Goal: Task Accomplishment & Management: Manage account settings

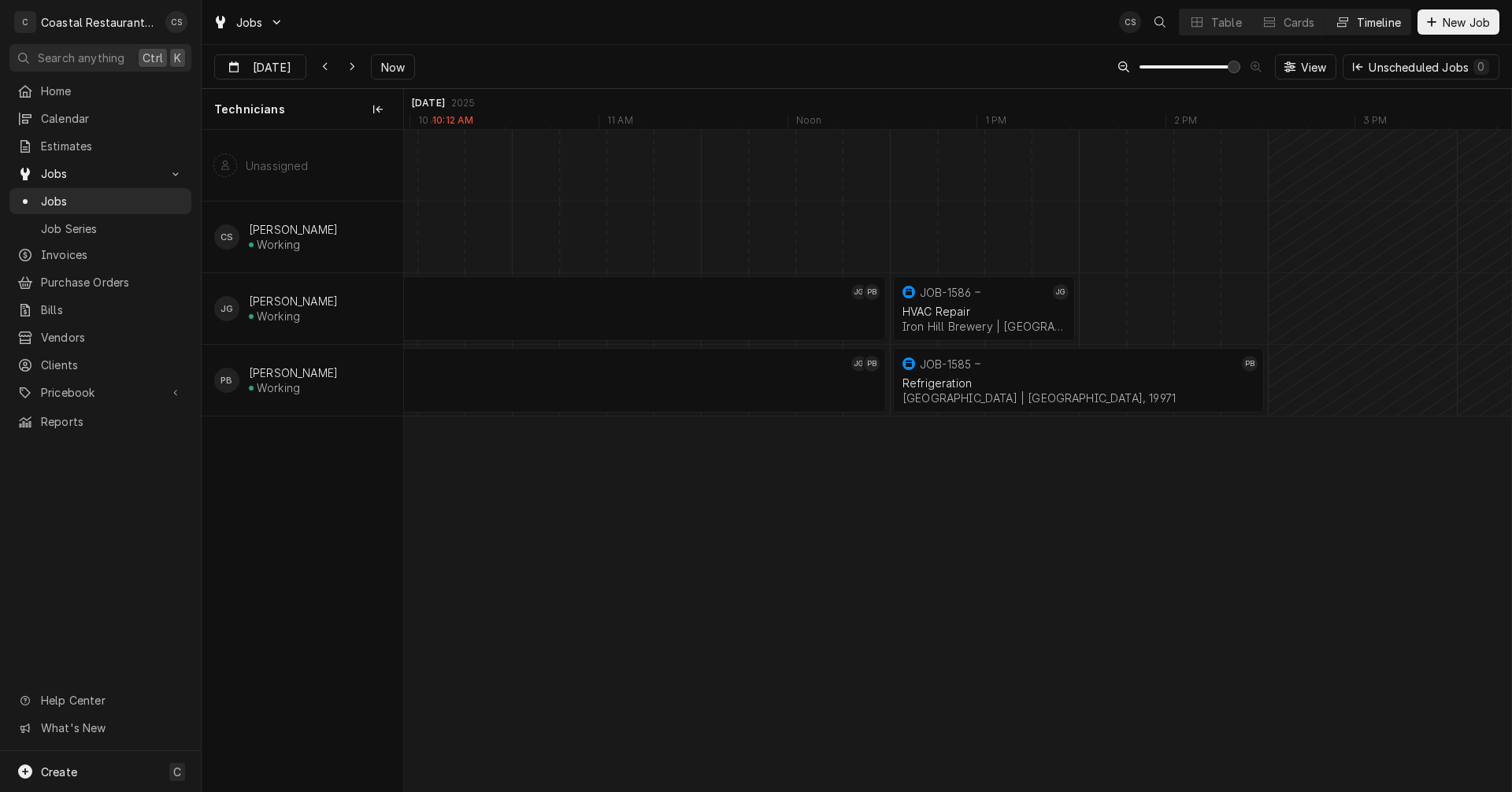
scroll to position [0, 21904]
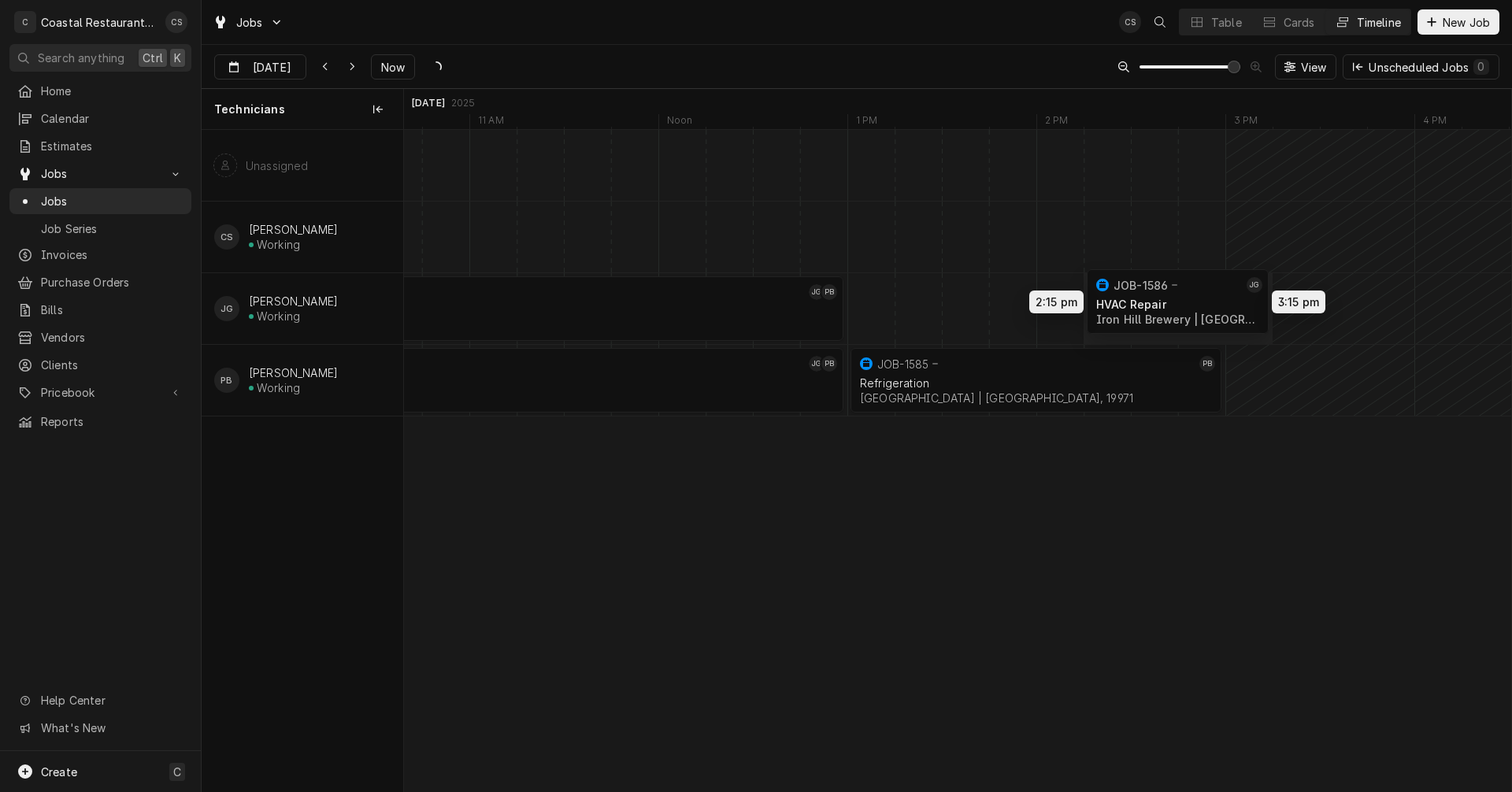
drag, startPoint x: 949, startPoint y: 303, endPoint x: 1187, endPoint y: 296, distance: 238.1
click at [1187, 296] on div "8:00 AM 1:00 PM JOB-1543 JG PB Walk In Freezer Sodel Concepts | Bethany Beach, …" at bounding box center [957, 460] width 1107 height 661
click at [868, 311] on div "Dynamic Content Wrapper" at bounding box center [1248, 308] width 45499 height 71
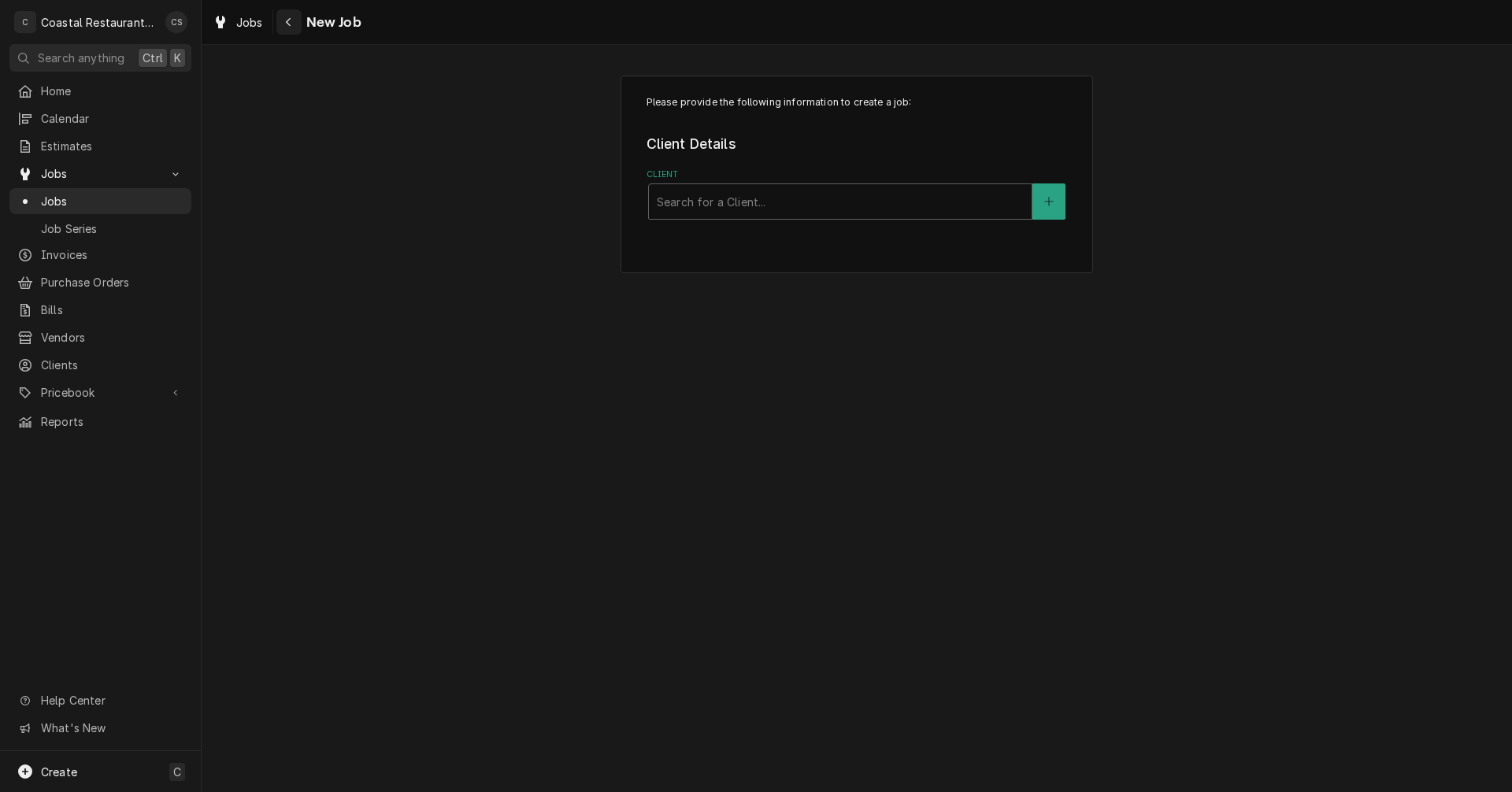
click at [289, 21] on icon "Navigate back" at bounding box center [289, 22] width 7 height 11
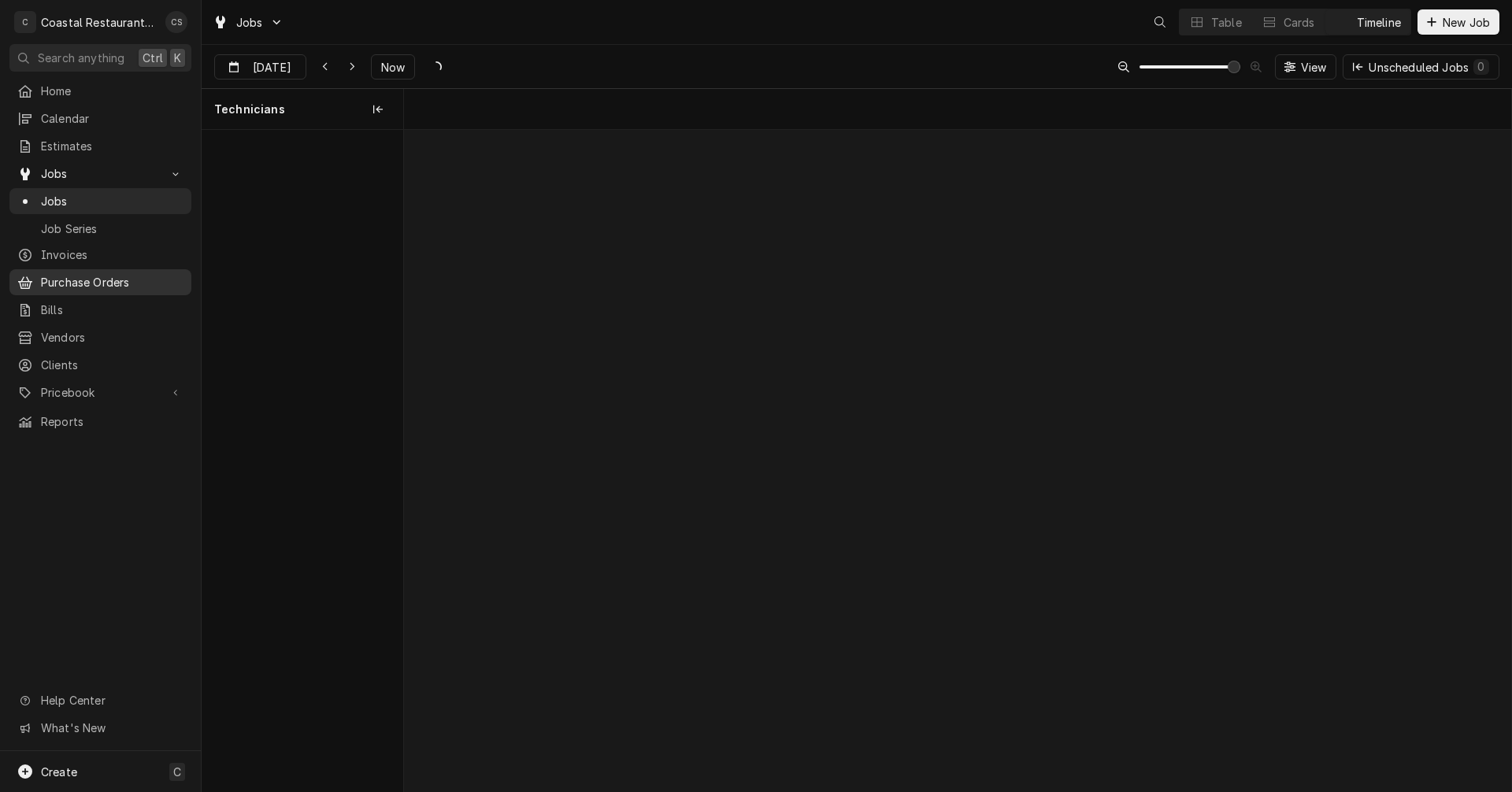
scroll to position [0, 21952]
click at [67, 166] on span "Jobs" at bounding box center [100, 174] width 119 height 17
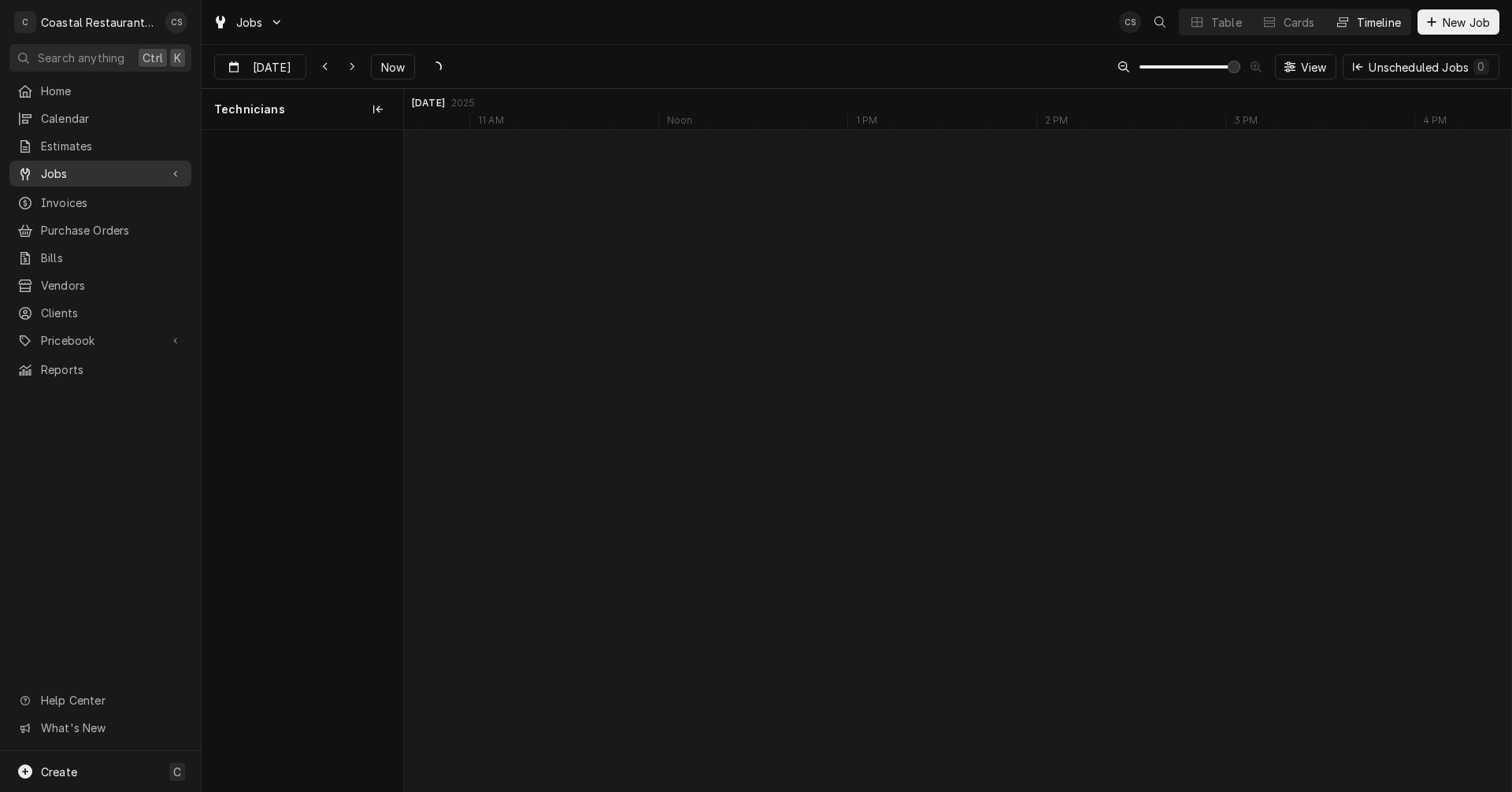
click at [67, 166] on span "Jobs" at bounding box center [100, 174] width 119 height 17
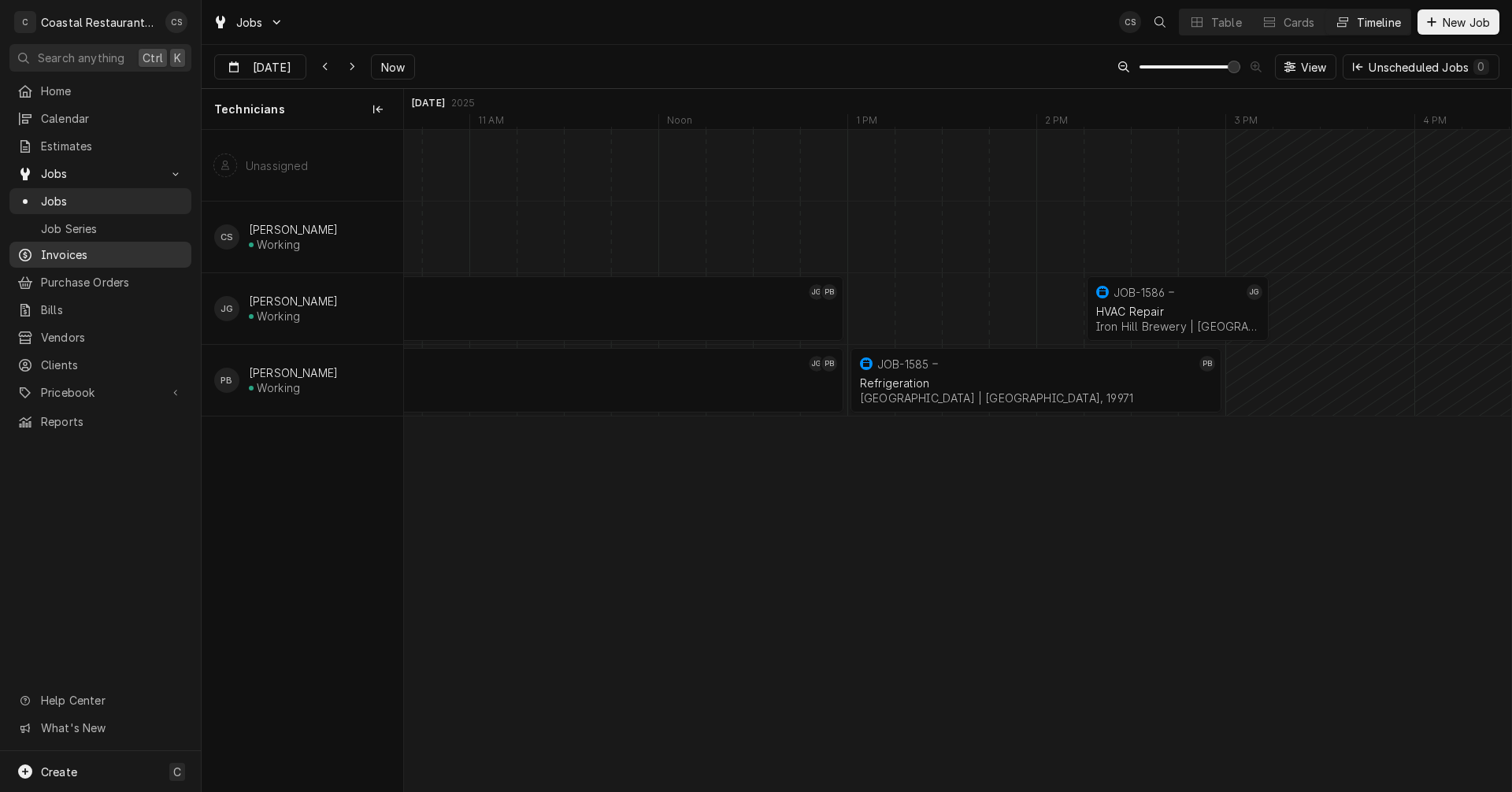
click at [73, 247] on span "Invoices" at bounding box center [112, 255] width 143 height 17
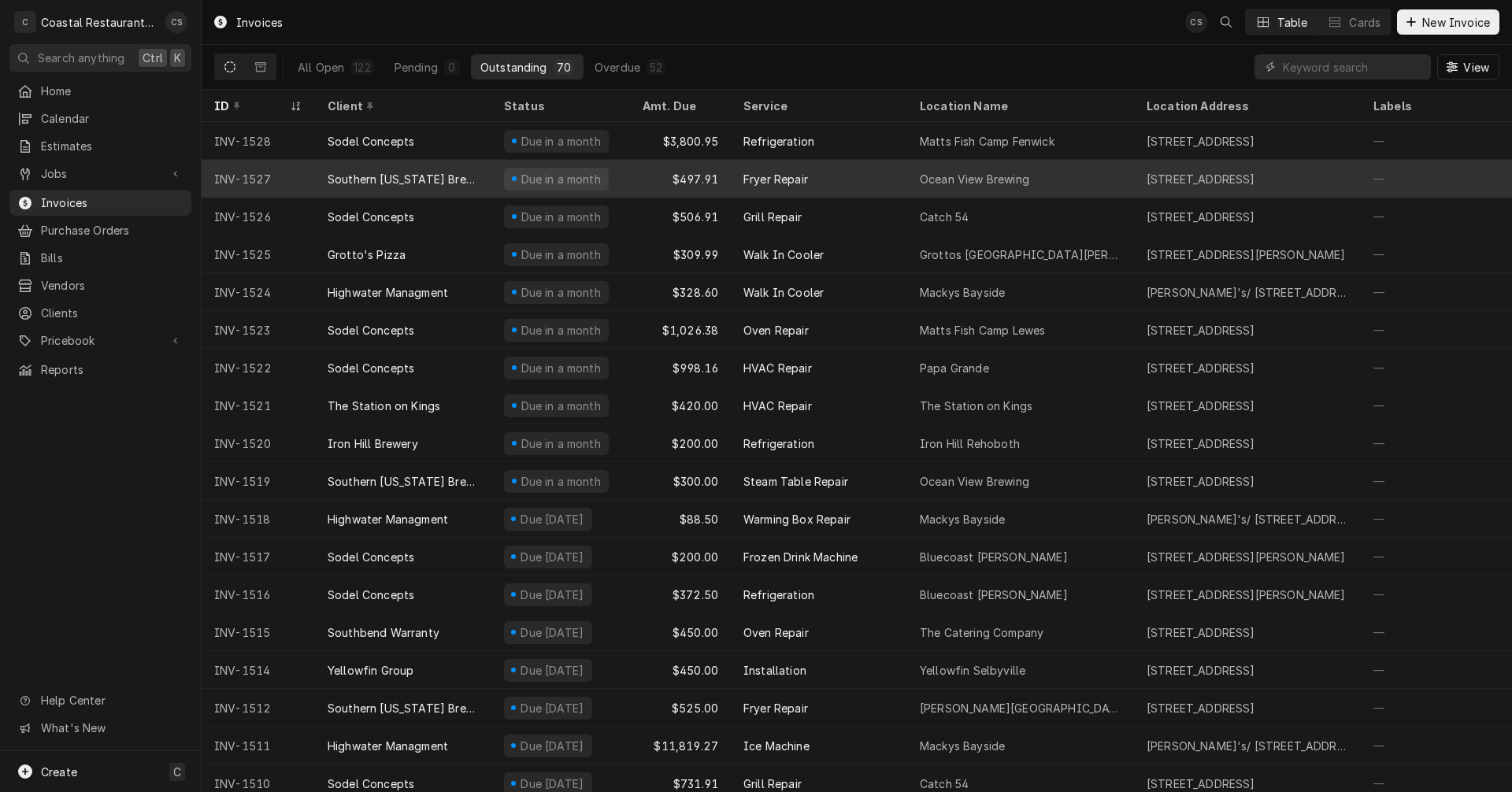
click at [764, 171] on div "Fryer Repair" at bounding box center [775, 179] width 64 height 17
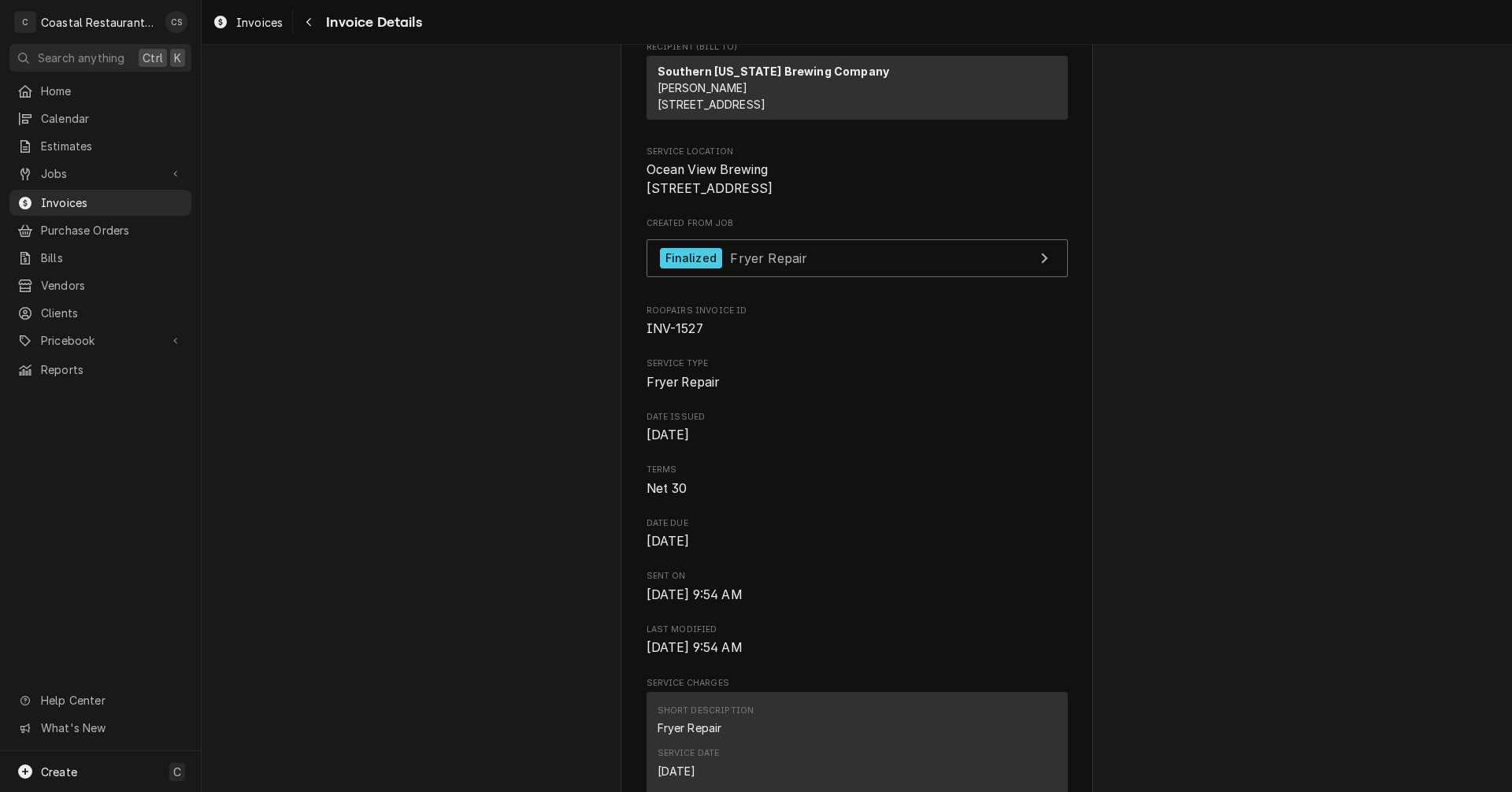
scroll to position [393, 0]
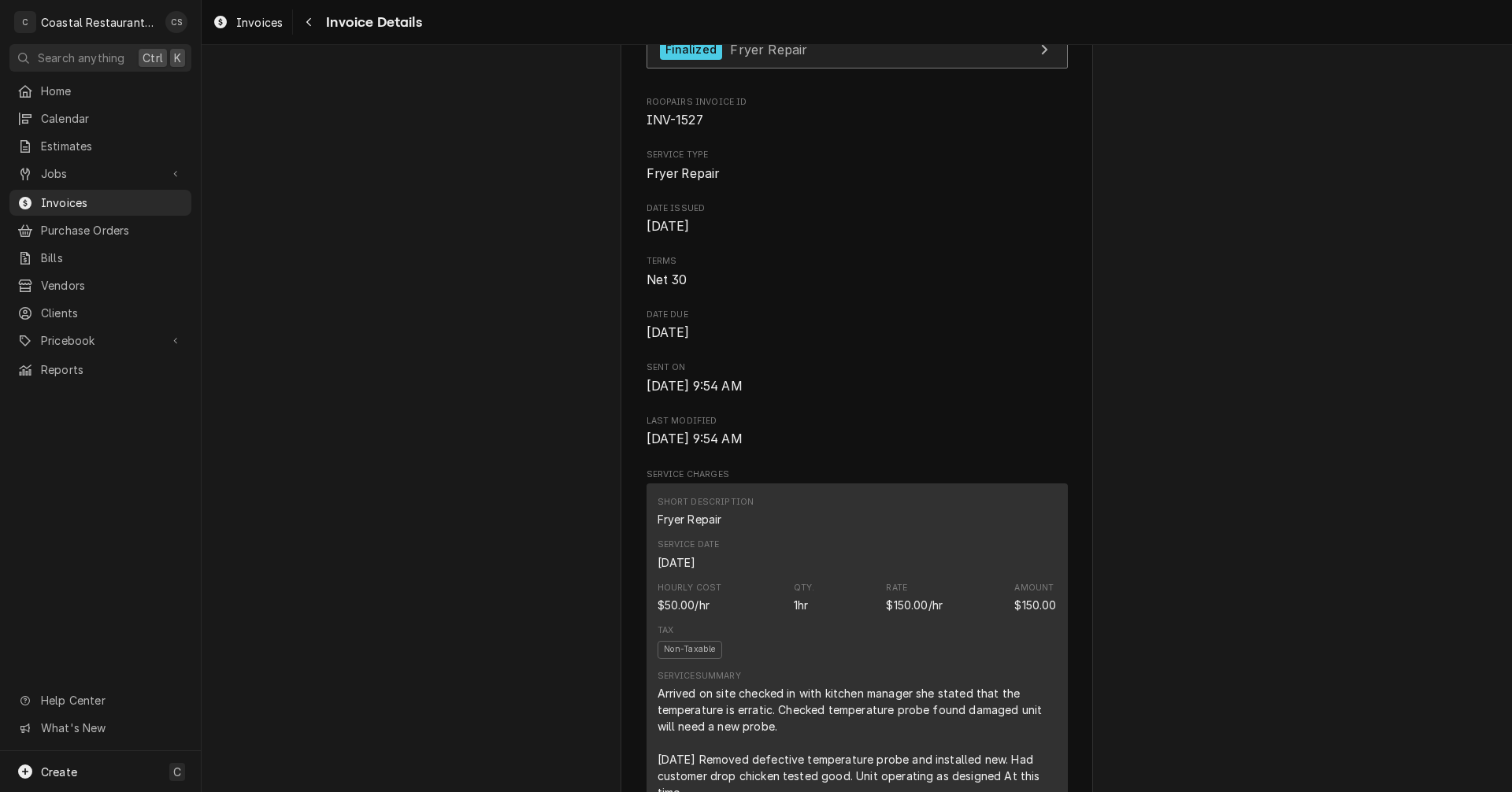
click at [749, 69] on link "Finalized Fryer Repair" at bounding box center [857, 50] width 421 height 38
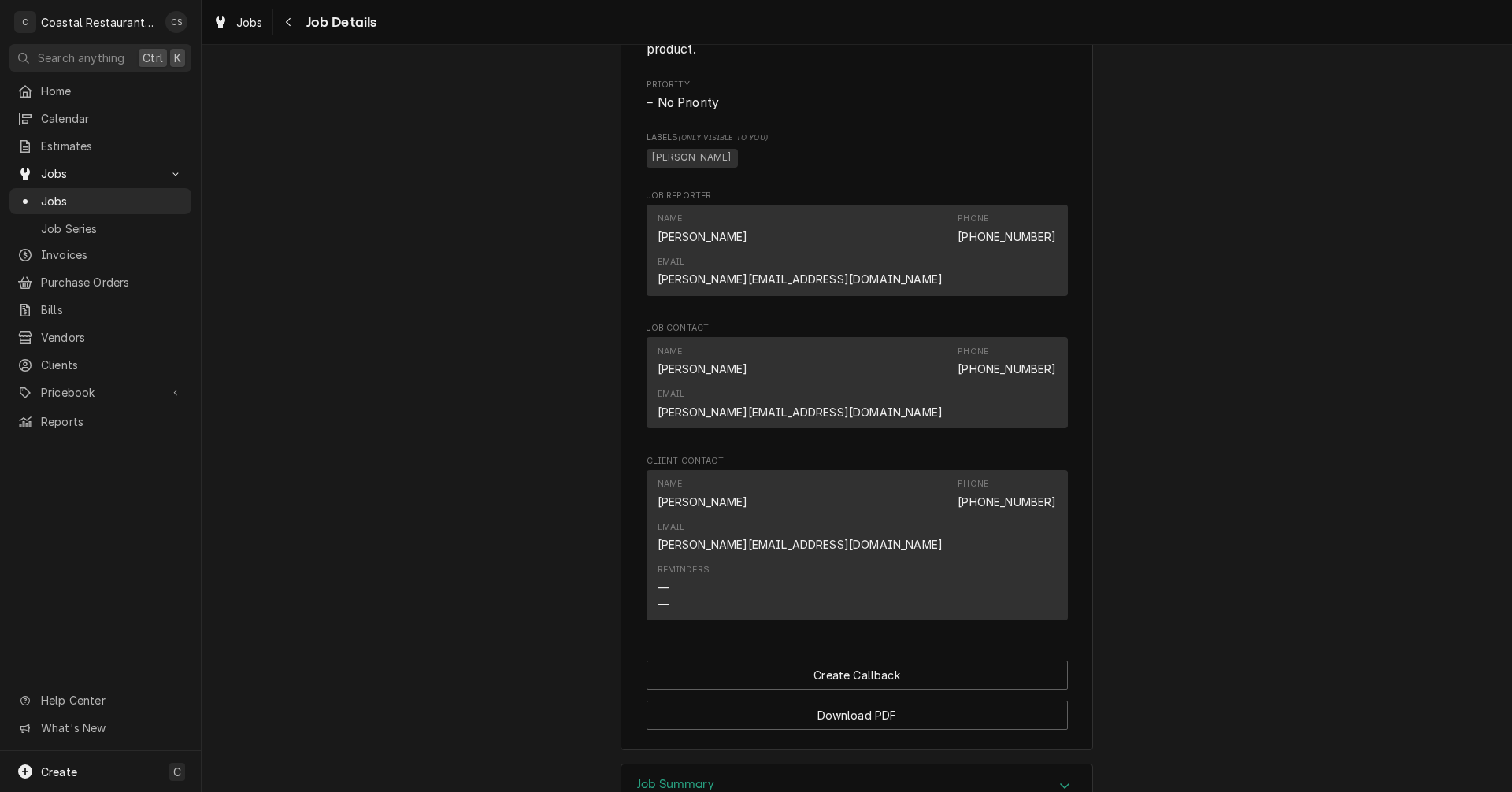
scroll to position [1108, 0]
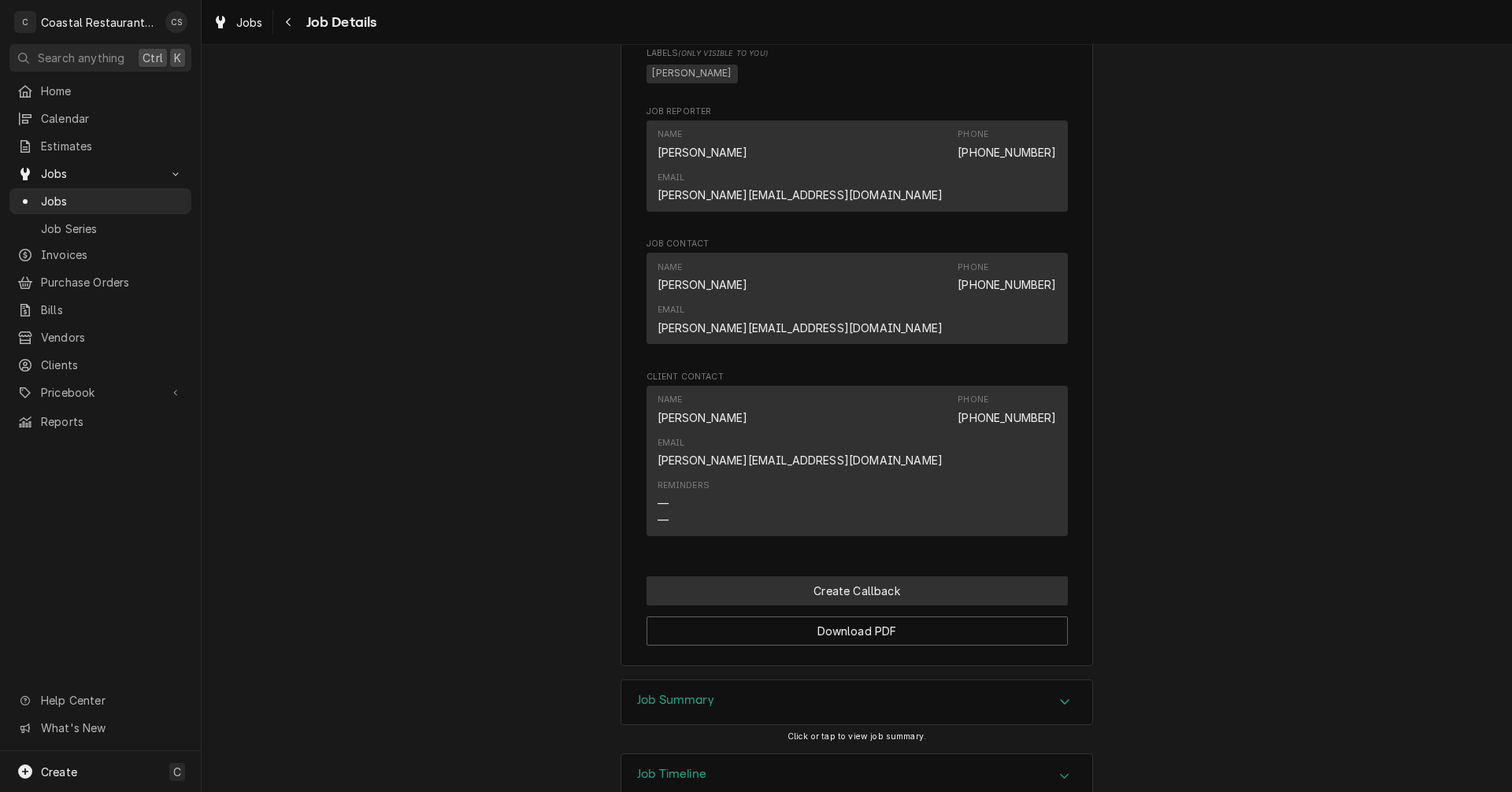
click at [840, 576] on button "Create Callback" at bounding box center [857, 590] width 421 height 29
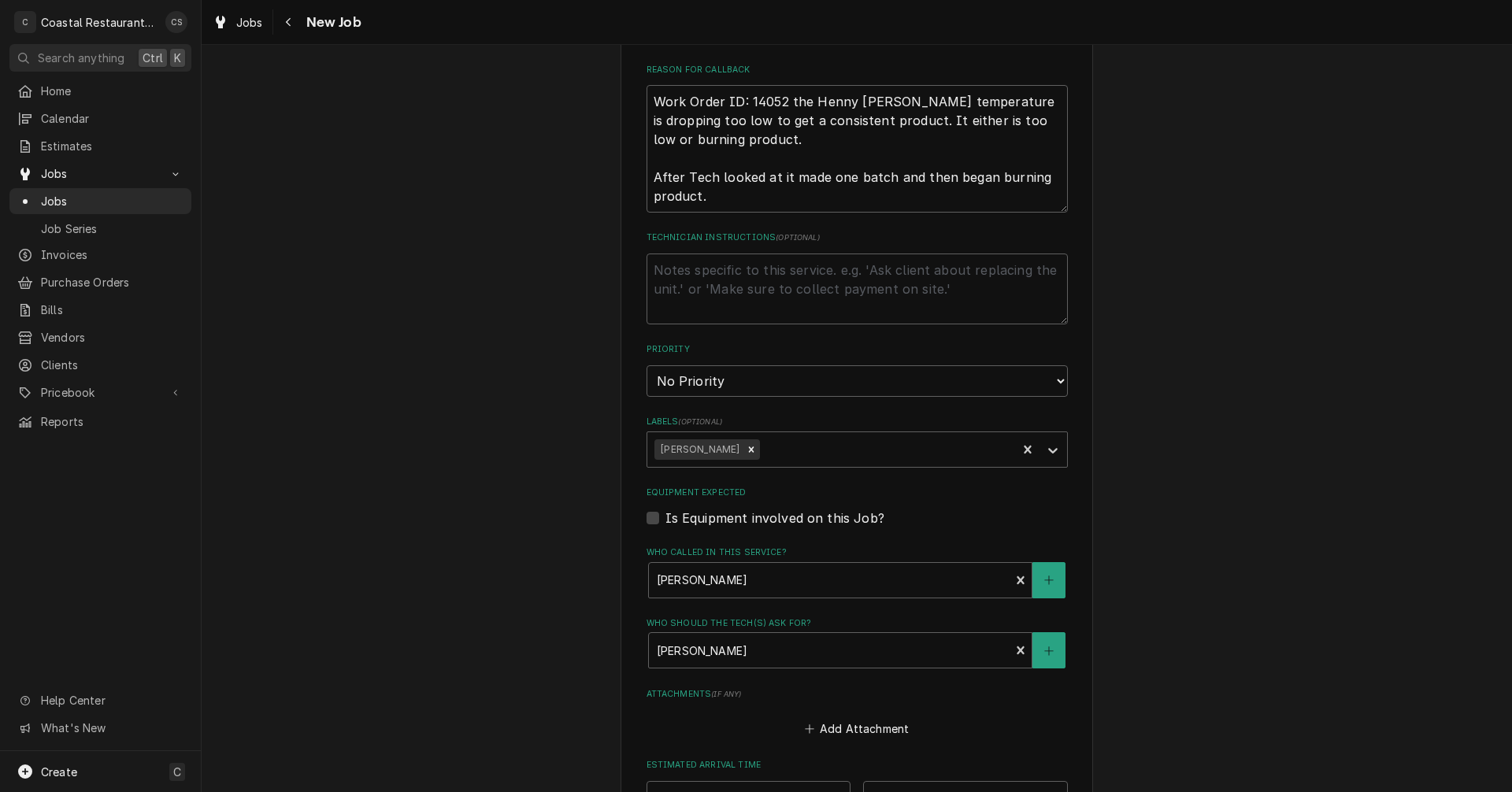
scroll to position [393, 0]
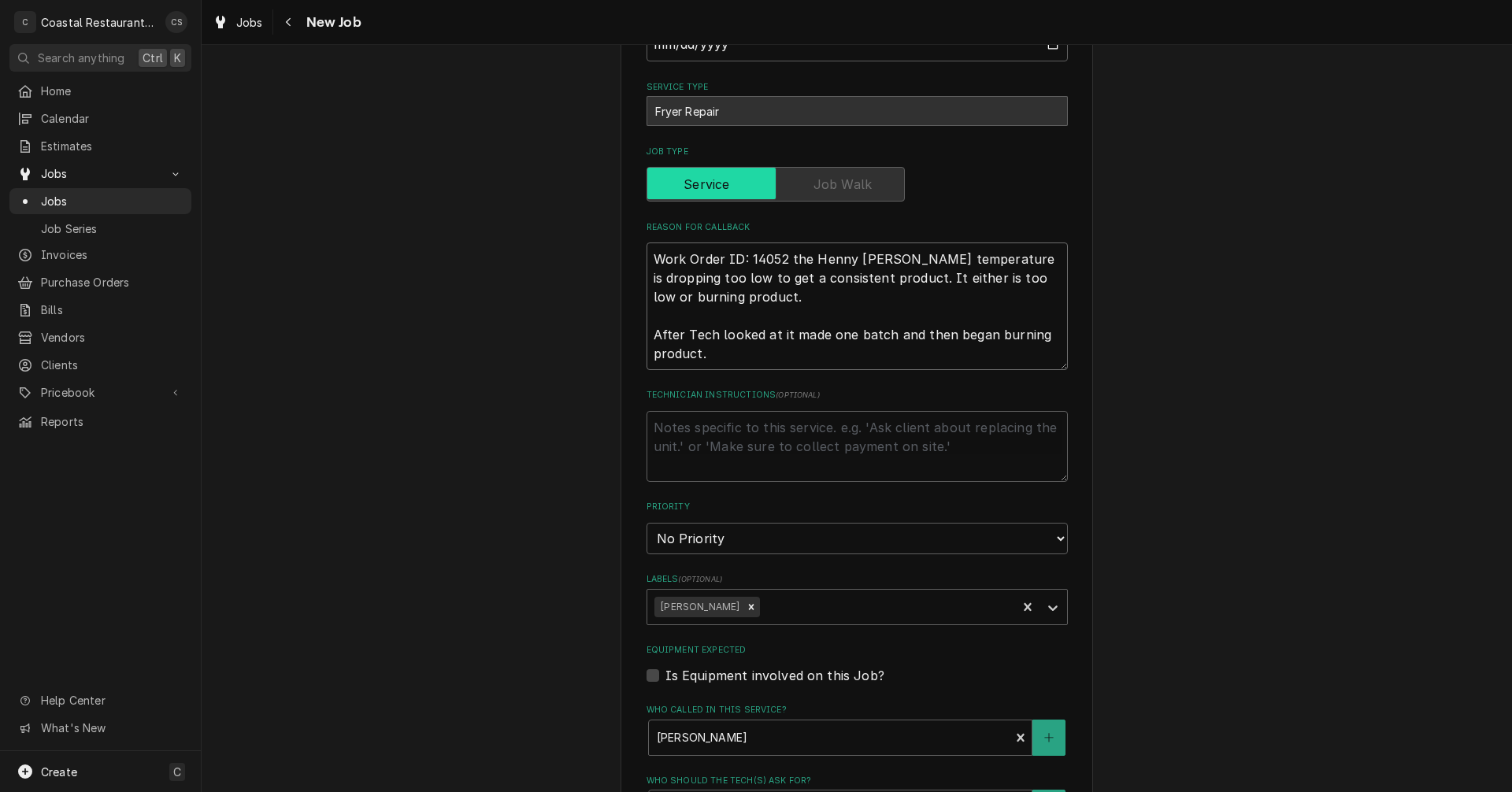
click at [724, 357] on textarea "Work Order ID: 14052 the Henny [PERSON_NAME] temperature is dropping too low to…" at bounding box center [857, 306] width 421 height 128
type textarea "x"
type textarea "Work Order ID: 14052 the Henny penny fryer temperature is dropping too low to g…"
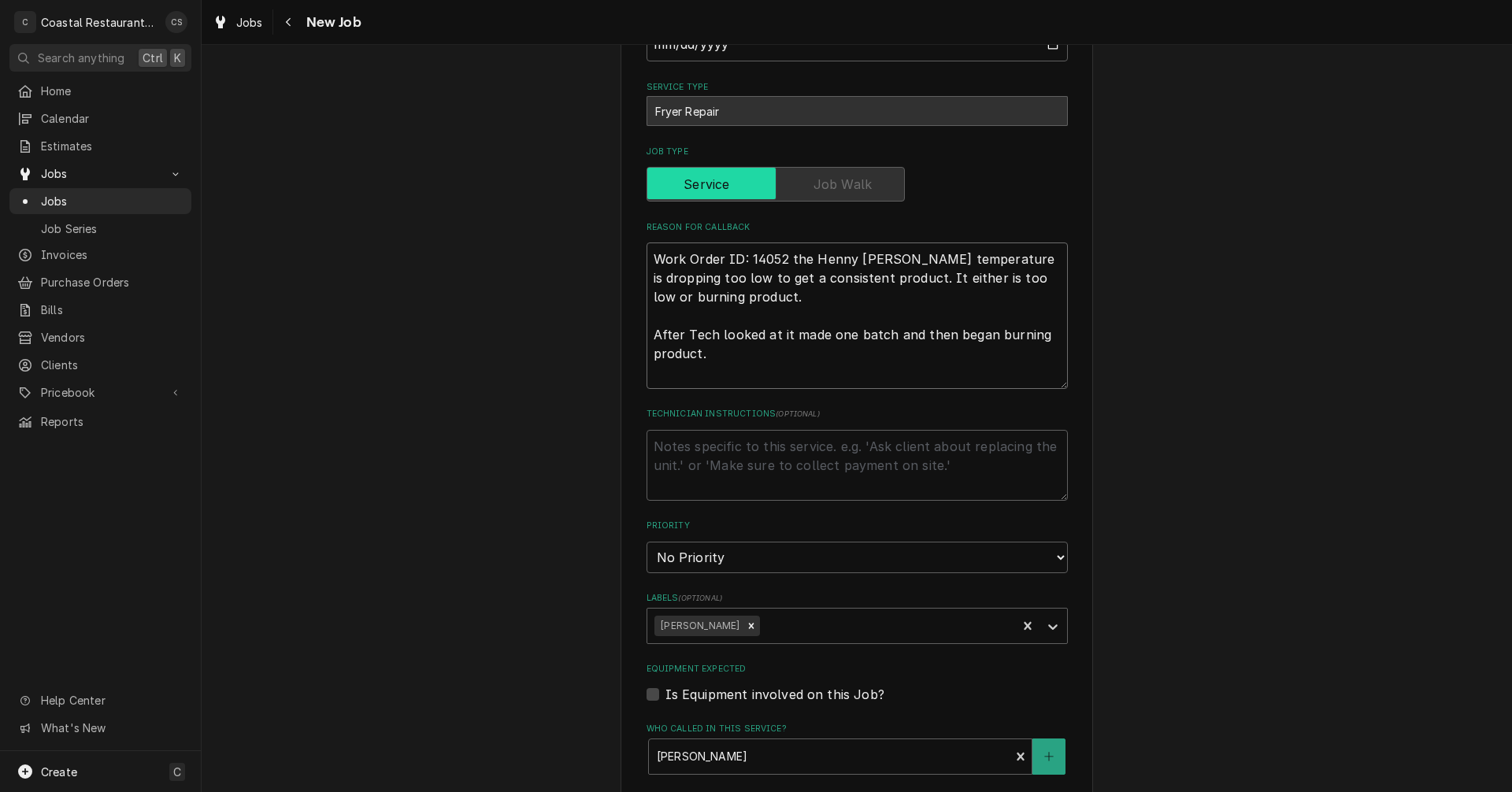
type textarea "x"
type textarea "Work Order ID: 14052 the Henny penny fryer temperature is dropping too low to g…"
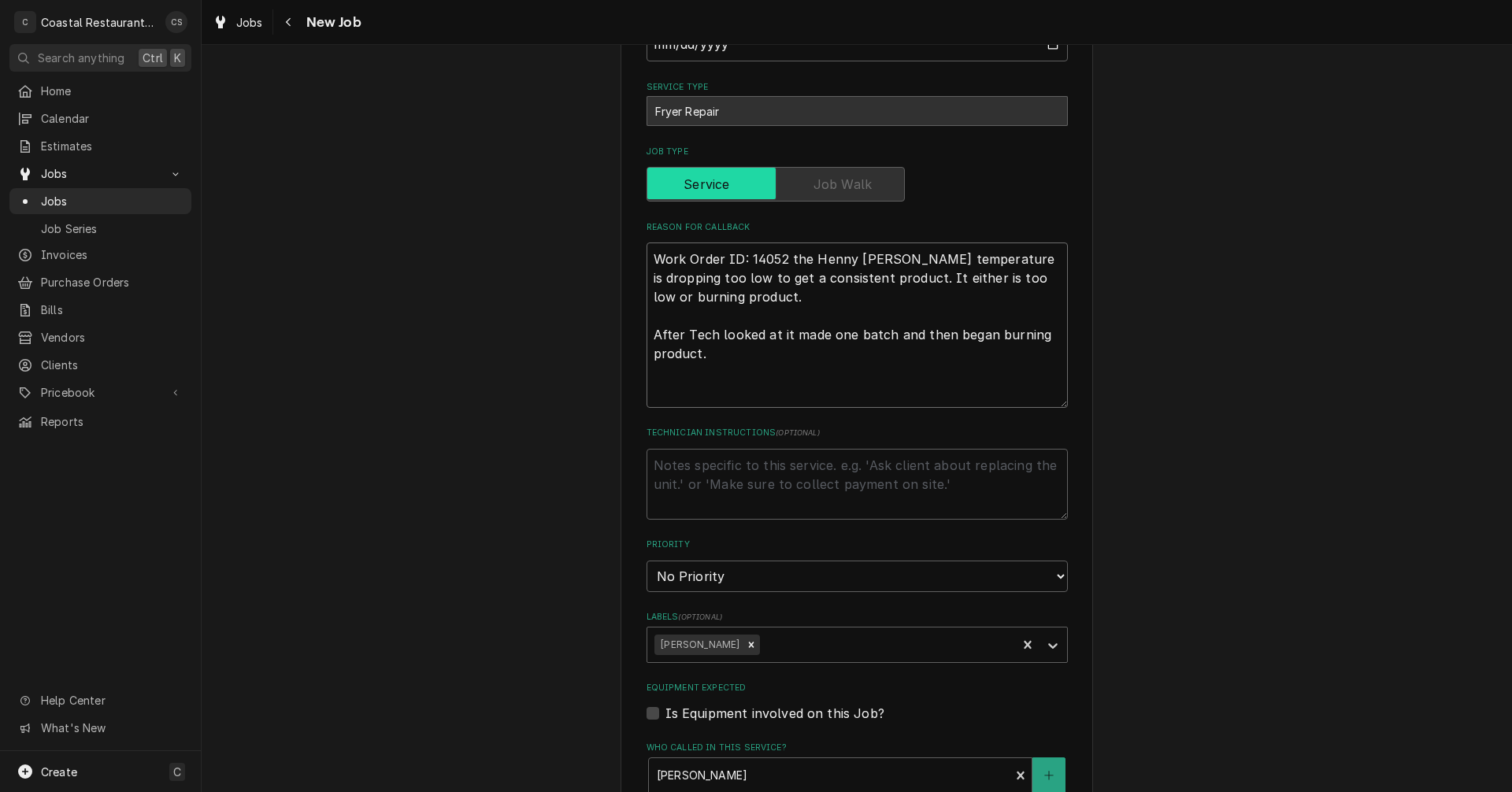
type textarea "x"
type textarea "Work Order ID: 14052 the Henny penny fryer temperature is dropping too low to g…"
click at [673, 388] on textarea "Work Order ID: 14052 the Henny penny fryer temperature is dropping too low to g…" at bounding box center [857, 325] width 421 height 165
paste textarea "fryer is flashing error E-10 now. After troubleshooting, letting temp go down, …"
type textarea "x"
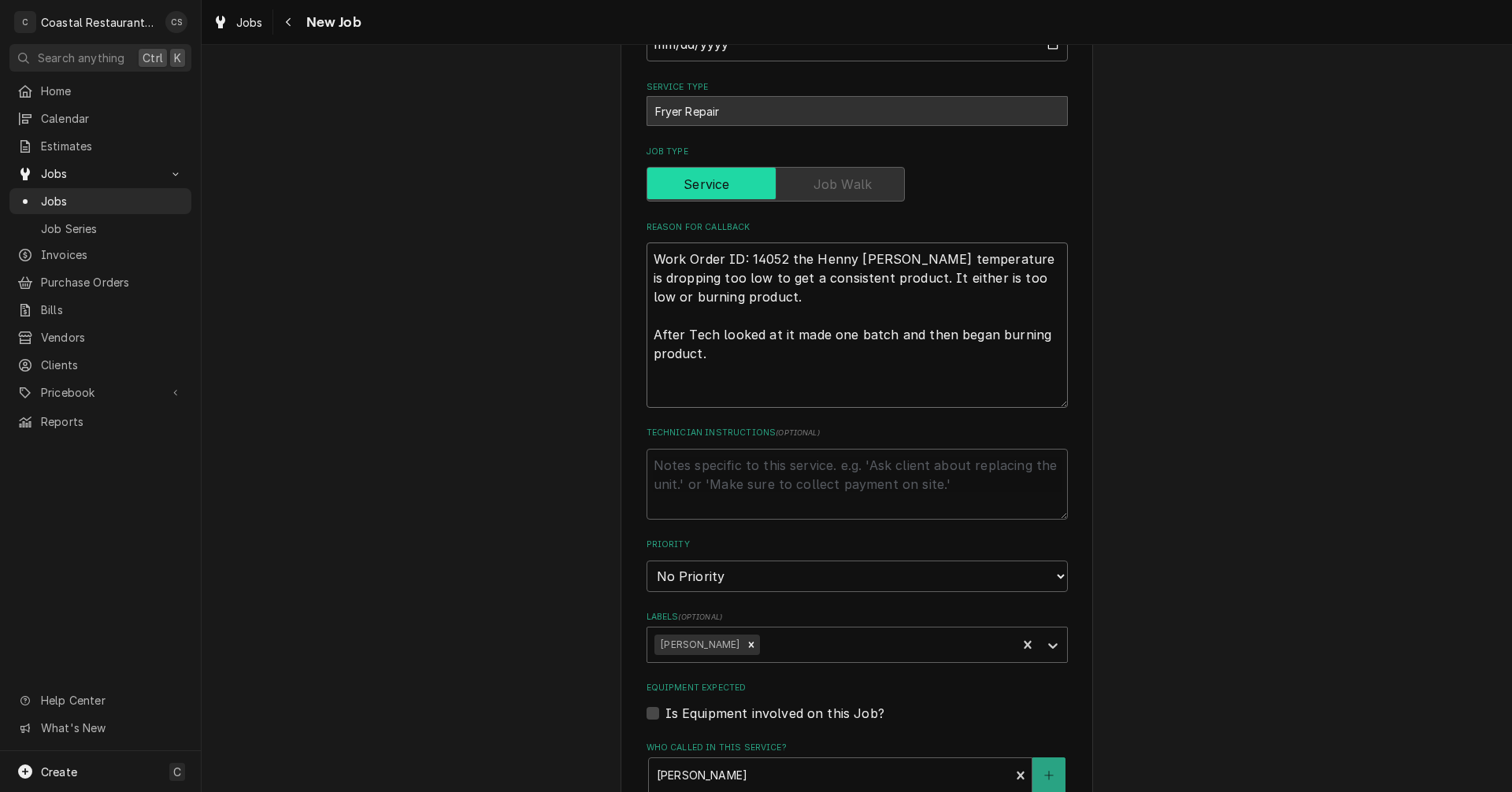
type textarea "Work Order ID: 14052 the Henny penny fryer temperature is dropping too low to g…"
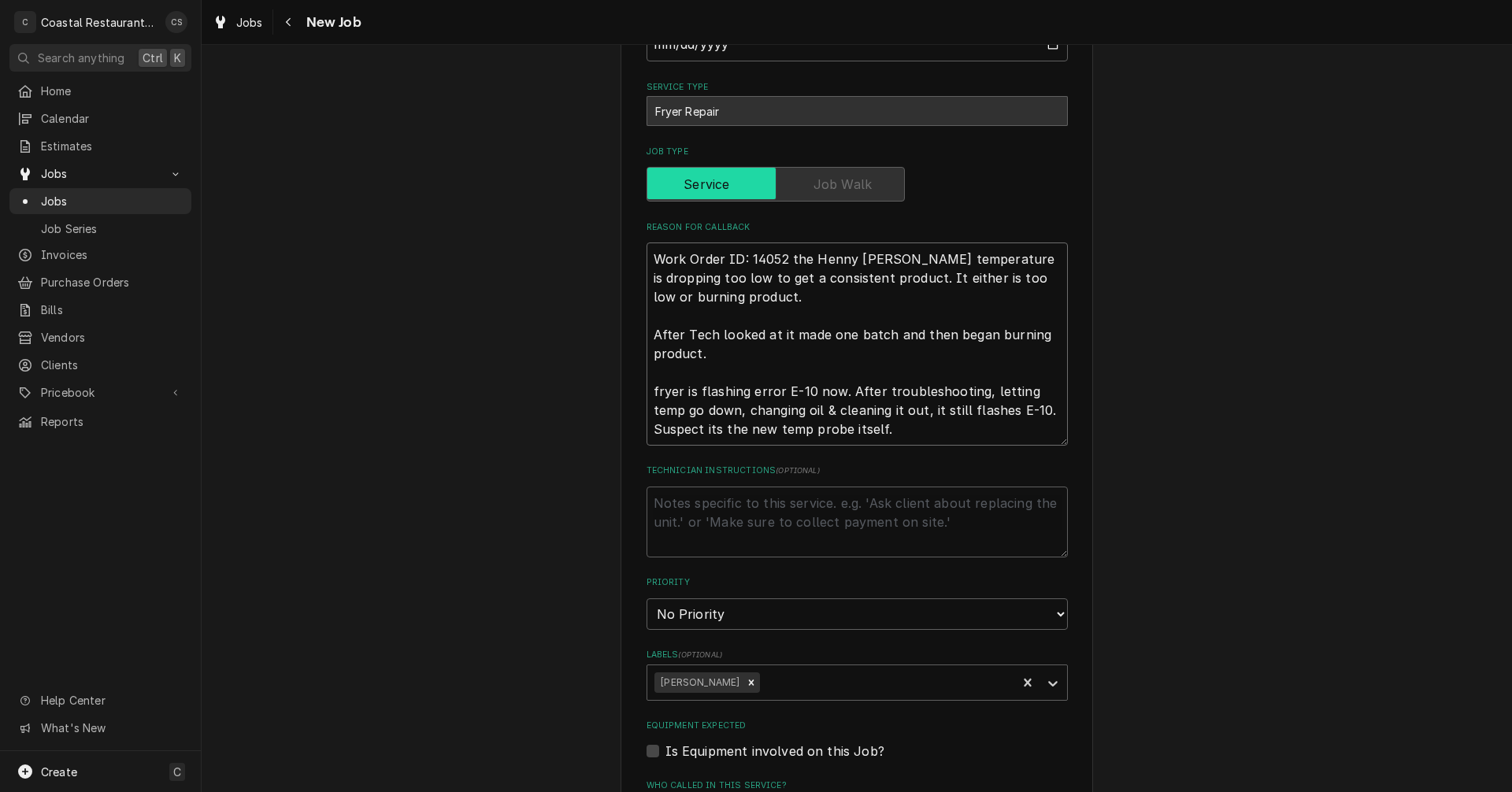
click at [649, 392] on textarea "Work Order ID: 14052 the Henny penny fryer temperature is dropping too low to g…" at bounding box center [857, 344] width 421 height 203
type textarea "x"
type textarea "Work Order ID: 14052 the Henny penny fryer temperature is dropping too low to g…"
type textarea "x"
type textarea "Work Order ID: 14052 the Henny penny fryer temperature is dropping too low to g…"
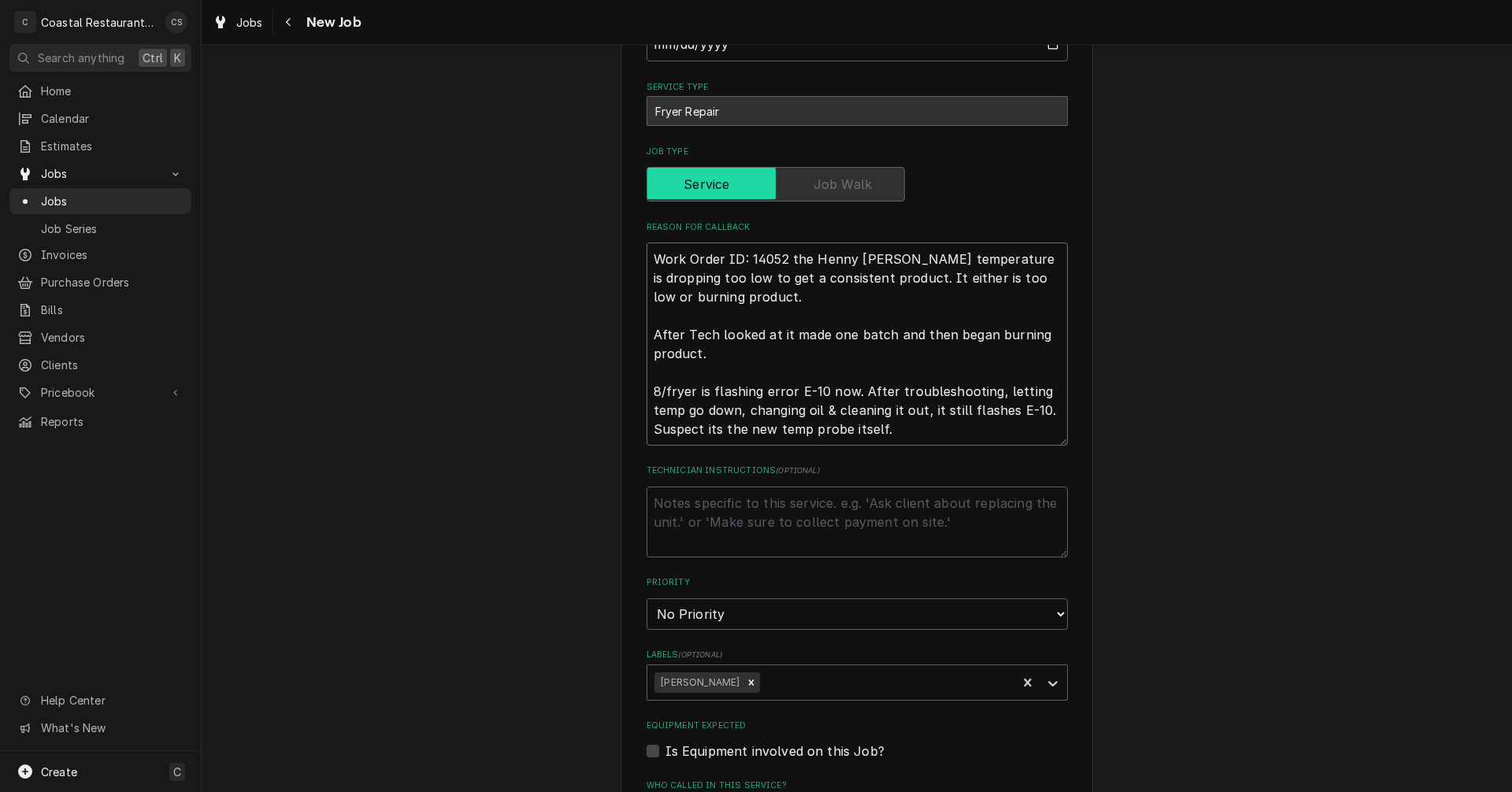
type textarea "x"
type textarea "Work Order ID: 14052 the Henny penny fryer temperature is dropping too low to g…"
type textarea "x"
type textarea "Work Order ID: 14052 the Henny penny fryer temperature is dropping too low to g…"
type textarea "x"
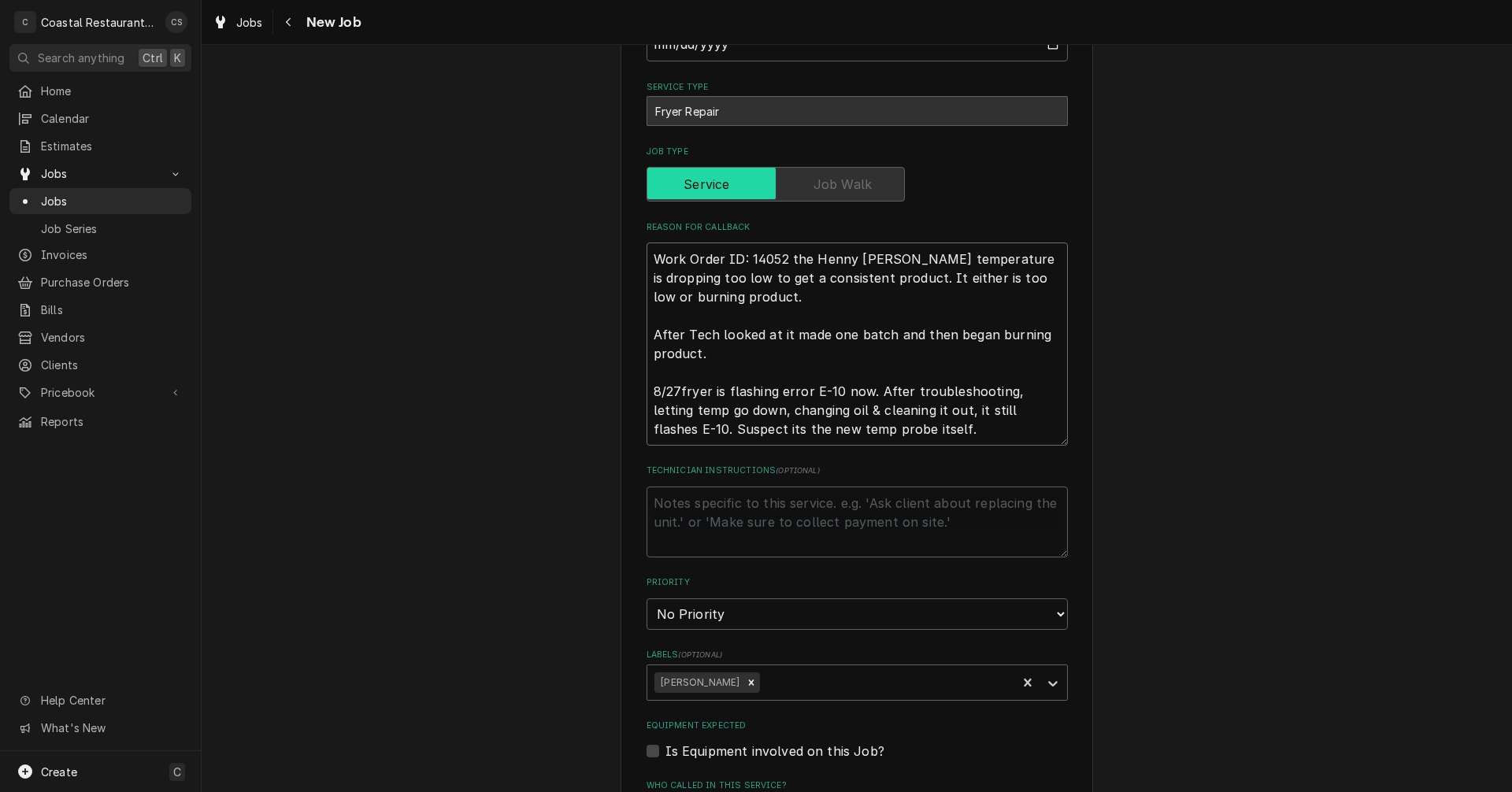
type textarea "Work Order ID: 14052 the Henny penny fryer temperature is dropping too low to g…"
type textarea "x"
type textarea "Work Order ID: 14052 the Henny penny fryer temperature is dropping too low to g…"
type textarea "x"
type textarea "Work Order ID: 14052 the Henny penny fryer temperature is dropping too low to g…"
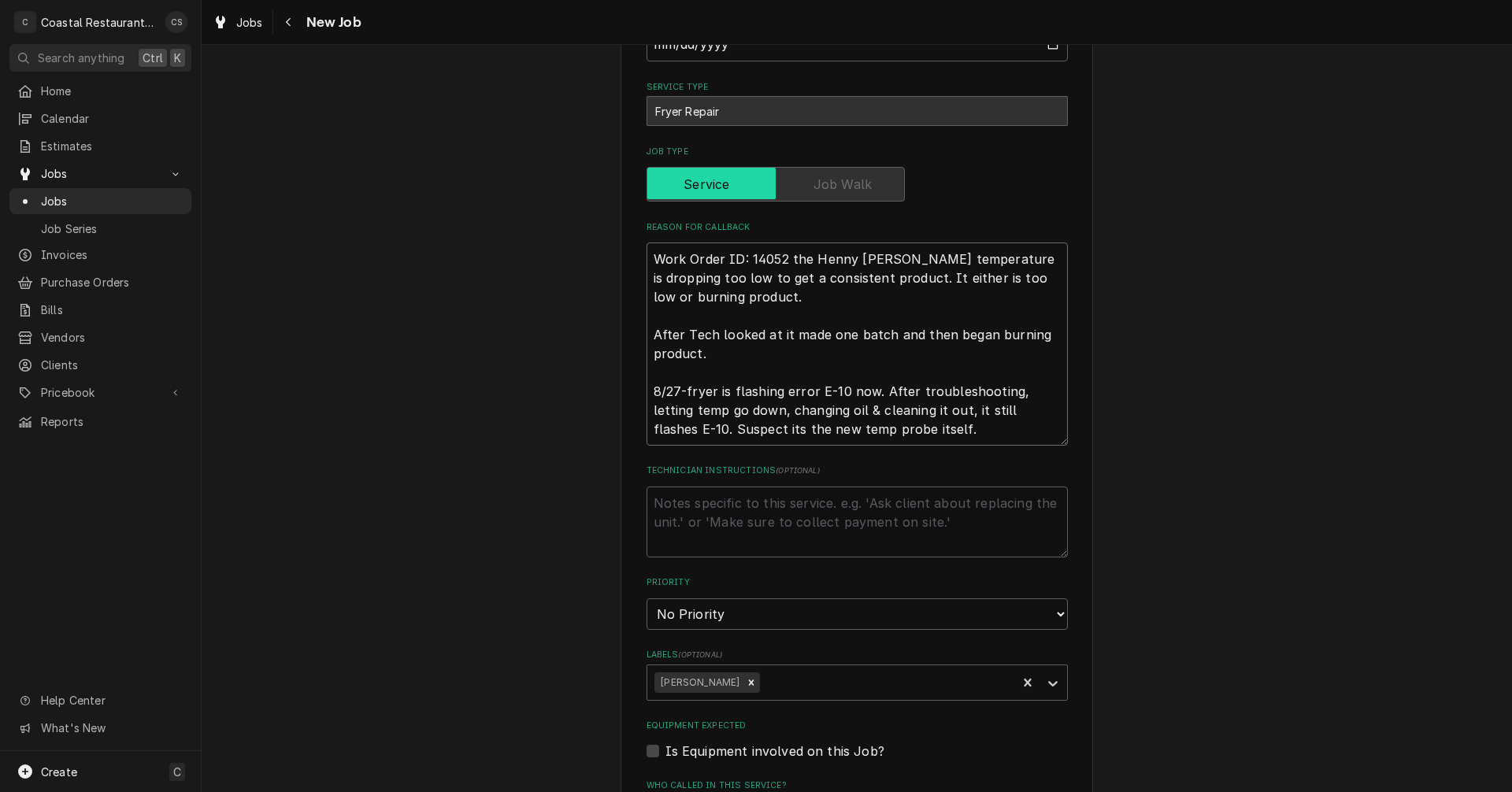
click at [648, 333] on textarea "Work Order ID: 14052 the Henny penny fryer temperature is dropping too low to g…" at bounding box center [857, 344] width 421 height 203
type textarea "x"
type textarea "Work Order ID: 14052 the Henny penny fryer temperature is dropping too low to g…"
type textarea "x"
type textarea "Work Order ID: 14052 the Henny penny fryer temperature is dropping too low to g…"
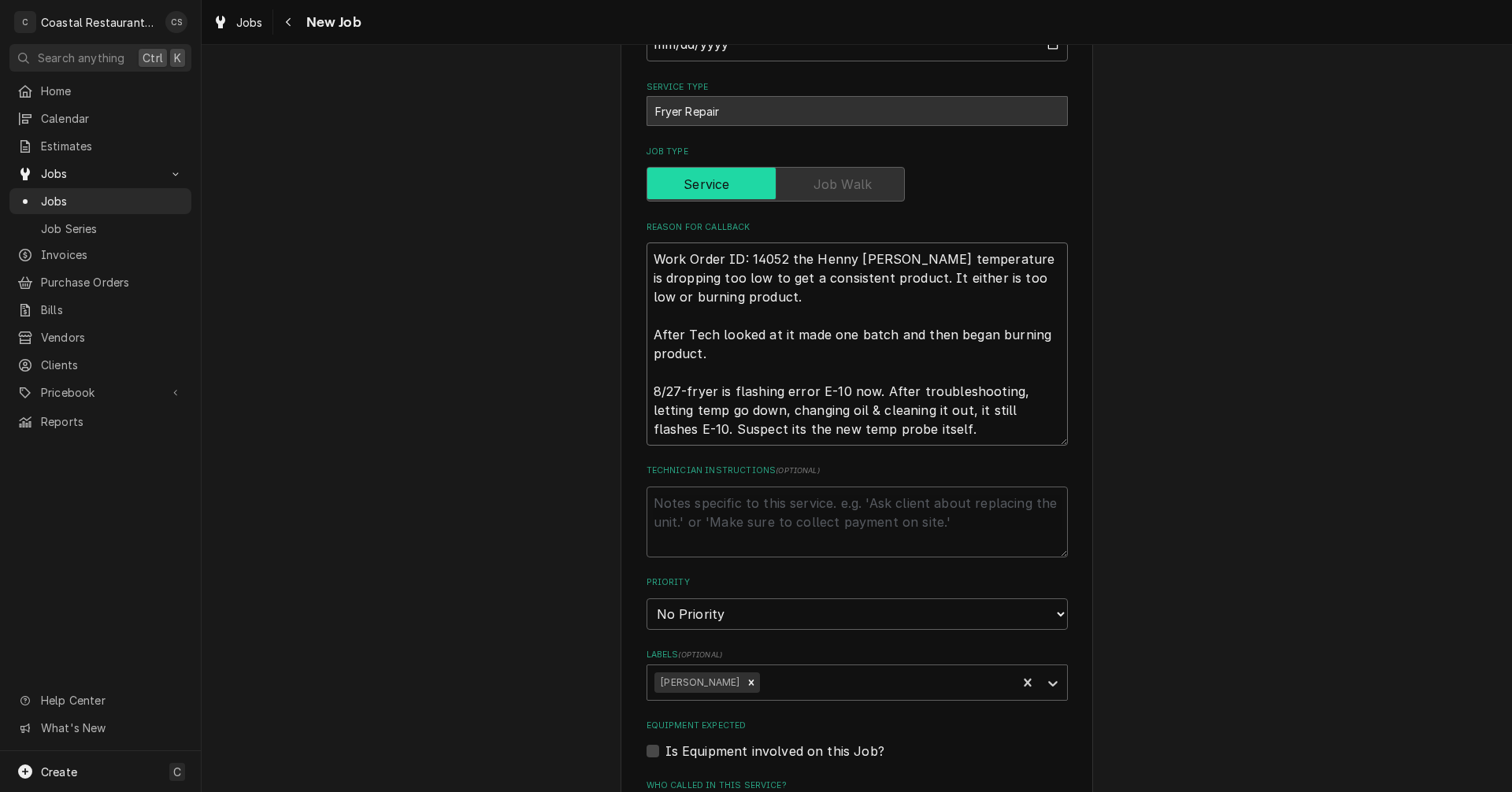
type textarea "x"
type textarea "Work Order ID: 14052 the Henny penny fryer temperature is dropping too low to g…"
click at [649, 334] on textarea "Work Order ID: 14052 the Henny penny fryer temperature is dropping too low to g…" at bounding box center [857, 344] width 421 height 203
type textarea "x"
type textarea "Work Order ID: 14052 the Henny penny fryer temperature is dropping too low to g…"
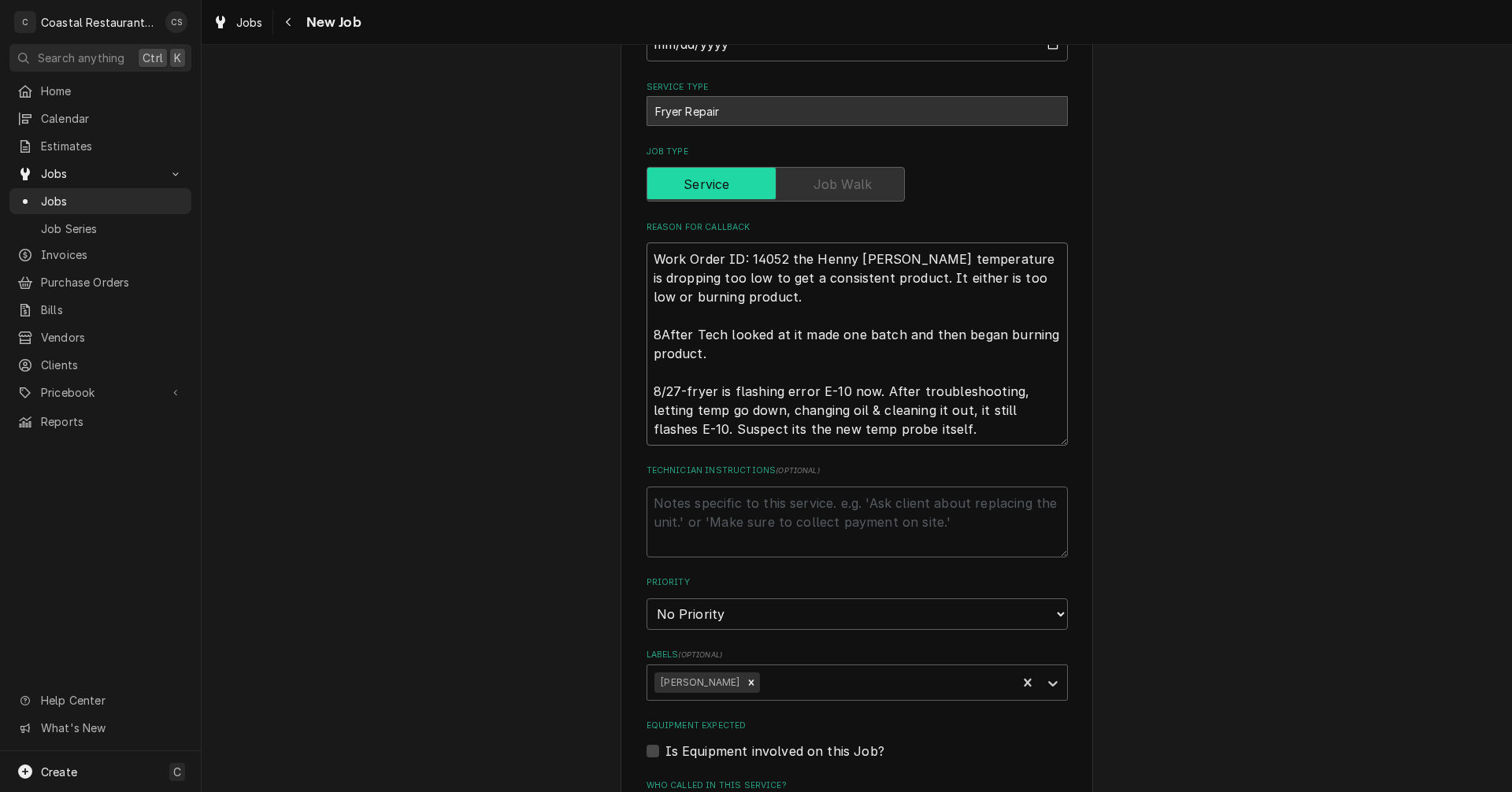
type textarea "x"
type textarea "Work Order ID: 14052 the Henny penny fryer temperature is dropping too low to g…"
type textarea "x"
type textarea "Work Order ID: 14052 the Henny penny fryer temperature is dropping too low to g…"
type textarea "x"
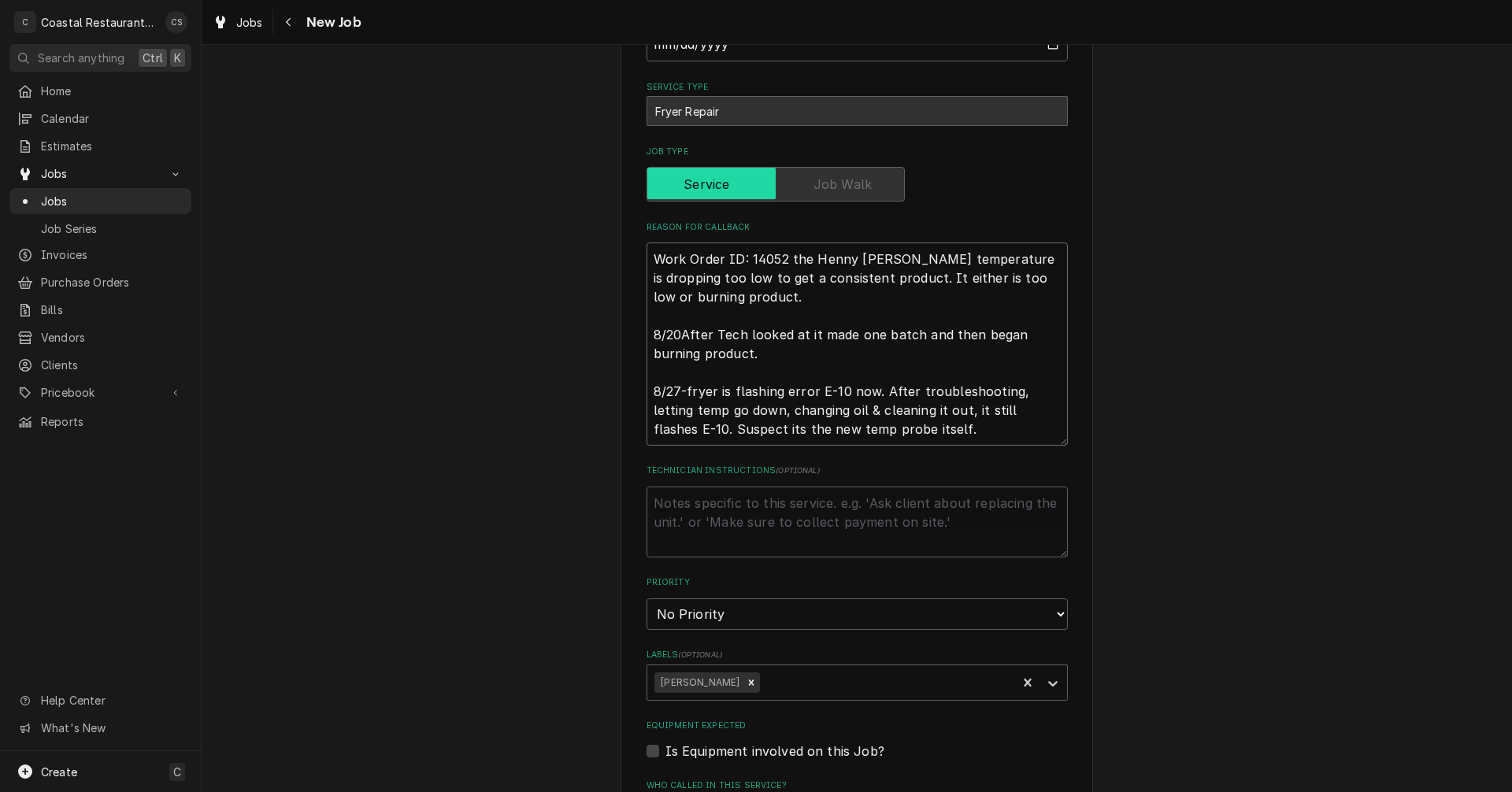
type textarea "Work Order ID: 14052 the Henny penny fryer temperature is dropping too low to g…"
type textarea "x"
type textarea "Work Order ID: 14052 the Henny penny fryer temperature is dropping too low to g…"
type textarea "x"
type textarea "Work Order ID: 14052 the Henny penny fryer temperature is dropping too low to g…"
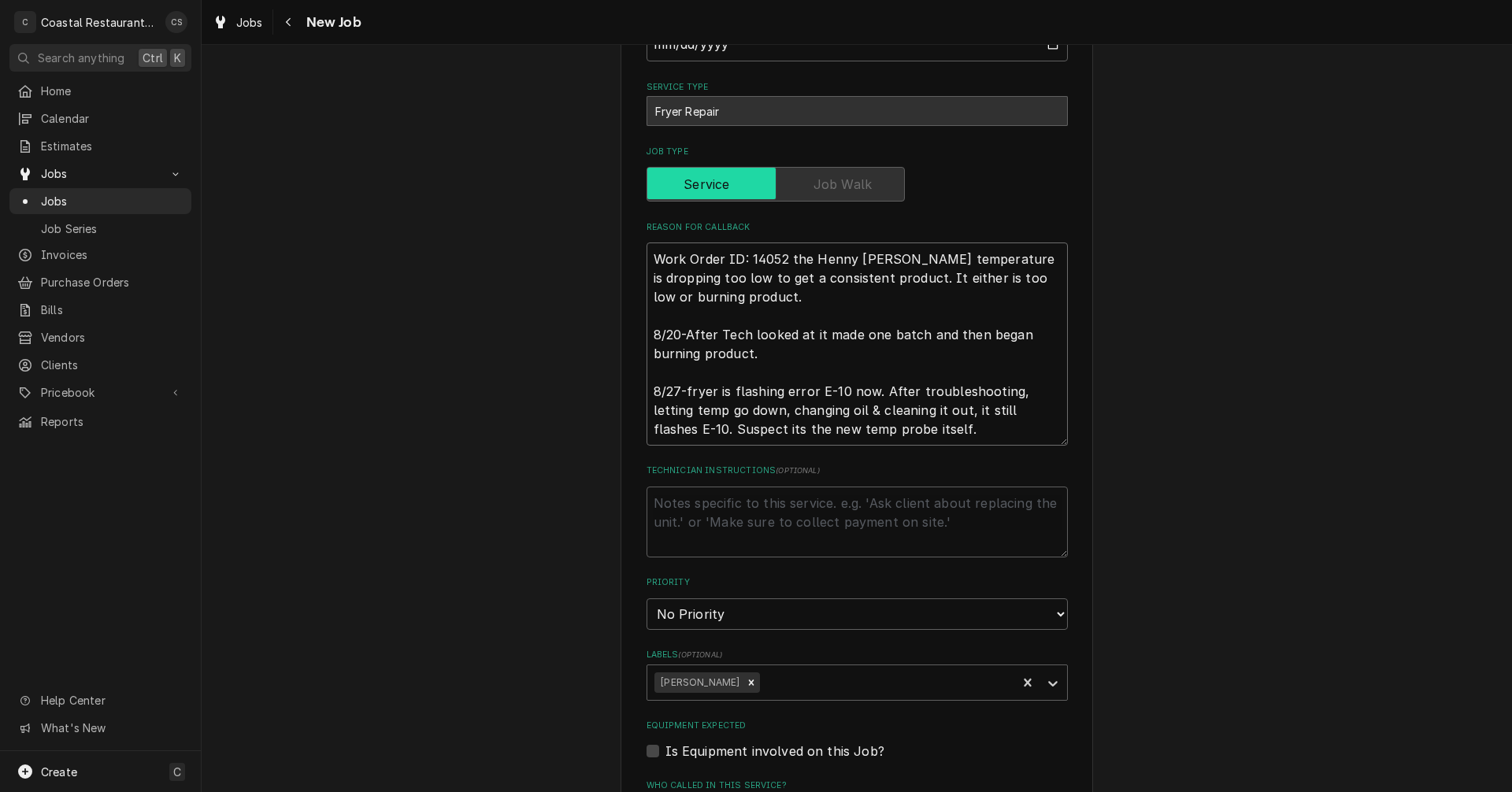
type textarea "x"
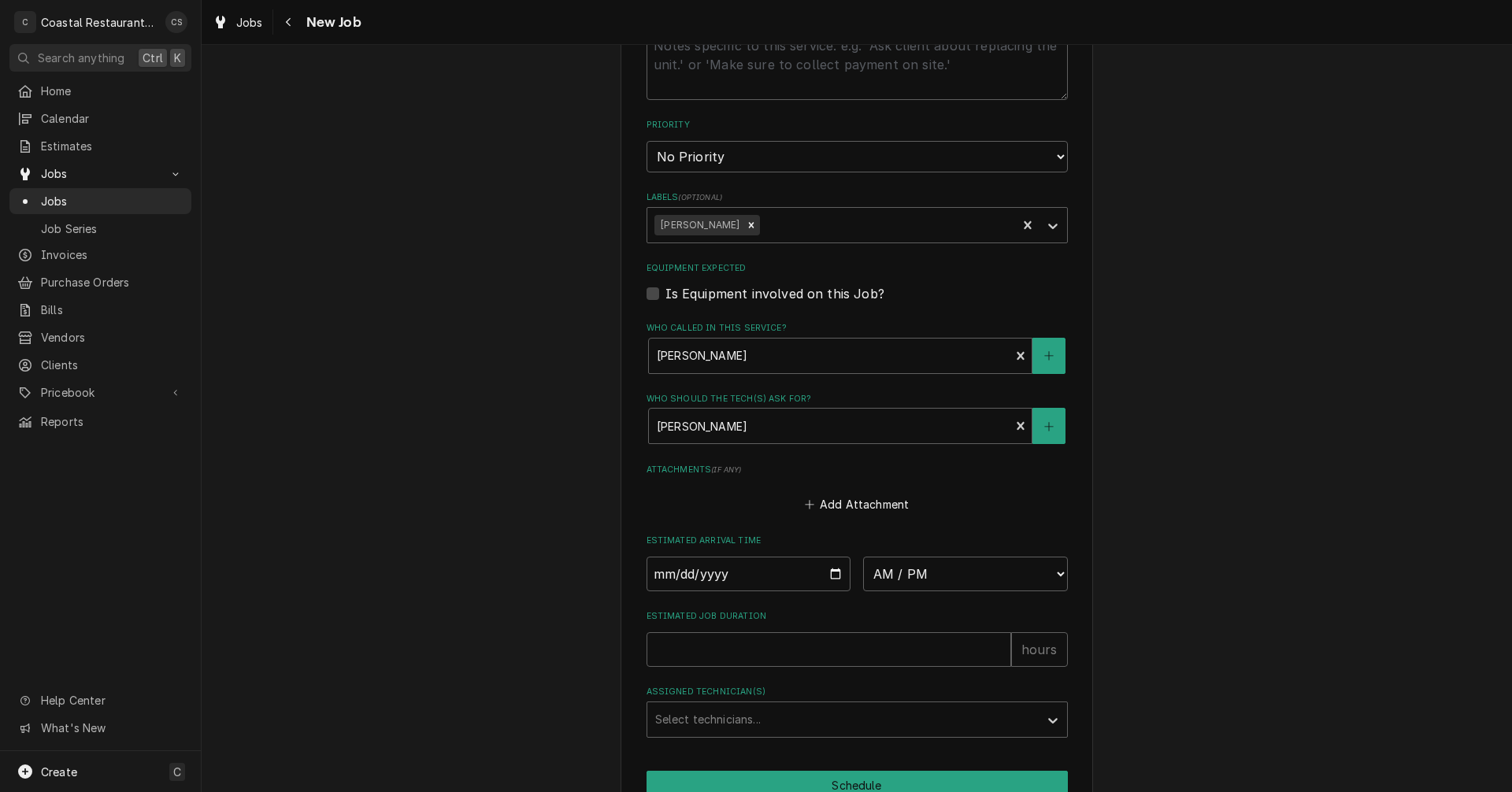
scroll to position [866, 0]
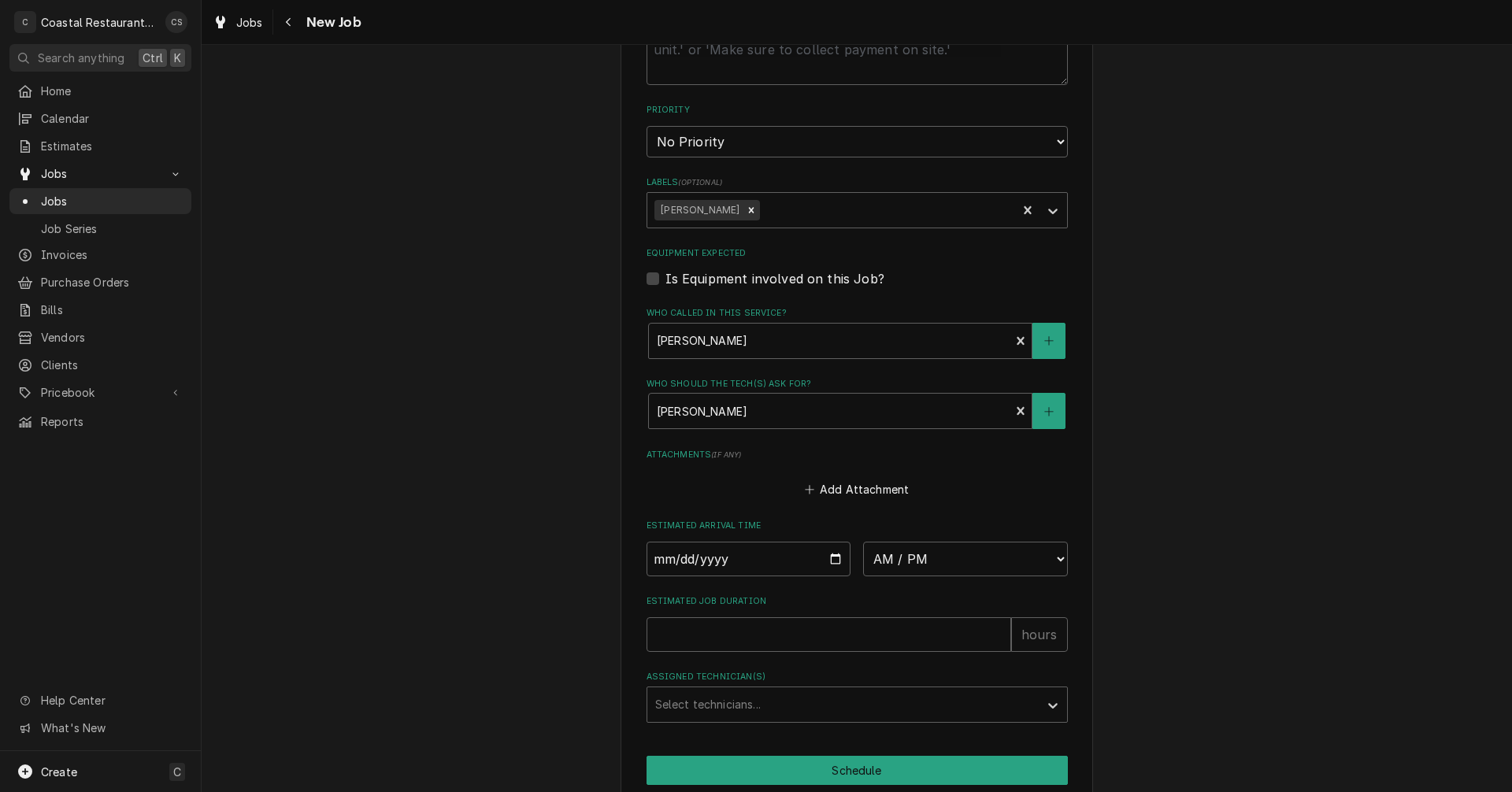
type textarea "Work Order ID: 14052 the Henny penny fryer temperature is dropping too low to g…"
click at [834, 559] on input "Date" at bounding box center [749, 559] width 205 height 35
type textarea "x"
type input "2025-08-27"
type textarea "x"
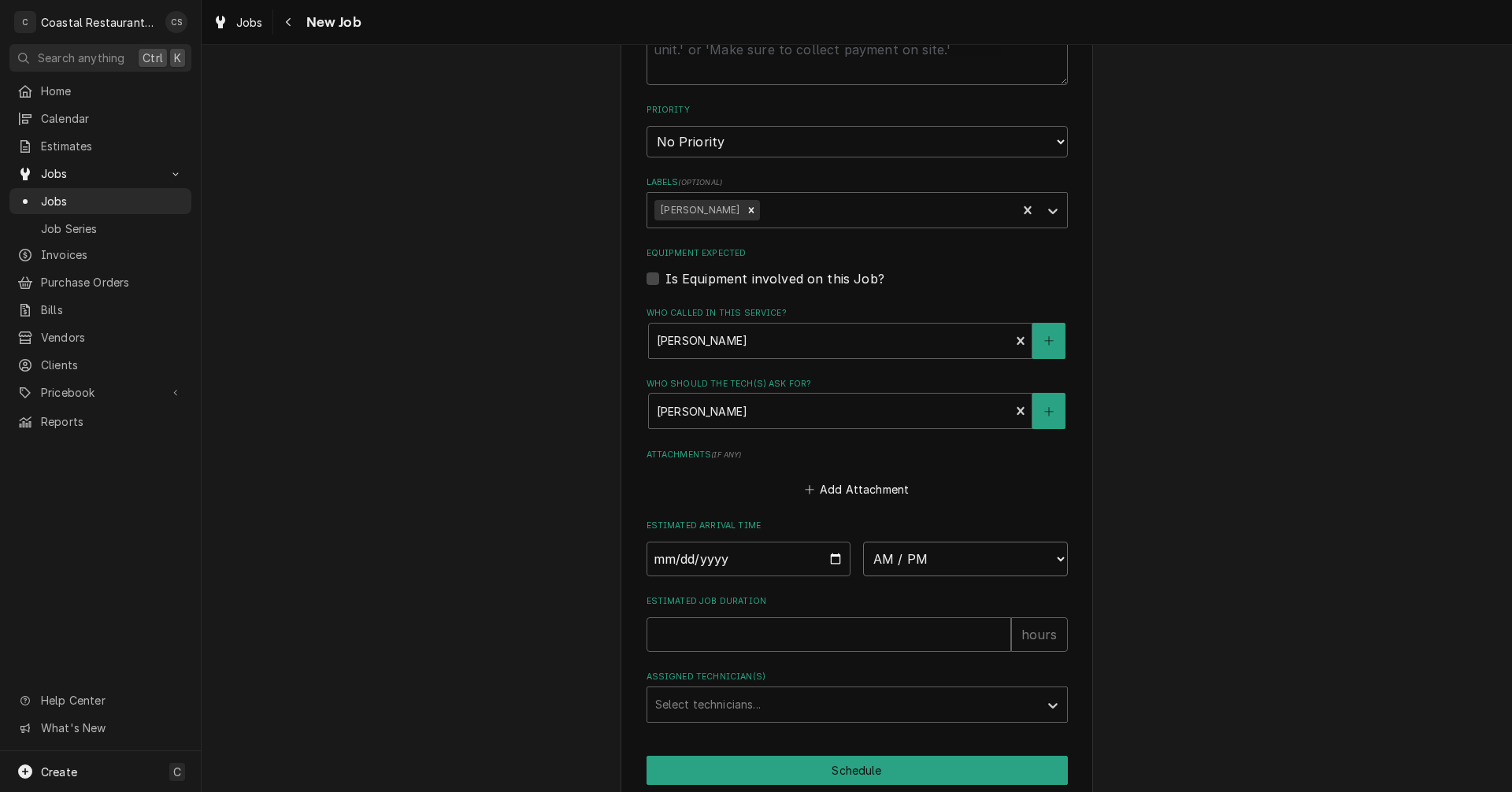
click at [891, 563] on select "AM / PM 6:00 AM 6:15 AM 6:30 AM 6:45 AM 7:00 AM 7:15 AM 7:30 AM 7:45 AM 8:00 AM…" at bounding box center [965, 559] width 205 height 35
select select "13:00:00"
click at [863, 542] on select "AM / PM 6:00 AM 6:15 AM 6:30 AM 6:45 AM 7:00 AM 7:15 AM 7:30 AM 7:45 AM 8:00 AM…" at bounding box center [965, 559] width 205 height 35
click at [795, 633] on input "Estimated Job Duration" at bounding box center [829, 634] width 364 height 35
type textarea "x"
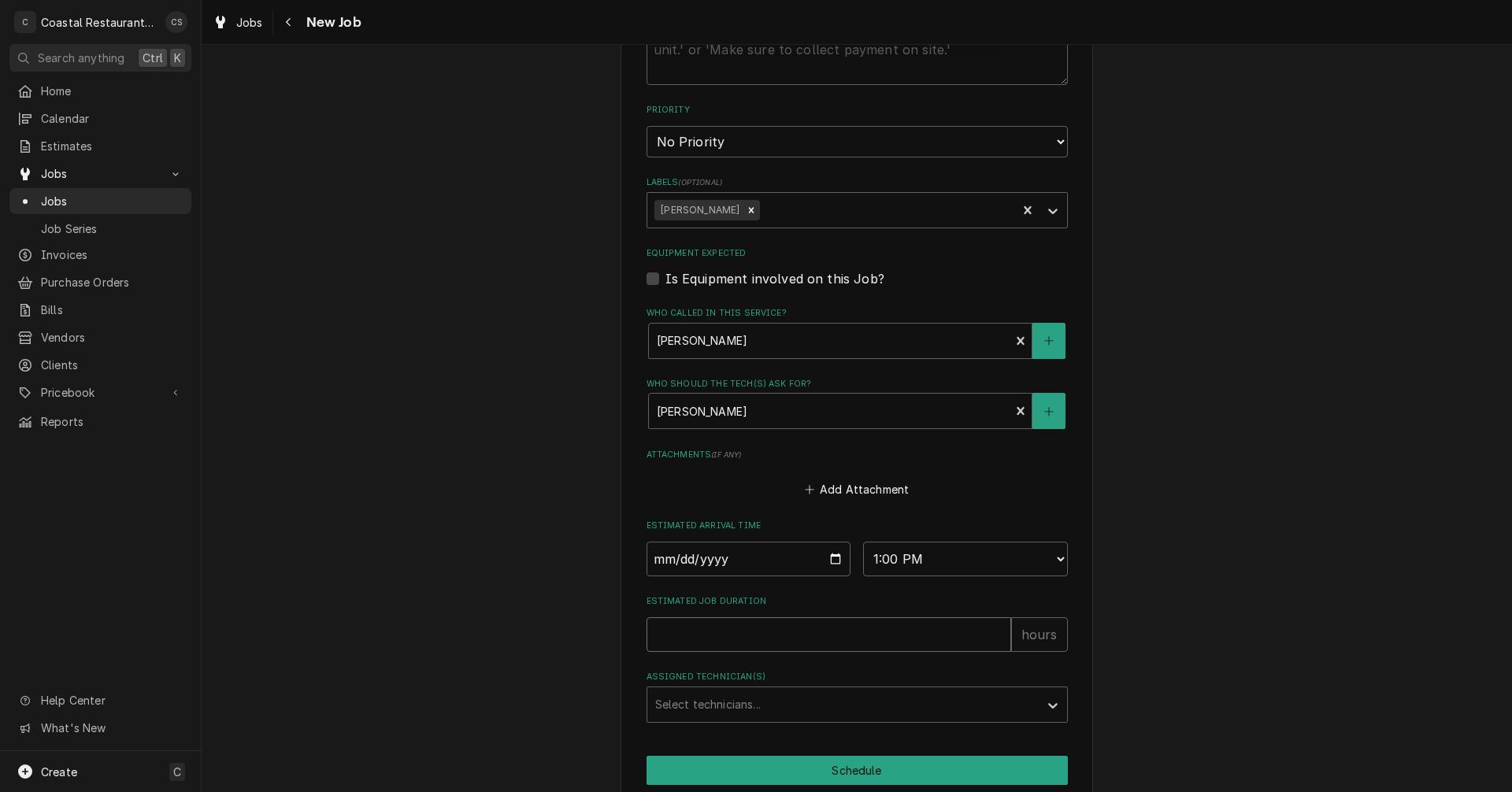
type input "1"
type textarea "x"
type input "1"
click at [805, 701] on div "Assigned Technician(s)" at bounding box center [843, 704] width 376 height 28
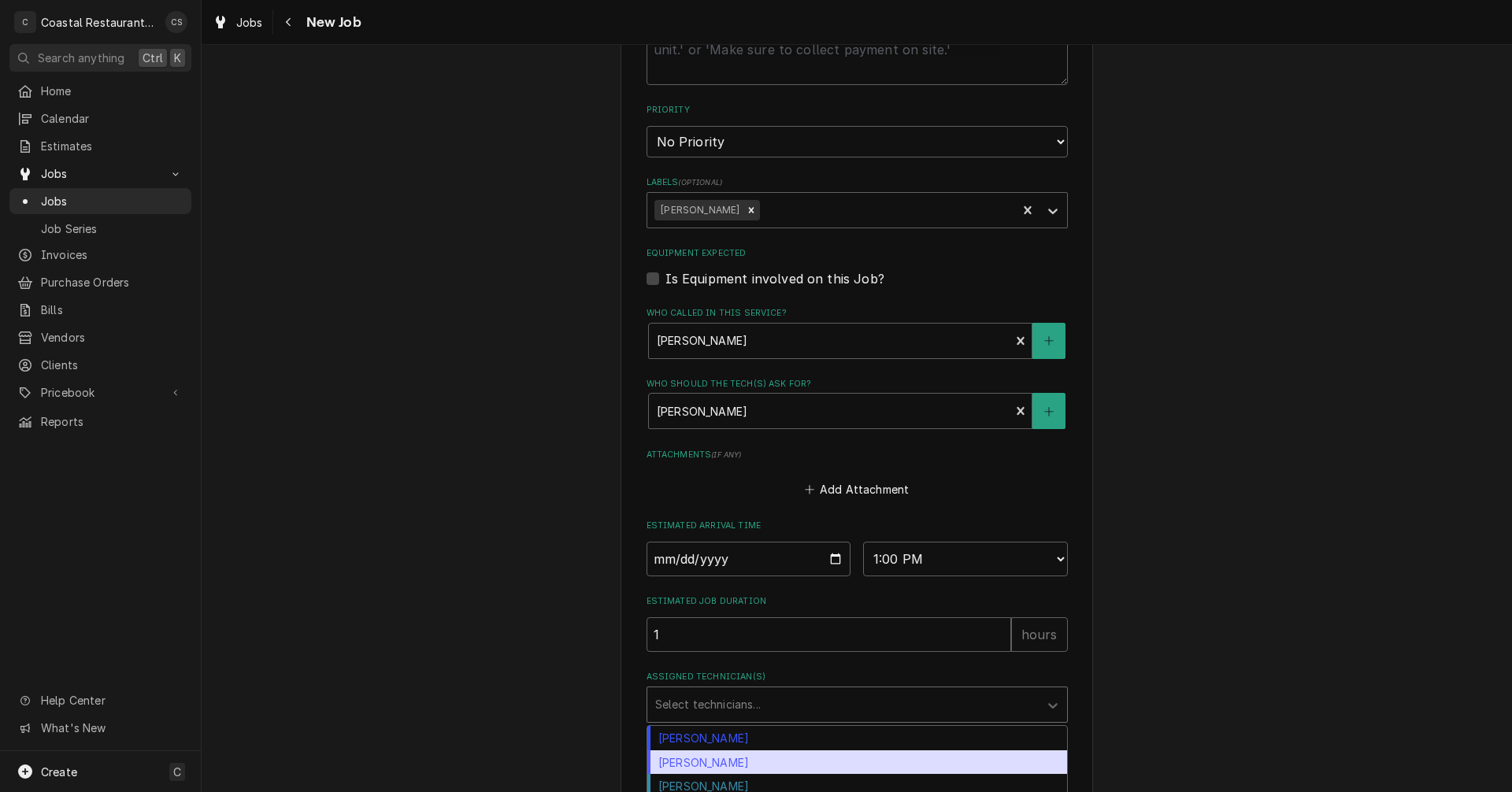
click at [765, 766] on div "James Gatton" at bounding box center [857, 762] width 420 height 24
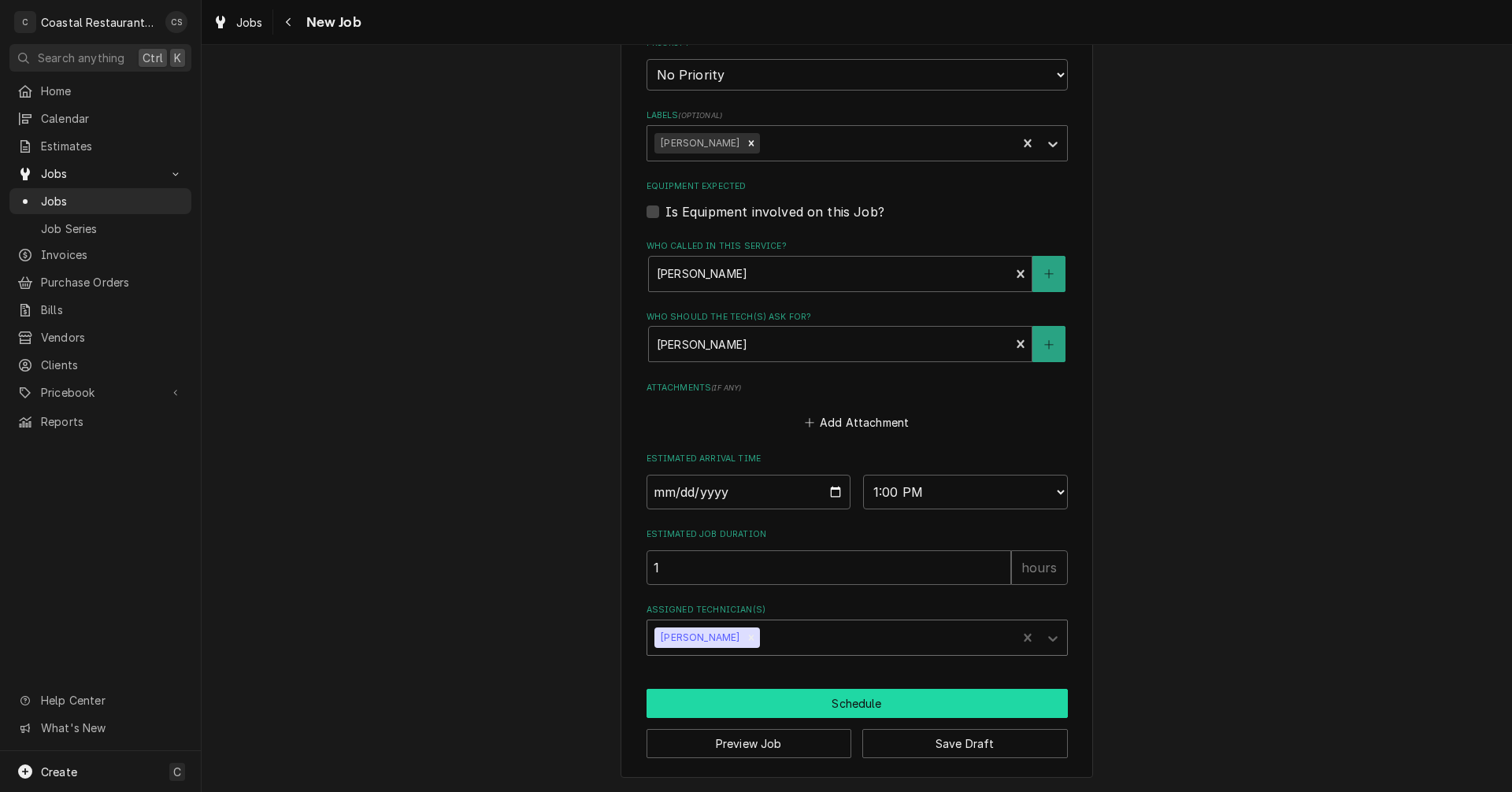
click at [839, 707] on button "Schedule" at bounding box center [857, 702] width 421 height 29
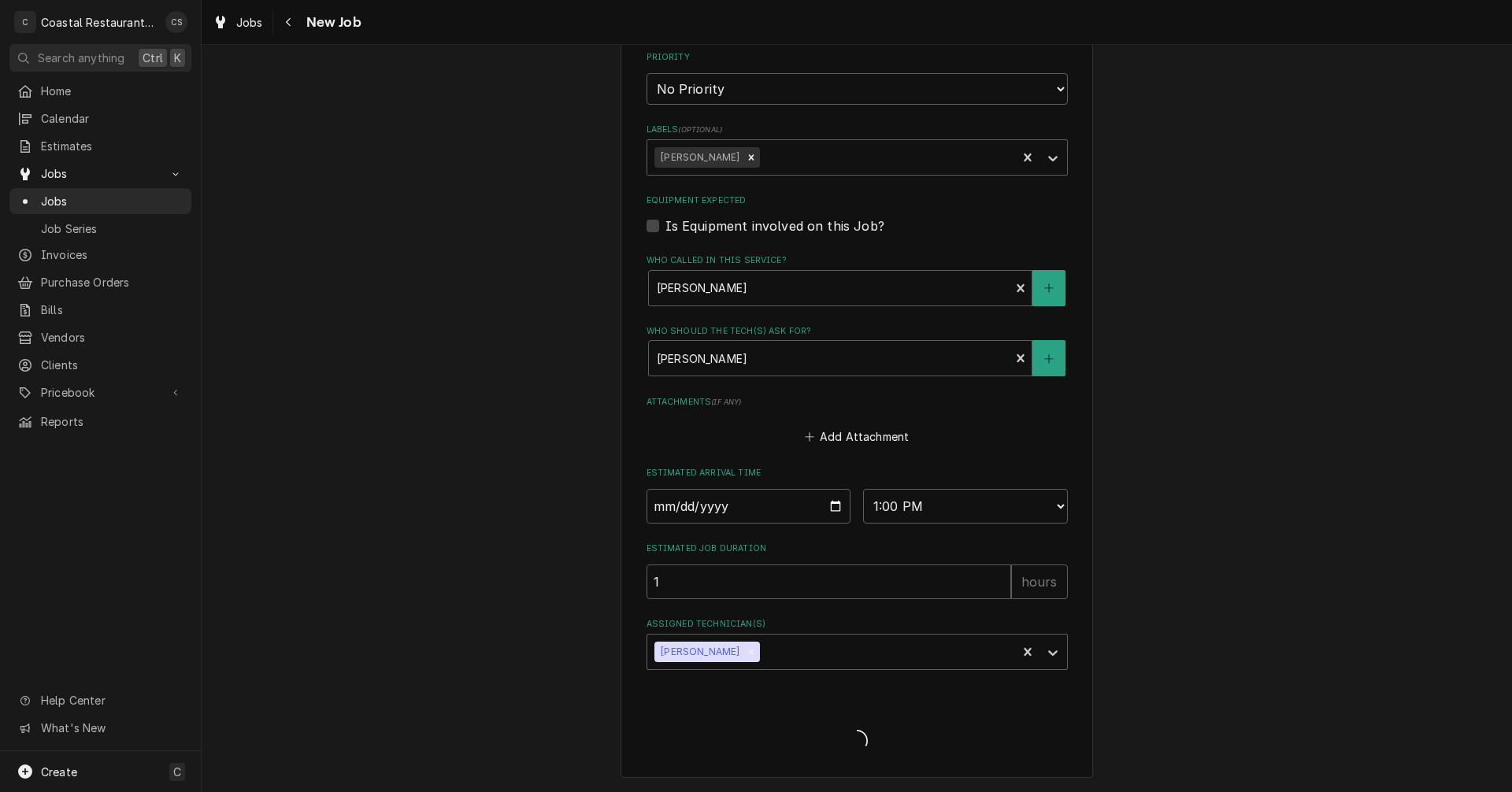
type textarea "x"
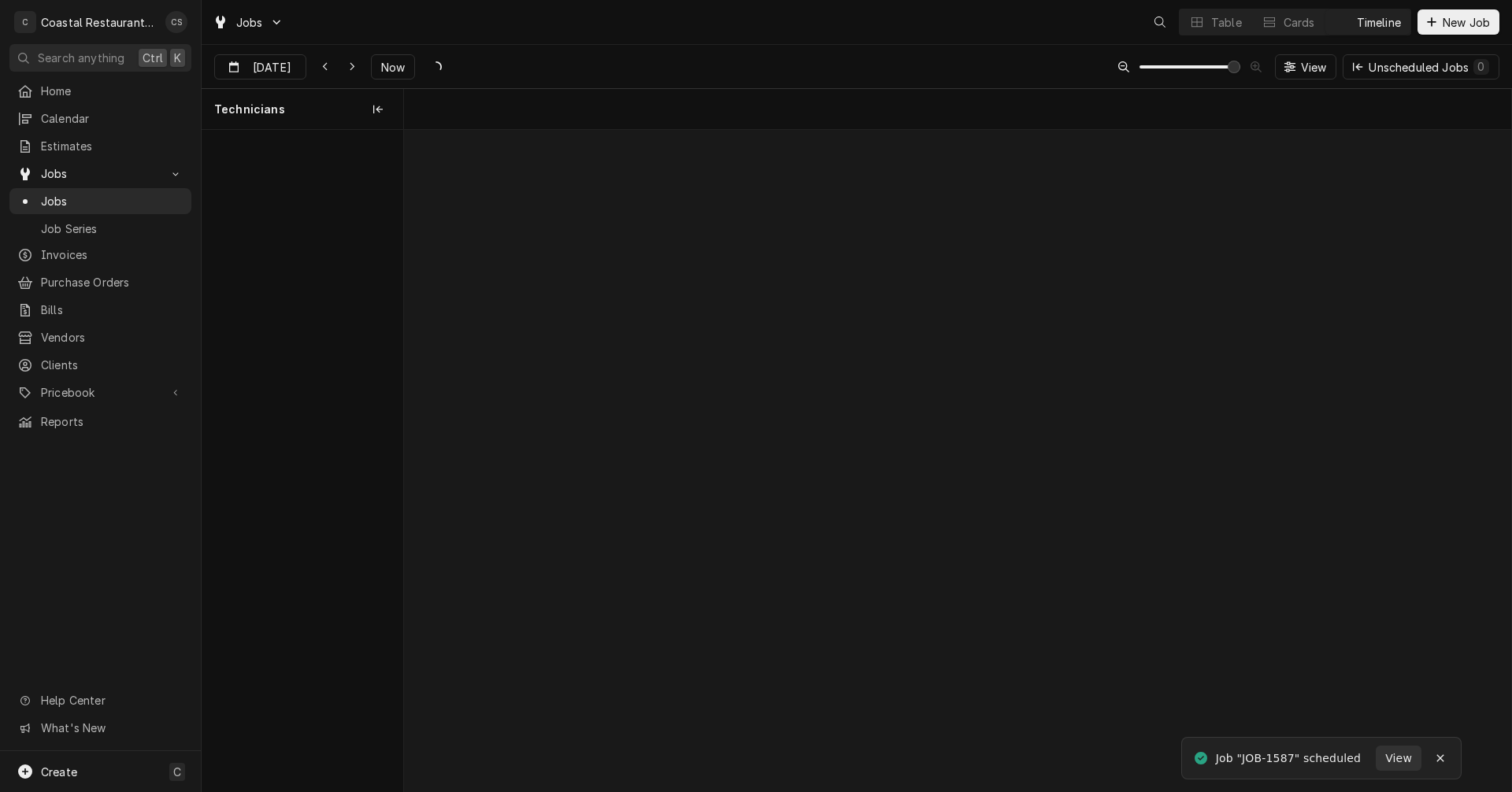
scroll to position [0, 21952]
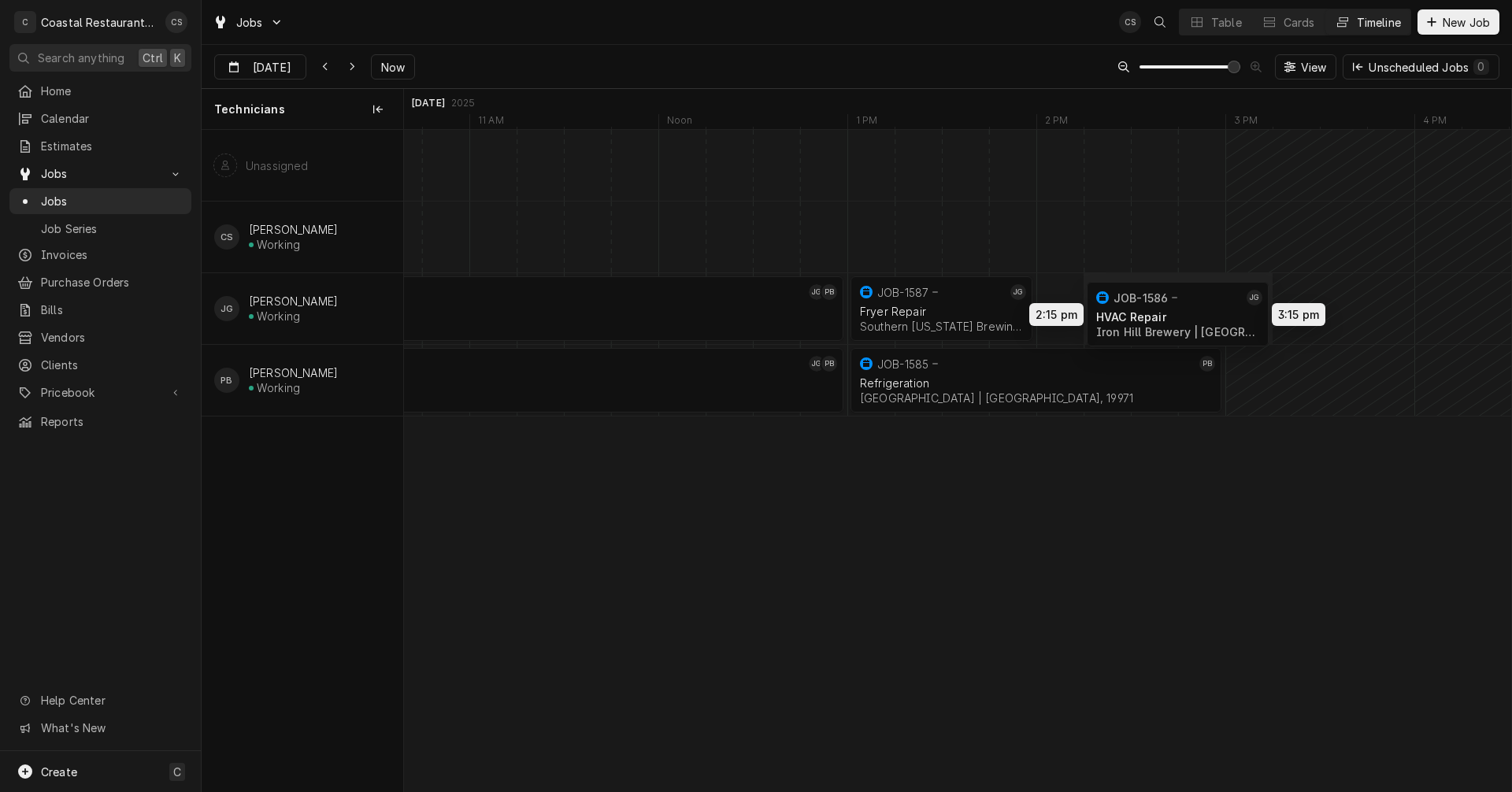
drag, startPoint x: 1180, startPoint y: 311, endPoint x: 1174, endPoint y: 317, distance: 8.5
click at [1174, 317] on div "8:00 AM 1:00 PM JOB-1543 JG PB Walk In Freezer Sodel Concepts | Bethany Beach, …" at bounding box center [957, 460] width 1107 height 661
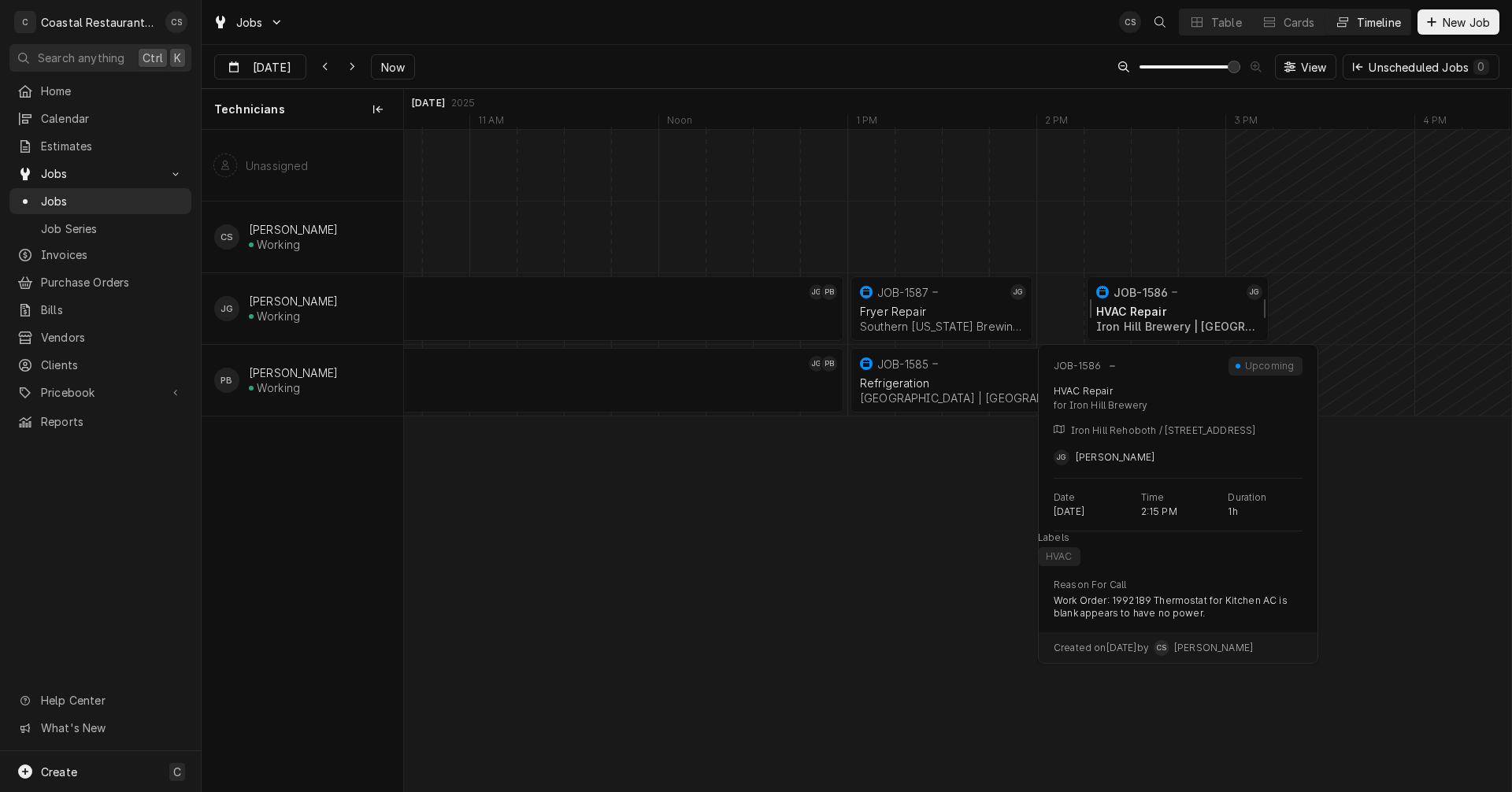
click at [1133, 314] on div "HVAC Repair" at bounding box center [1177, 311] width 163 height 13
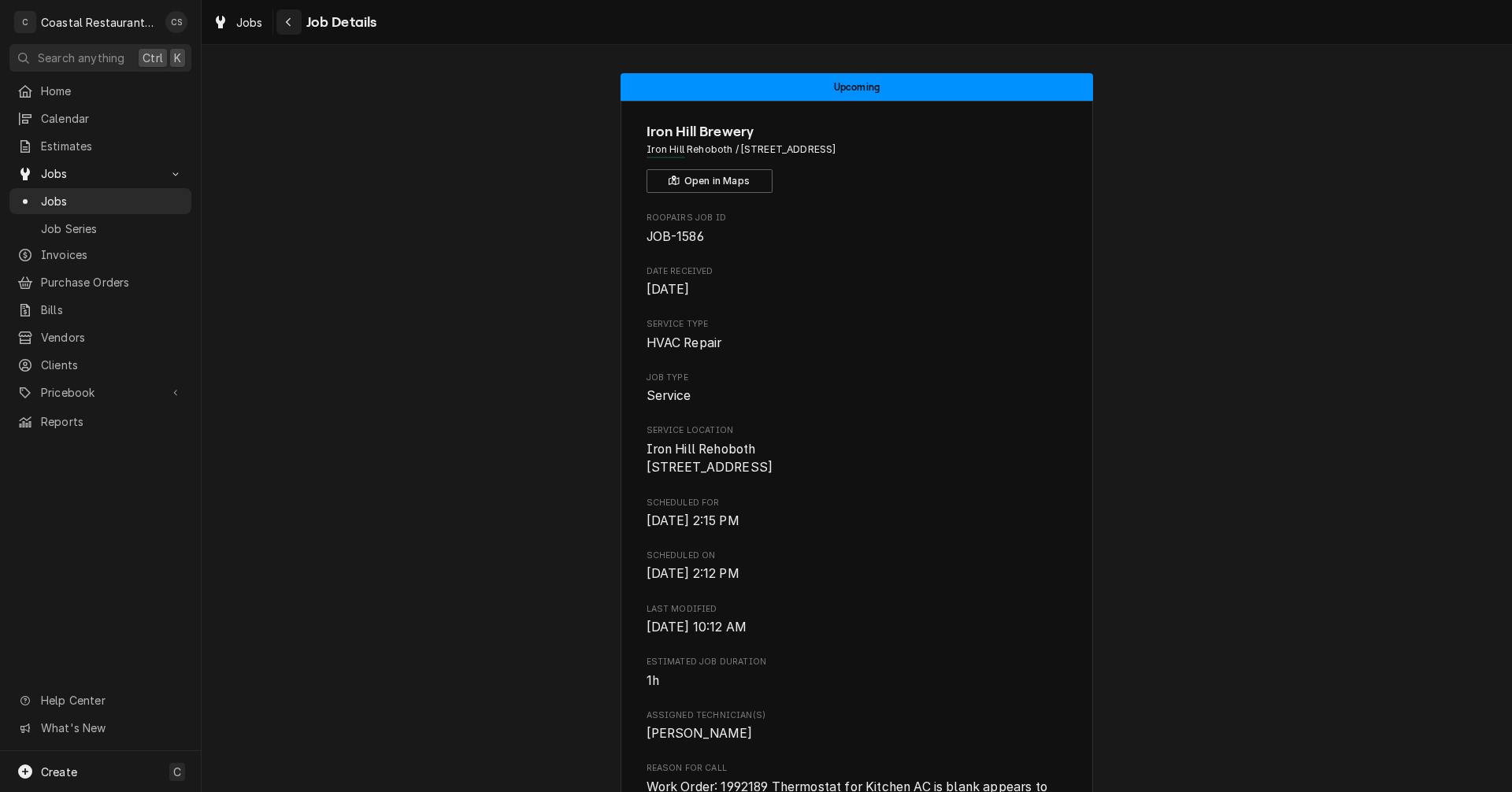
click at [290, 21] on icon "Navigate back" at bounding box center [289, 22] width 7 height 11
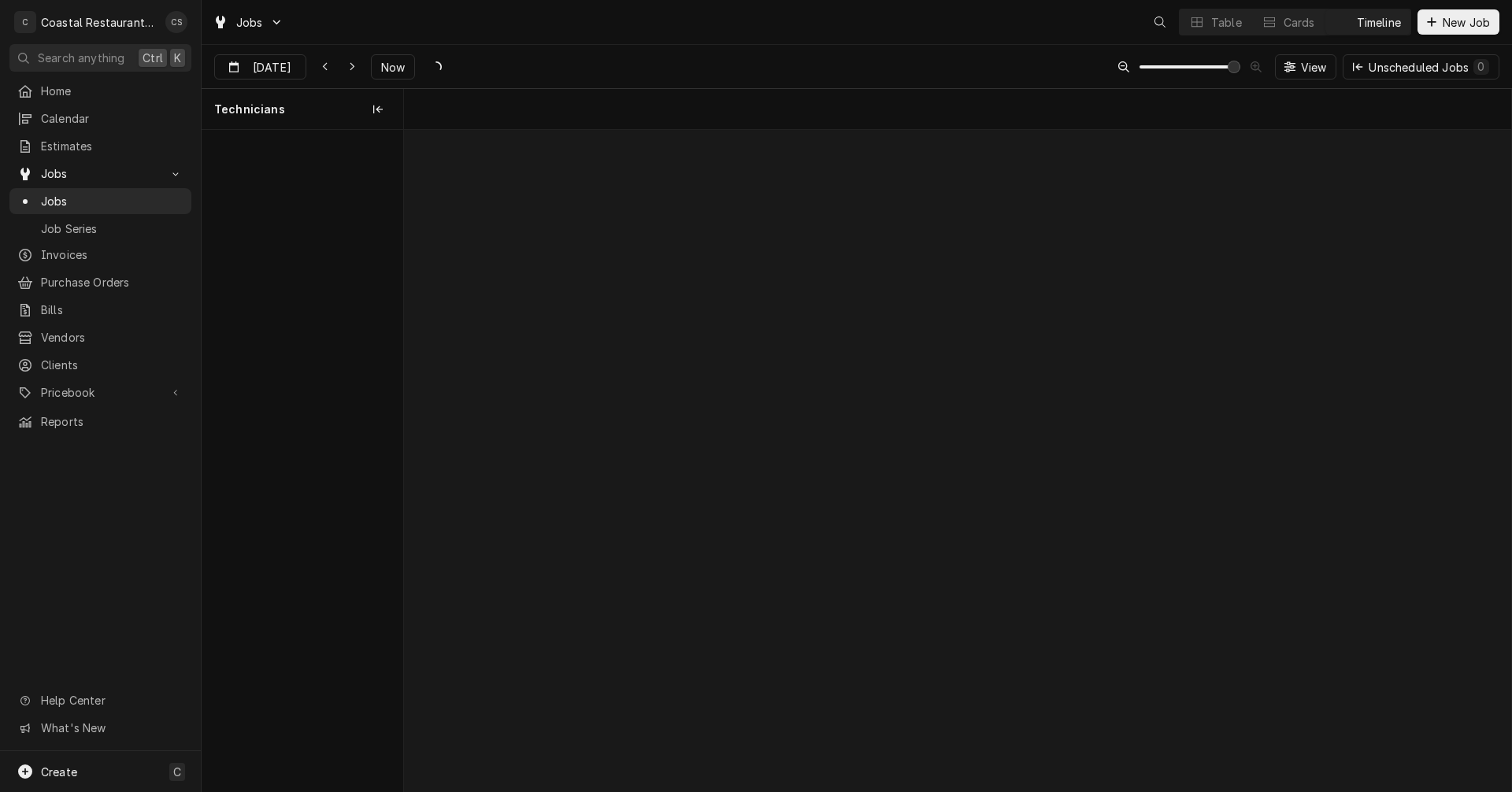
scroll to position [0, 21952]
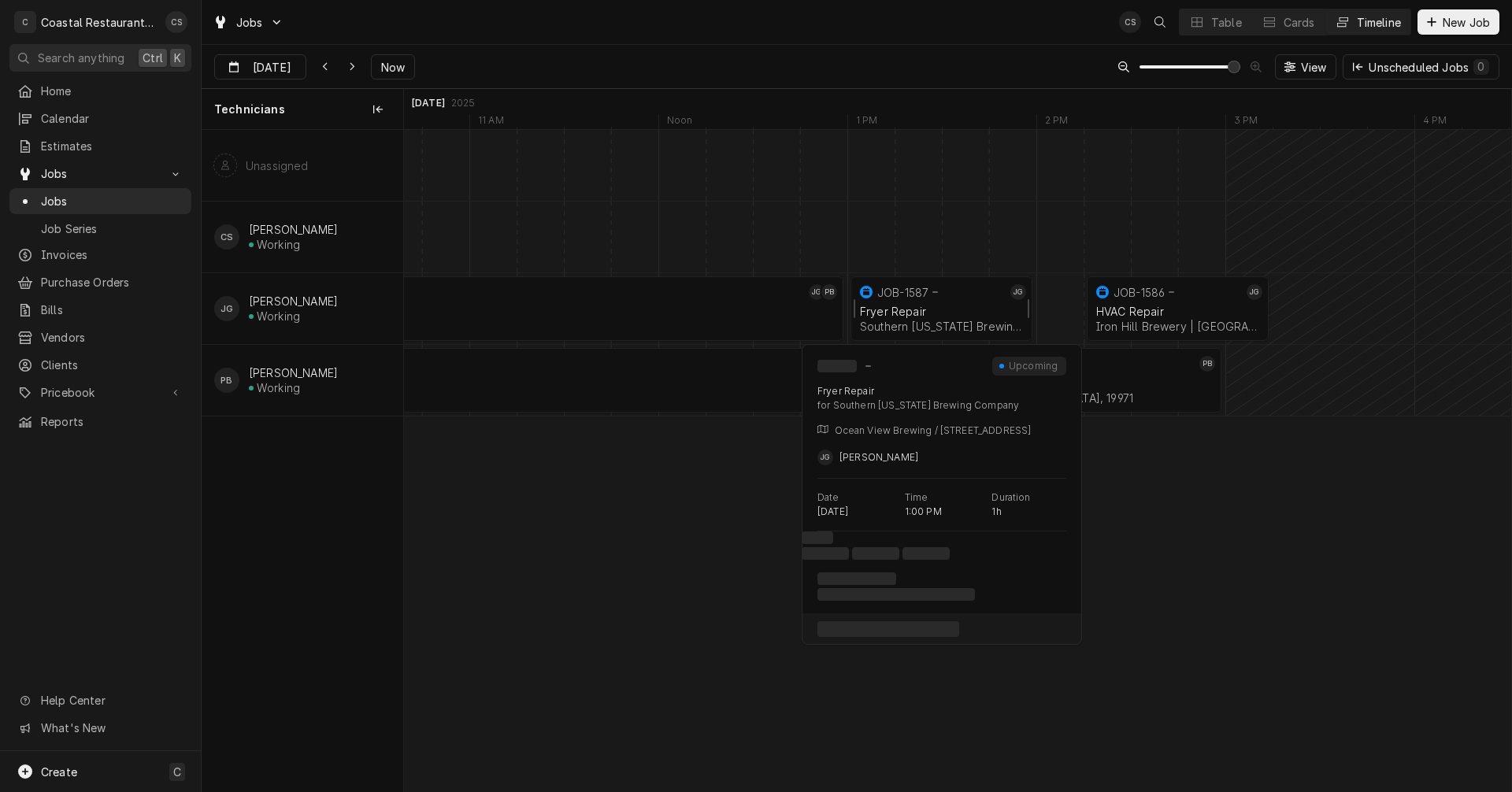
click at [902, 306] on div "Fryer Repair" at bounding box center [941, 311] width 163 height 13
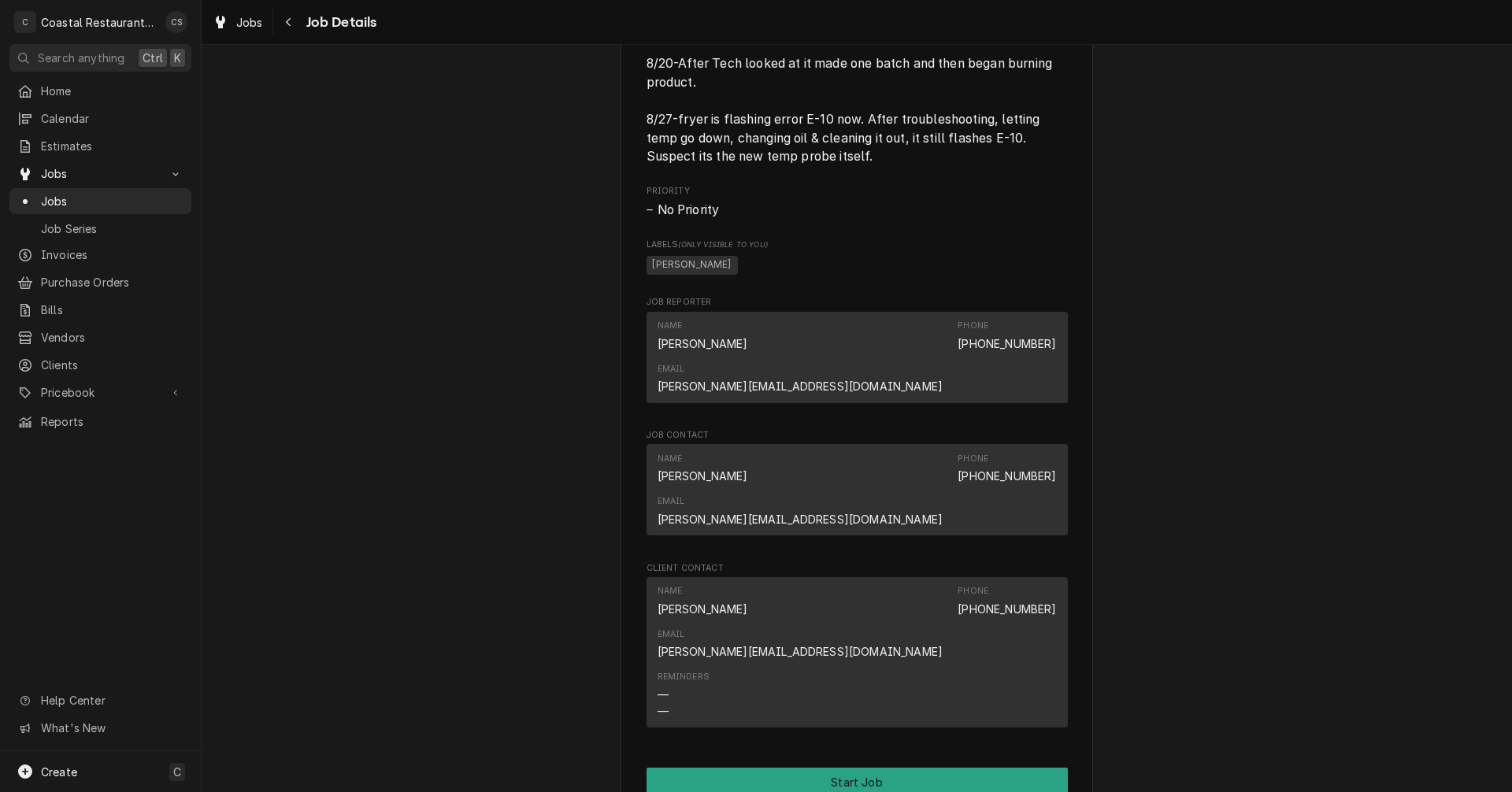
scroll to position [1102, 0]
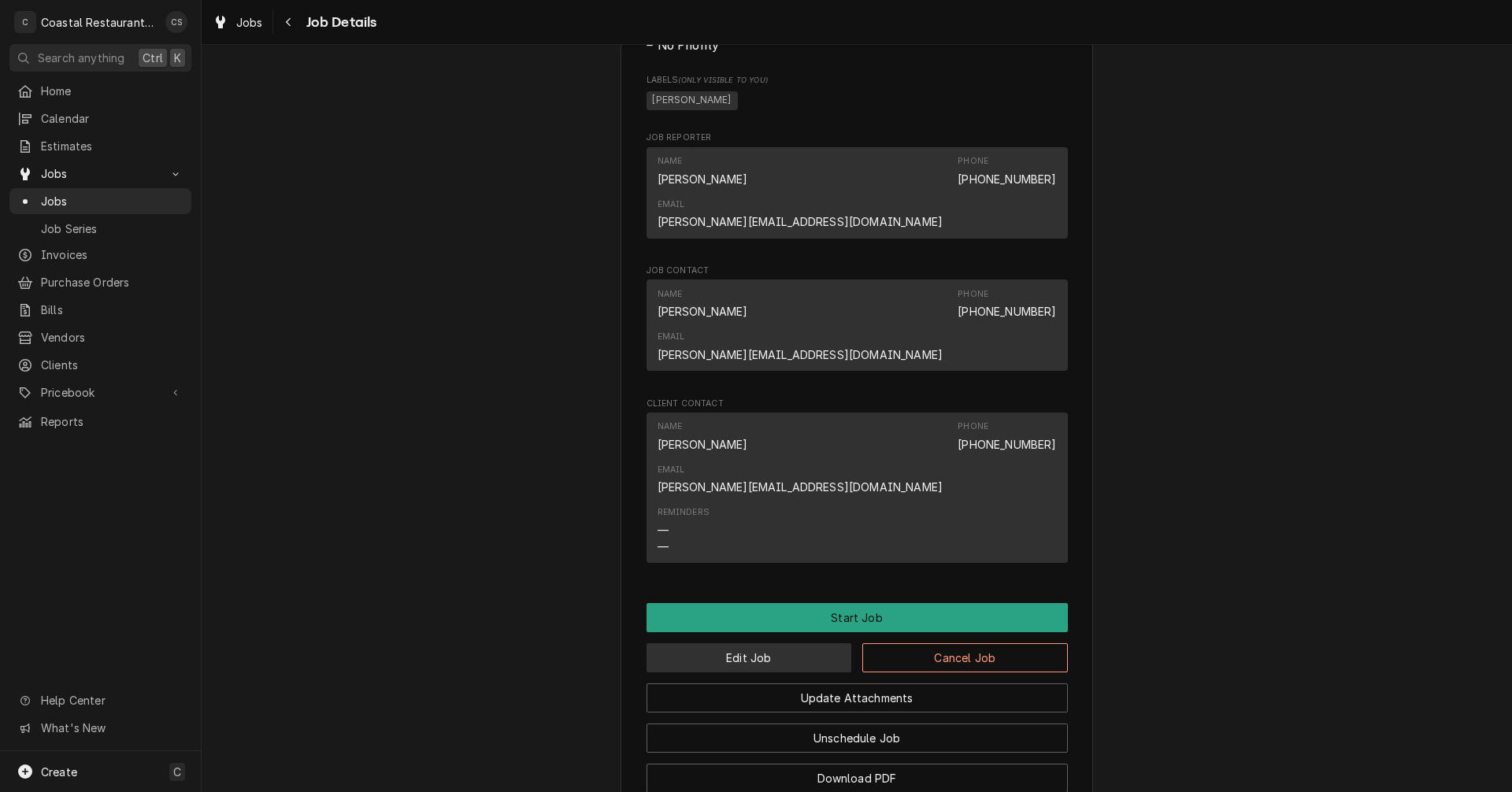
click at [773, 643] on button "Edit Job" at bounding box center [749, 657] width 206 height 29
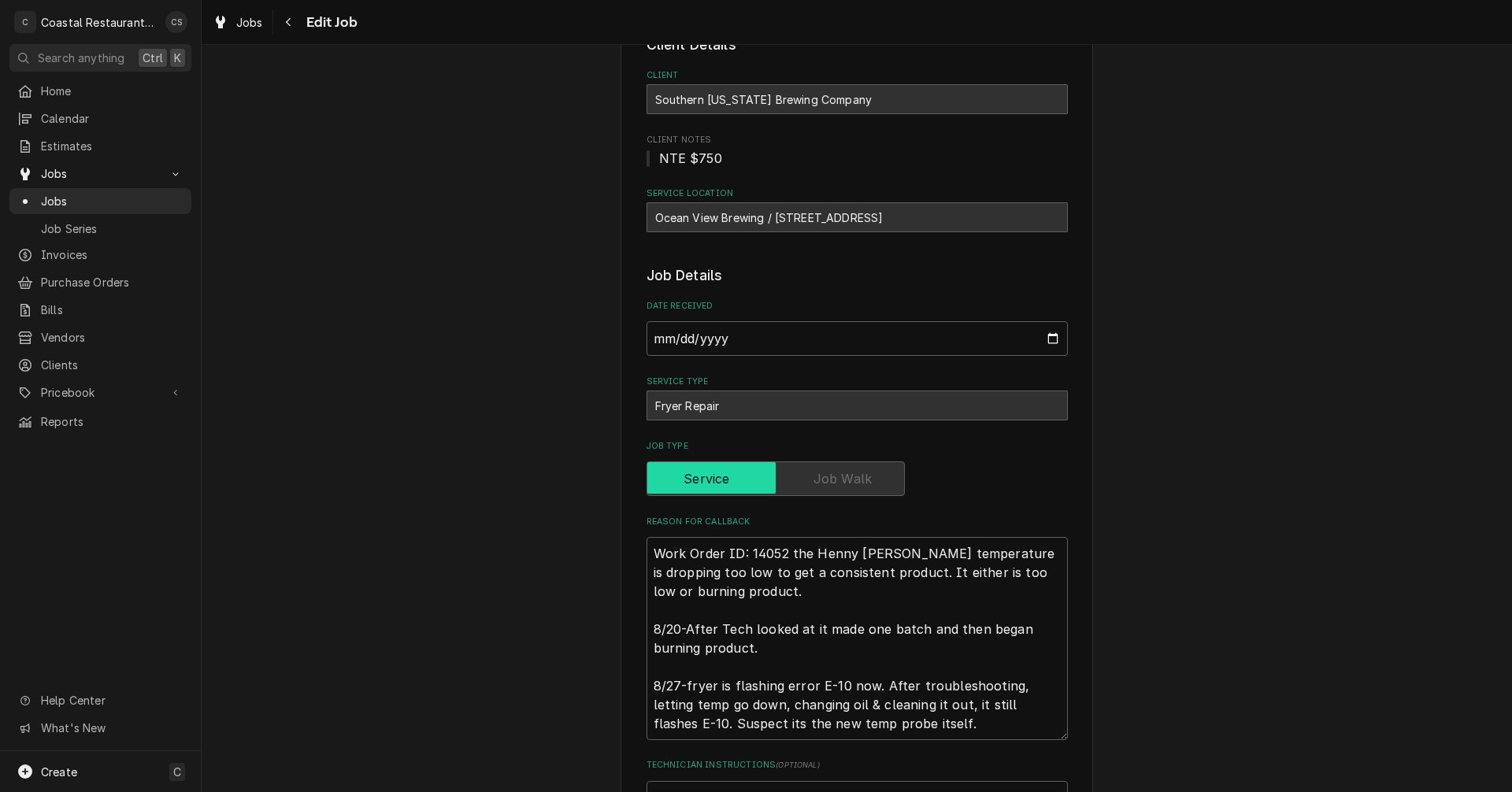
scroll to position [315, 0]
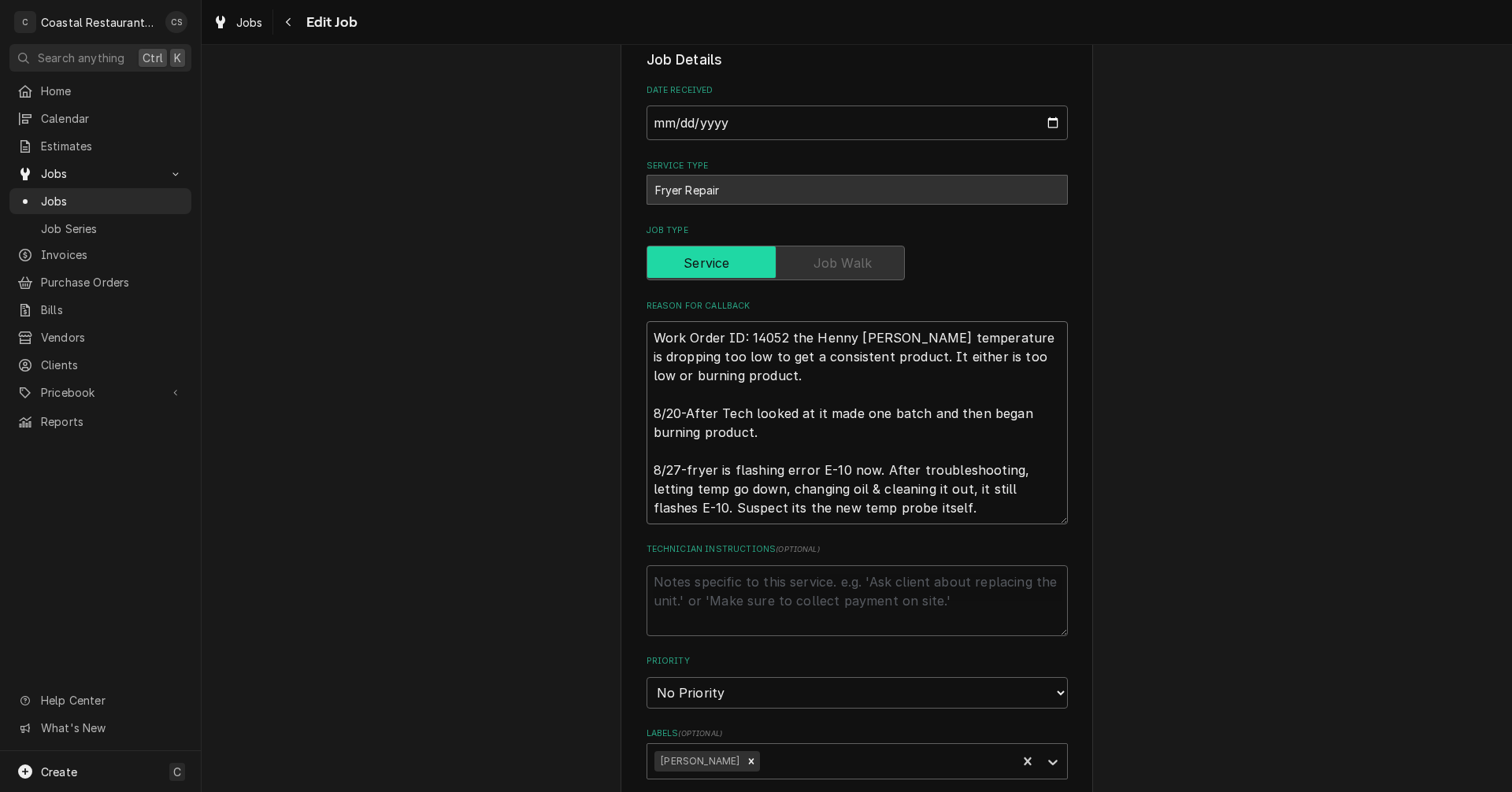
click at [676, 468] on textarea "Work Order ID: 14052 the Henny [PERSON_NAME] temperature is dropping too low to…" at bounding box center [857, 422] width 421 height 203
type textarea "x"
type textarea "Work Order ID: 14052 the Henny [PERSON_NAME] temperature is dropping too low to…"
type textarea "x"
type textarea "Work Order ID: 14052 the Henny [PERSON_NAME] temperature is dropping too low to…"
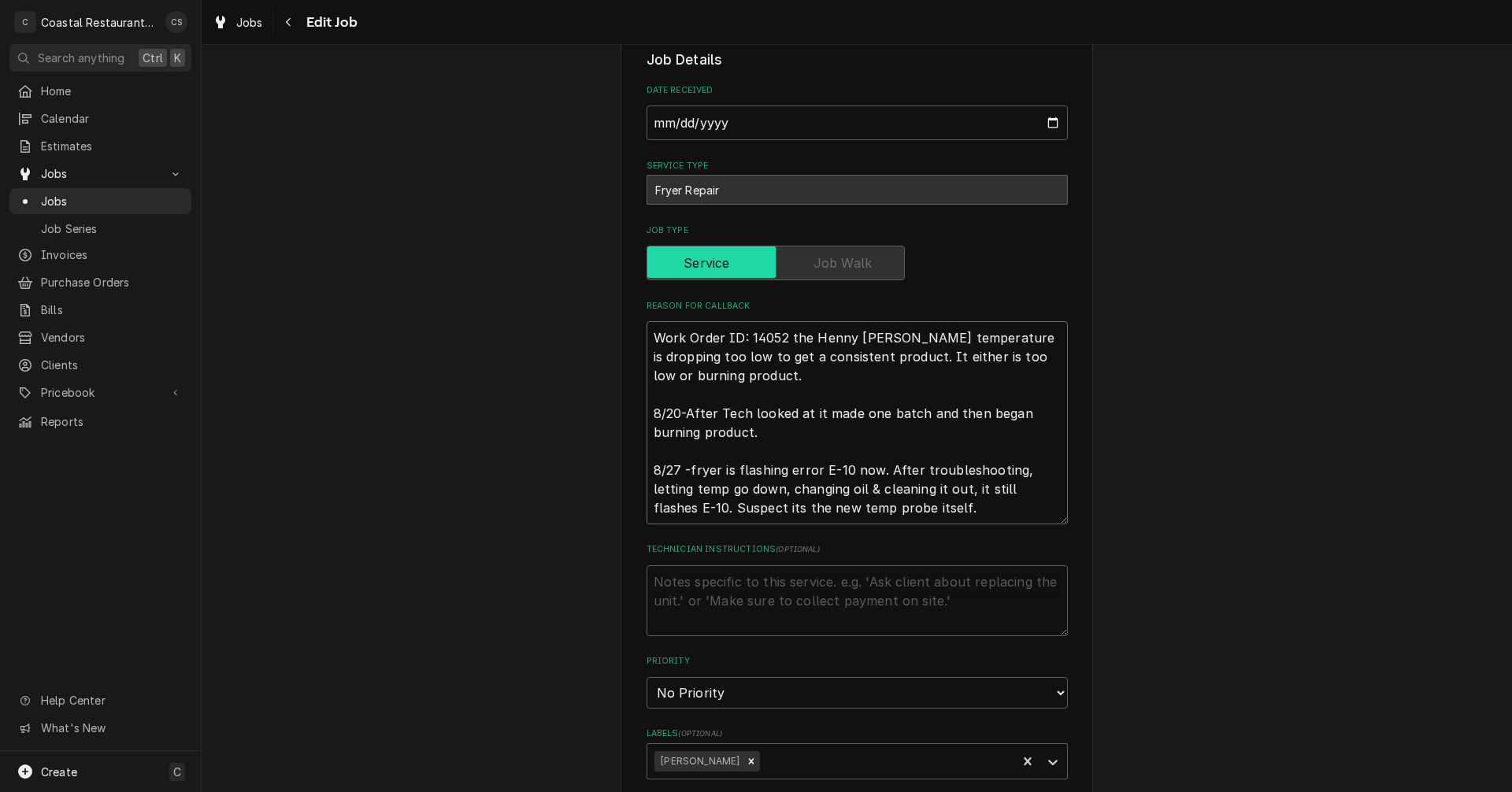
click at [684, 473] on textarea "Work Order ID: 14052 the Henny [PERSON_NAME] temperature is dropping too low to…" at bounding box center [857, 422] width 421 height 203
click at [678, 470] on textarea "Work Order ID: 14052 the Henny penny fryer temperature is dropping too low to g…" at bounding box center [857, 422] width 421 height 203
paste textarea "Work Order ID: 14113"
type textarea "x"
type textarea "Work Order ID: 14052 the Henny penny fryer temperature is dropping too low to g…"
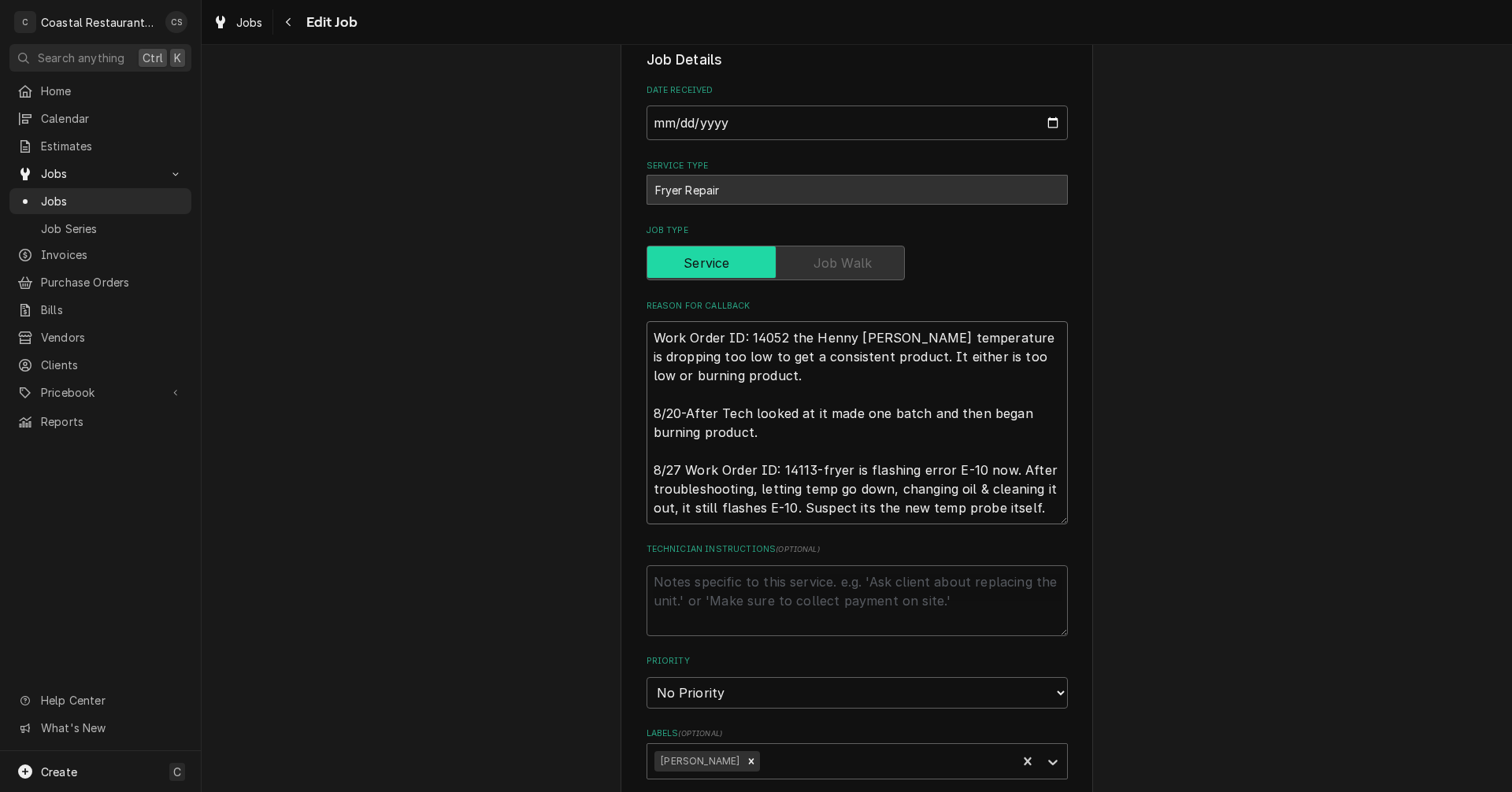
click at [813, 469] on textarea "Work Order ID: 14052 the Henny penny fryer temperature is dropping too low to g…" at bounding box center [857, 422] width 421 height 203
type textarea "x"
type textarea "Work Order ID: 14052 the Henny penny fryer temperature is dropping too low to g…"
type textarea "x"
type textarea "Work Order ID: 14052 the Henny penny fryer temperature is dropping too low to g…"
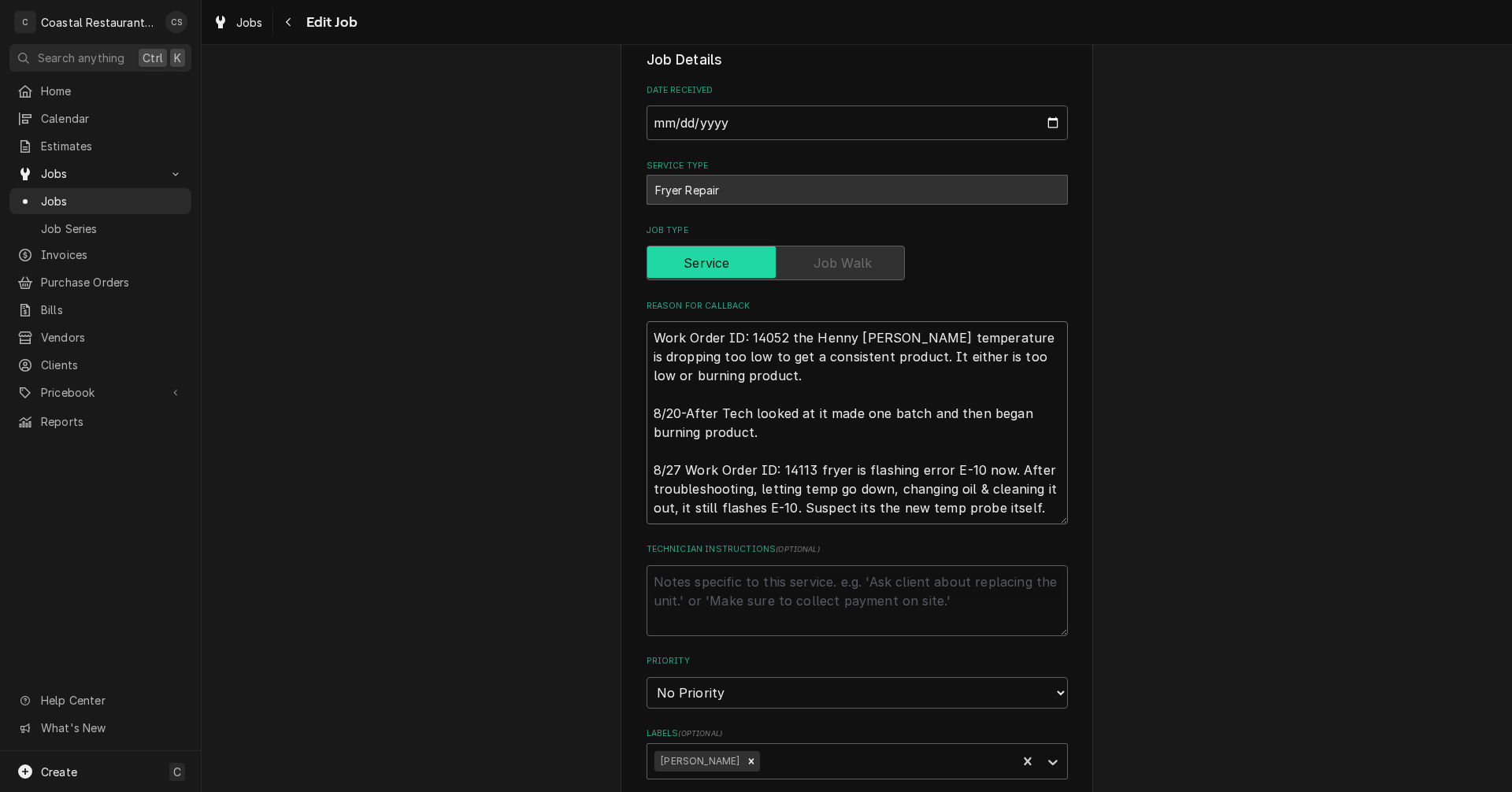
type textarea "x"
type textarea "Work Order ID: 14052 the Henny penny fryer temperature is dropping too low to g…"
type textarea "x"
type textarea "Work Order ID: 14052 the Henny [PERSON_NAME] temperature is dropping too low to…"
type textarea "x"
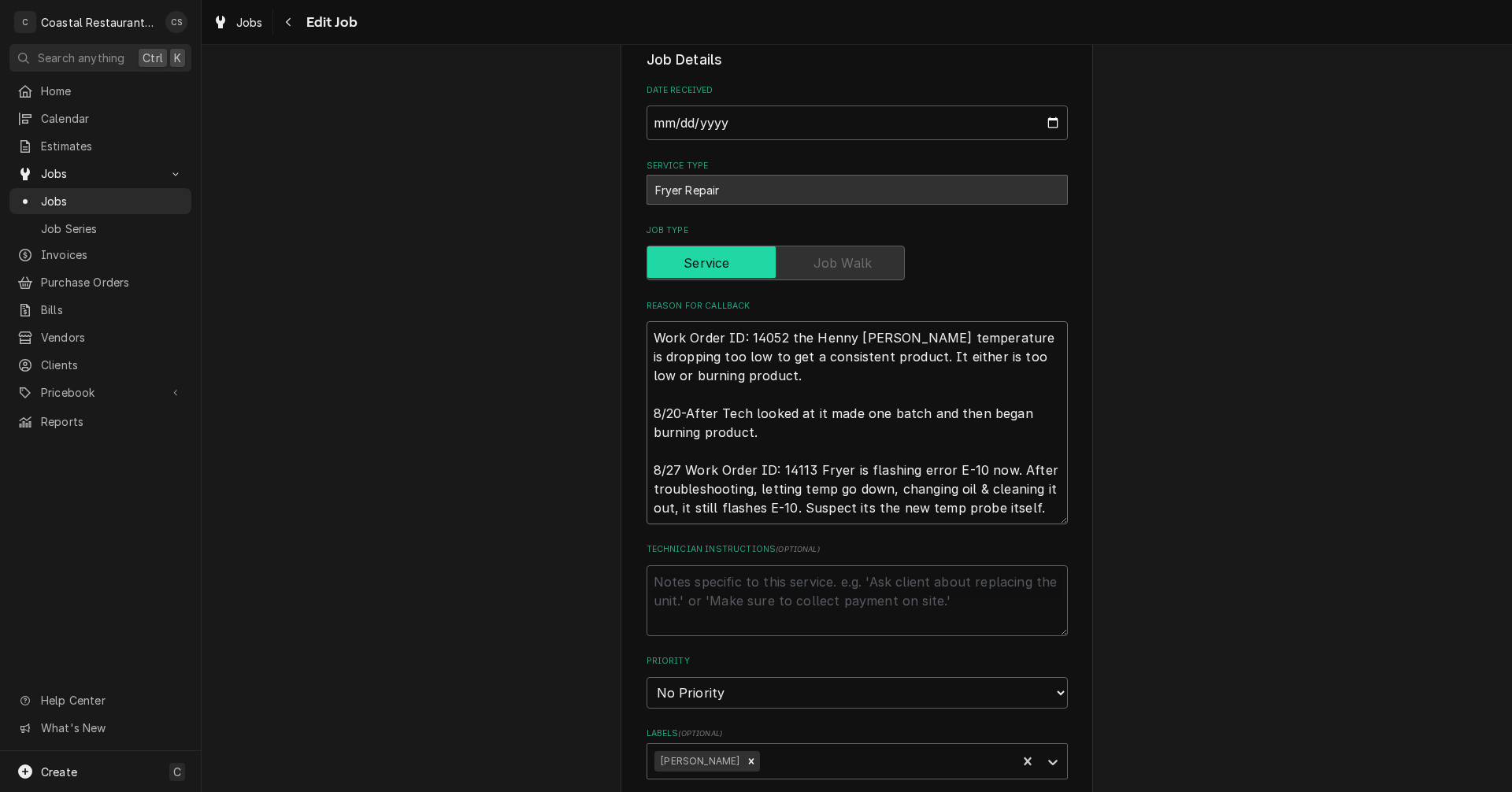
click at [944, 444] on textarea "Work Order ID: 14052 the Henny penny fryer temperature is dropping too low to g…" at bounding box center [857, 422] width 421 height 203
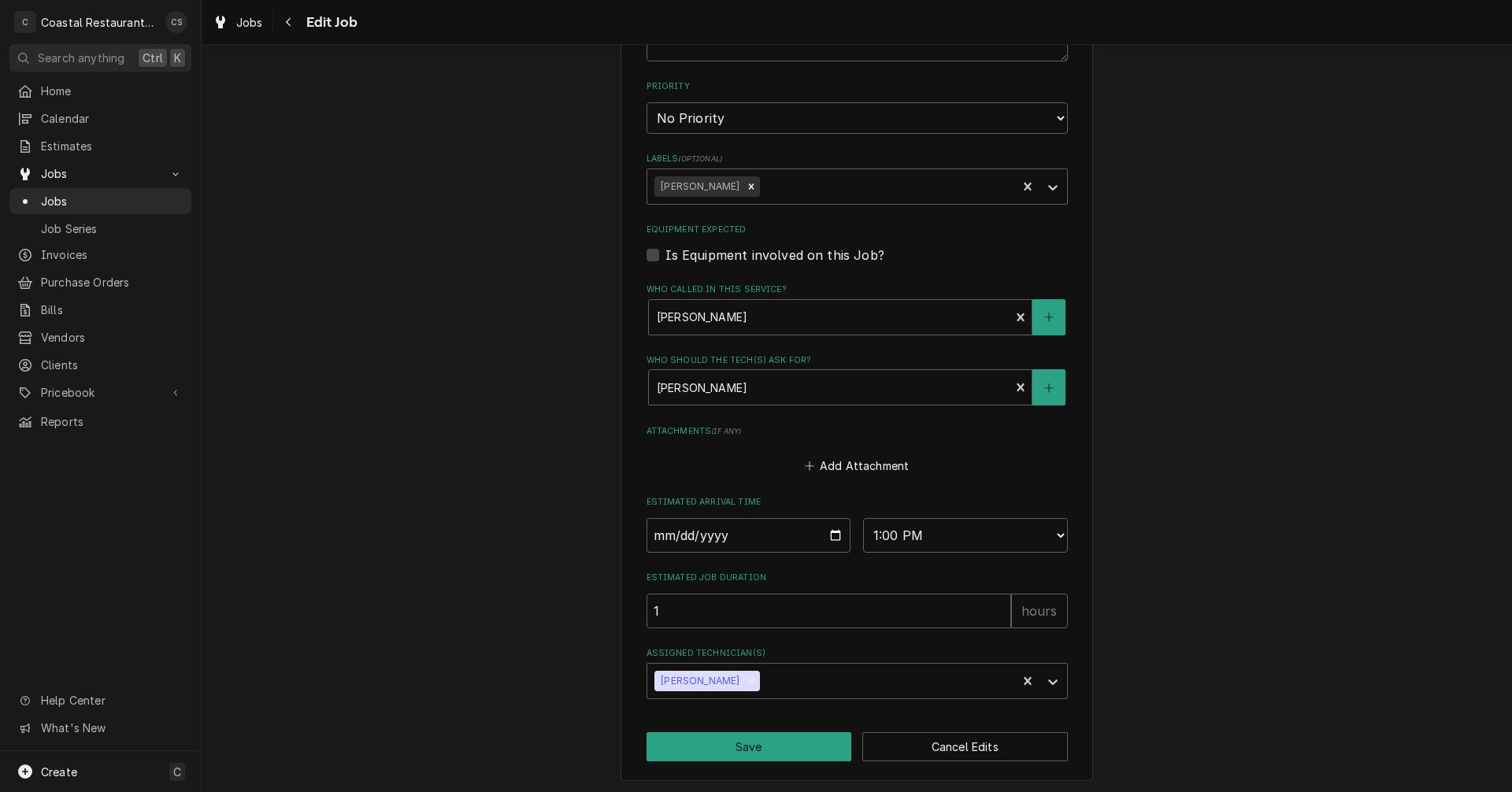
scroll to position [893, 0]
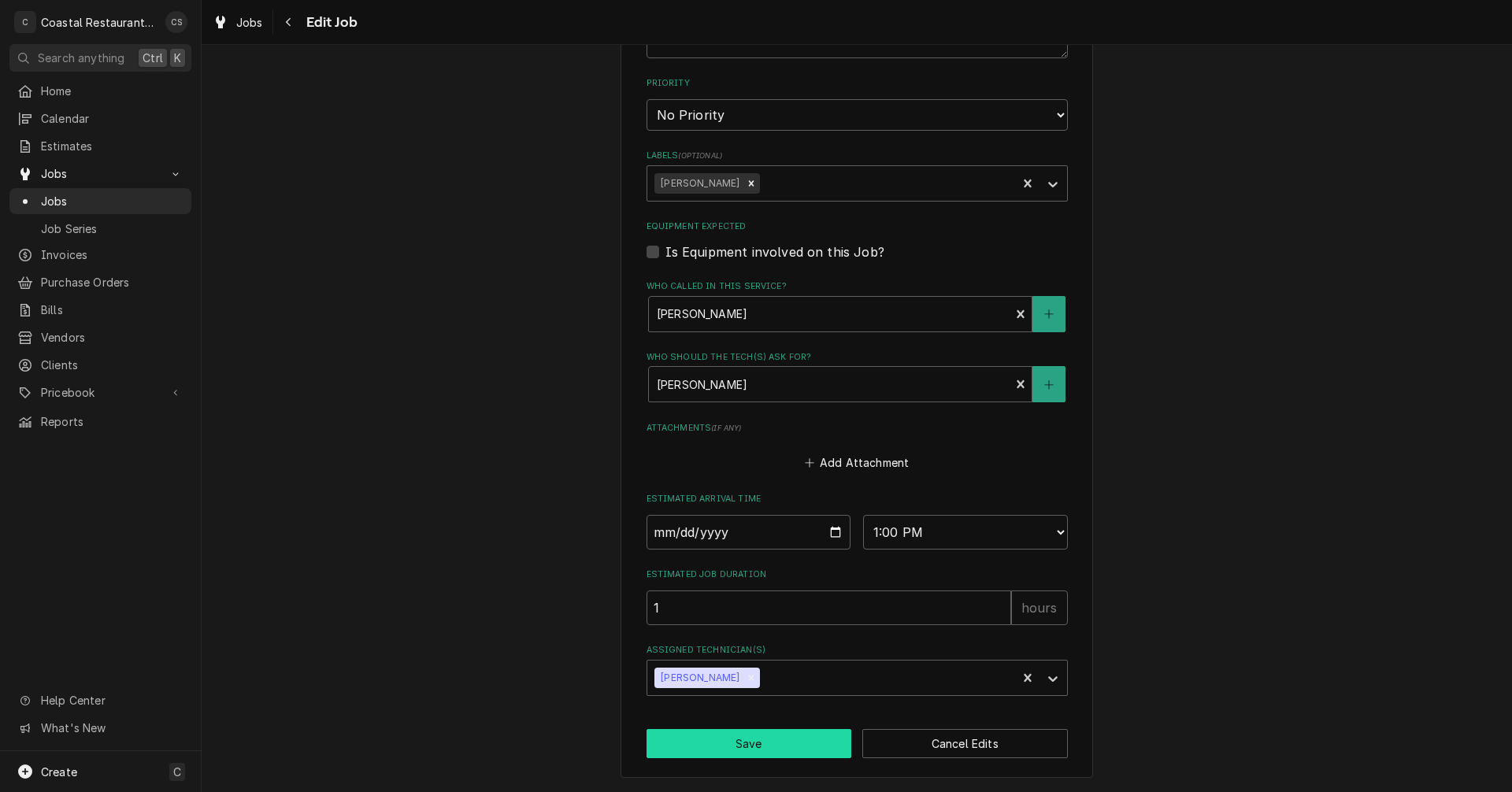
type textarea "Work Order ID: 14052 the Henny penny fryer temperature is dropping too low to g…"
click at [792, 741] on button "Save" at bounding box center [749, 742] width 206 height 29
type textarea "x"
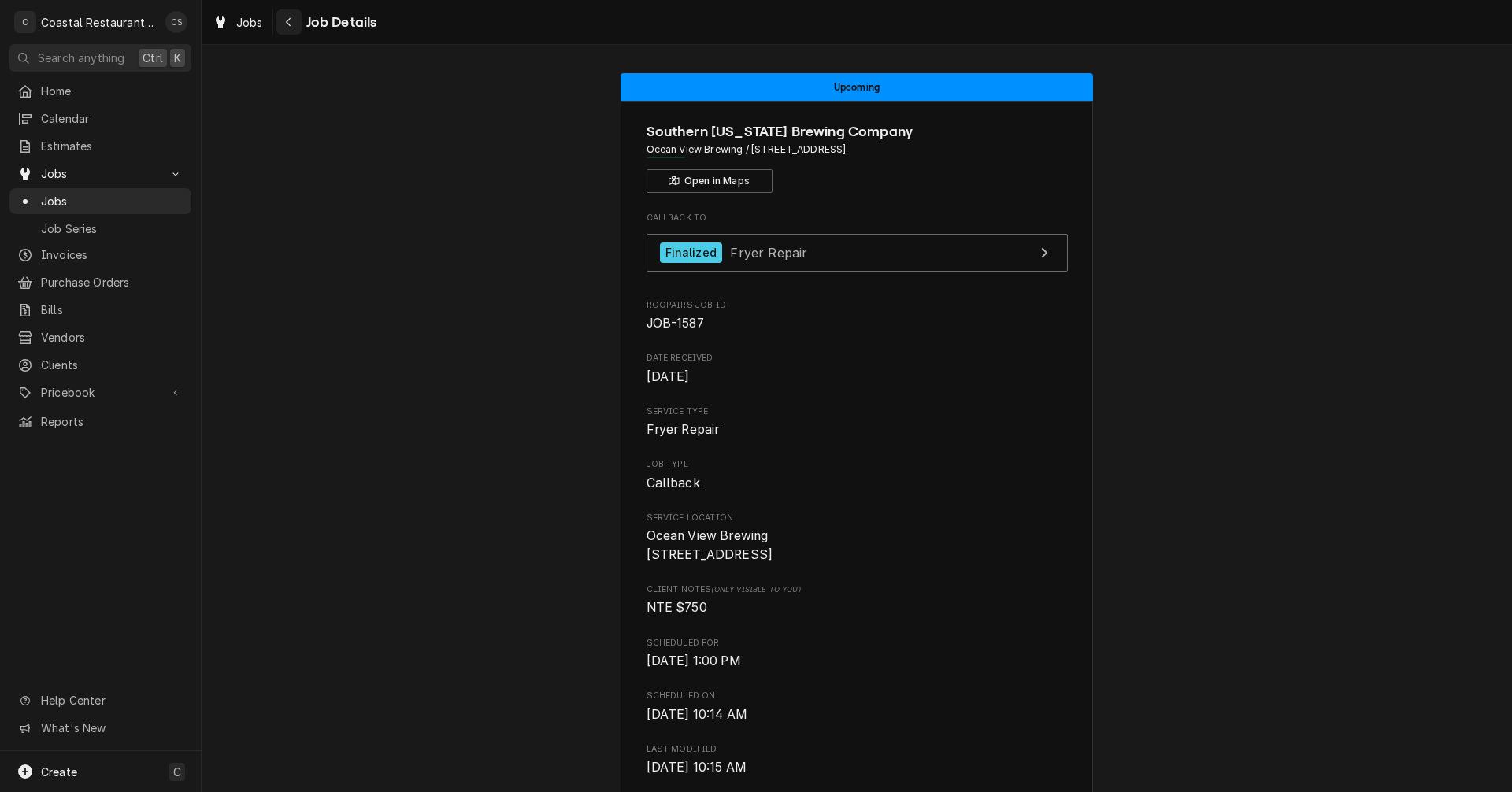
click at [288, 18] on icon "Navigate back" at bounding box center [289, 22] width 7 height 11
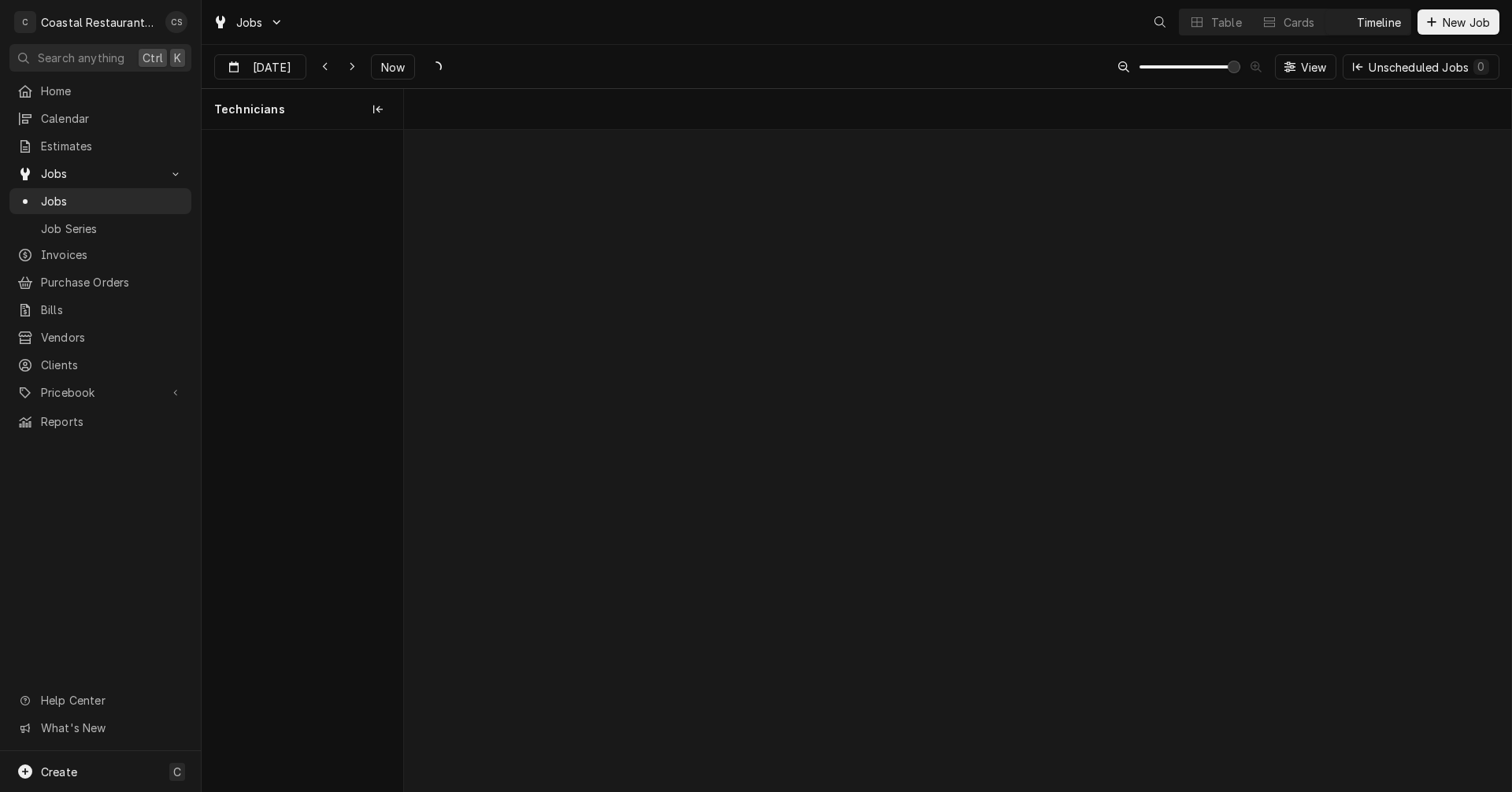
scroll to position [0, 21952]
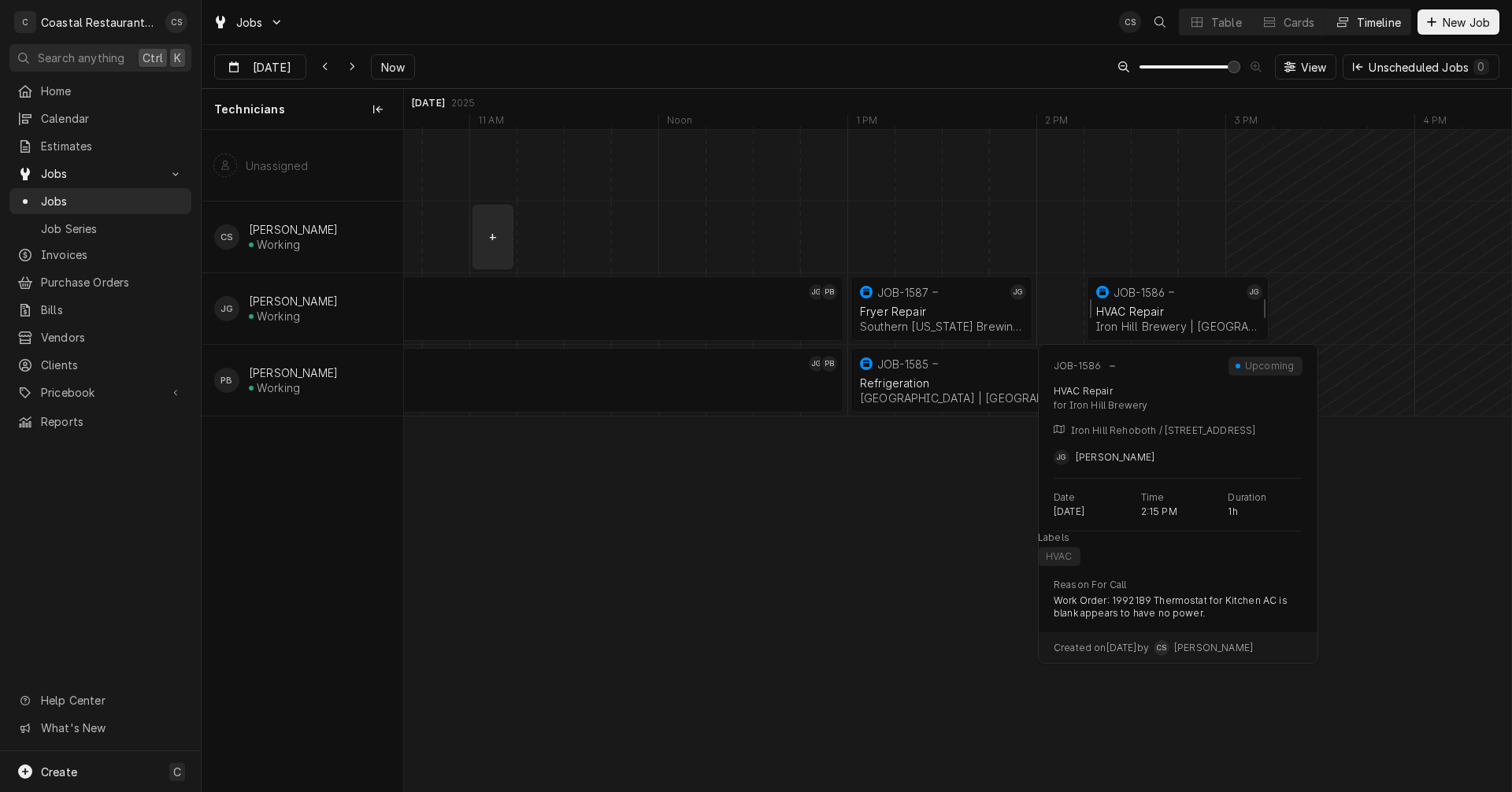
click at [1168, 297] on div "JOB-1586" at bounding box center [1168, 292] width 150 height 19
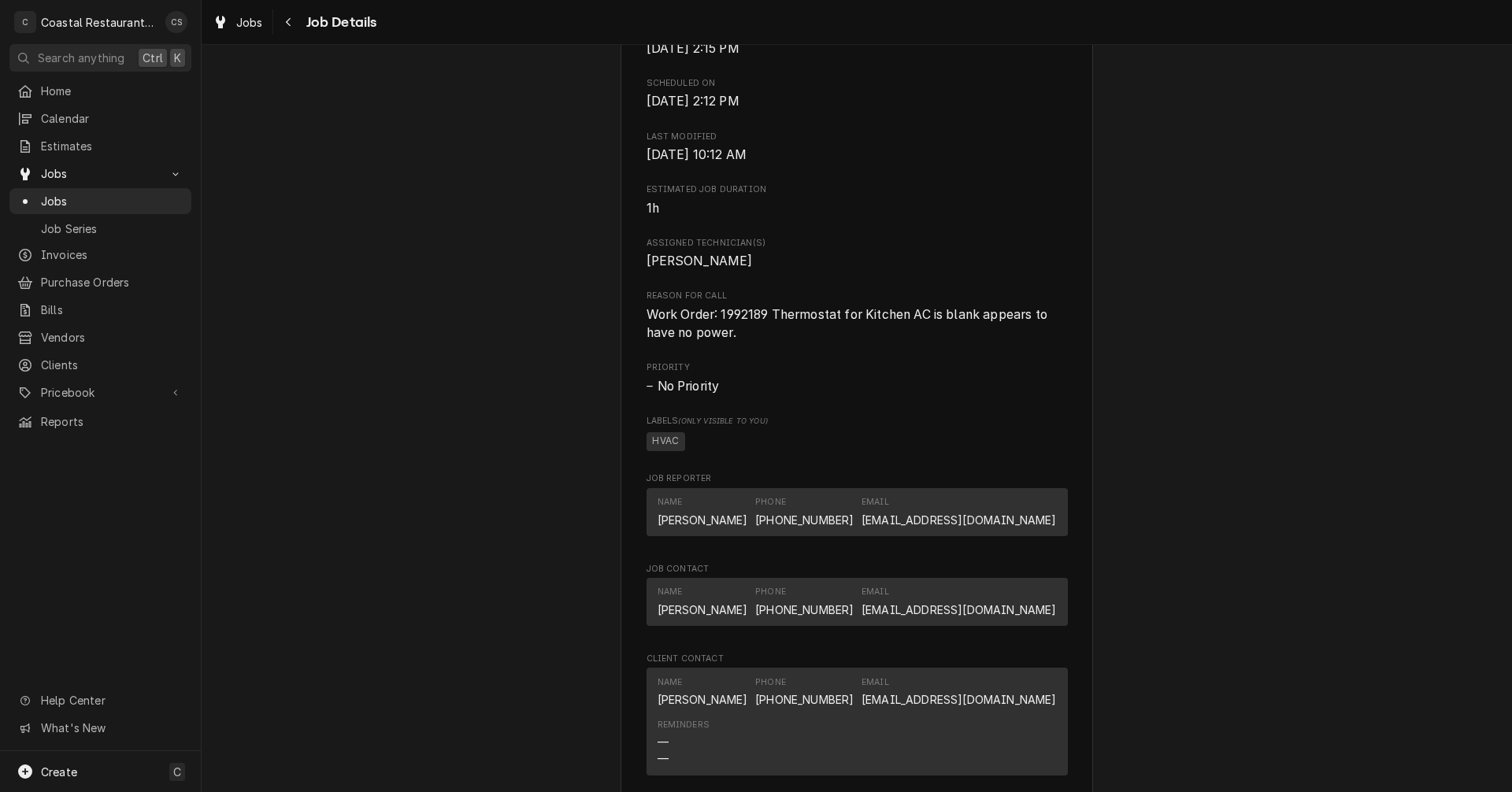
scroll to position [866, 0]
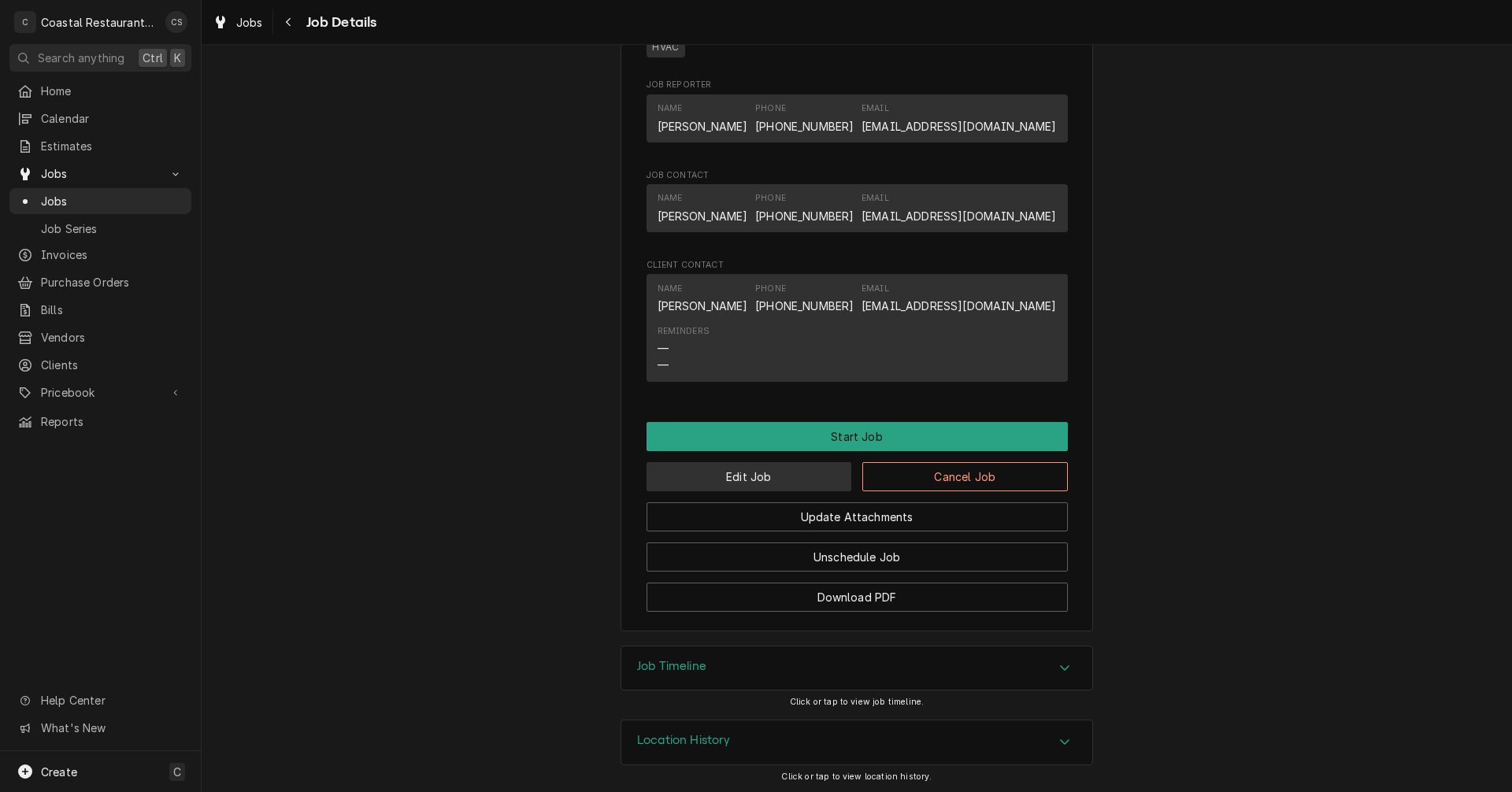
click at [786, 491] on button "Edit Job" at bounding box center [749, 476] width 206 height 29
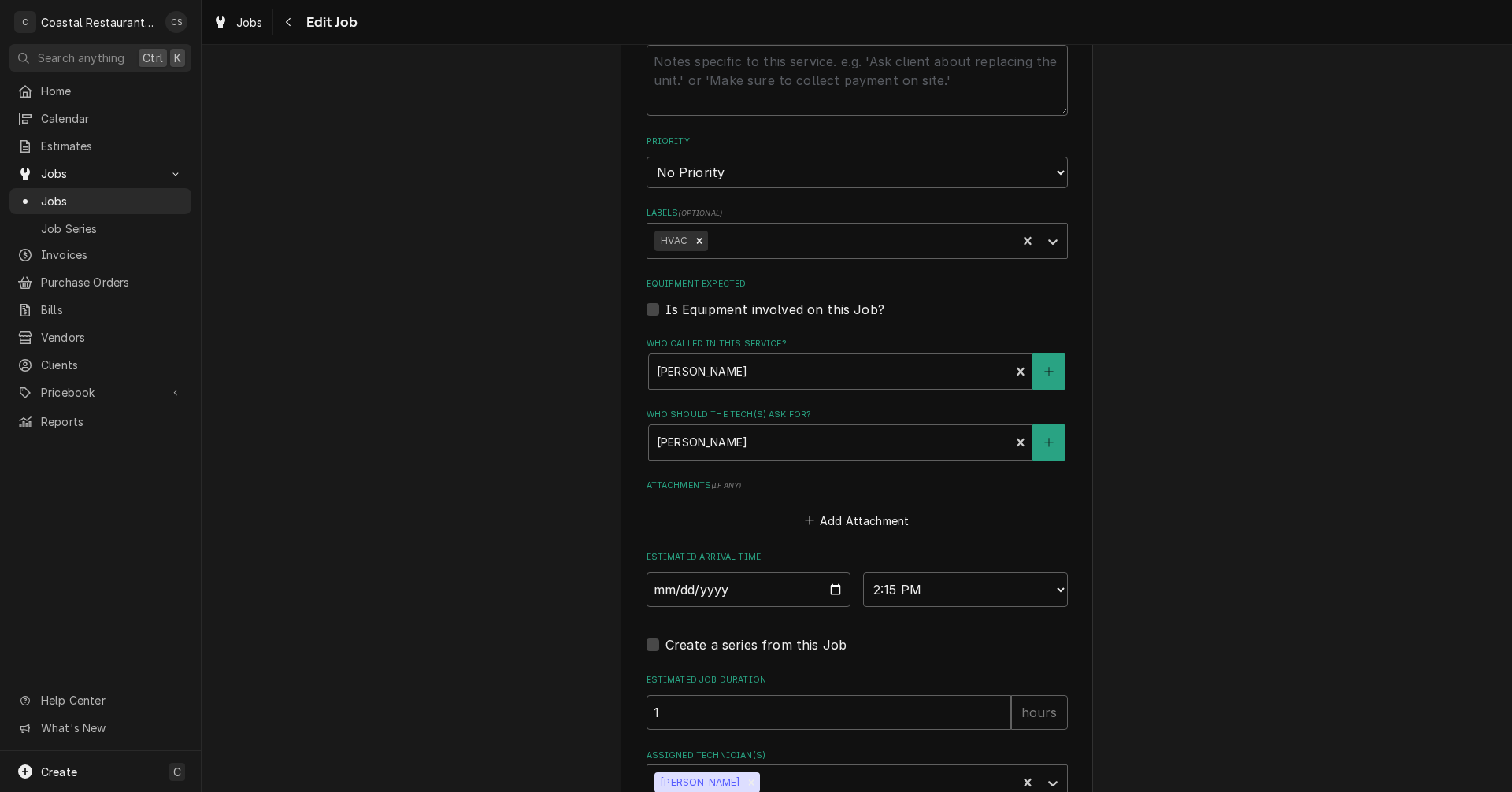
scroll to position [787, 0]
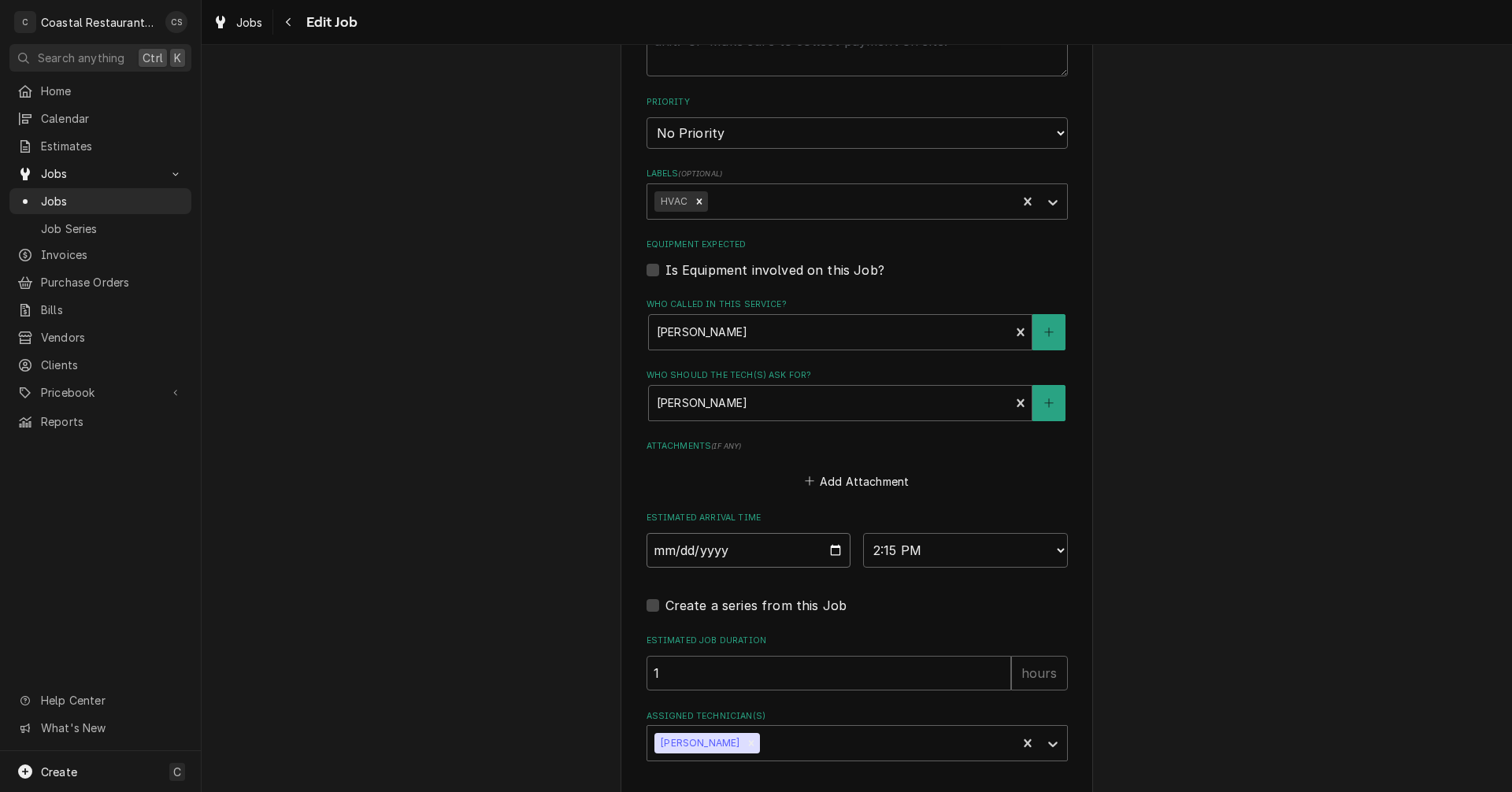
click at [830, 550] on input "2025-08-27" at bounding box center [749, 549] width 205 height 35
type textarea "x"
type input "2025-08-28"
type textarea "x"
click at [878, 553] on select "AM / PM 6:00 AM 6:15 AM 6:30 AM 6:45 AM 7:00 AM 7:15 AM 7:30 AM 7:45 AM 8:00 AM…" at bounding box center [965, 549] width 205 height 35
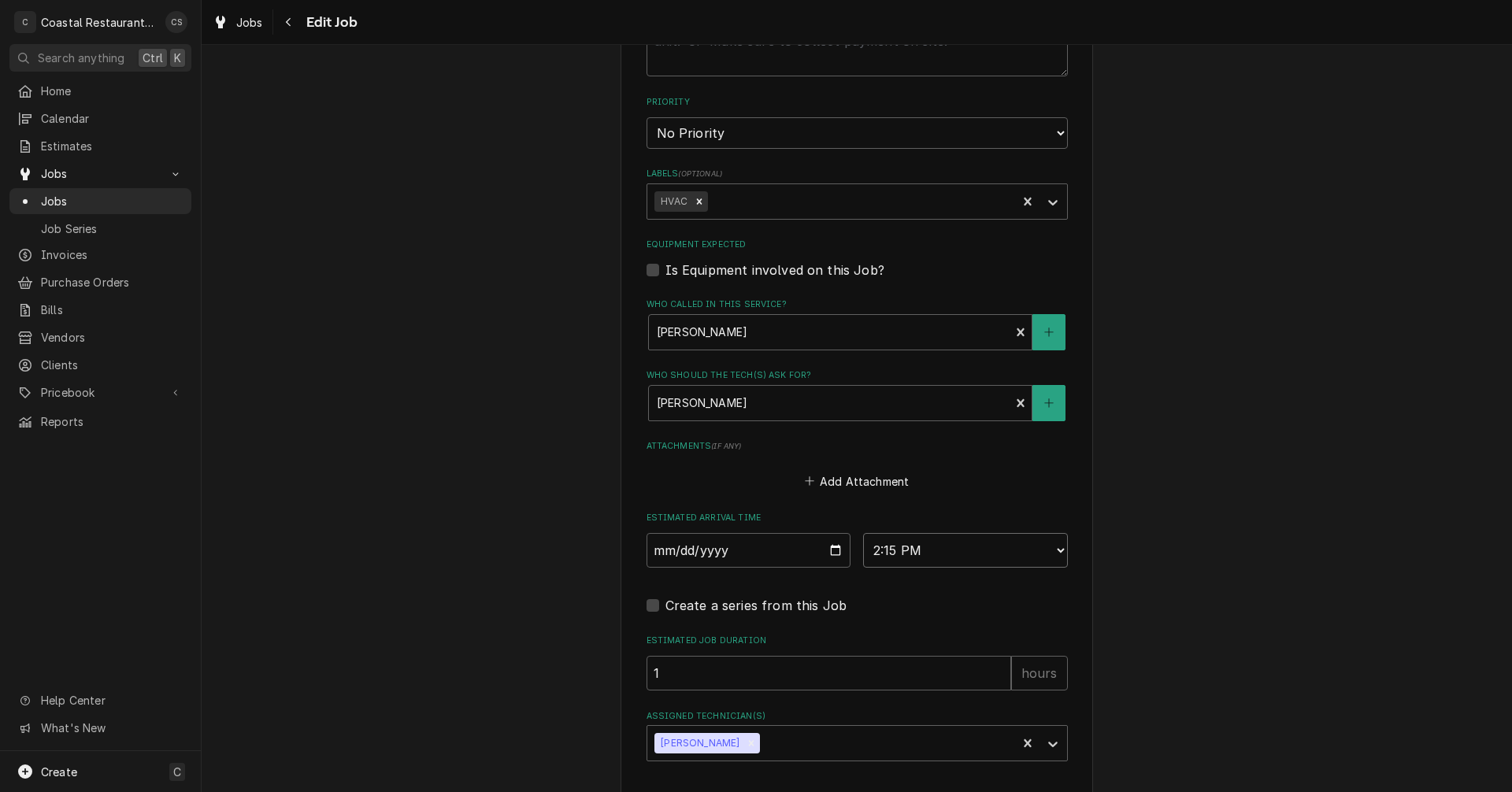
select select "08:00:00"
click at [863, 532] on select "AM / PM 6:00 AM 6:15 AM 6:30 AM 6:45 AM 7:00 AM 7:15 AM 7:30 AM 7:45 AM 8:00 AM…" at bounding box center [965, 549] width 205 height 35
click at [746, 744] on icon "Remove James Gatton" at bounding box center [751, 743] width 11 height 11
click at [719, 745] on div "Assigned Technician(s)" at bounding box center [843, 742] width 376 height 28
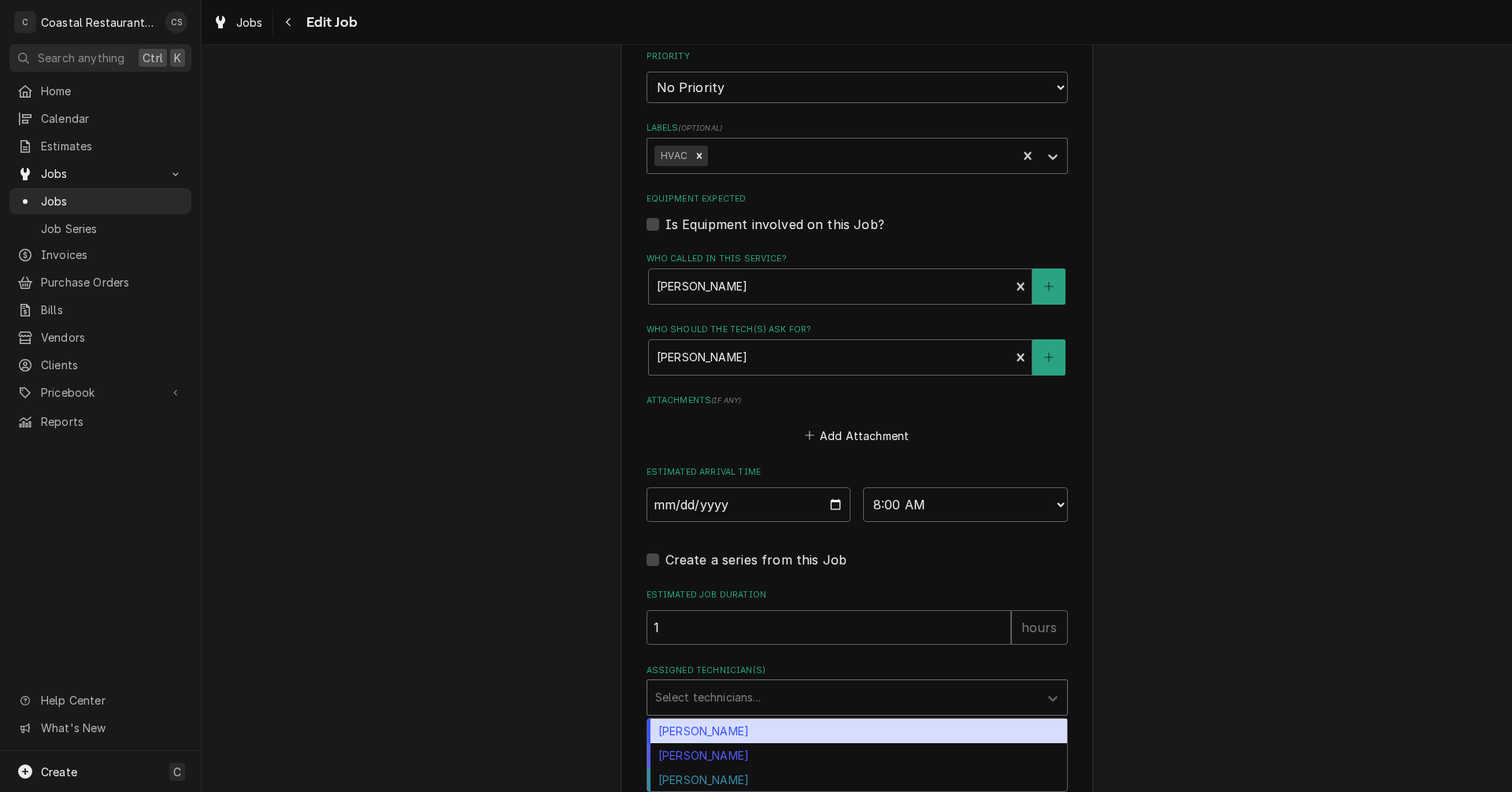
scroll to position [853, 0]
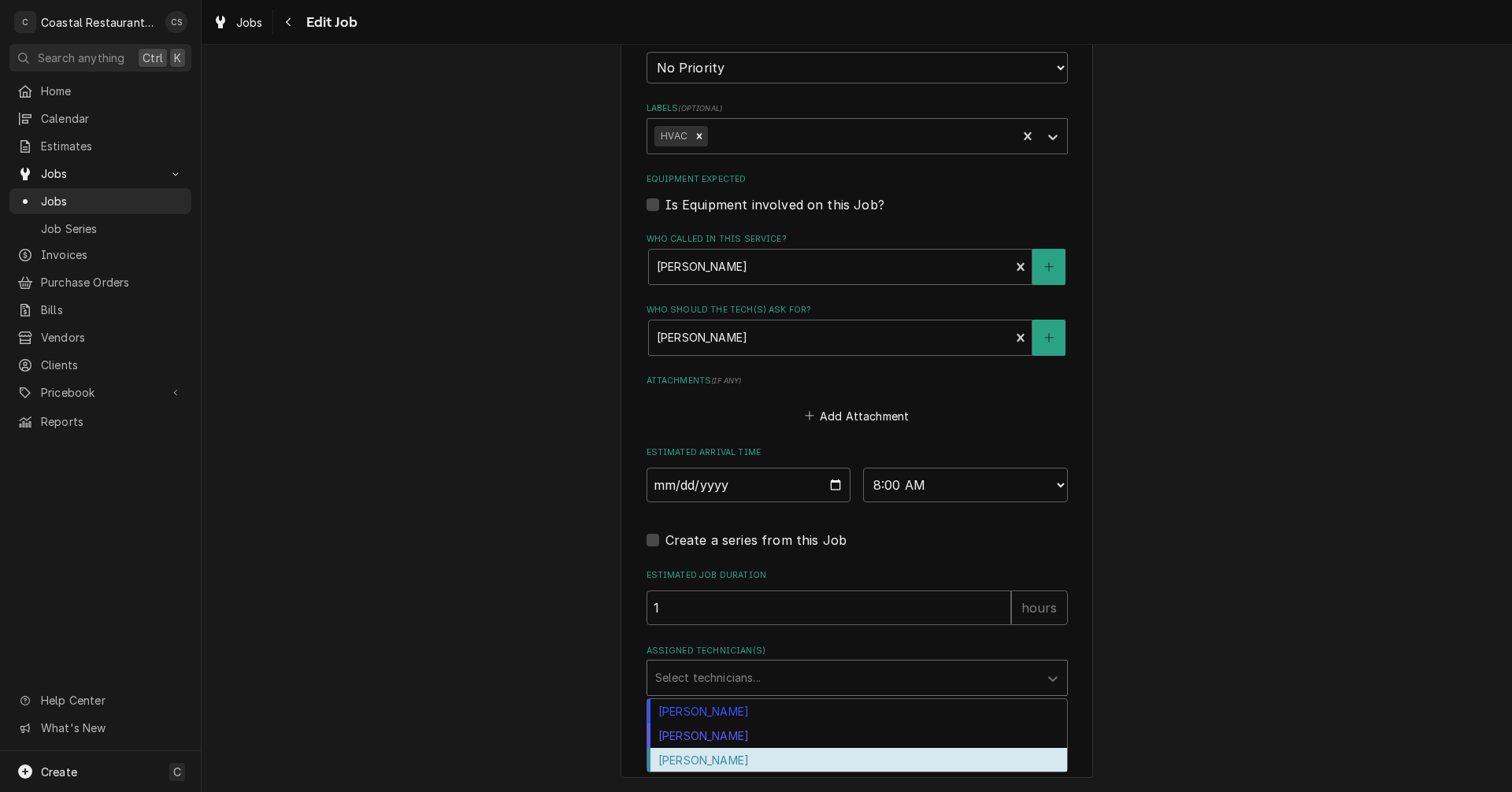
click at [745, 760] on div "[PERSON_NAME]" at bounding box center [857, 760] width 420 height 24
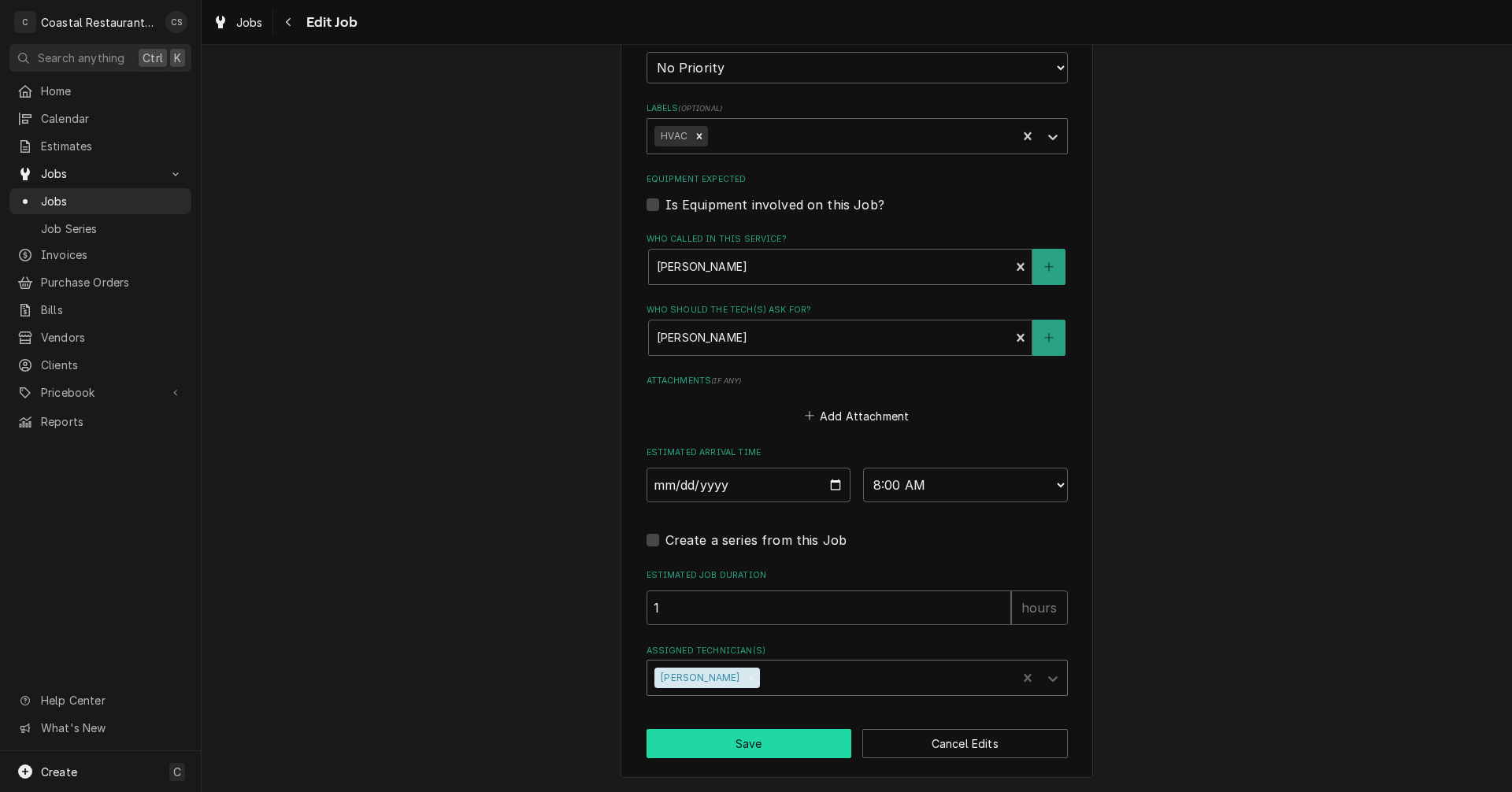
click at [755, 742] on button "Save" at bounding box center [749, 742] width 206 height 29
type textarea "x"
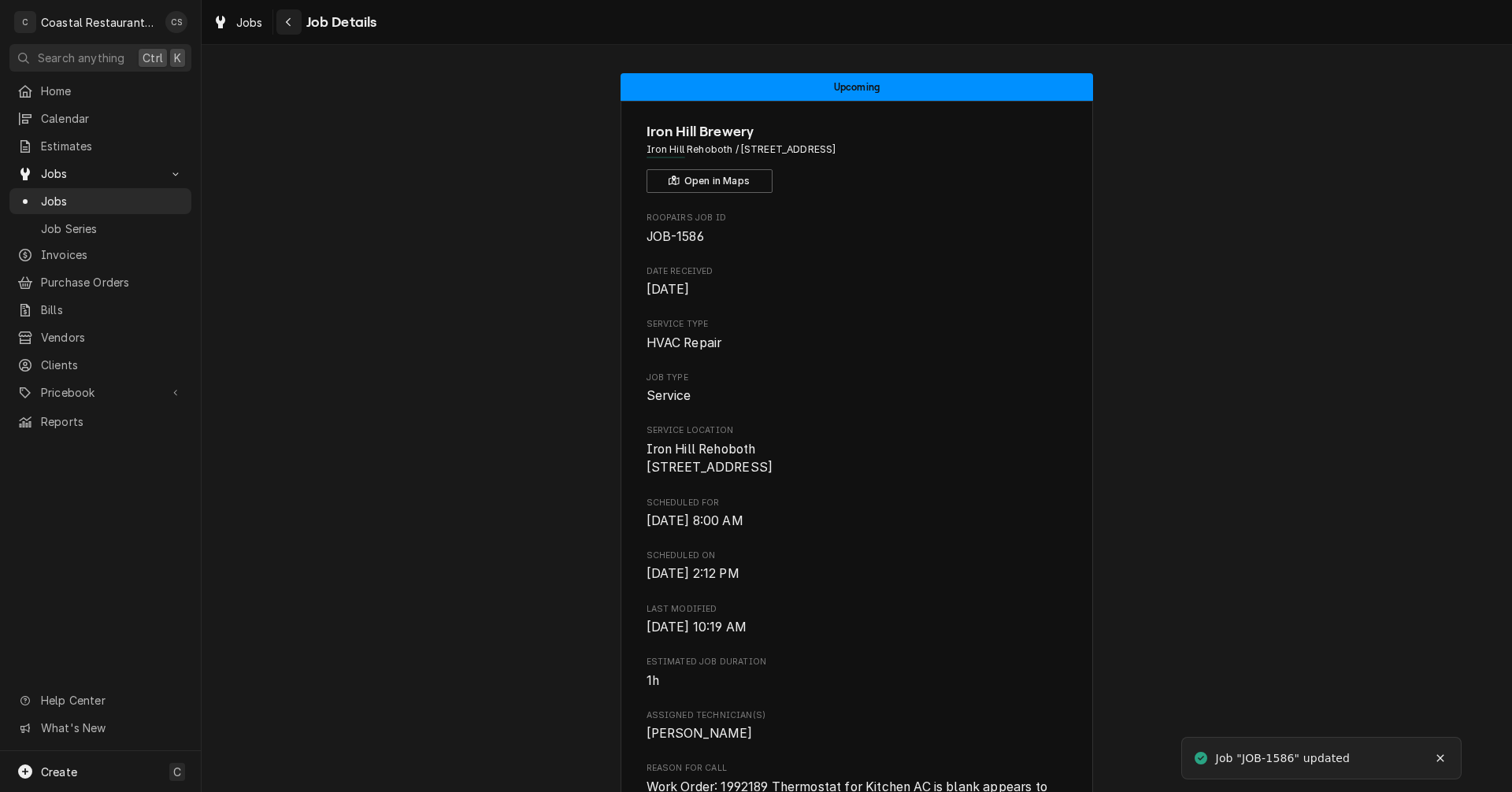
click at [292, 18] on div "Navigate back" at bounding box center [289, 21] width 16 height 16
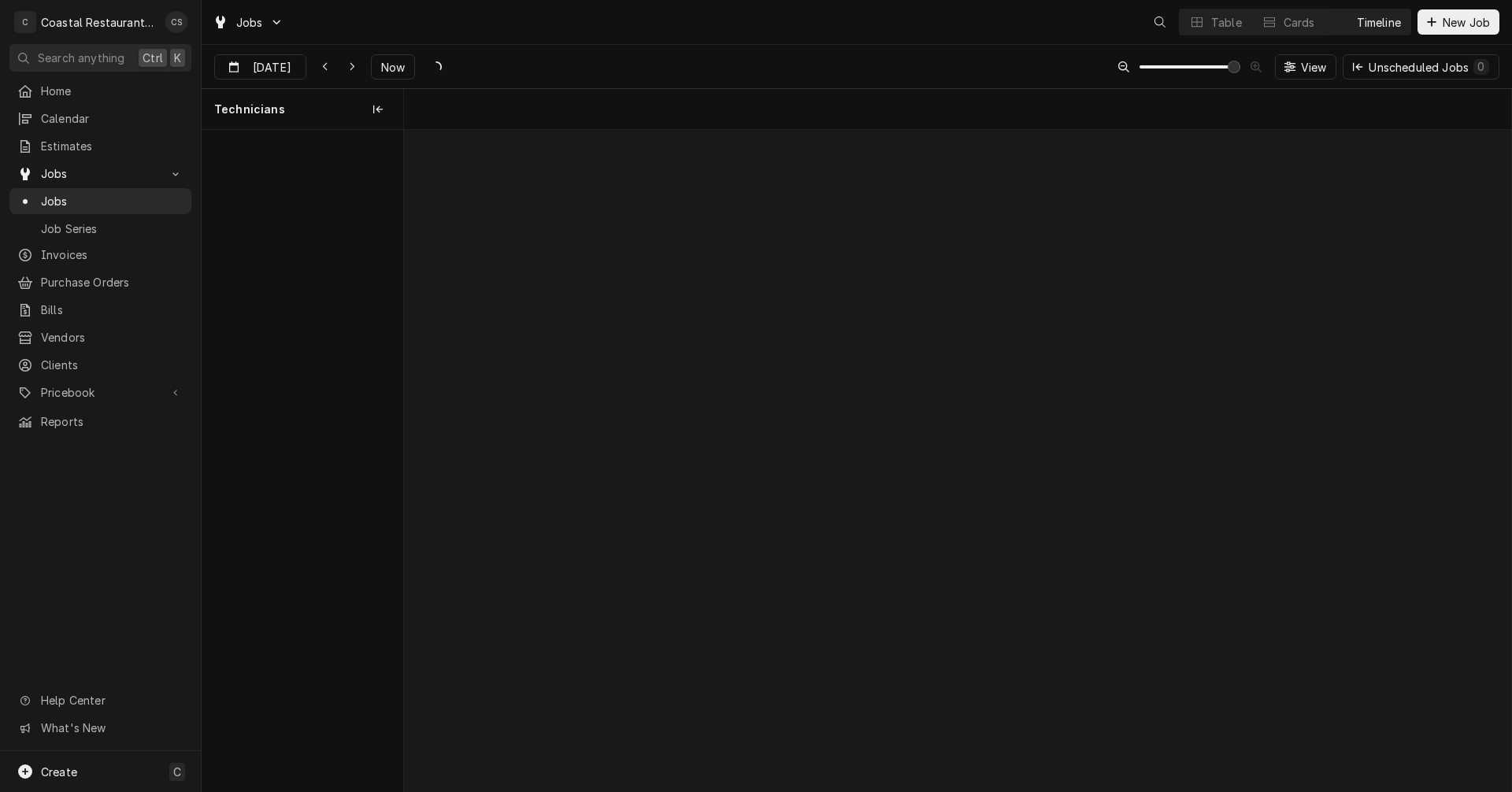
scroll to position [0, 21952]
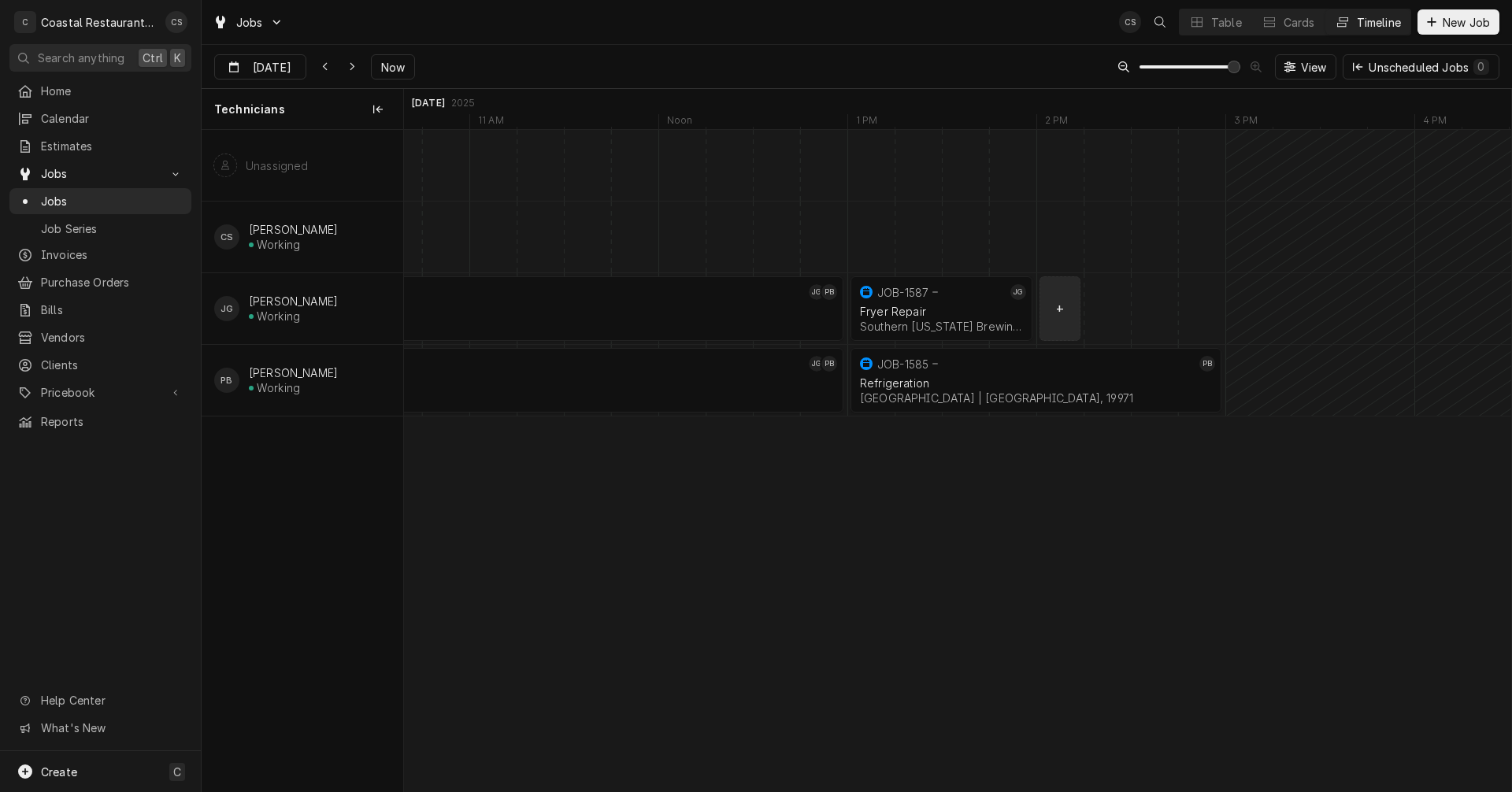
click at [1064, 318] on div "Dynamic Content Wrapper" at bounding box center [1201, 308] width 45499 height 71
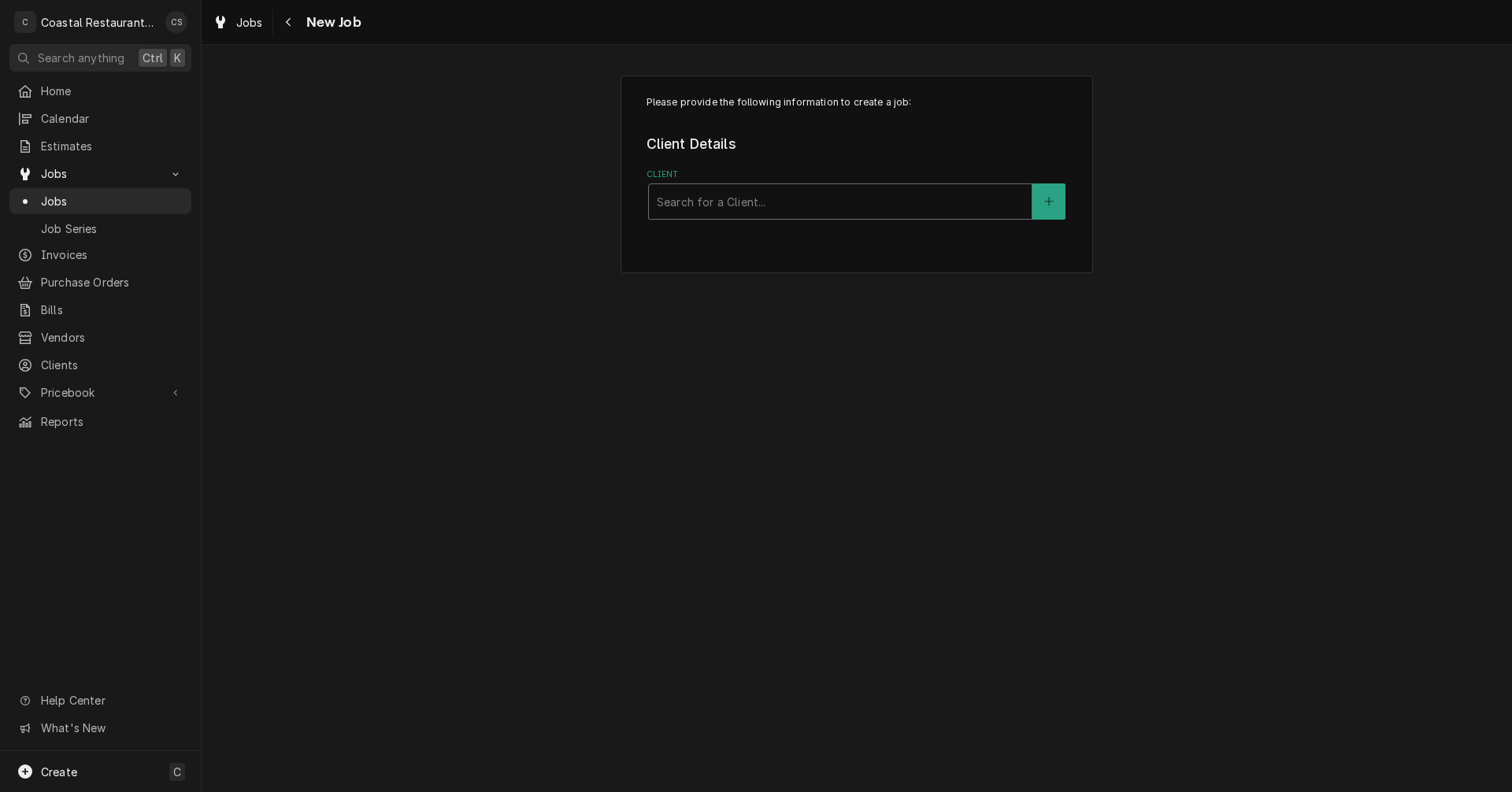
click at [719, 201] on div "Client" at bounding box center [840, 202] width 367 height 28
type input "Southern"
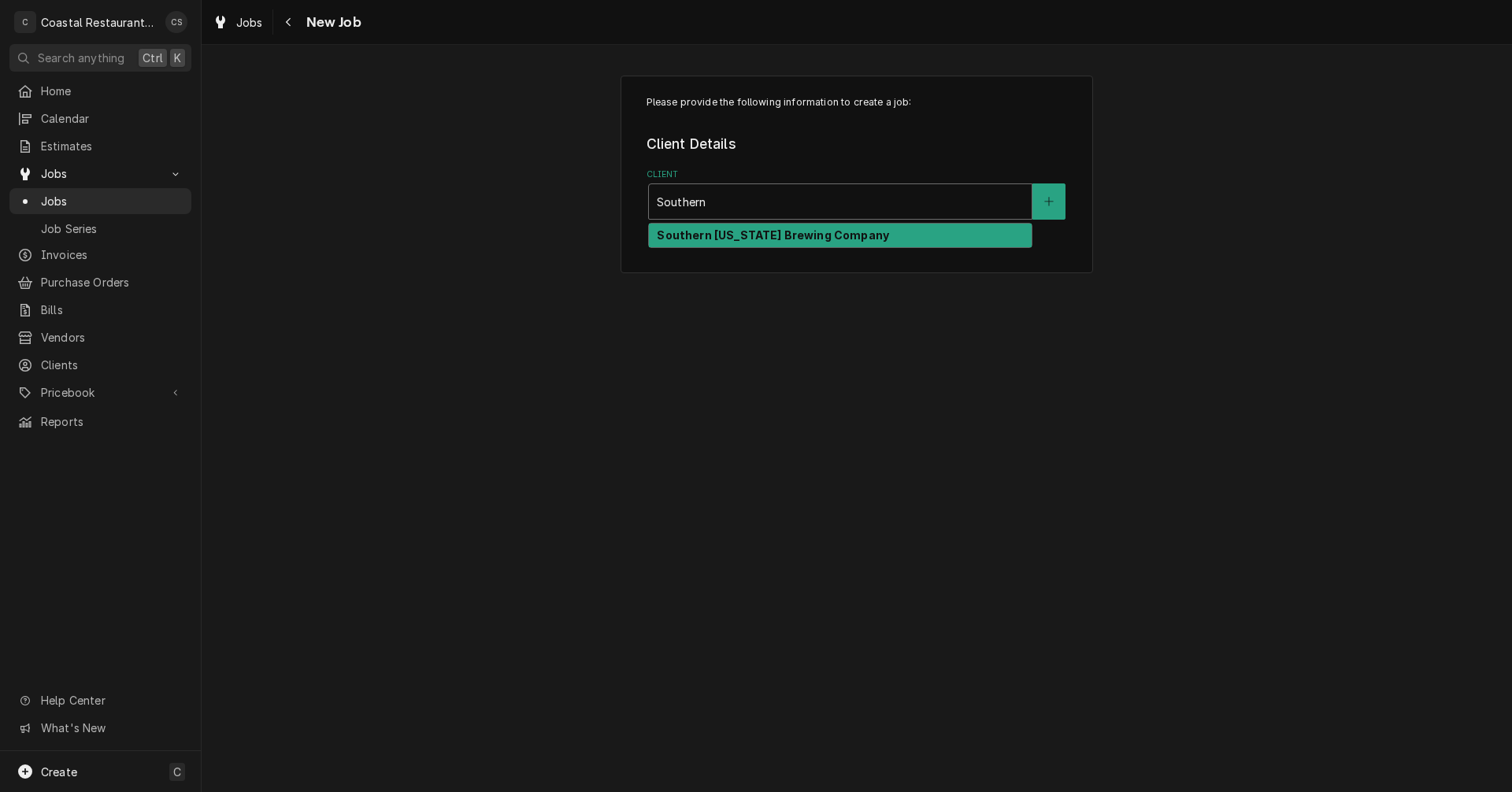
click at [806, 237] on strong "Southern Delaware Brewing Company" at bounding box center [773, 234] width 233 height 13
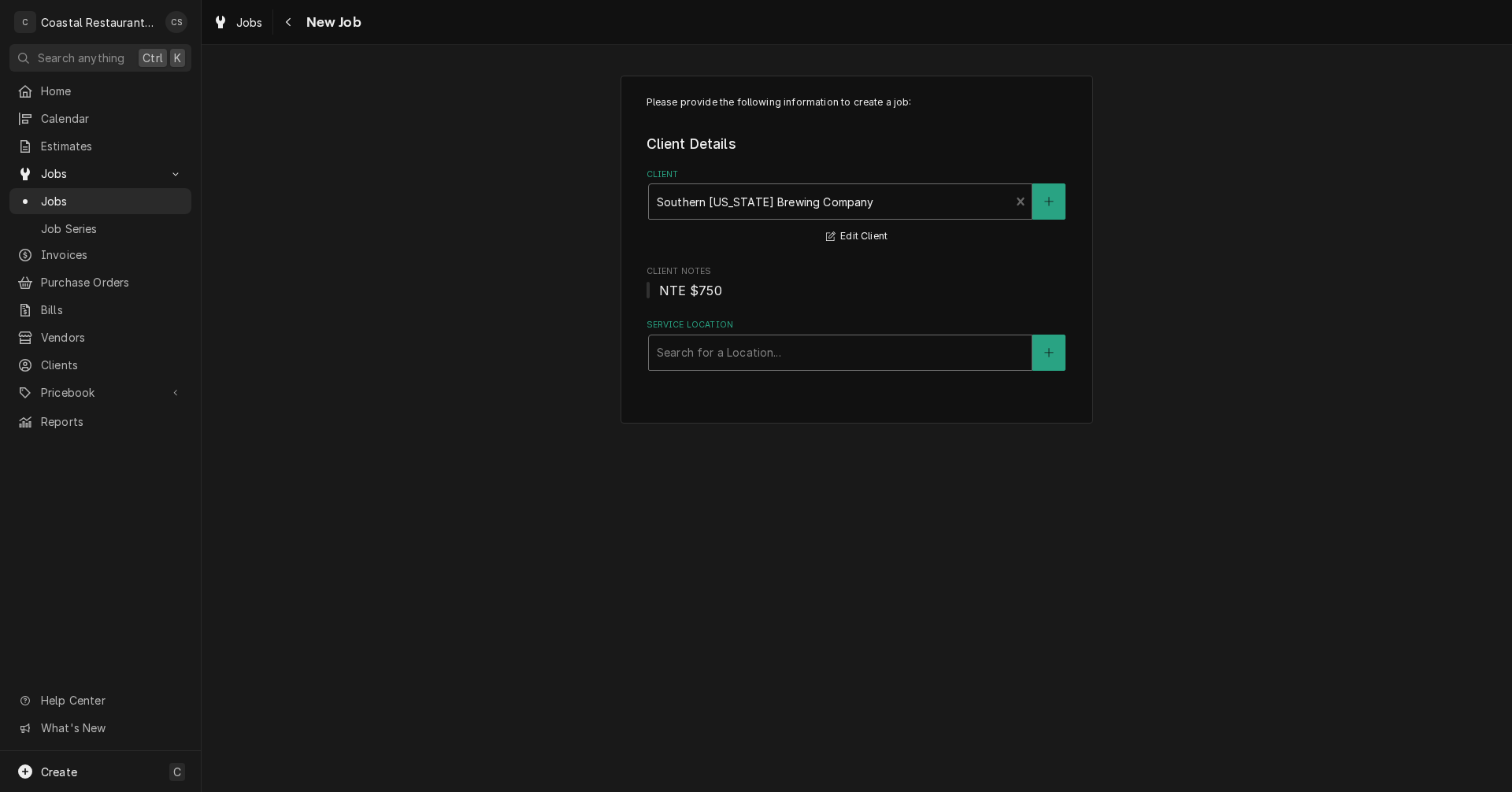
click at [751, 358] on div "Service Location" at bounding box center [840, 352] width 367 height 28
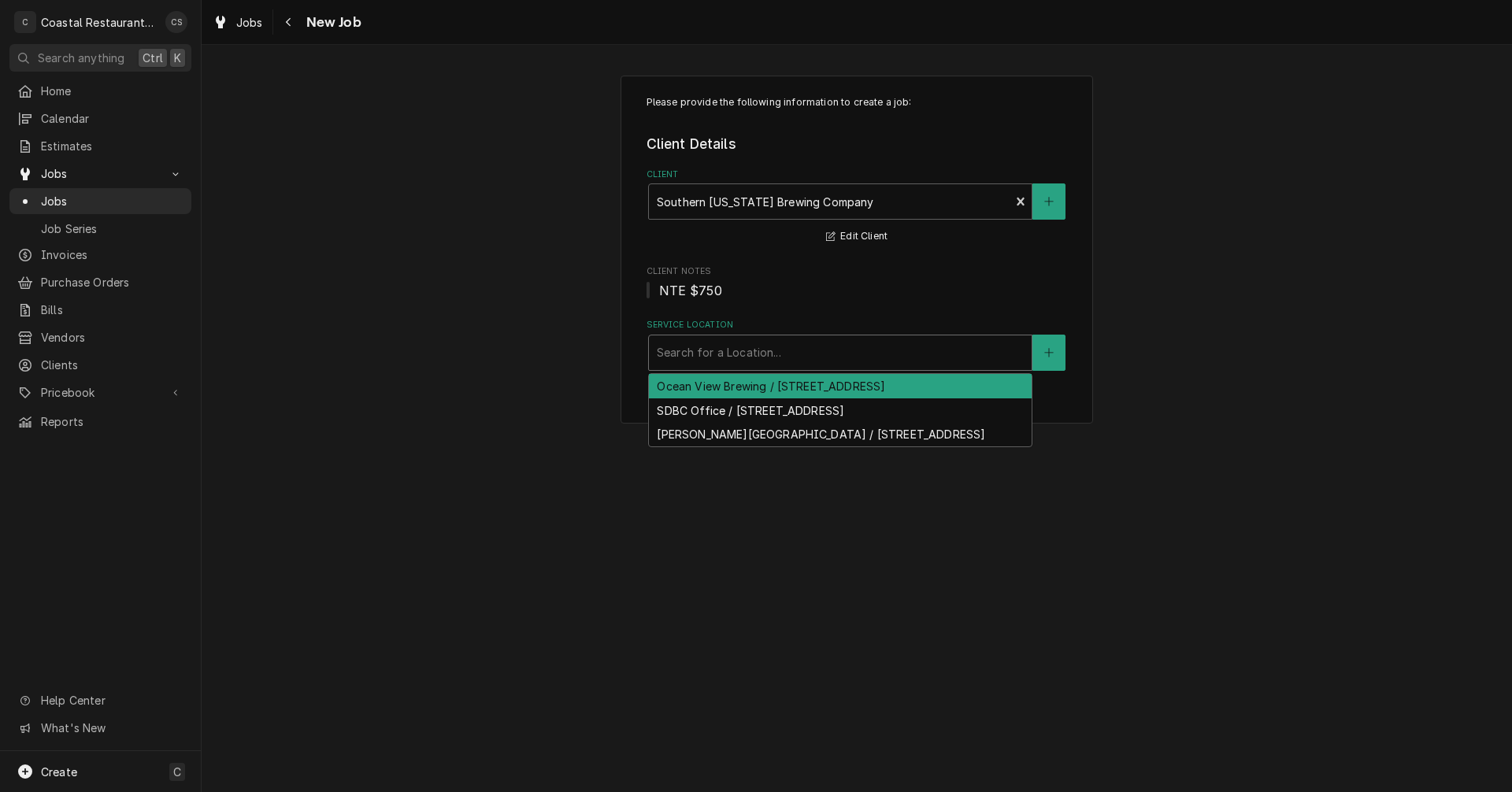
click at [733, 388] on div "Ocean View Brewing / [STREET_ADDRESS]" at bounding box center [840, 386] width 383 height 24
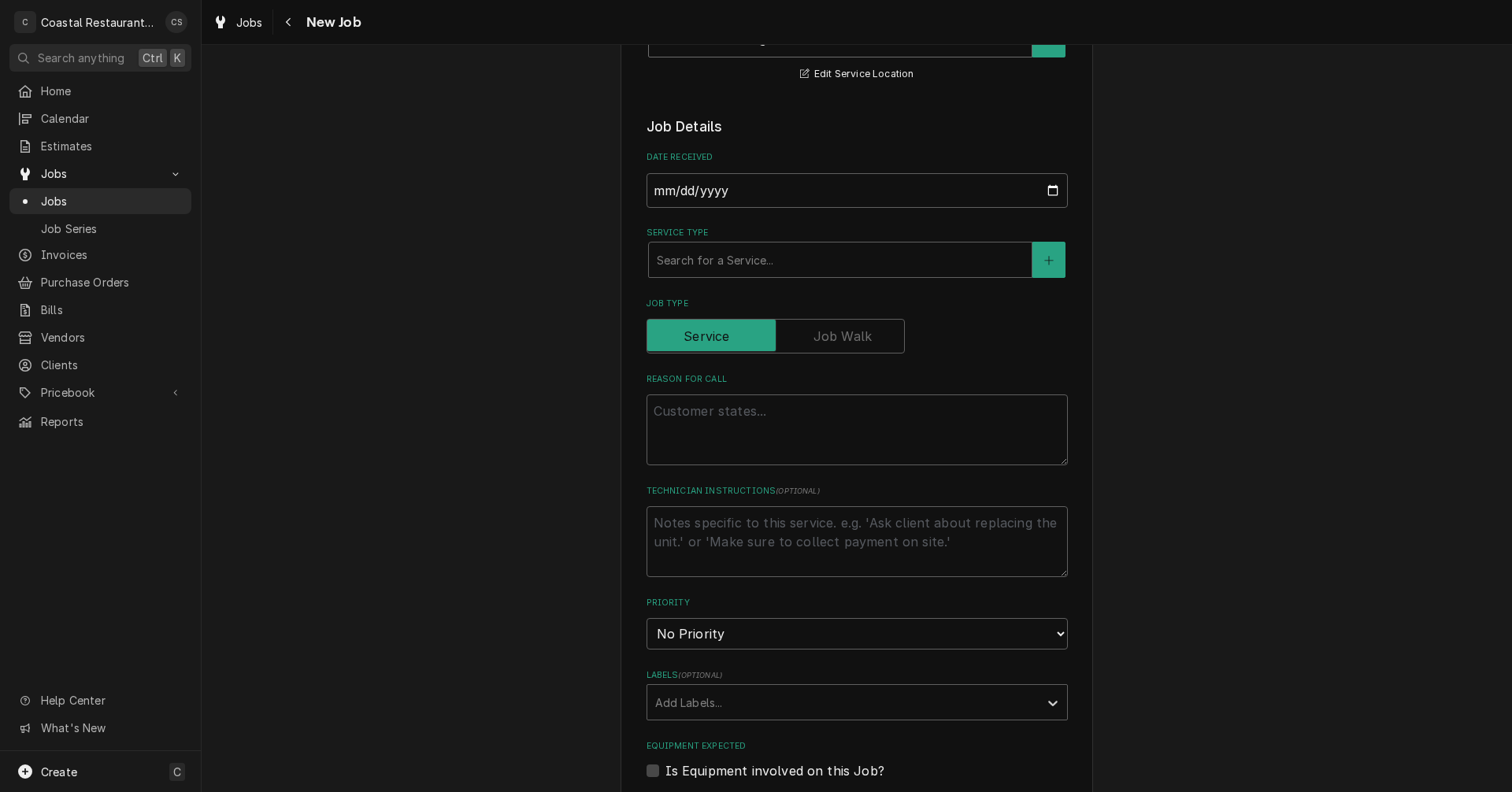
scroll to position [315, 0]
click at [692, 258] on div "Service Type" at bounding box center [840, 258] width 367 height 28
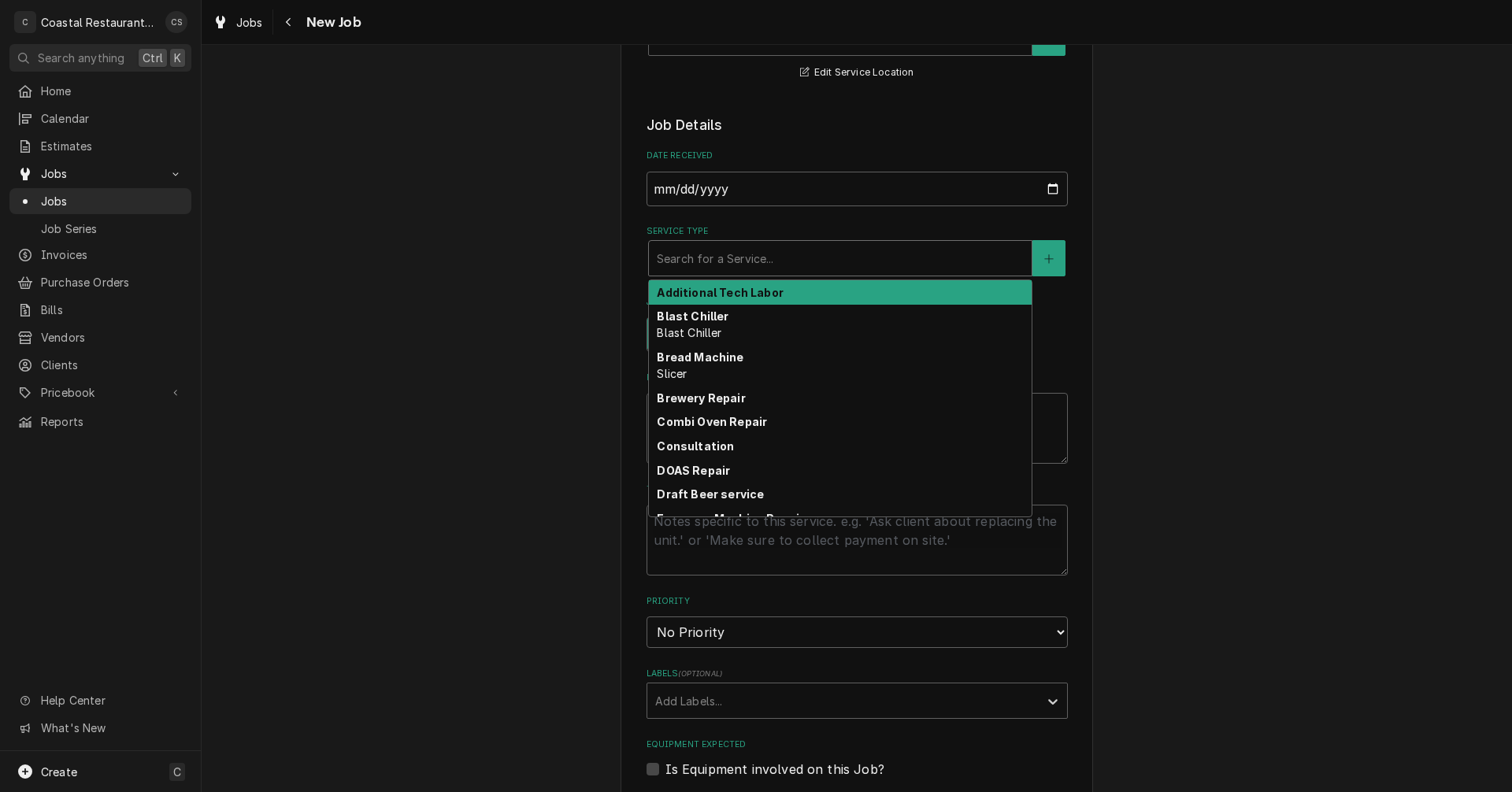
type textarea "x"
type input "r"
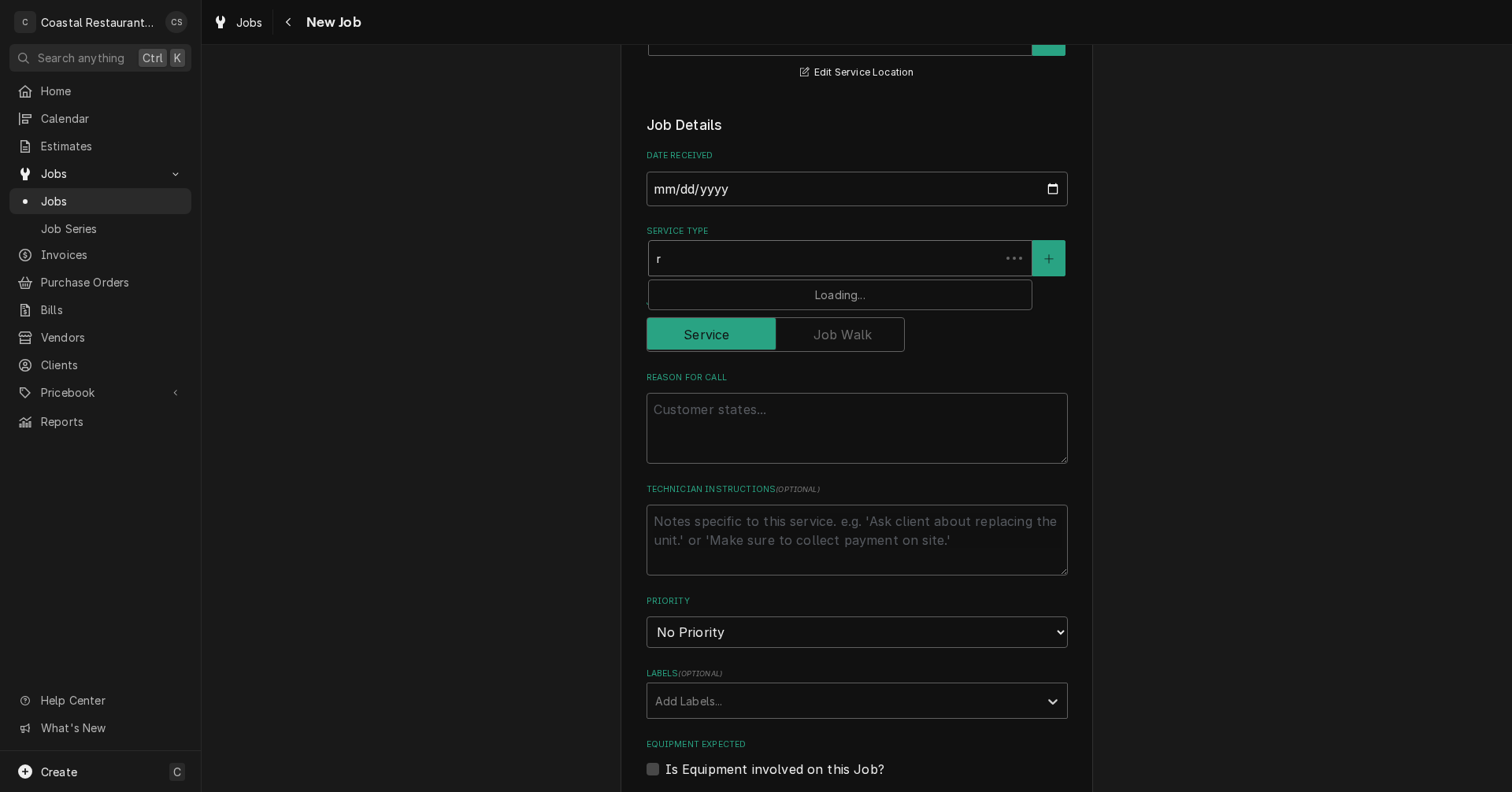
type textarea "x"
type input "re"
type textarea "x"
type input "ref"
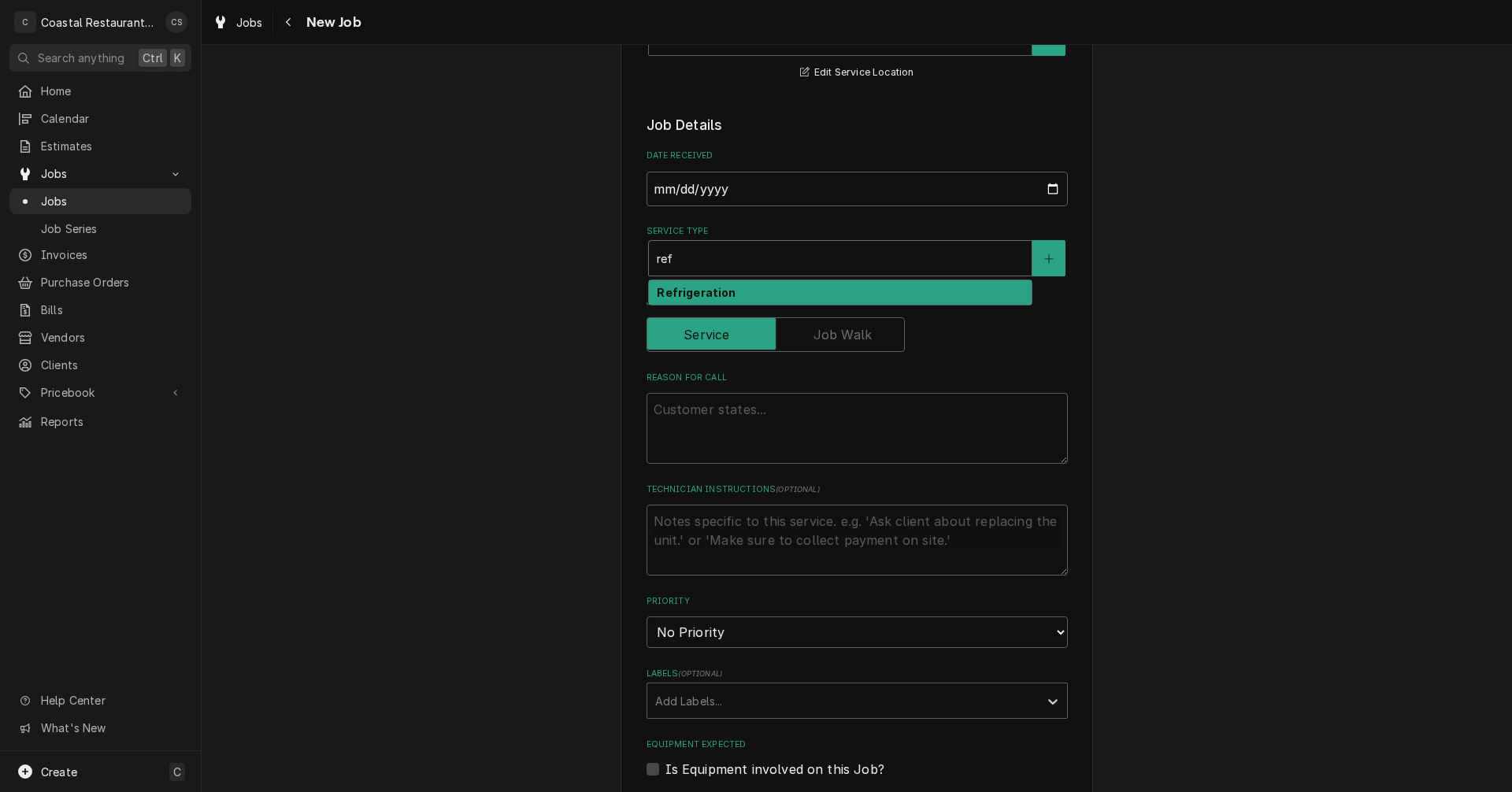
click at [676, 293] on strong "Refrigeration" at bounding box center [696, 292] width 78 height 13
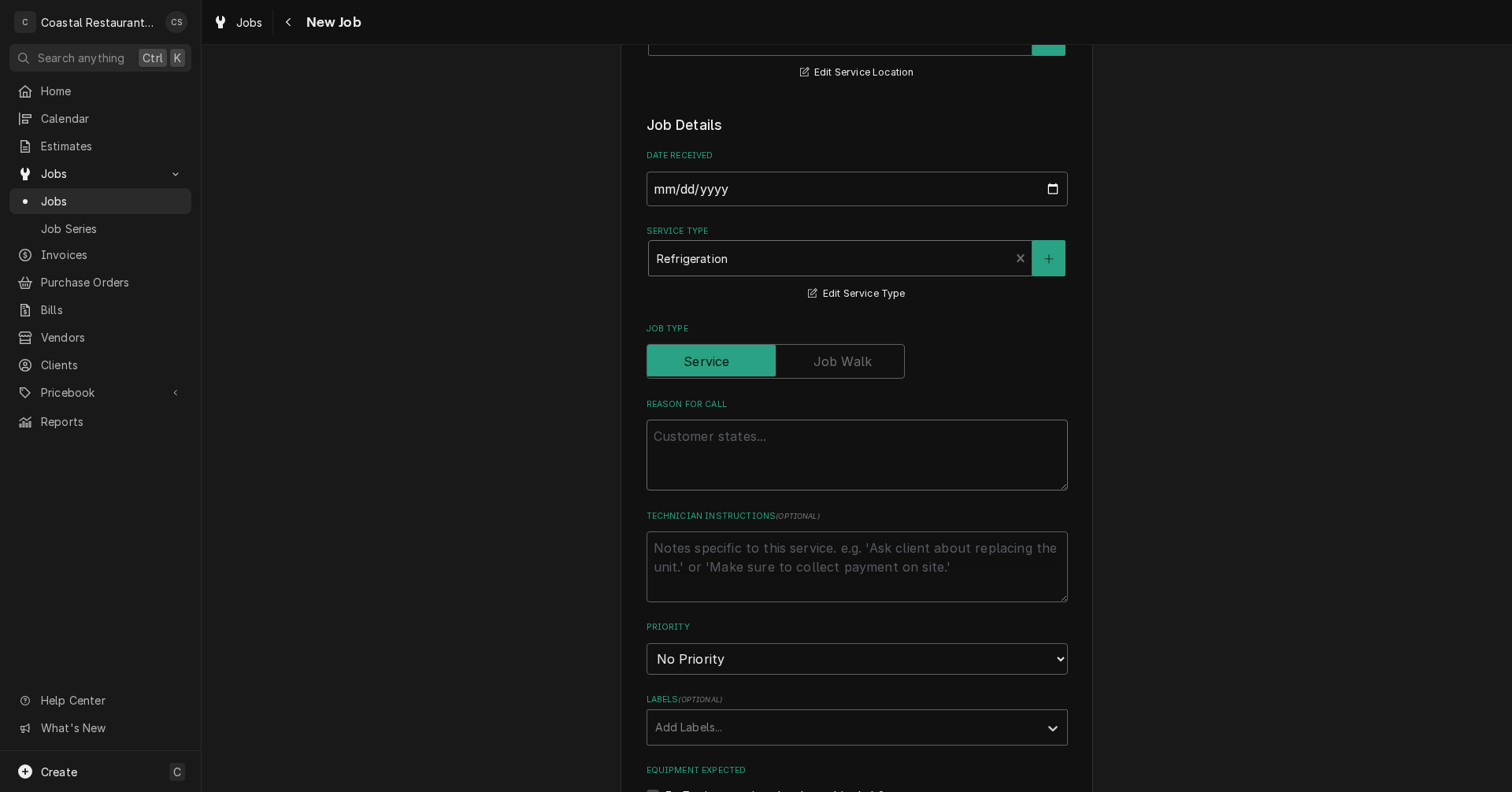
click at [693, 439] on textarea "Reason For Call" at bounding box center [857, 455] width 421 height 71
click at [692, 437] on textarea "Reason For Call" at bounding box center [857, 455] width 421 height 71
paste textarea "Work Order ID: 14109"
type textarea "x"
type textarea "Work Order ID: 14109"
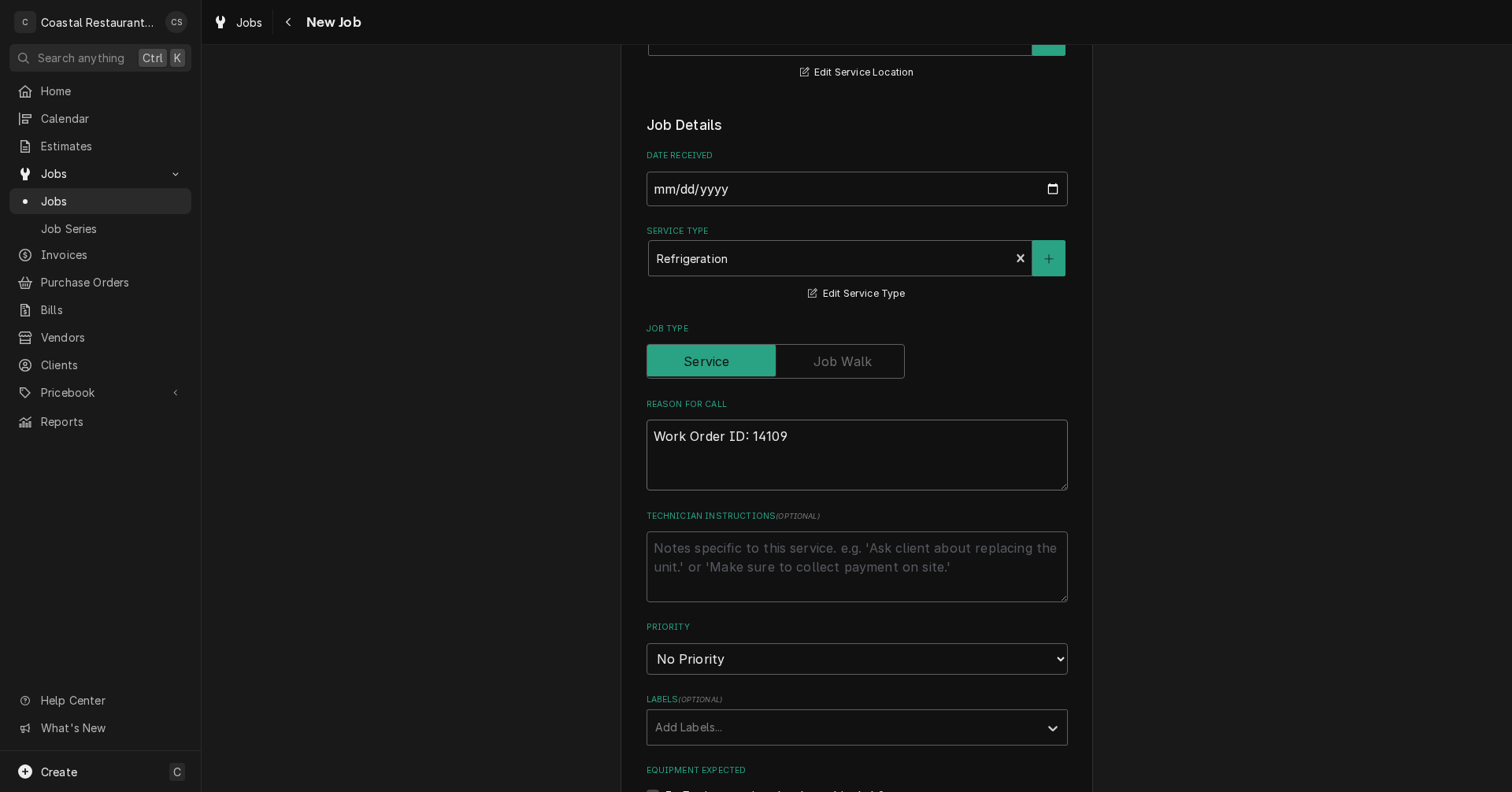
type textarea "x"
type textarea "Work Order ID: 14109"
type textarea "x"
type textarea "Work Order ID: 14109"
click at [820, 438] on textarea "Work Order ID: 14109" at bounding box center [857, 455] width 421 height 71
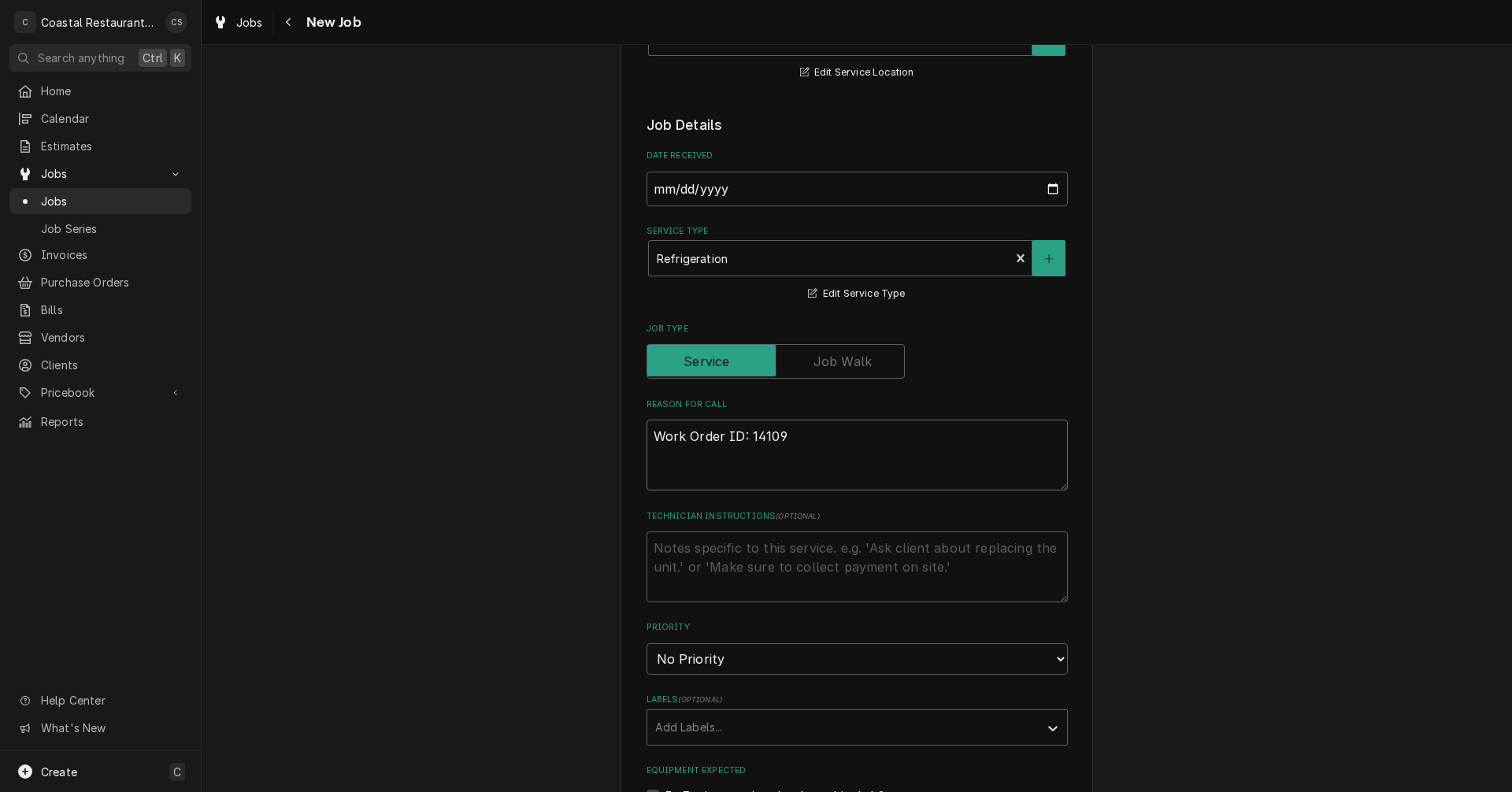
paste textarea "I suspect the electrical cord for the fridge under flat-top needs to be replace…"
type textarea "x"
type textarea "Work Order ID: 14109 I suspect the electrical cord for the fridge under flat-to…"
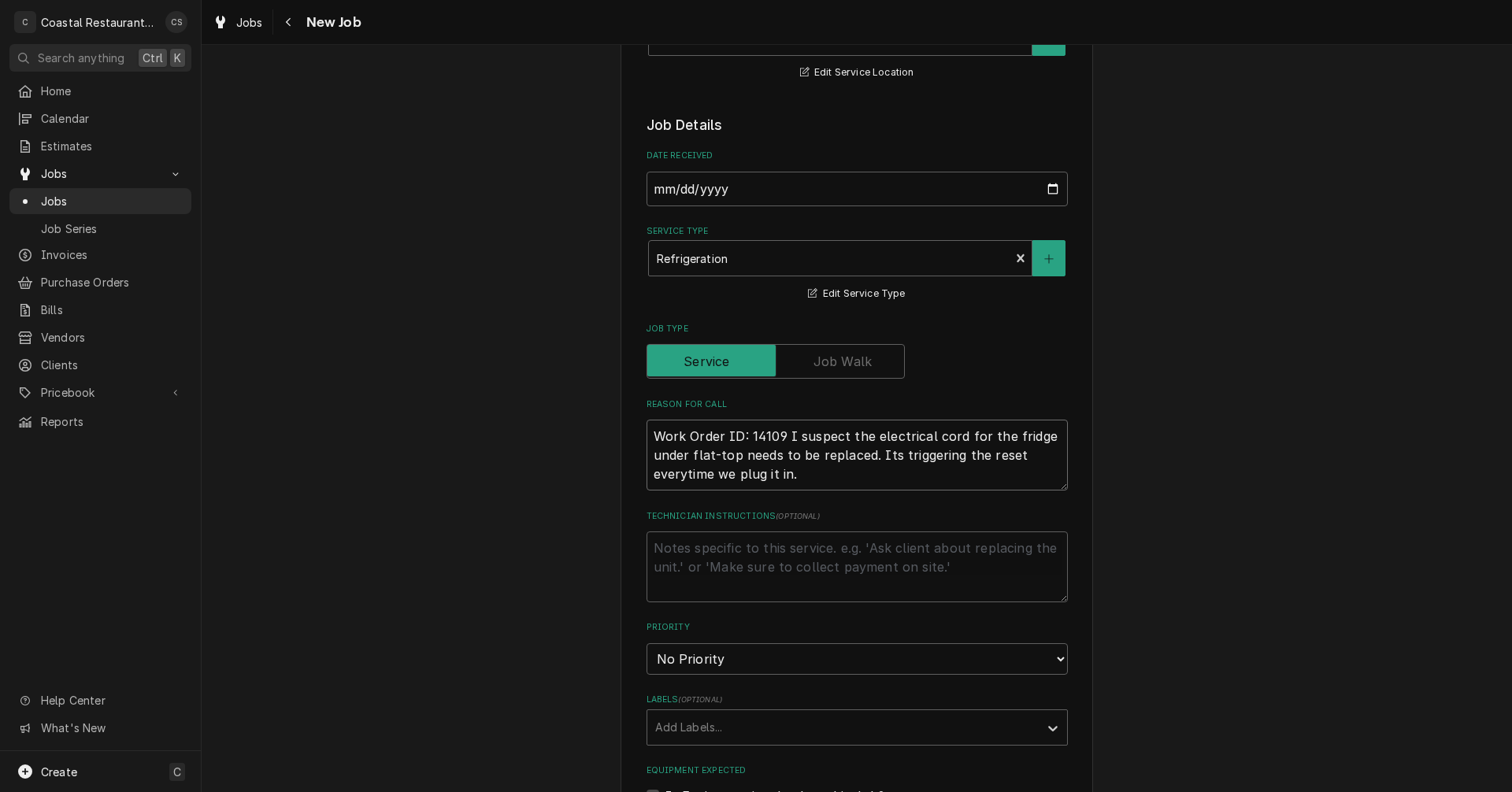
click at [674, 475] on textarea "Work Order ID: 14109 I suspect the electrical cord for the fridge under flat-to…" at bounding box center [857, 455] width 421 height 71
type textarea "x"
type textarea "Work Order ID: 14109 I suspect the electrical cord for the fridge under flat-to…"
type textarea "x"
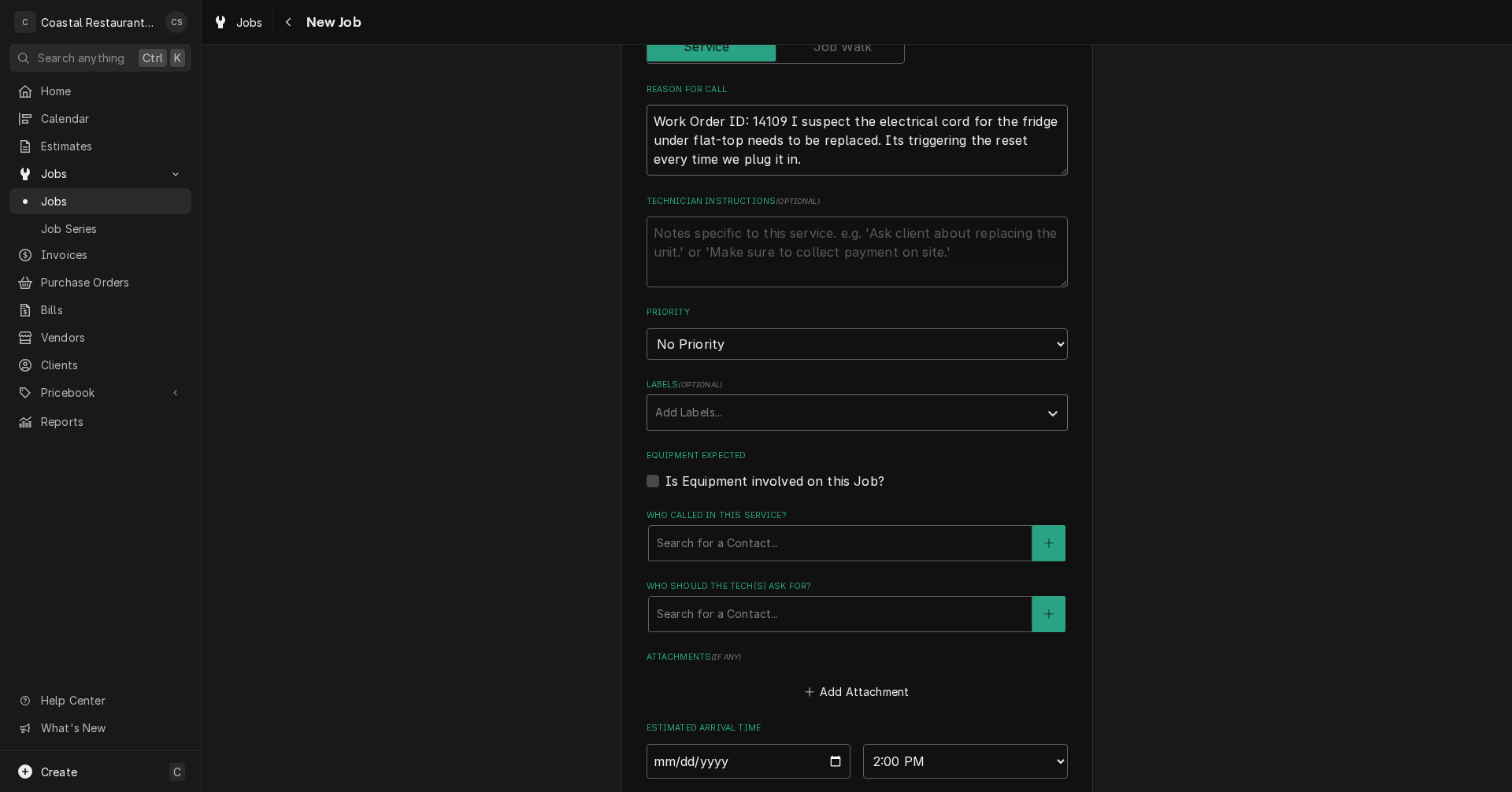
type textarea "Work Order ID: 14109 I suspect the electrical cord for the fridge under flat-to…"
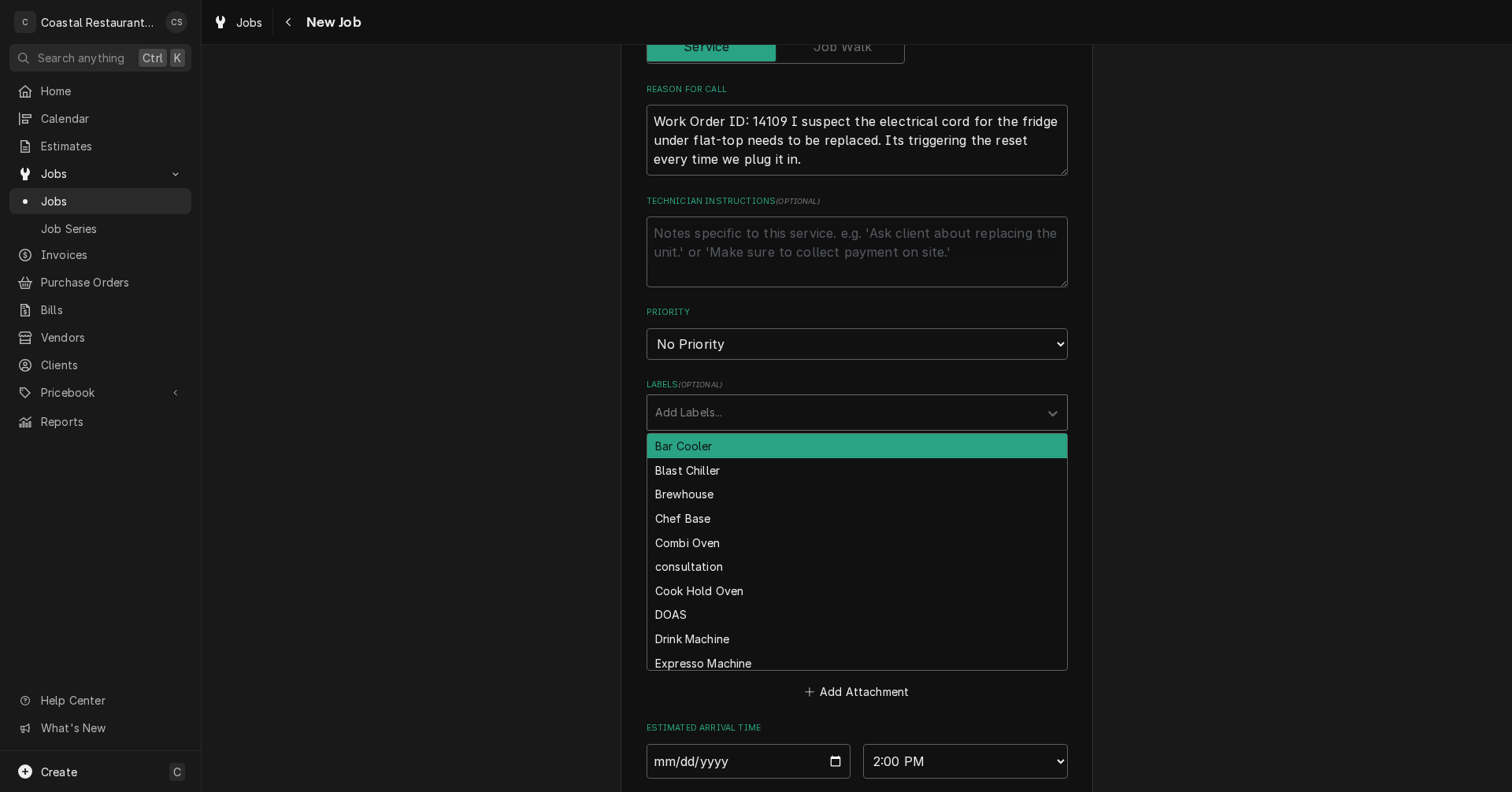
click at [698, 415] on div "Labels" at bounding box center [843, 412] width 376 height 28
type input "rea"
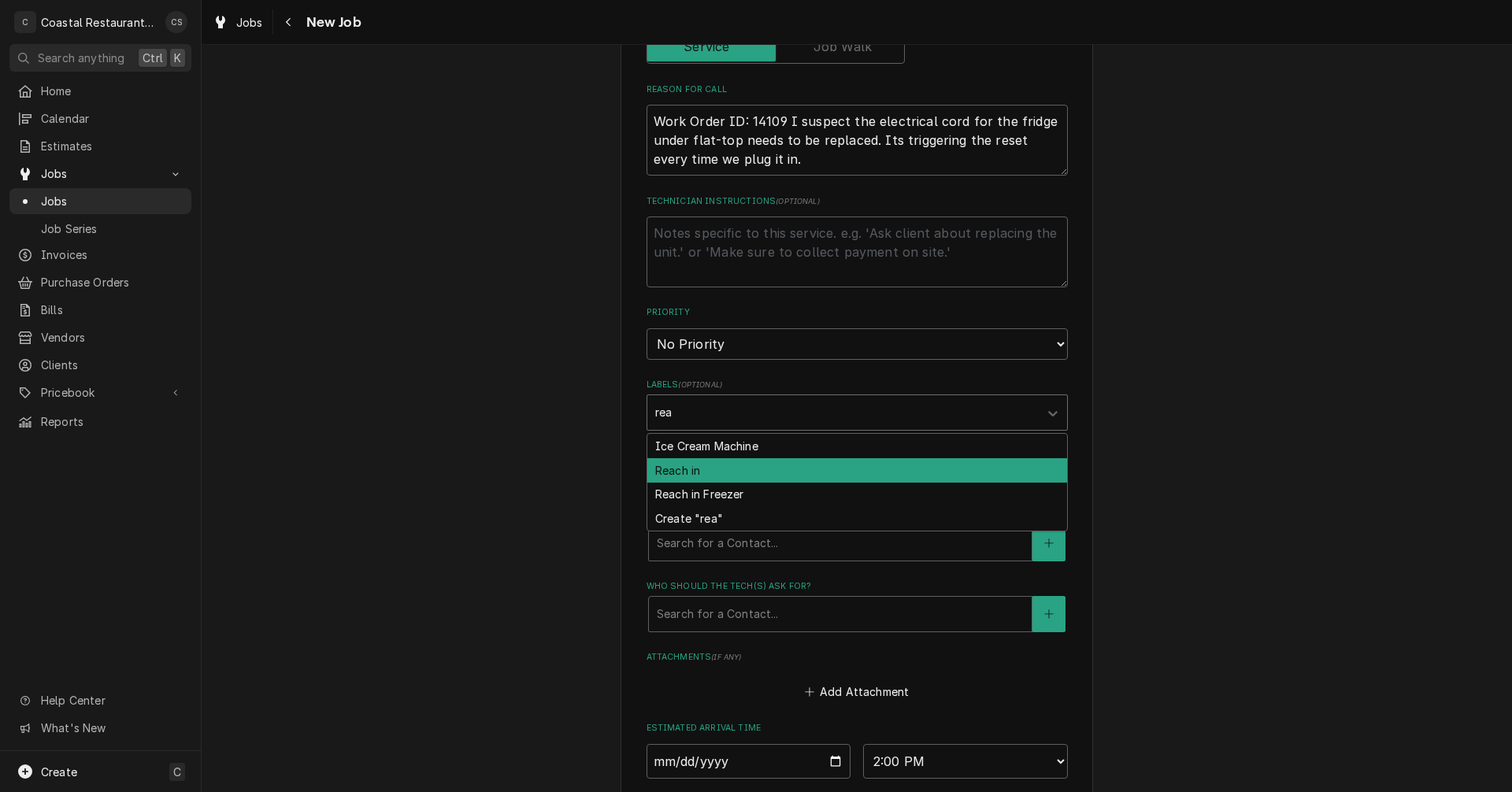
click at [688, 473] on div "Reach in" at bounding box center [857, 470] width 420 height 24
type textarea "x"
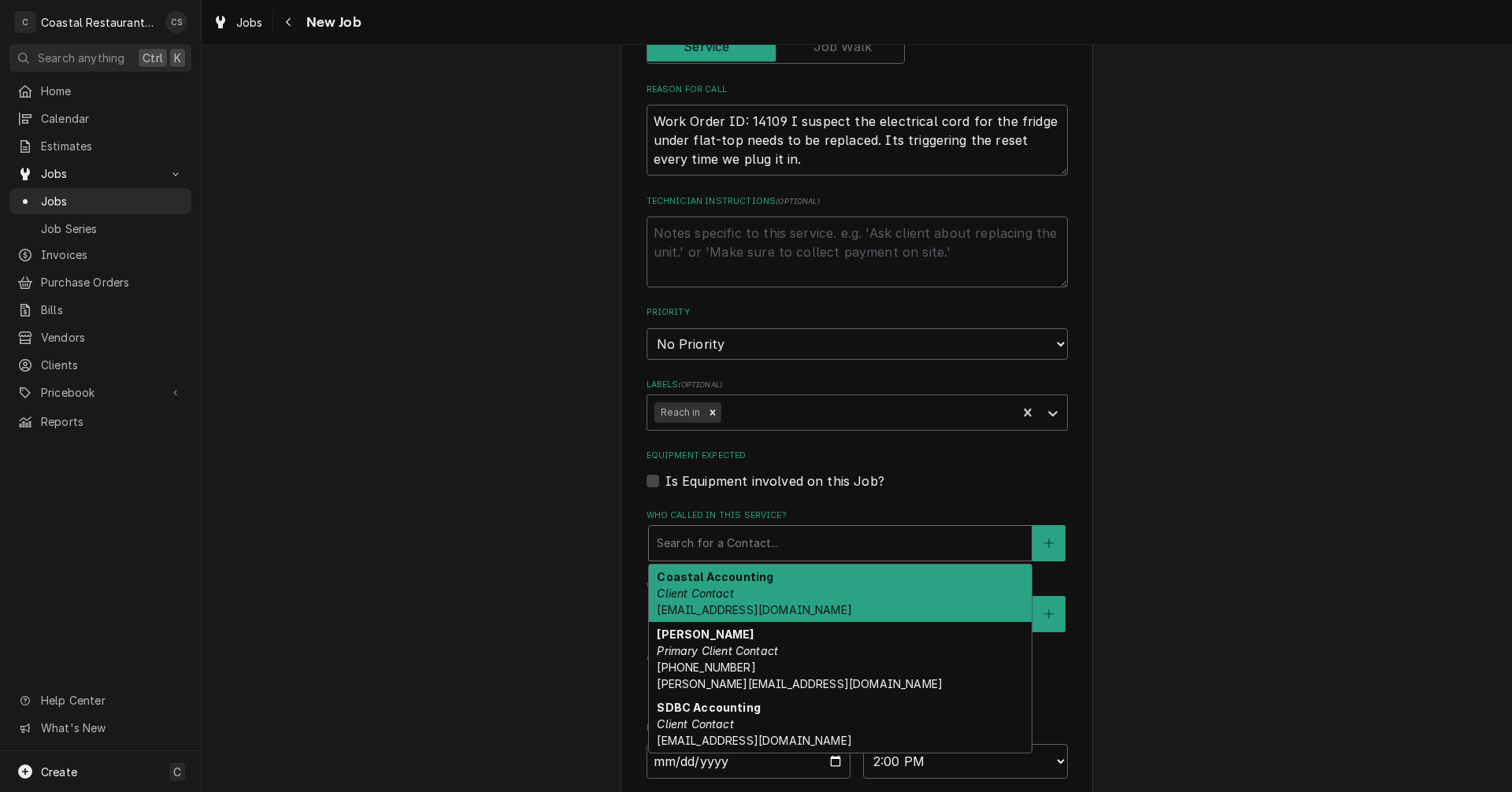
click at [703, 548] on div "Who called in this service?" at bounding box center [840, 543] width 367 height 28
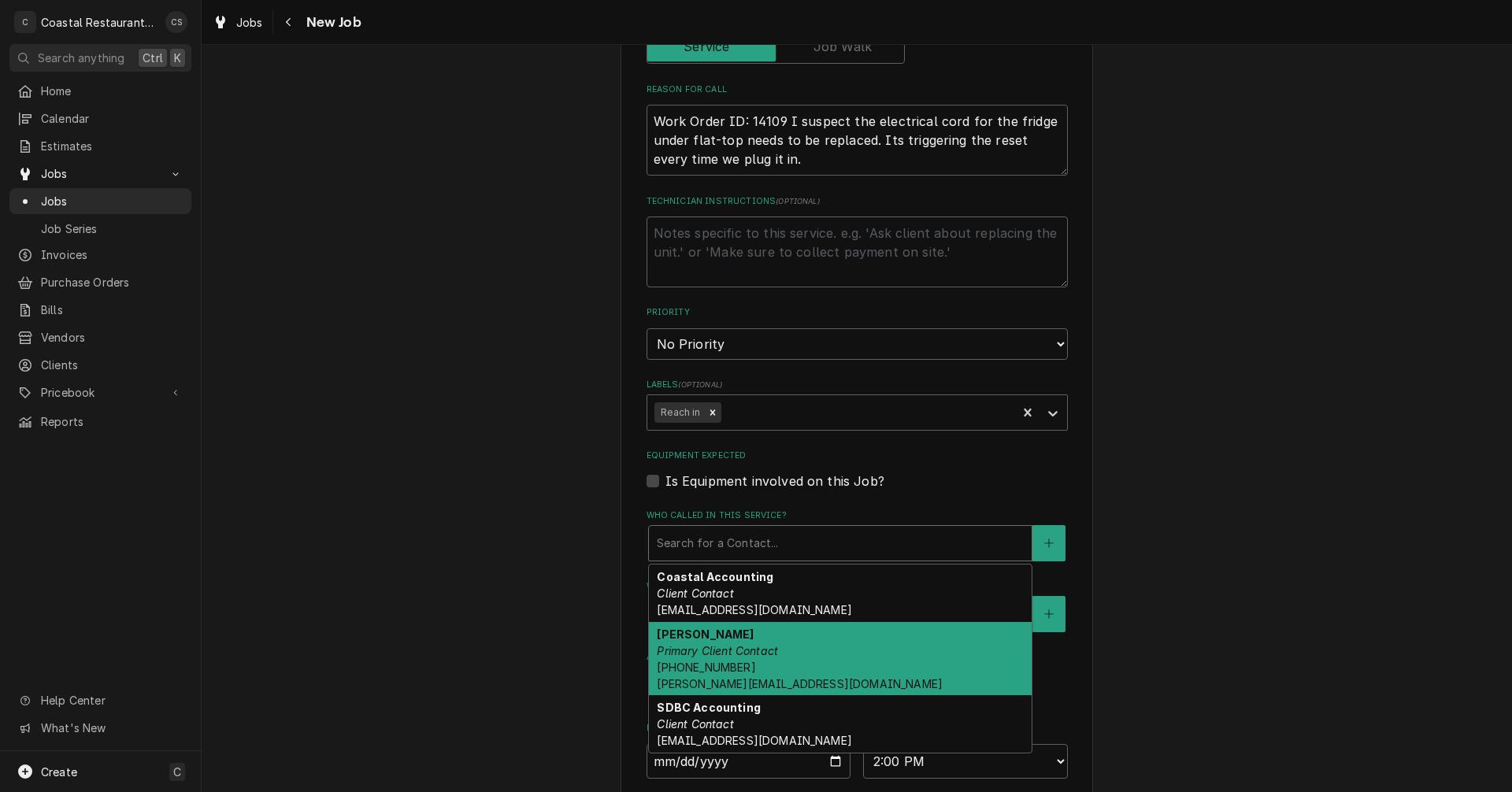
click at [698, 652] on em "Primary Client Contact" at bounding box center [718, 650] width 121 height 13
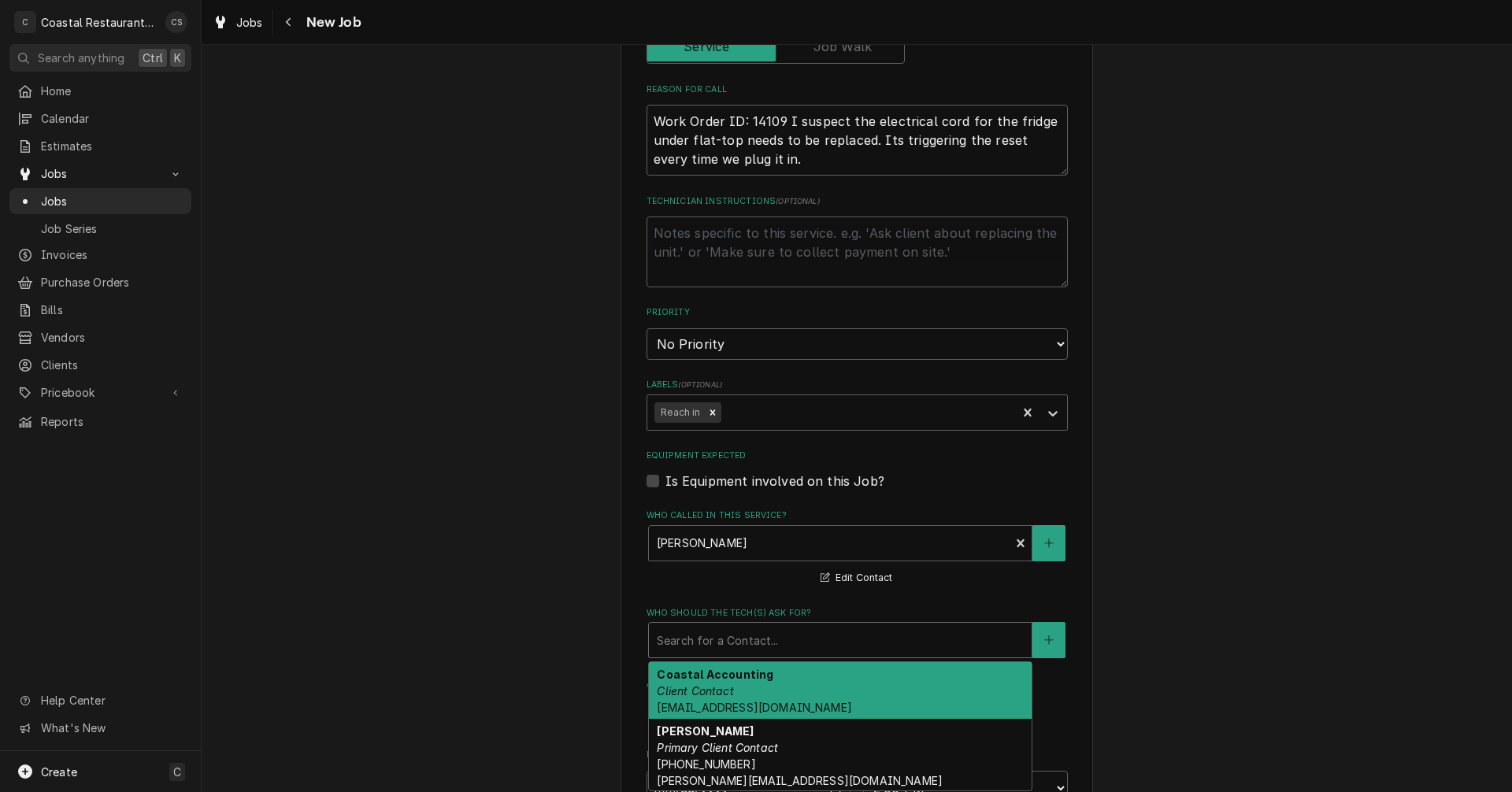
click at [702, 646] on div "Who should the tech(s) ask for?" at bounding box center [840, 640] width 367 height 28
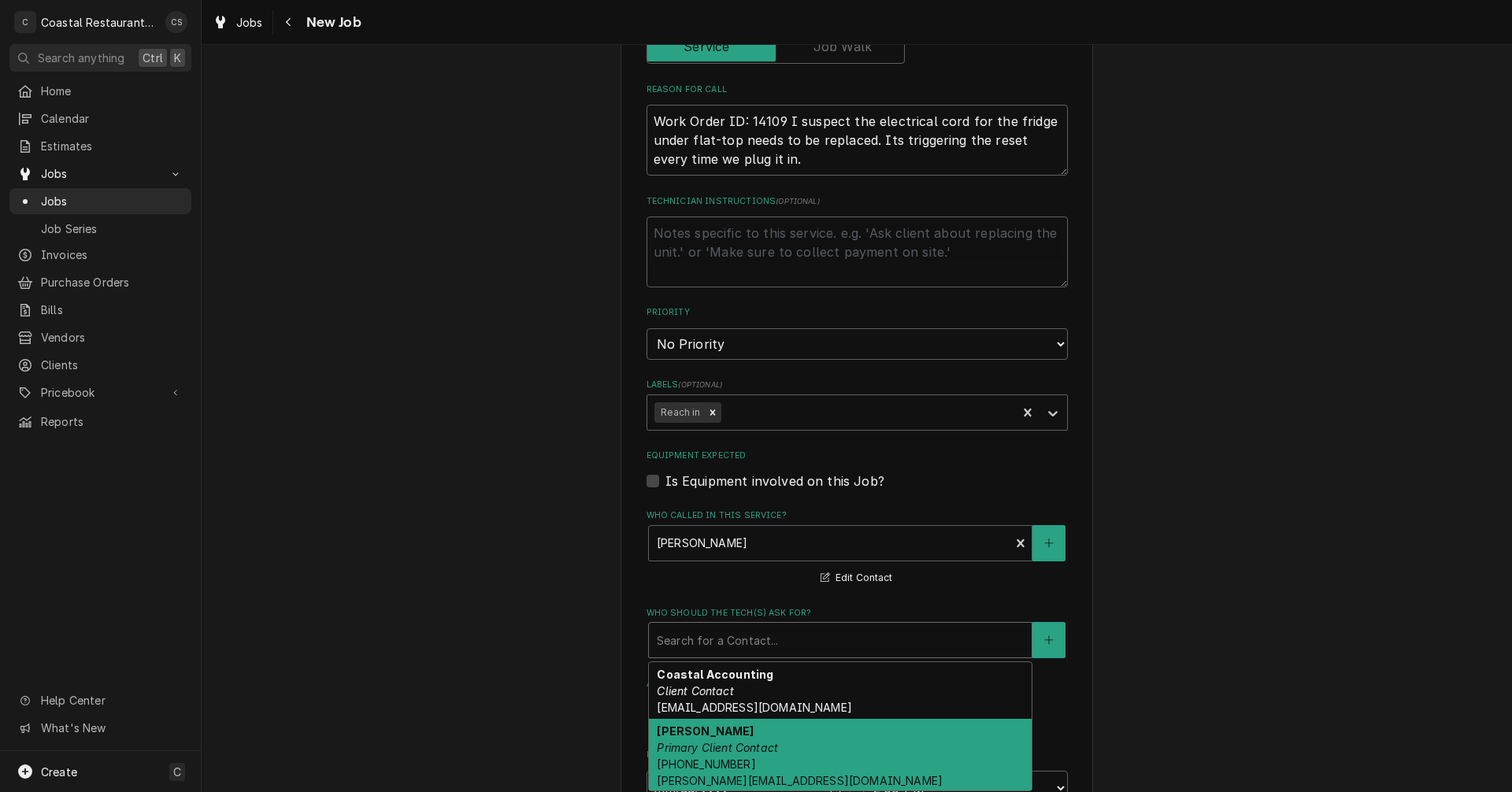
click at [695, 742] on em "Primary Client Contact" at bounding box center [718, 747] width 121 height 13
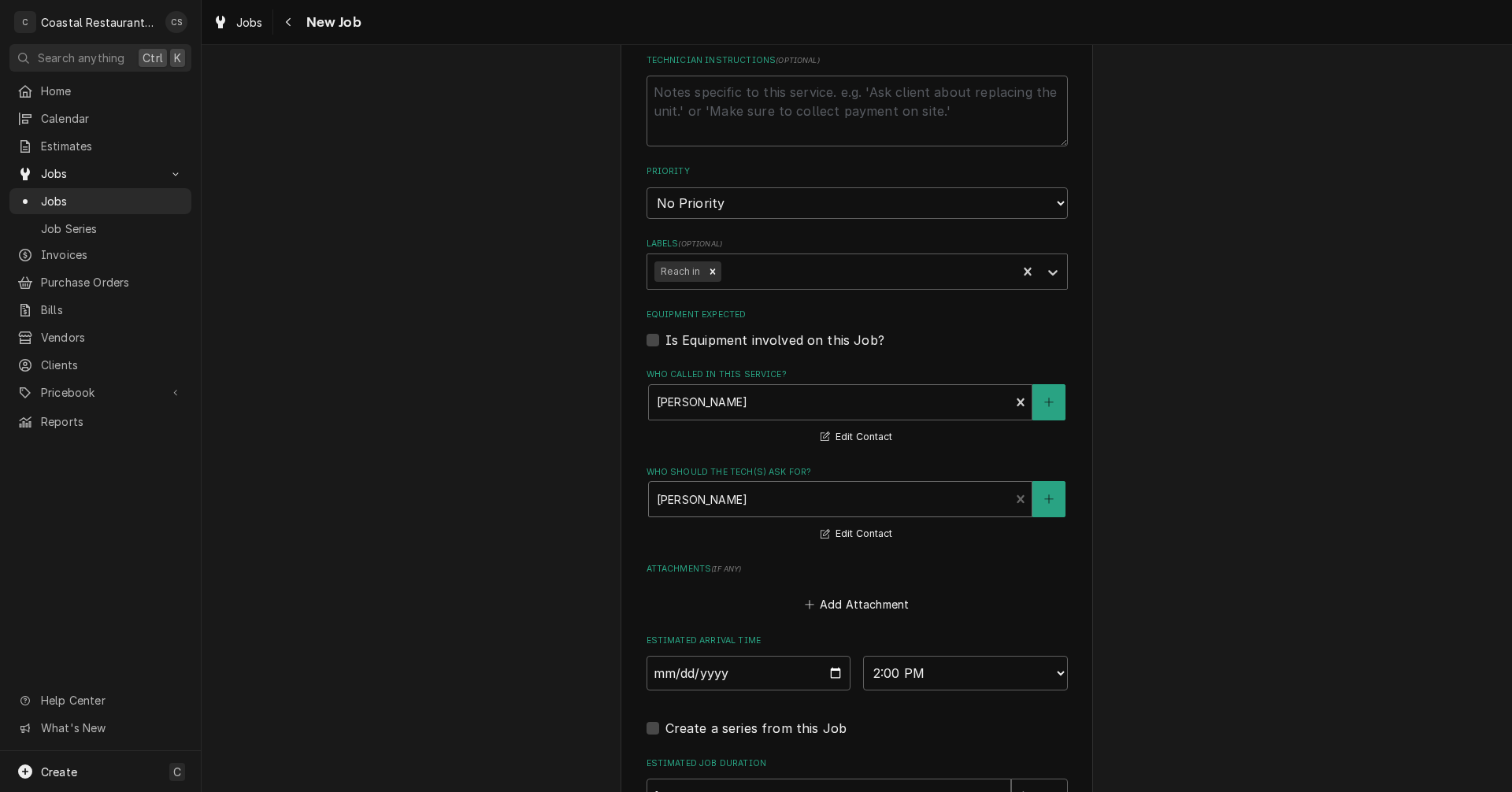
scroll to position [944, 0]
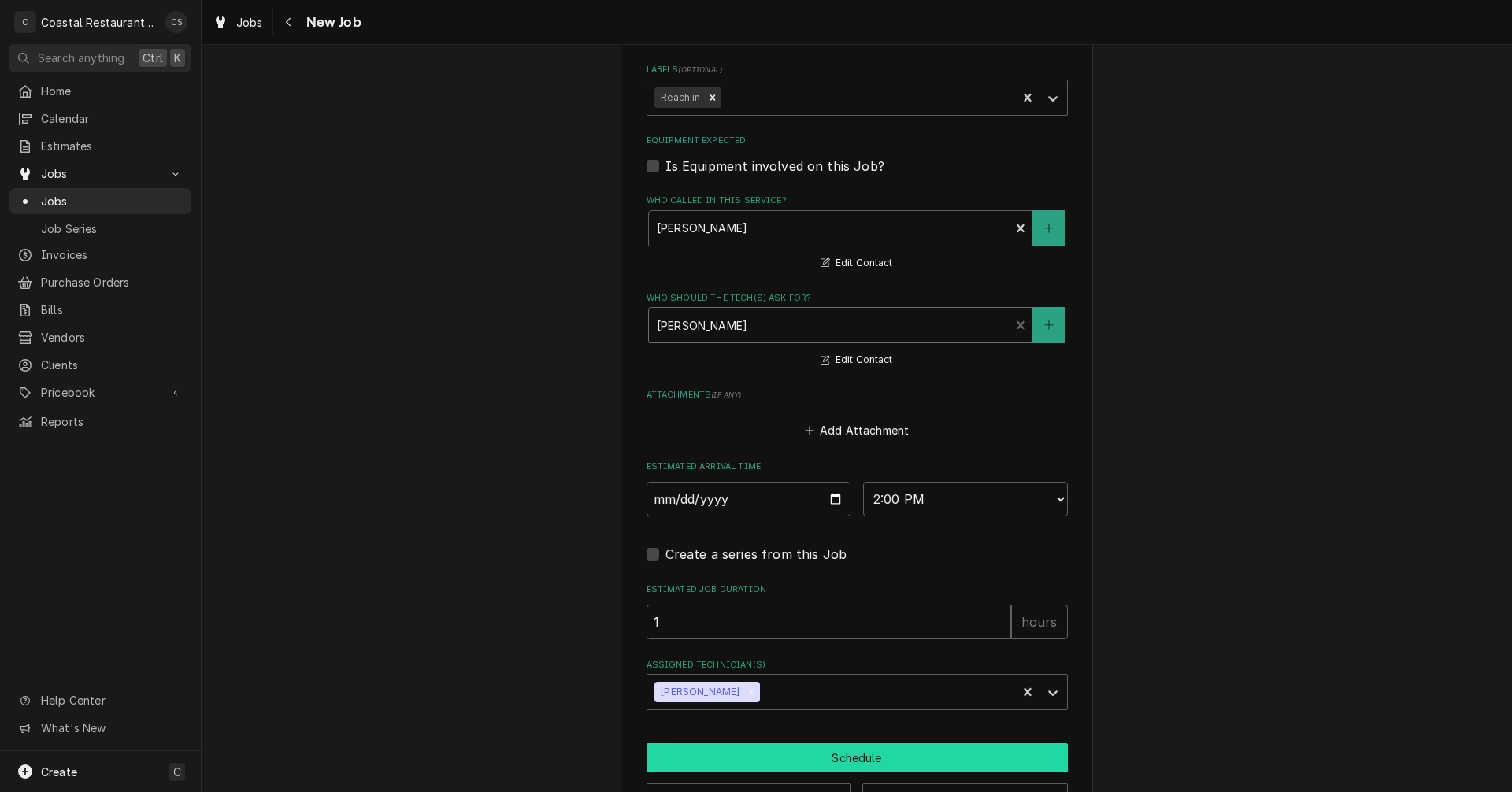
click at [817, 761] on button "Schedule" at bounding box center [857, 757] width 421 height 29
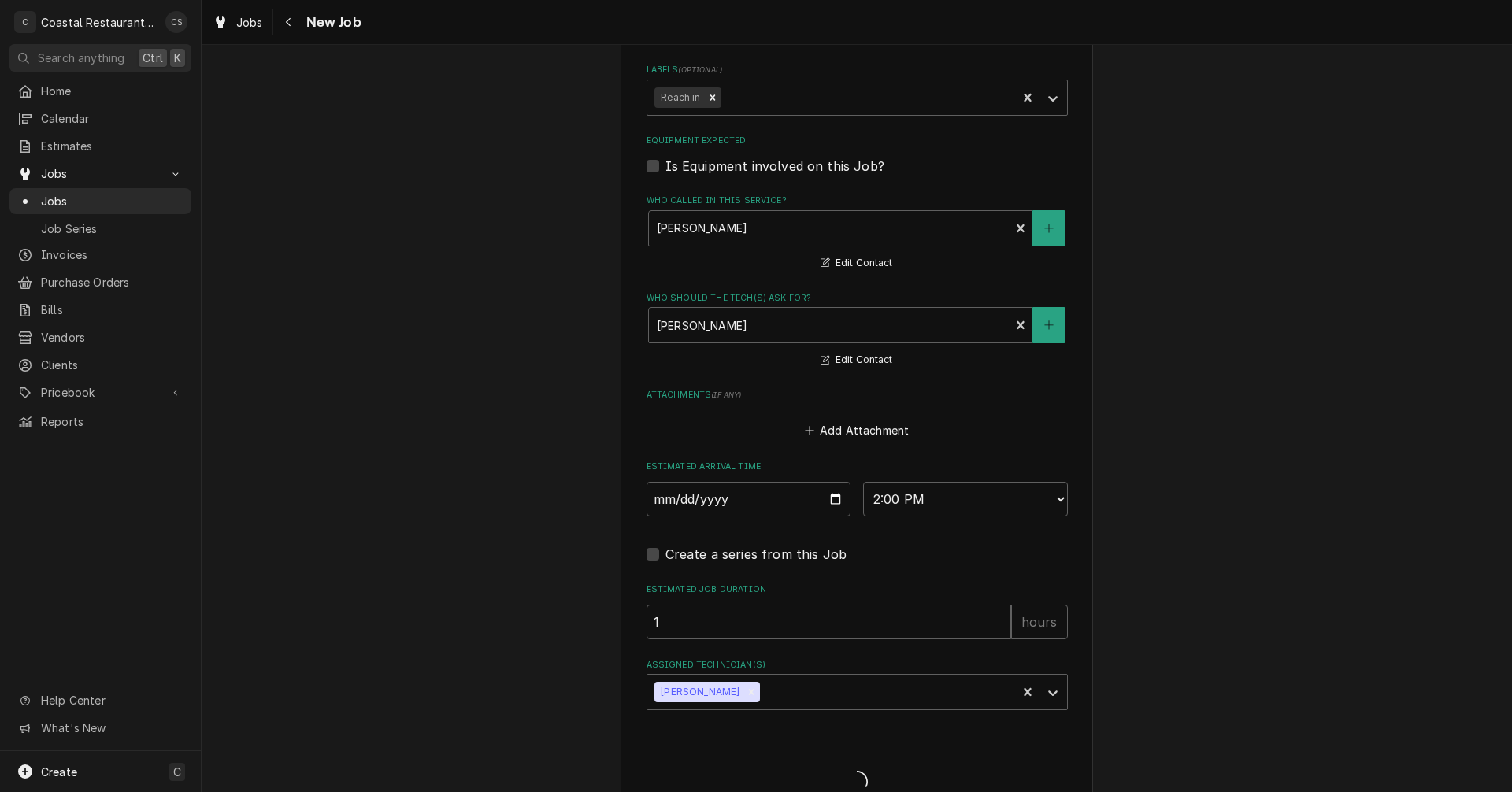
type textarea "x"
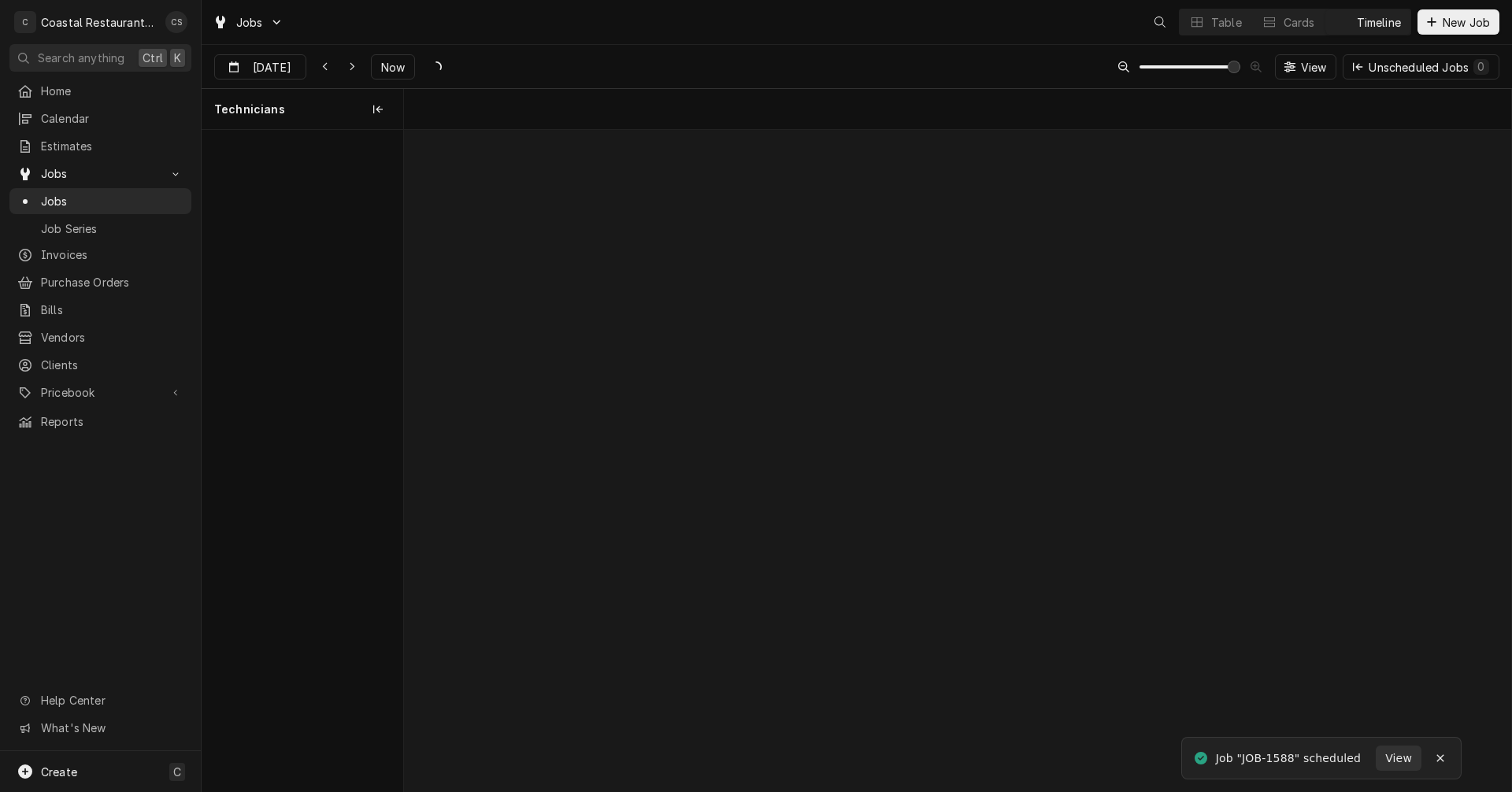
scroll to position [0, 21952]
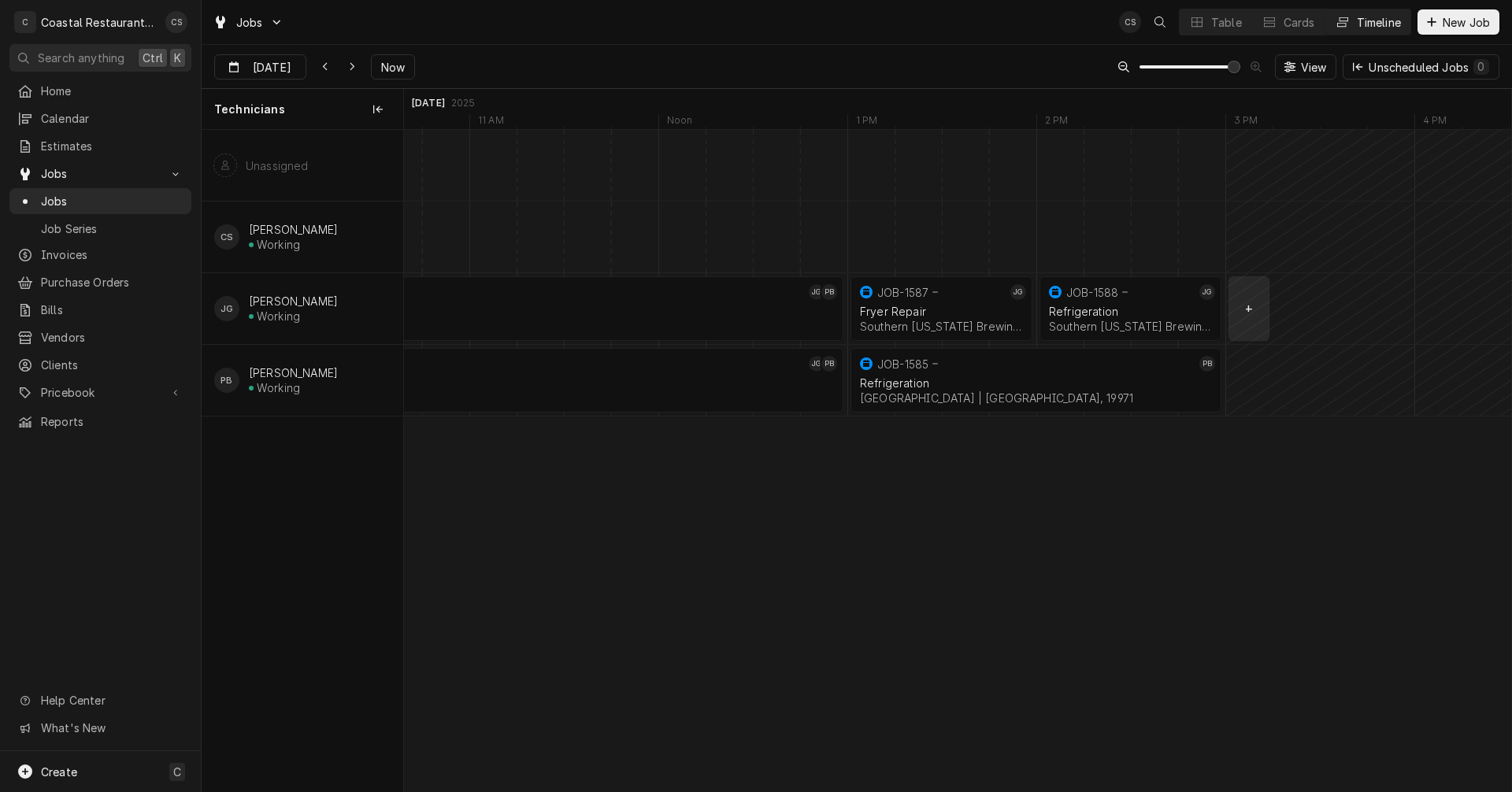
click at [1239, 304] on div "normal" at bounding box center [1201, 308] width 45499 height 71
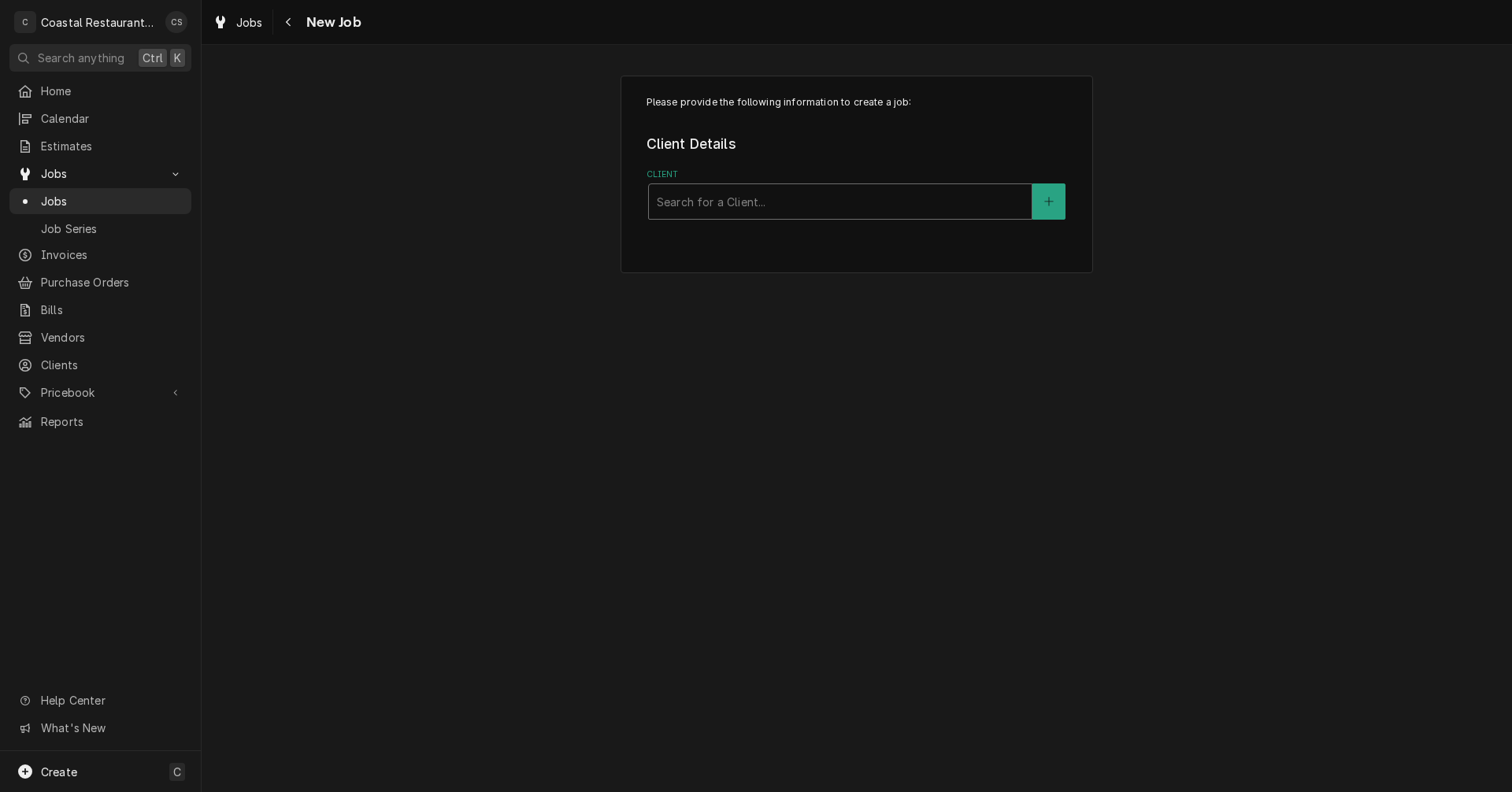
click at [688, 200] on div "Client" at bounding box center [840, 202] width 367 height 28
type input "Ocean View Brewing"
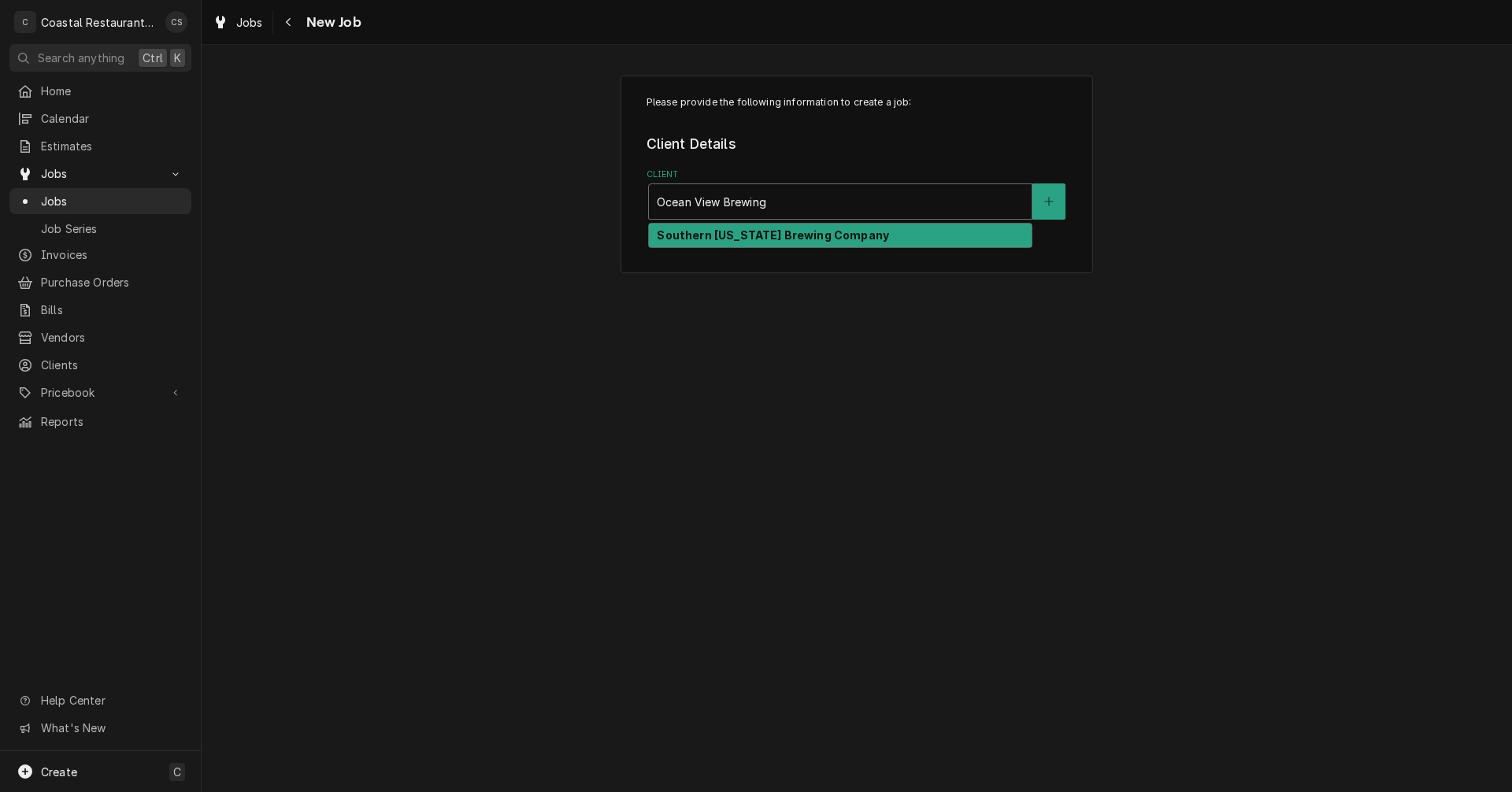
click at [704, 237] on strong "Southern Delaware Brewing Company" at bounding box center [773, 234] width 233 height 13
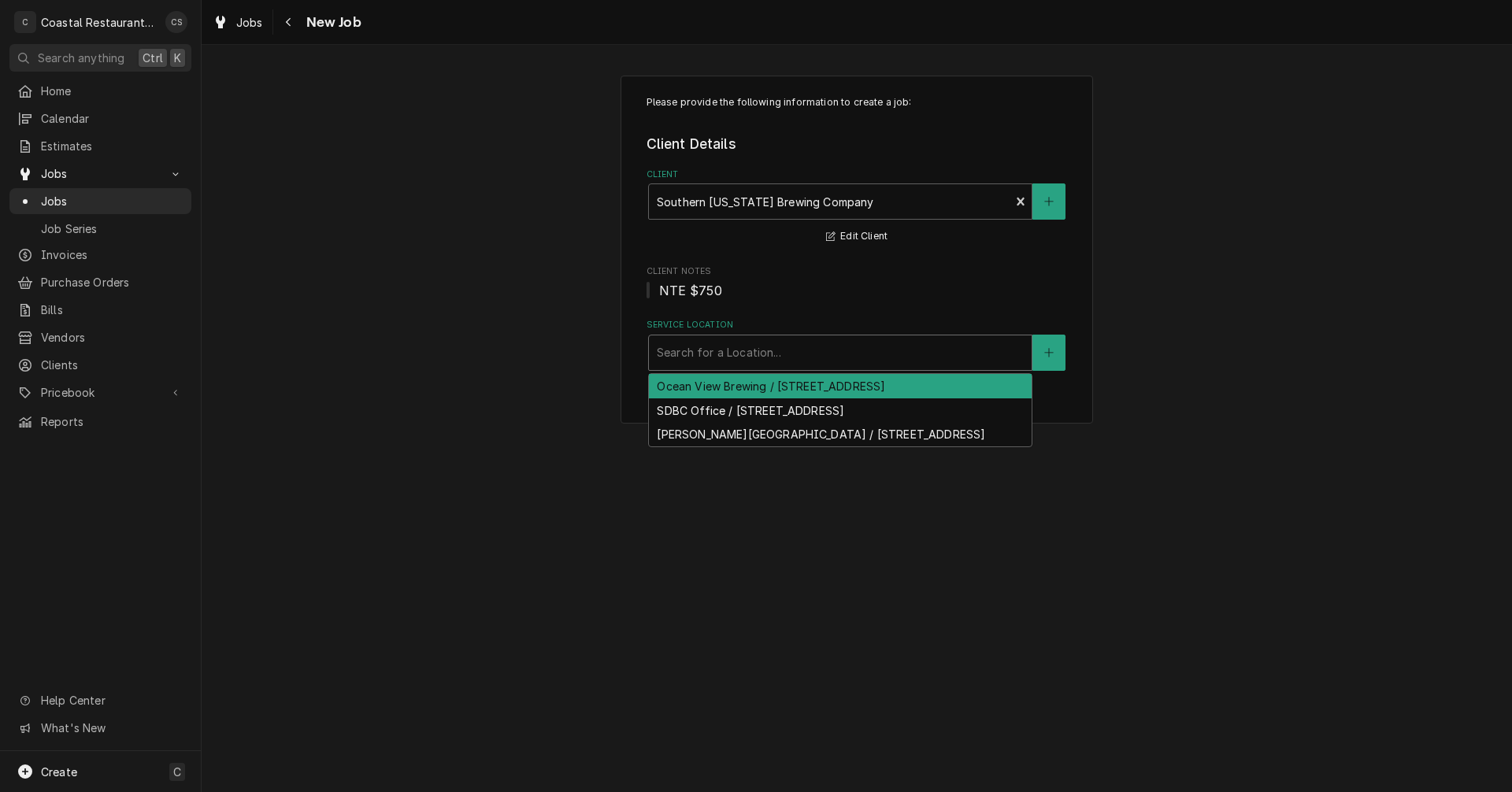
click at [704, 358] on div "Service Location" at bounding box center [840, 352] width 367 height 28
click at [713, 388] on div "Ocean View Brewing / [STREET_ADDRESS]" at bounding box center [840, 386] width 383 height 24
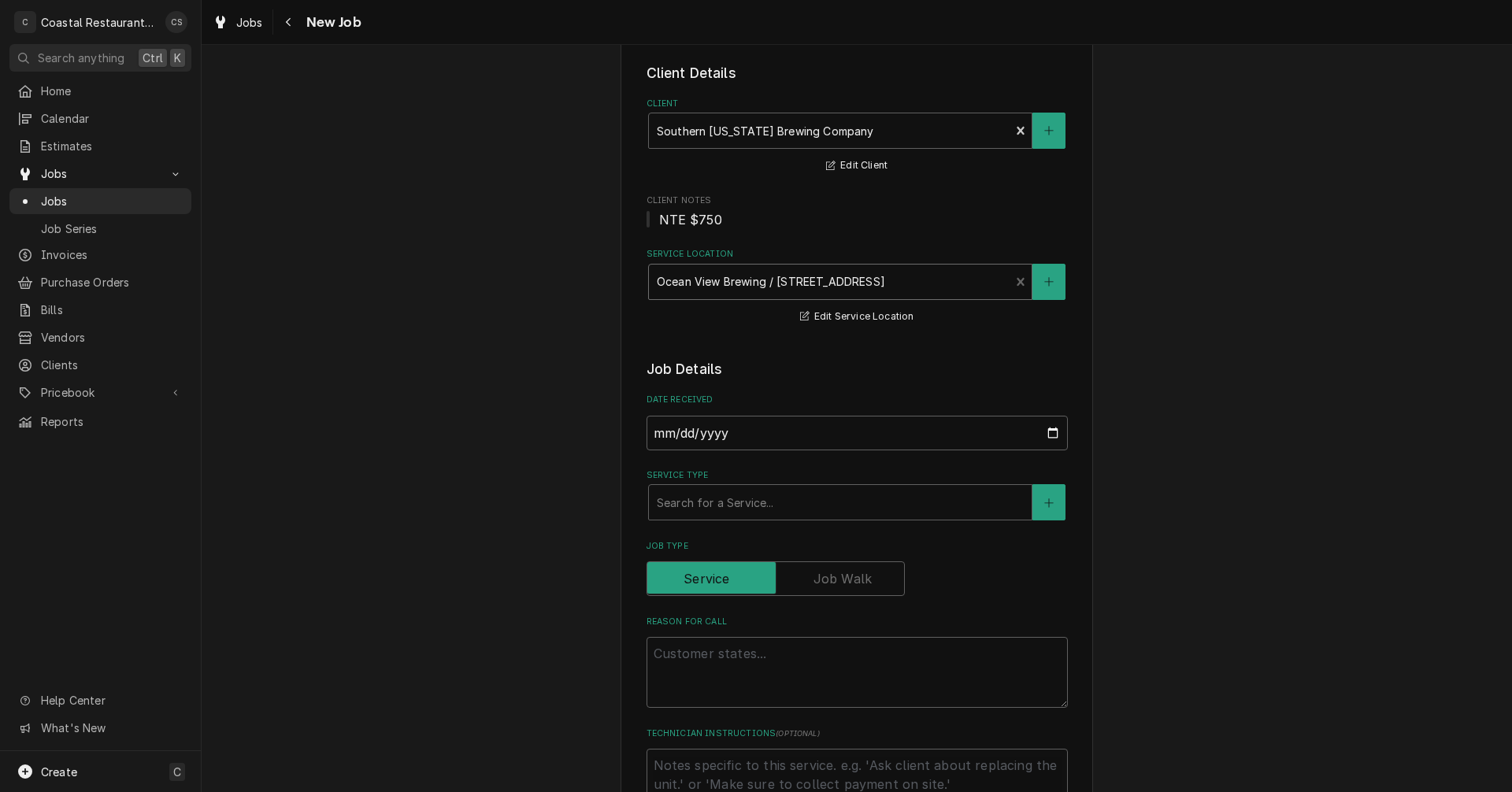
scroll to position [158, 0]
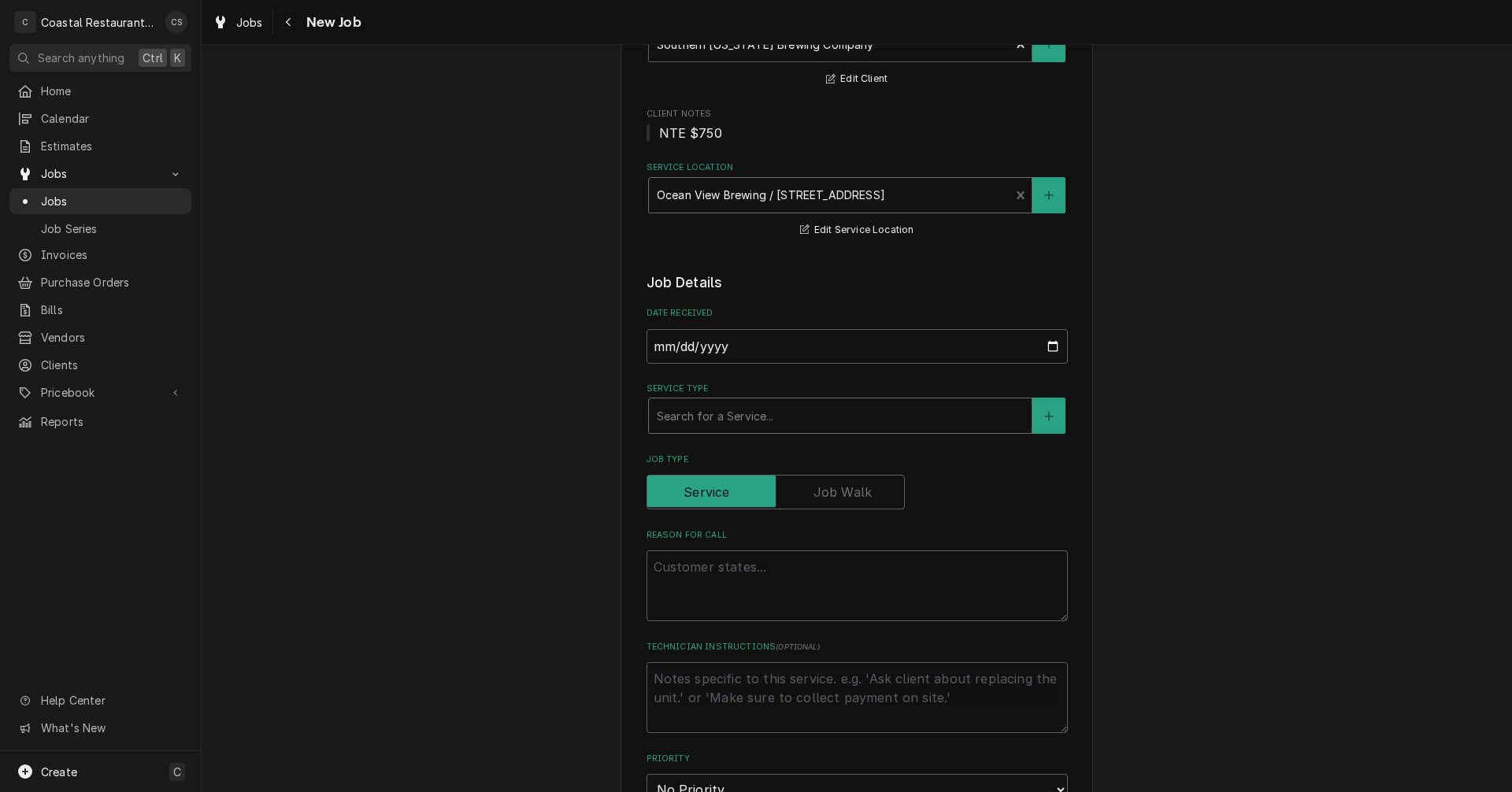
click at [716, 417] on div "Service Type" at bounding box center [840, 416] width 367 height 28
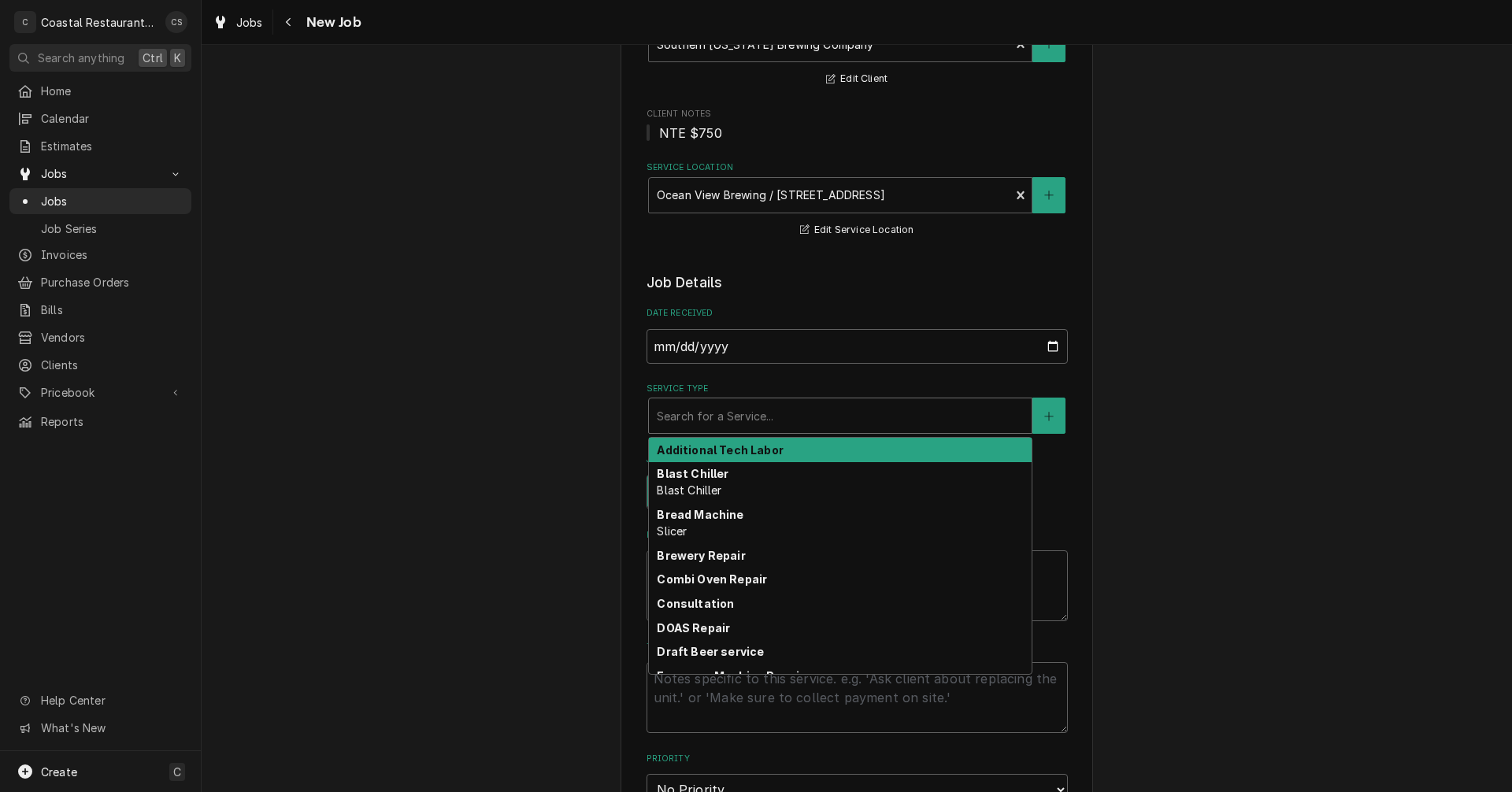
type textarea "x"
type input "H"
type textarea "x"
type input "HV"
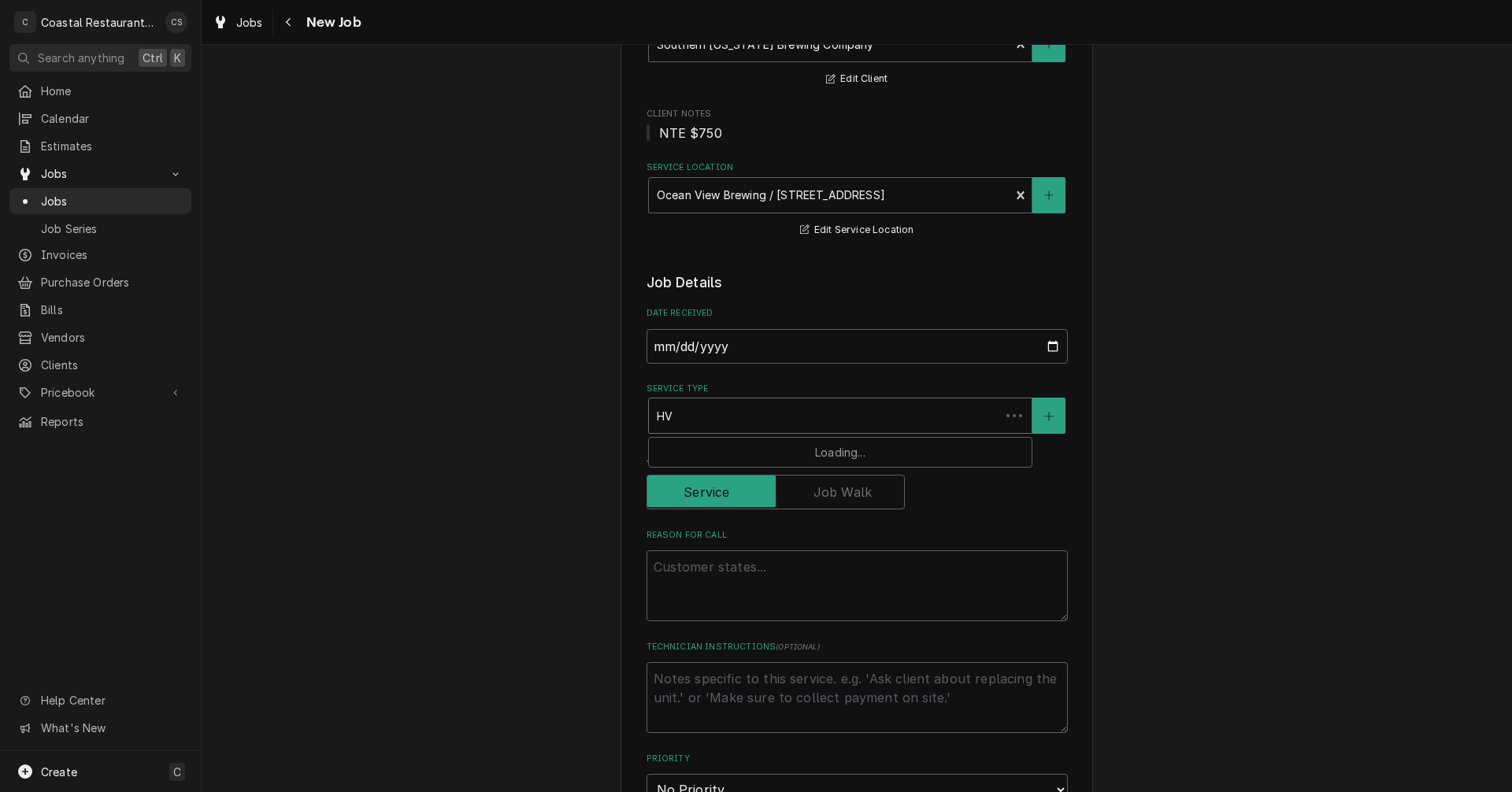
type textarea "x"
type input "HVA"
type textarea "x"
type input "HVAC"
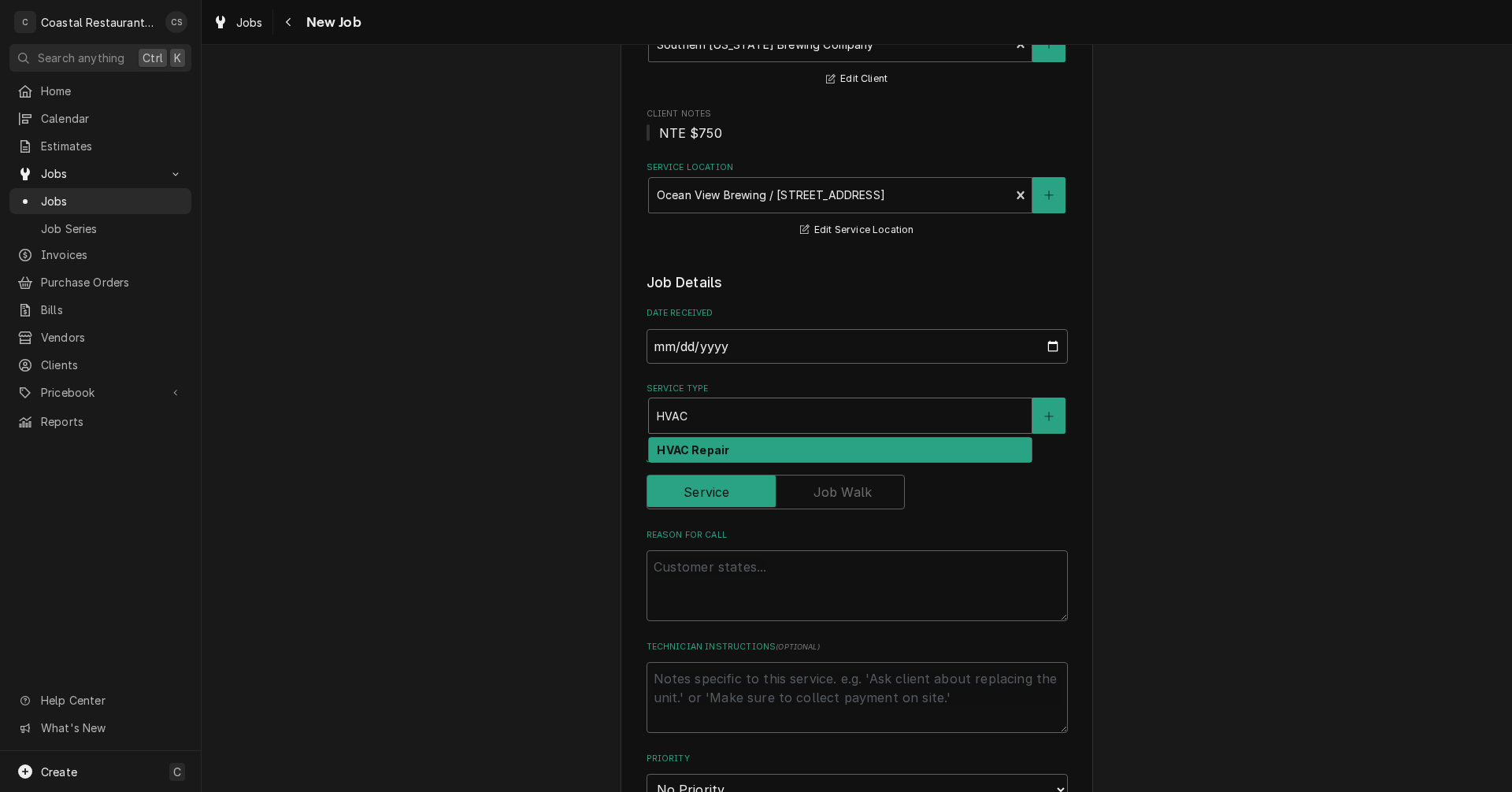
click at [709, 456] on strong "HVAC Repair" at bounding box center [693, 449] width 73 height 13
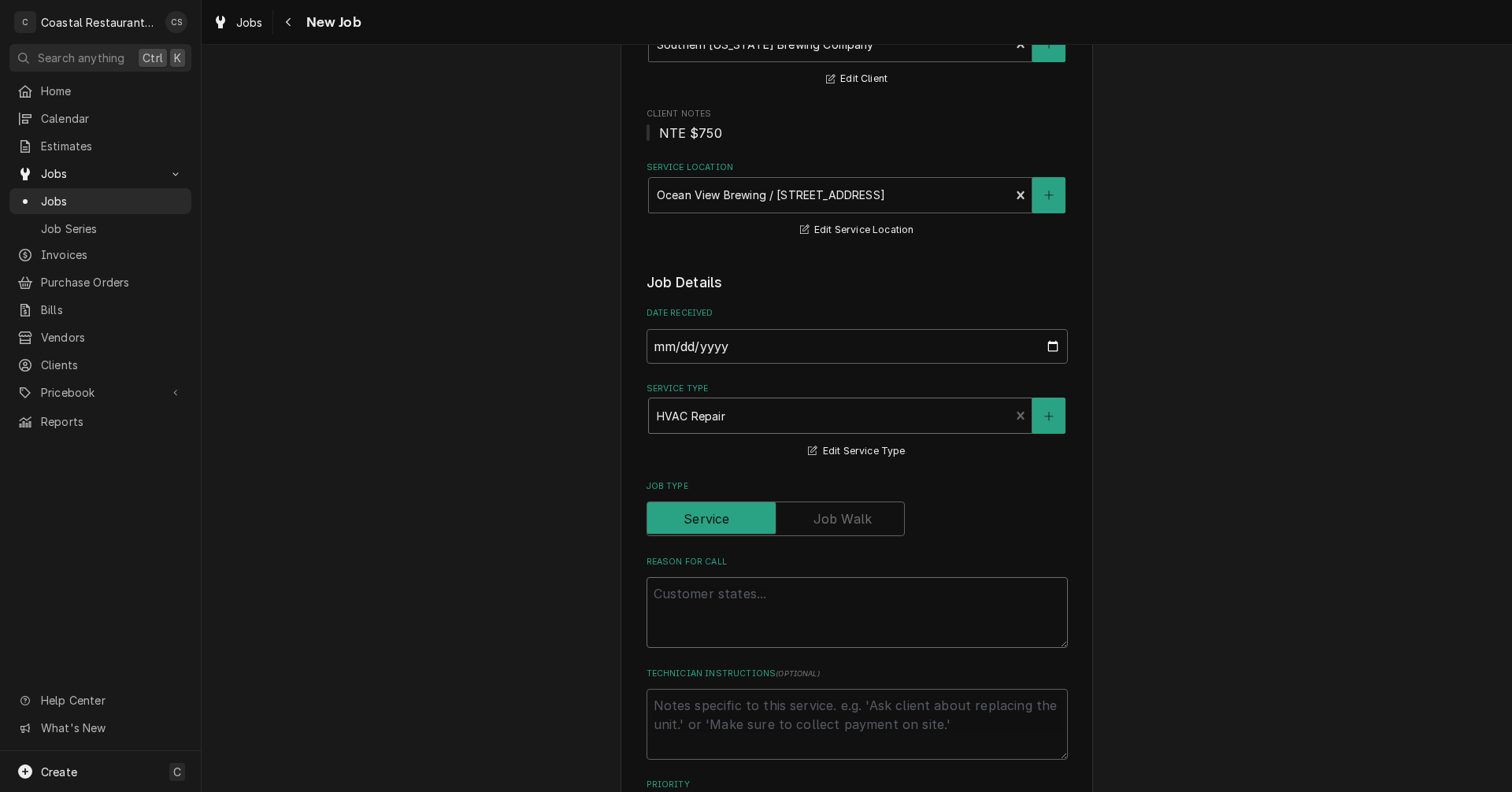
click at [681, 592] on textarea "Reason For Call" at bounding box center [857, 613] width 421 height 71
click at [690, 598] on textarea "Reason For Call" at bounding box center [857, 613] width 421 height 71
paste textarea "Work Order ID: 14035"
type textarea "x"
type textarea "Work Order ID: 14035"
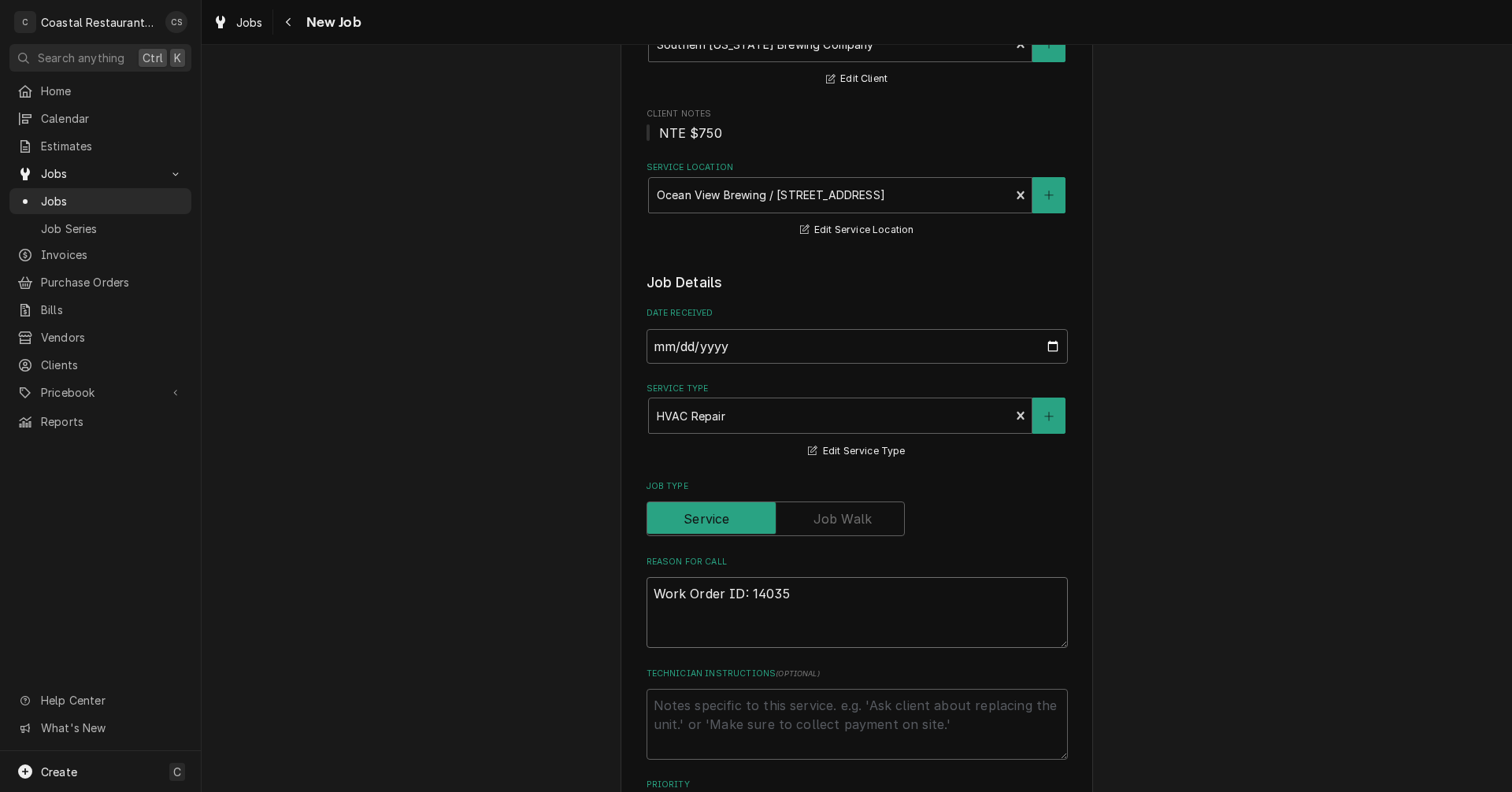
type textarea "x"
type textarea "Work Order ID: 14035"
type textarea "x"
type textarea "Work Order ID: 14035"
click at [805, 594] on textarea "Work Order ID: 14035" at bounding box center [857, 613] width 421 height 71
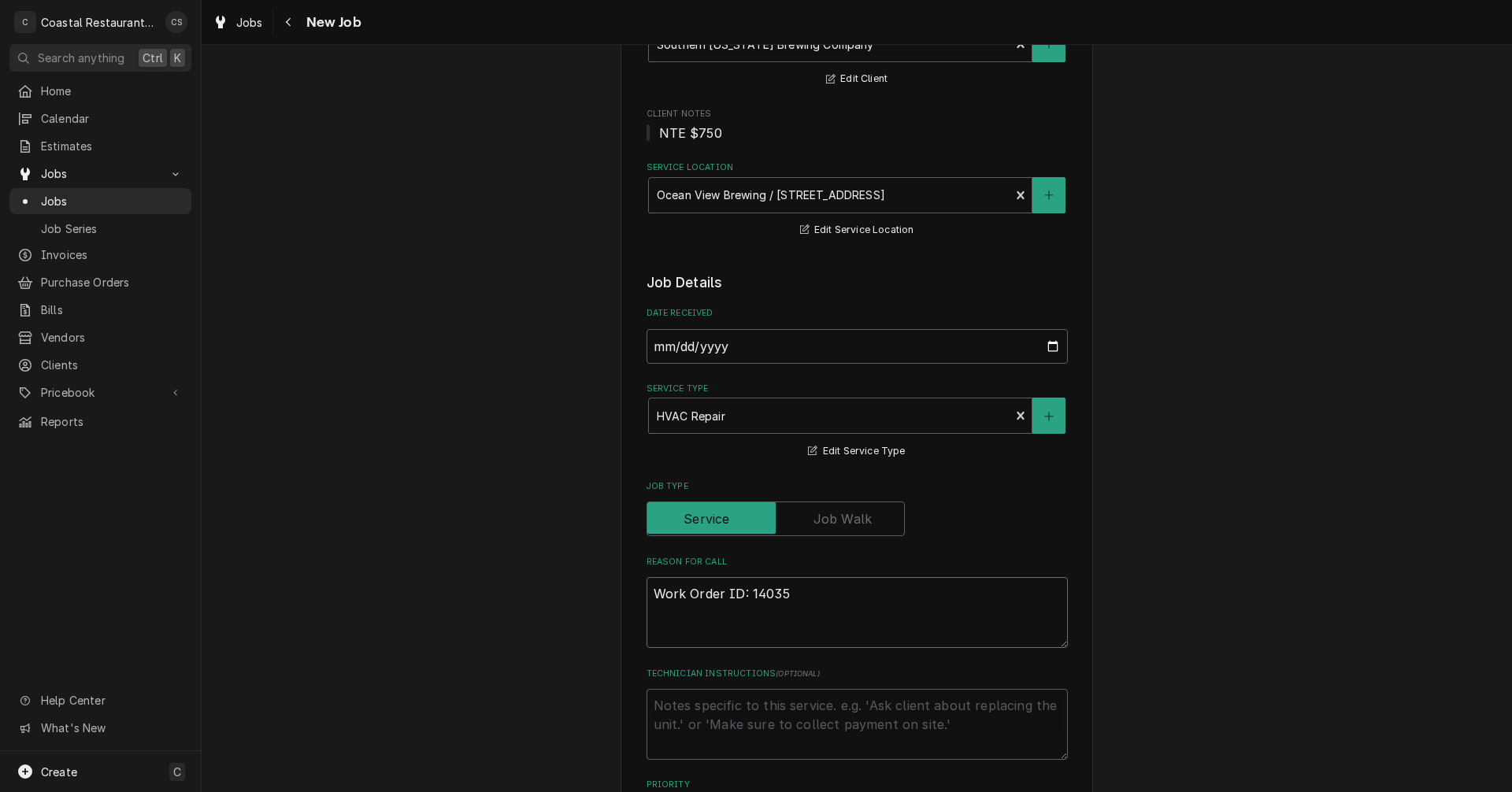
paste textarea "The ceiling HVAC’s in the brewhouse seem to be running on limited capacity. Som…"
type textarea "x"
type textarea "Work Order ID: 14035 The ceiling HVAC’s in the brewhouse seem to be running on …"
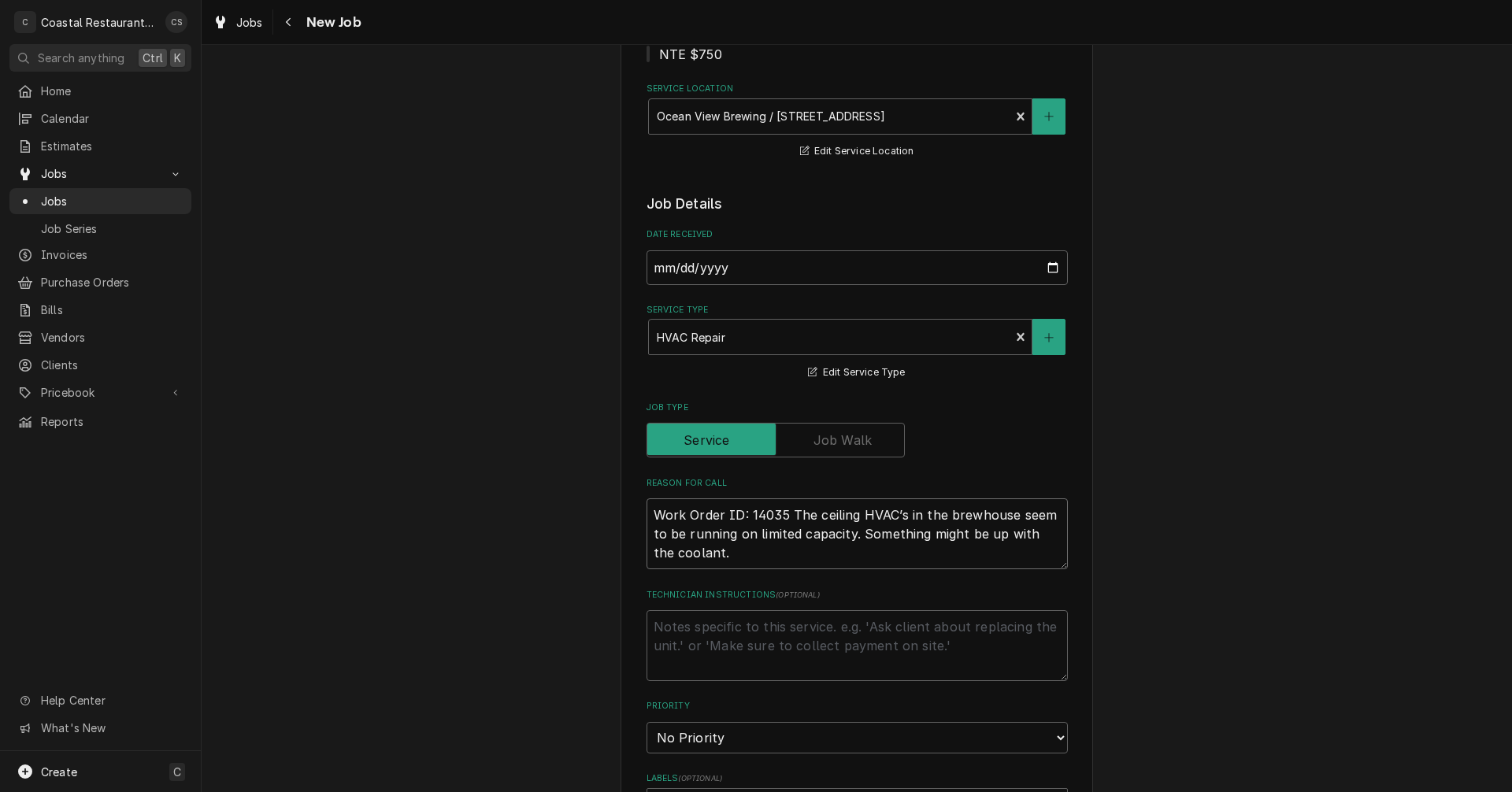
type textarea "x"
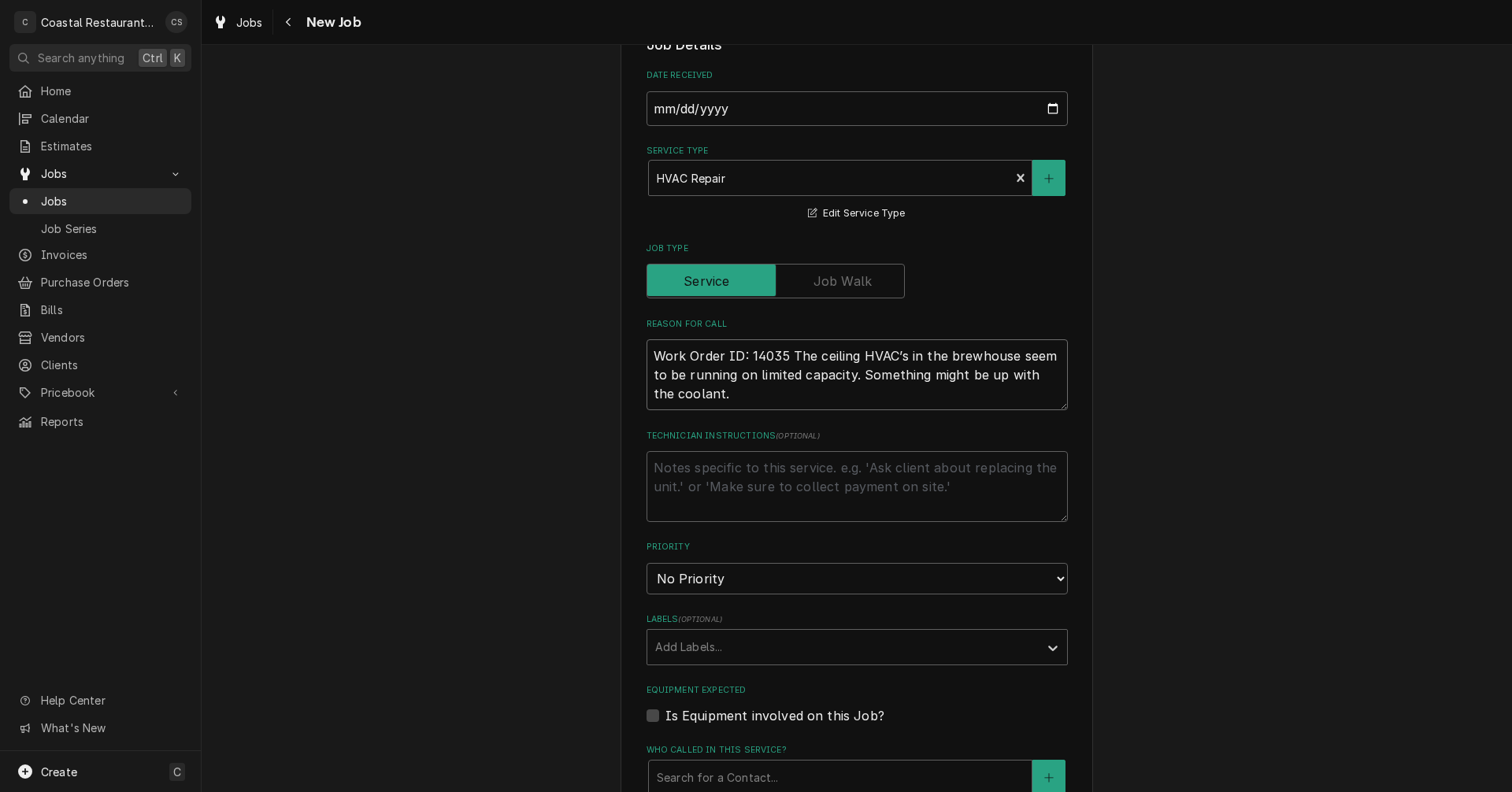
scroll to position [473, 0]
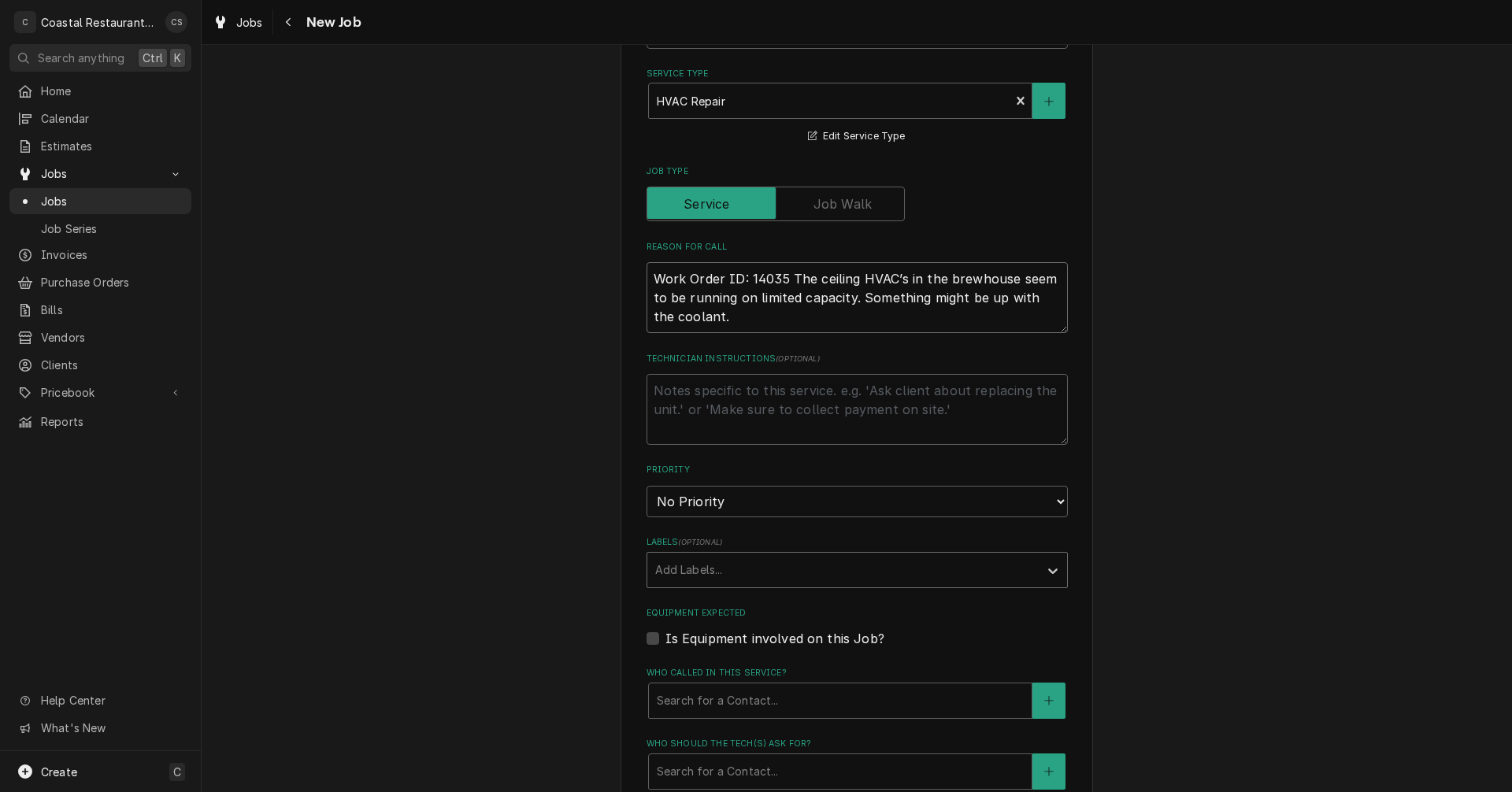
type textarea "Work Order ID: 14035 The ceiling HVAC’s in the brewhouse seem to be running on …"
click at [729, 580] on div "Labels" at bounding box center [843, 570] width 376 height 28
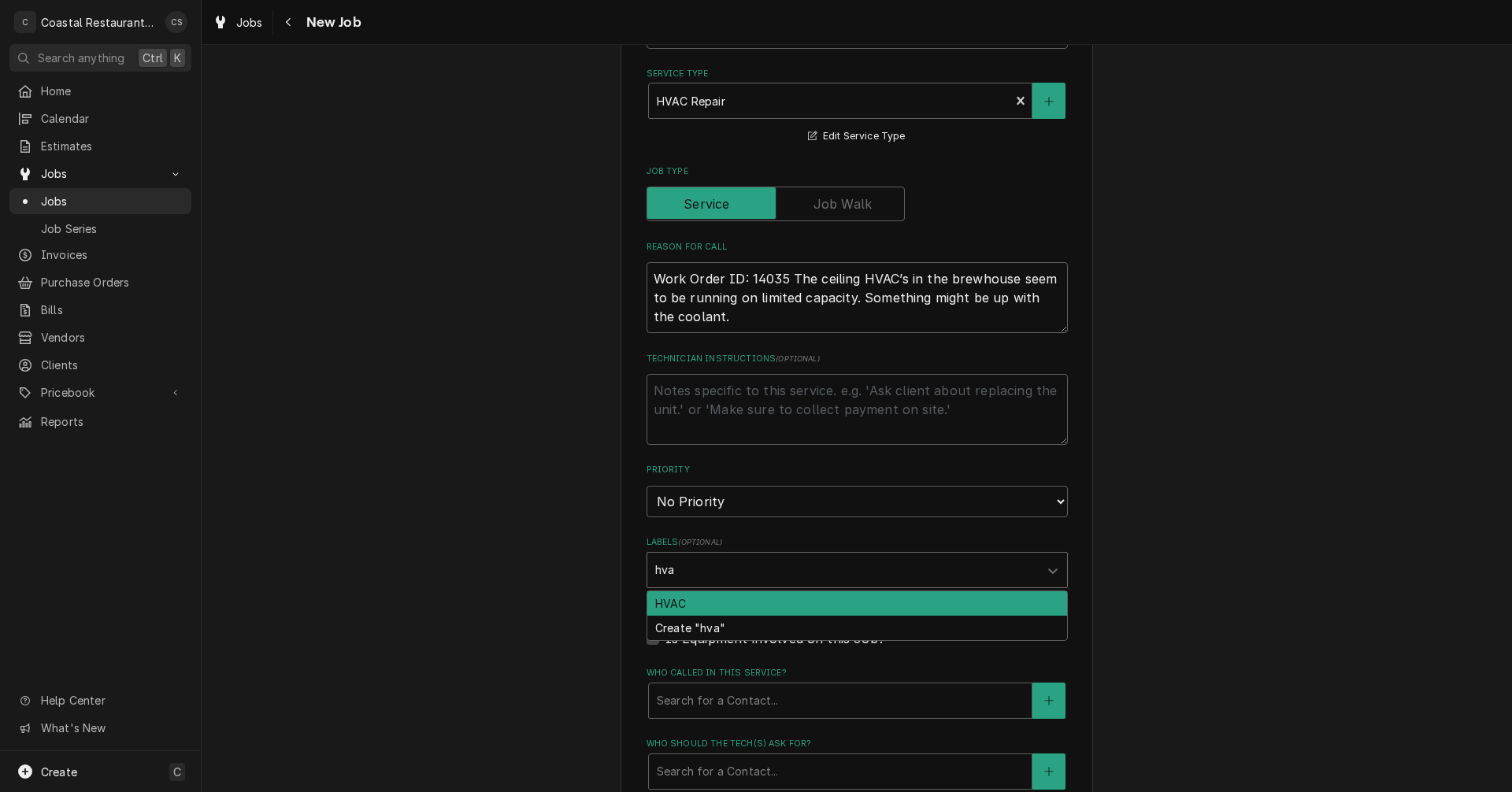
type input "hvac"
click at [692, 606] on div "HVAC" at bounding box center [857, 603] width 420 height 24
type textarea "x"
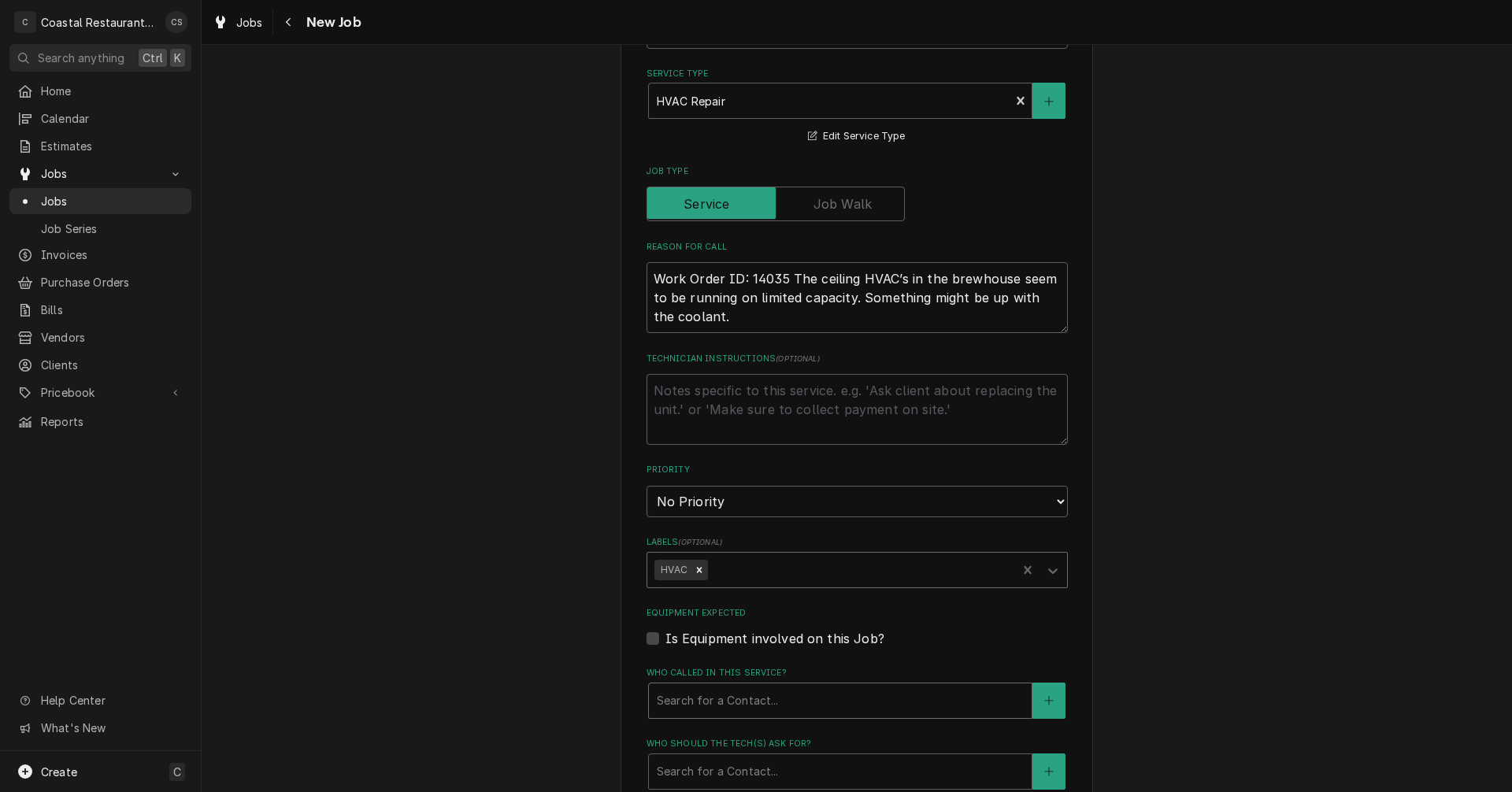
click at [711, 703] on div "Who called in this service?" at bounding box center [840, 700] width 367 height 28
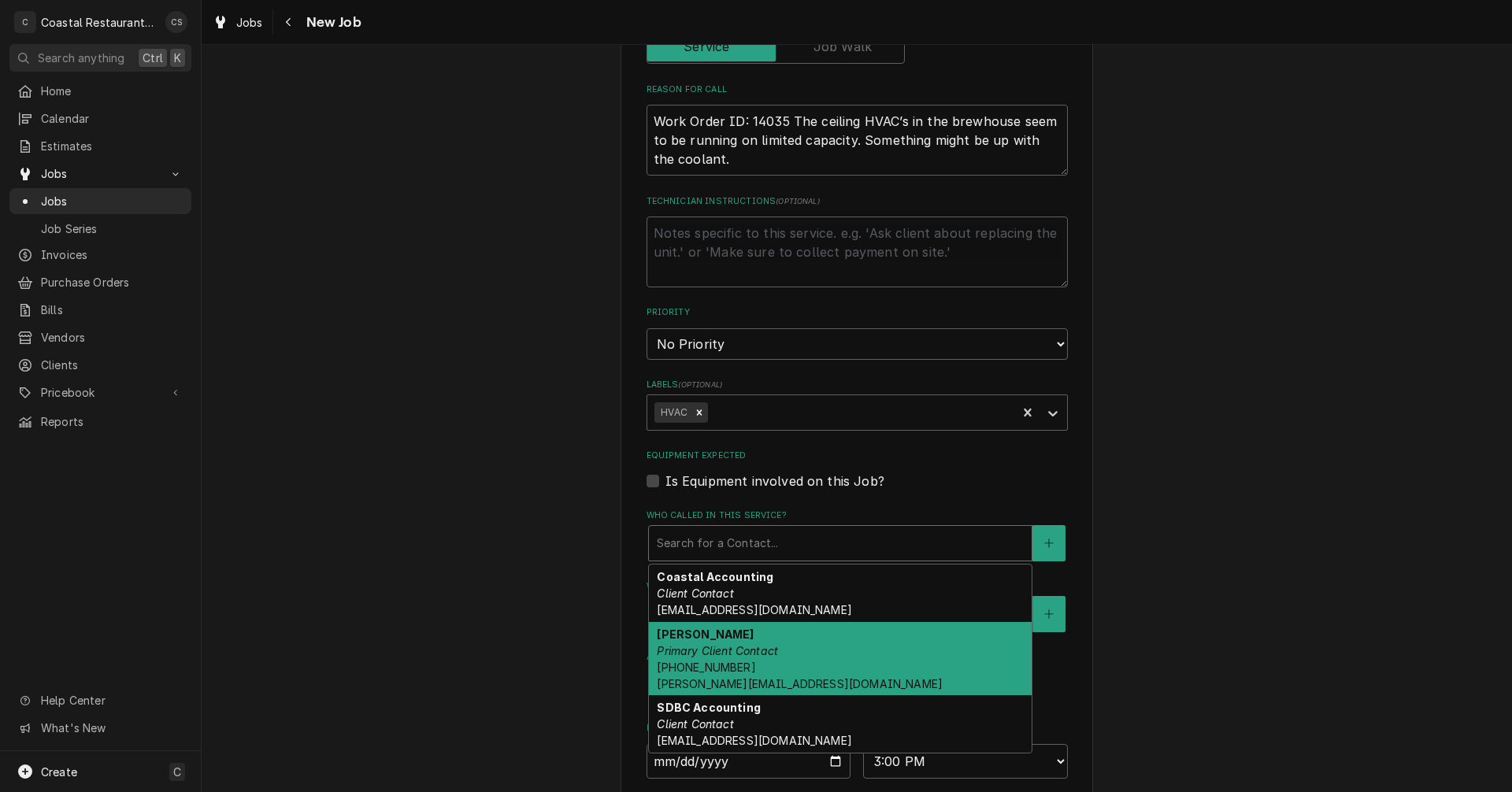
click at [701, 663] on span "(302) 569-8638 Kris@southerndelawarebrewing.com" at bounding box center [800, 675] width 286 height 30
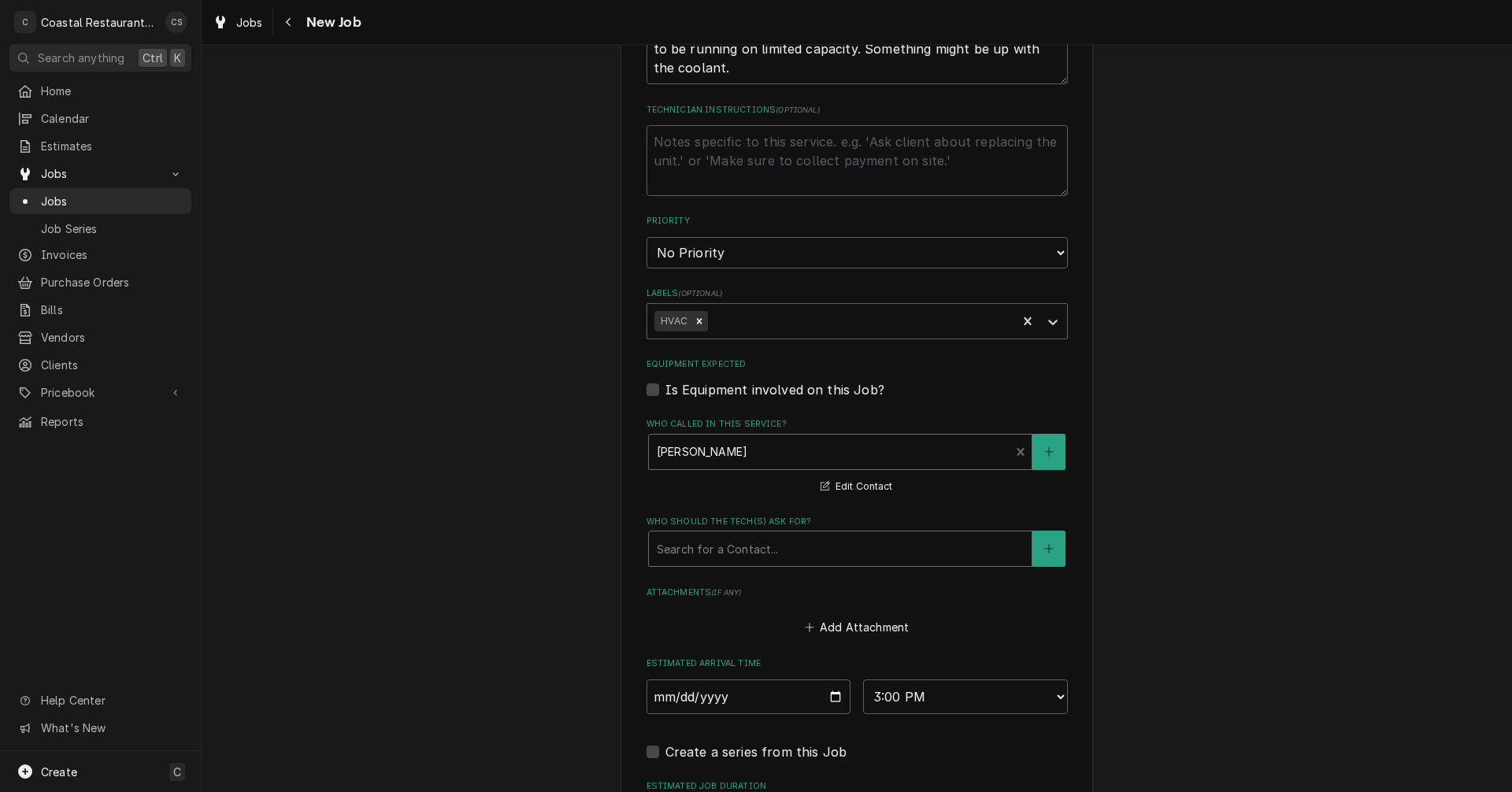
scroll to position [866, 0]
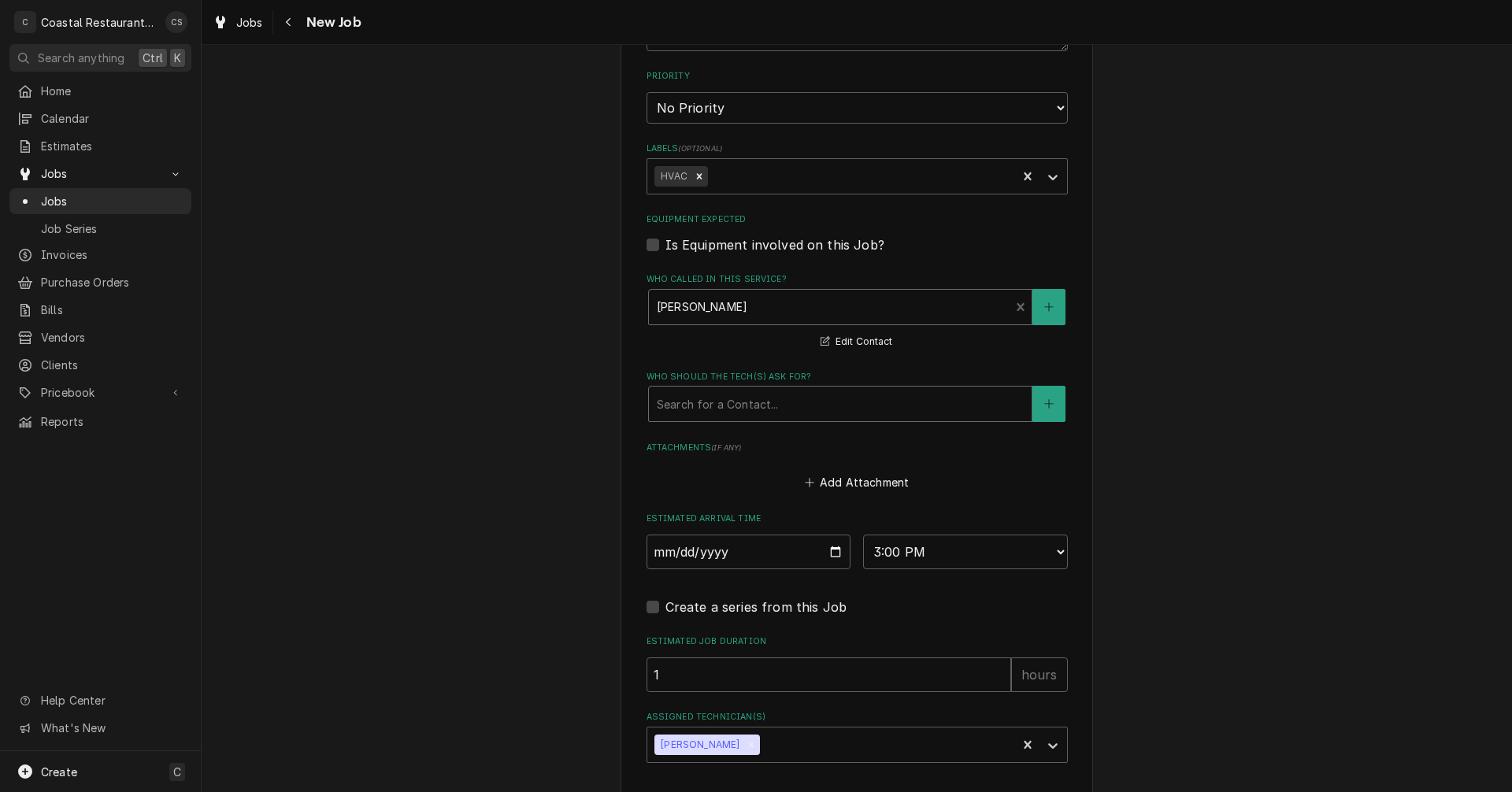
click at [687, 405] on div "Who should the tech(s) ask for?" at bounding box center [840, 403] width 367 height 28
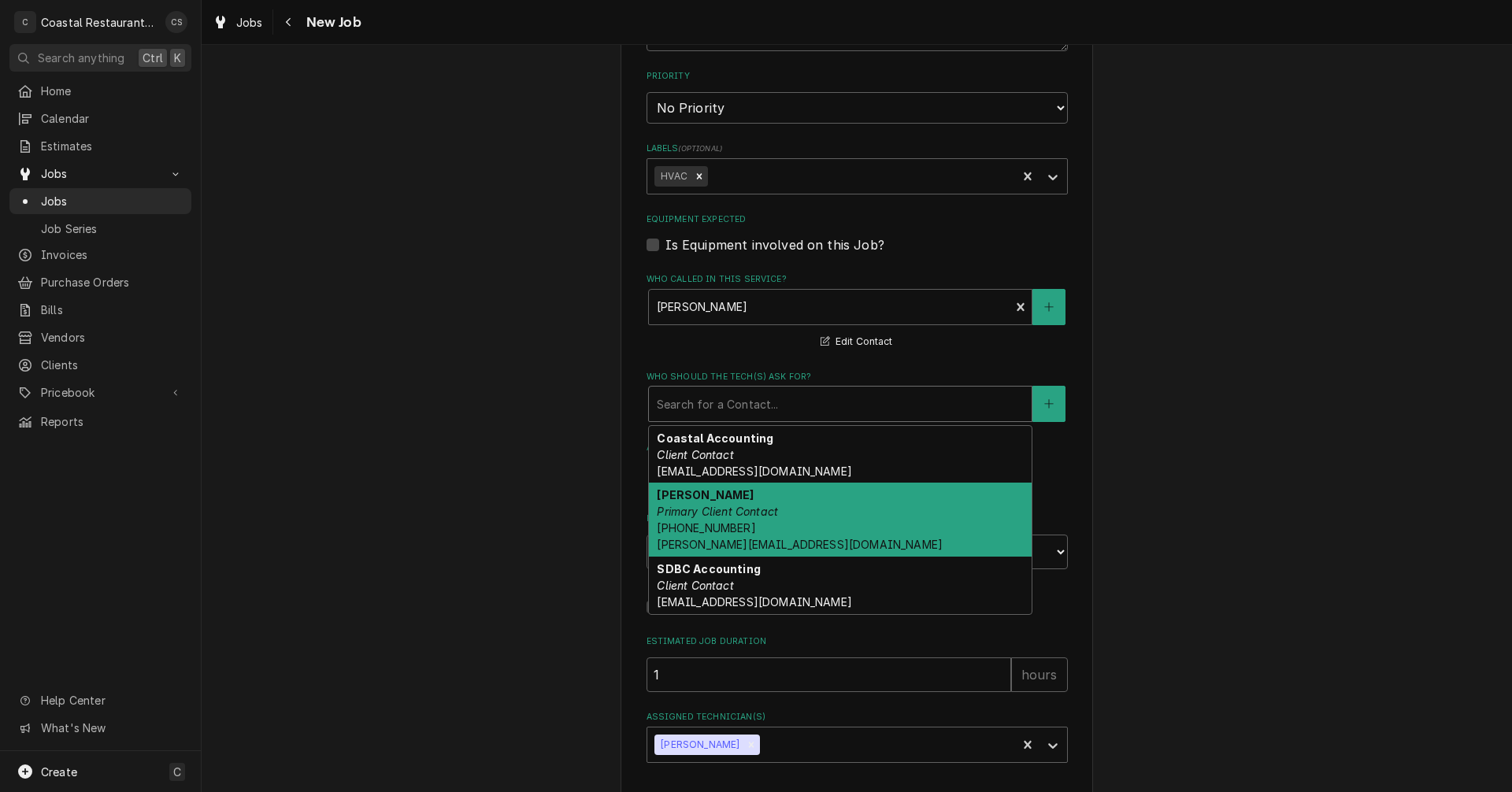
click at [686, 509] on em "Primary Client Contact" at bounding box center [718, 511] width 121 height 13
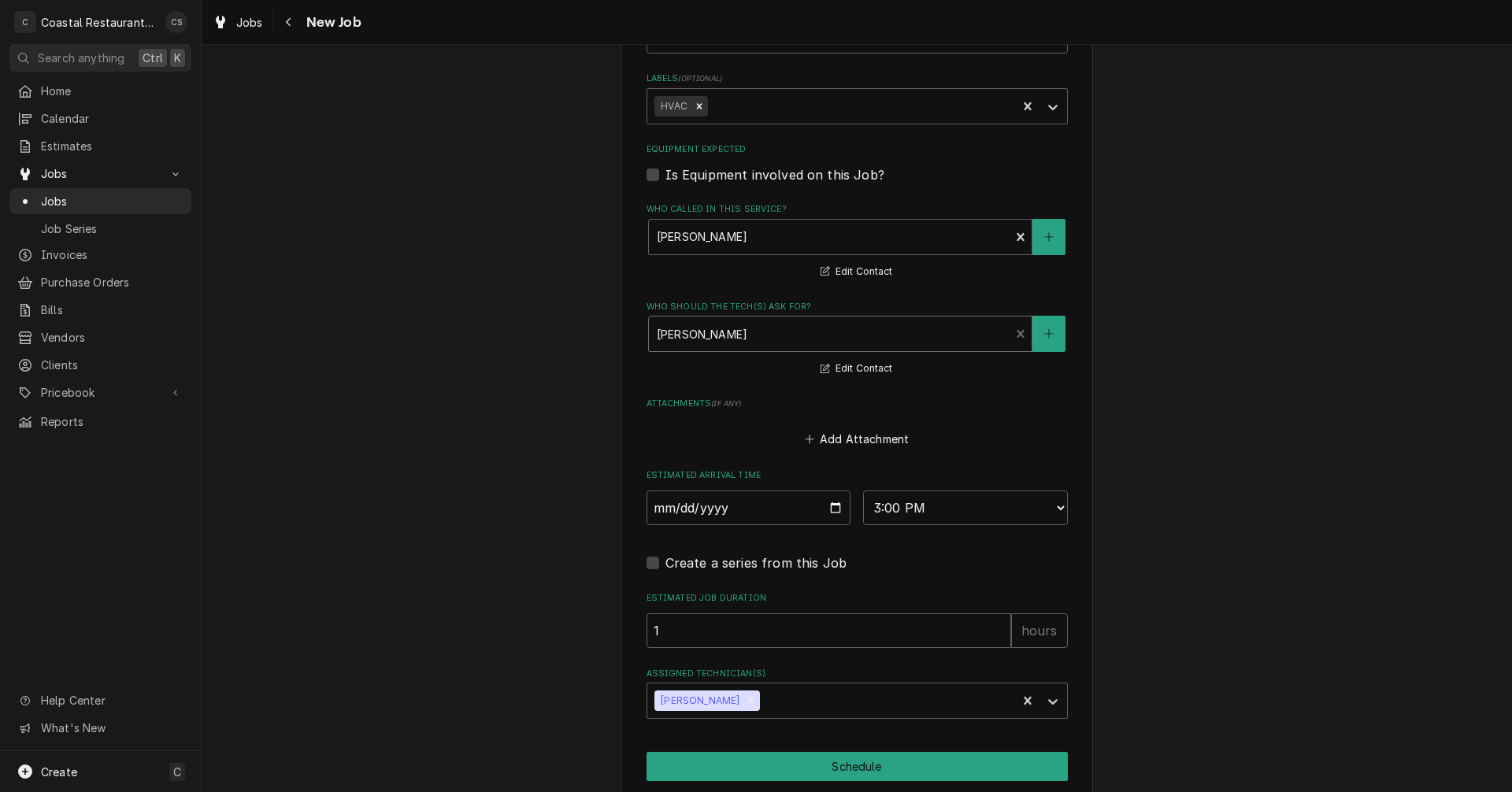
scroll to position [998, 0]
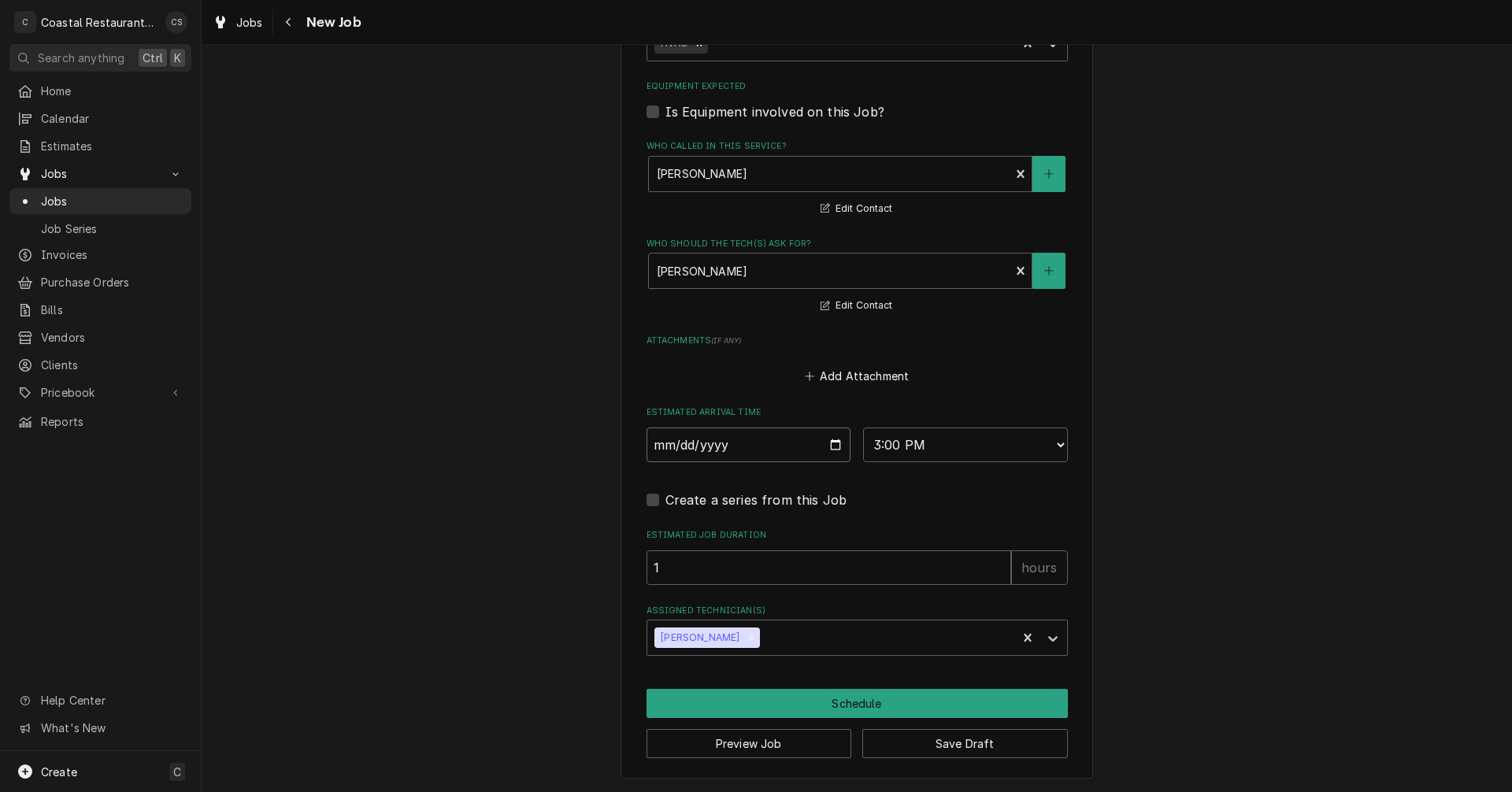
click at [838, 435] on input "2025-08-27" at bounding box center [749, 445] width 205 height 35
click at [826, 444] on input "2025-08-27" at bounding box center [749, 445] width 205 height 35
type textarea "x"
type input "2025-08-28"
type textarea "x"
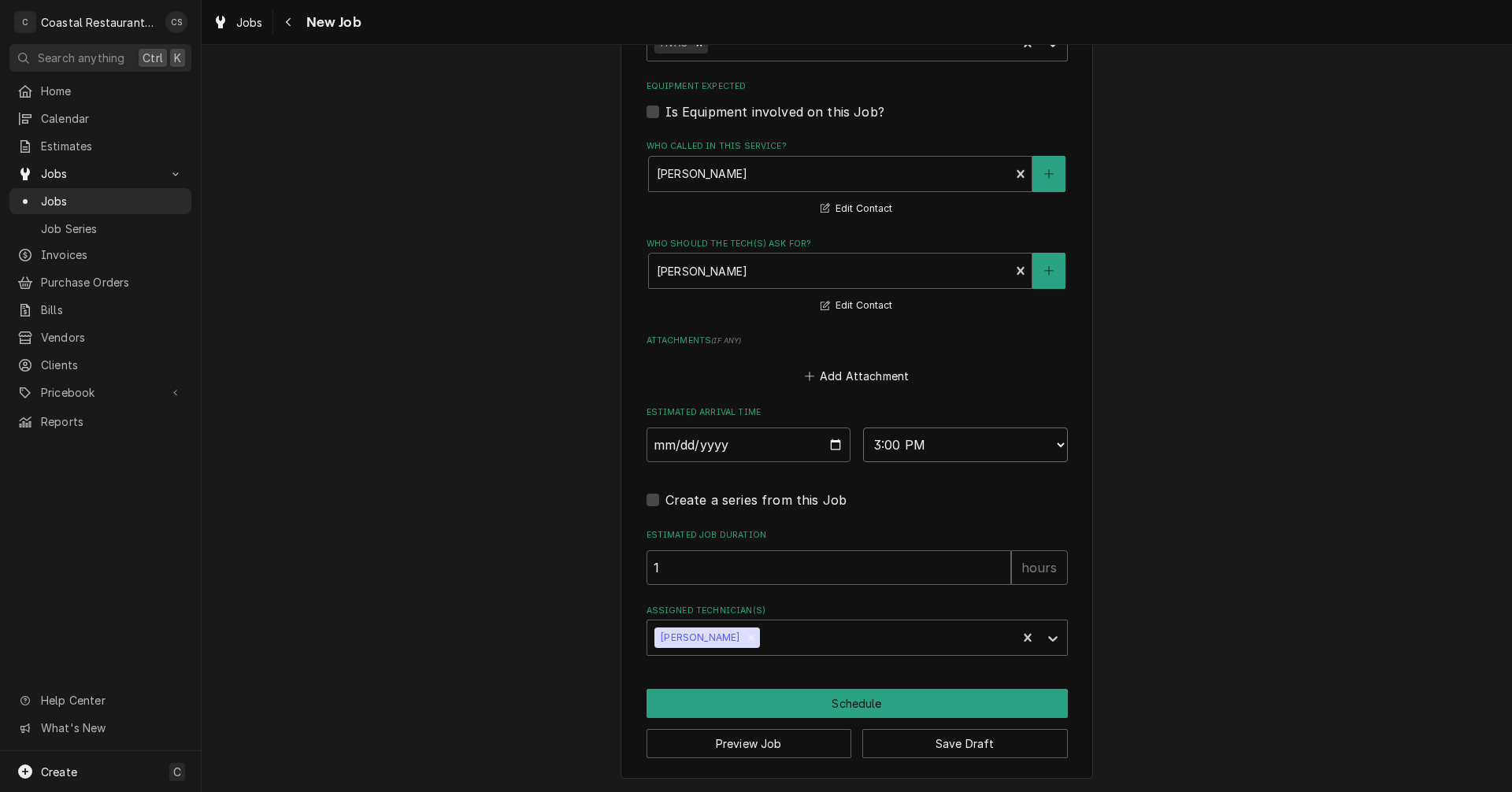
click at [873, 454] on select "AM / PM 6:00 AM 6:15 AM 6:30 AM 6:45 AM 7:00 AM 7:15 AM 7:30 AM 7:45 AM 8:00 AM…" at bounding box center [965, 445] width 205 height 35
select select "12:00:00"
click at [863, 428] on select "AM / PM 6:00 AM 6:15 AM 6:30 AM 6:45 AM 7:00 AM 7:15 AM 7:30 AM 7:45 AM 8:00 AM…" at bounding box center [965, 445] width 205 height 35
click at [746, 635] on icon "Remove James Gatton" at bounding box center [751, 638] width 11 height 11
click at [721, 640] on div "Assigned Technician(s)" at bounding box center [843, 637] width 376 height 28
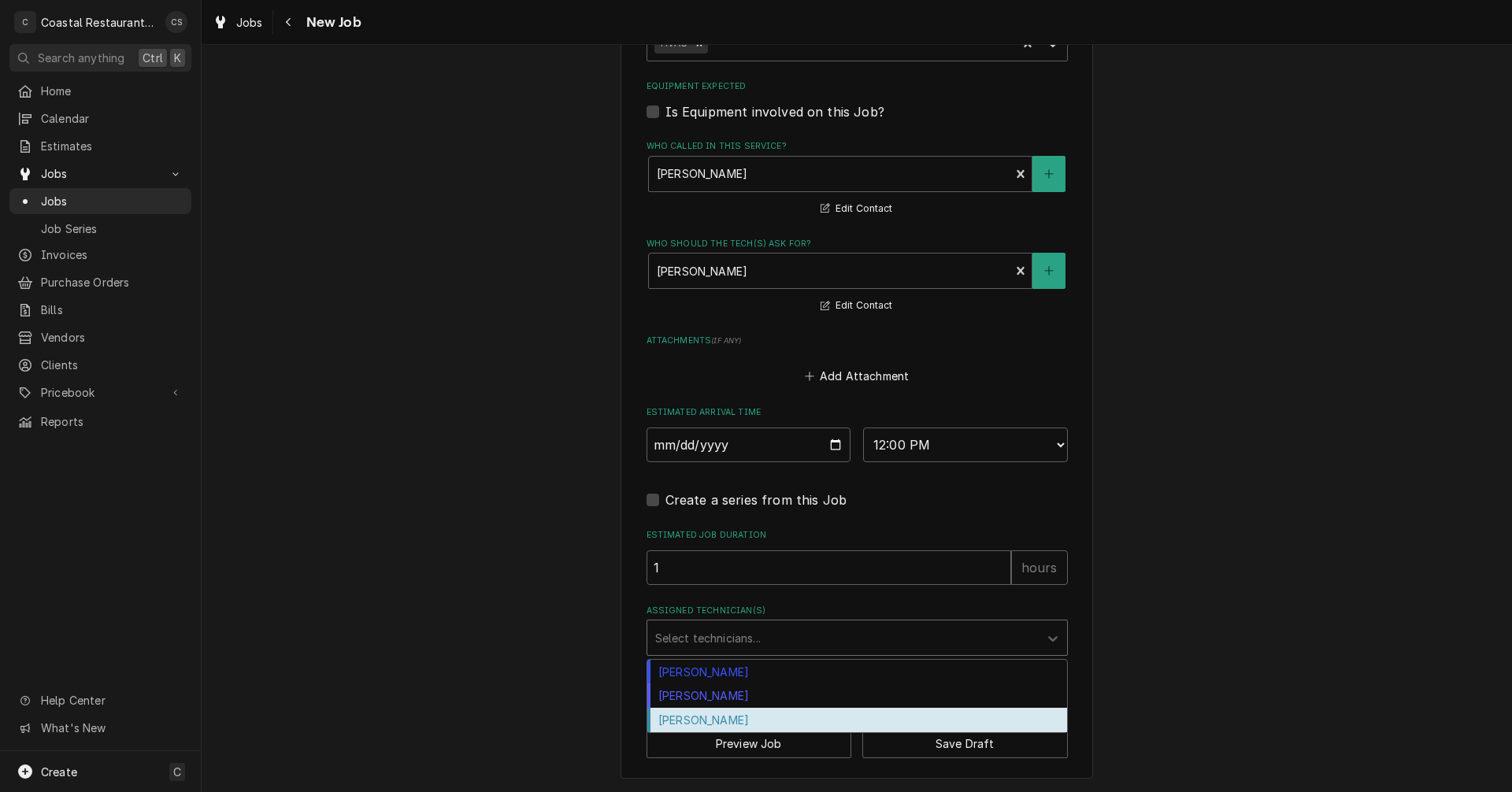
click at [717, 714] on div "[PERSON_NAME]" at bounding box center [857, 720] width 420 height 24
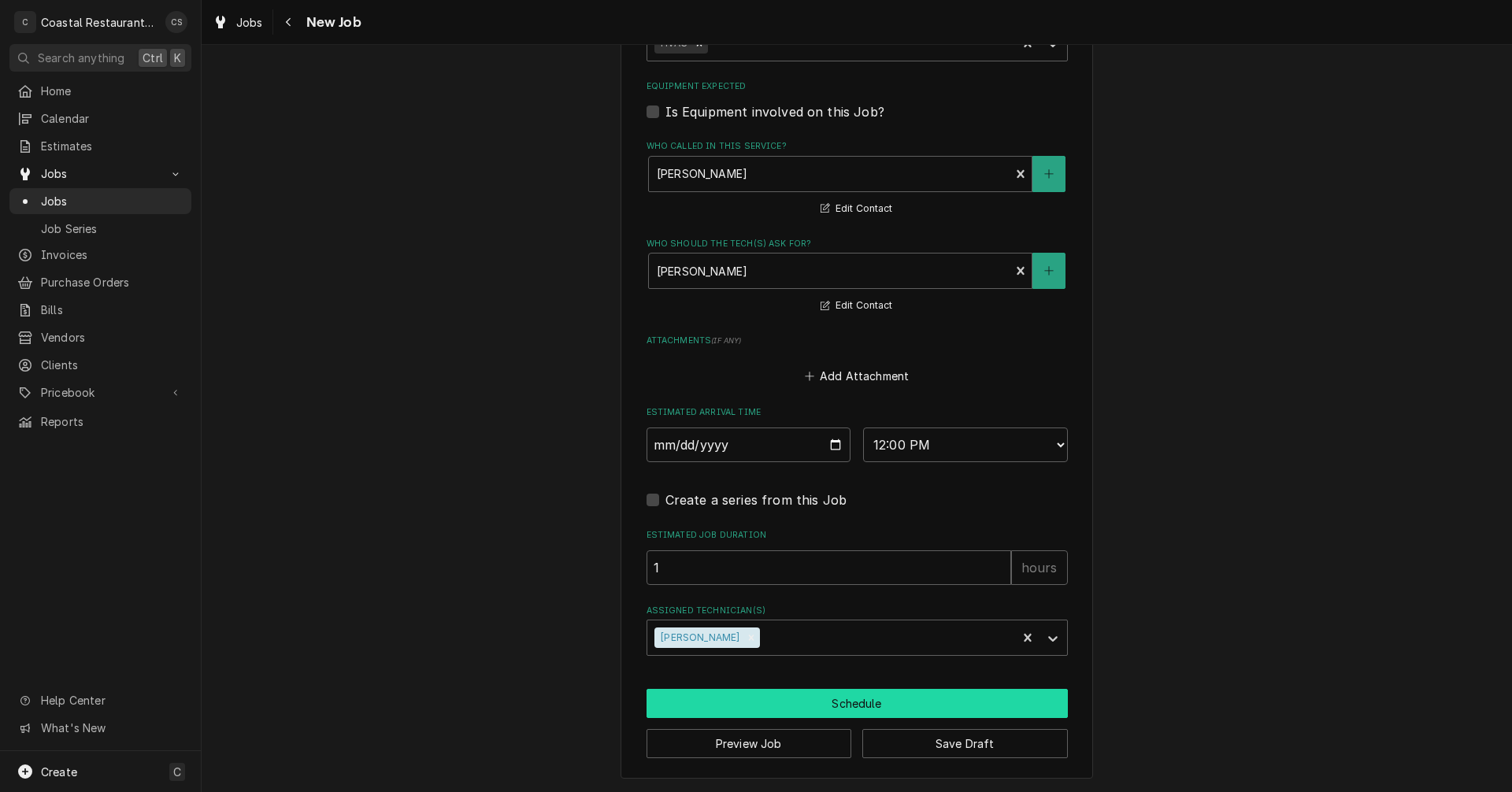
click at [763, 708] on button "Schedule" at bounding box center [857, 702] width 421 height 29
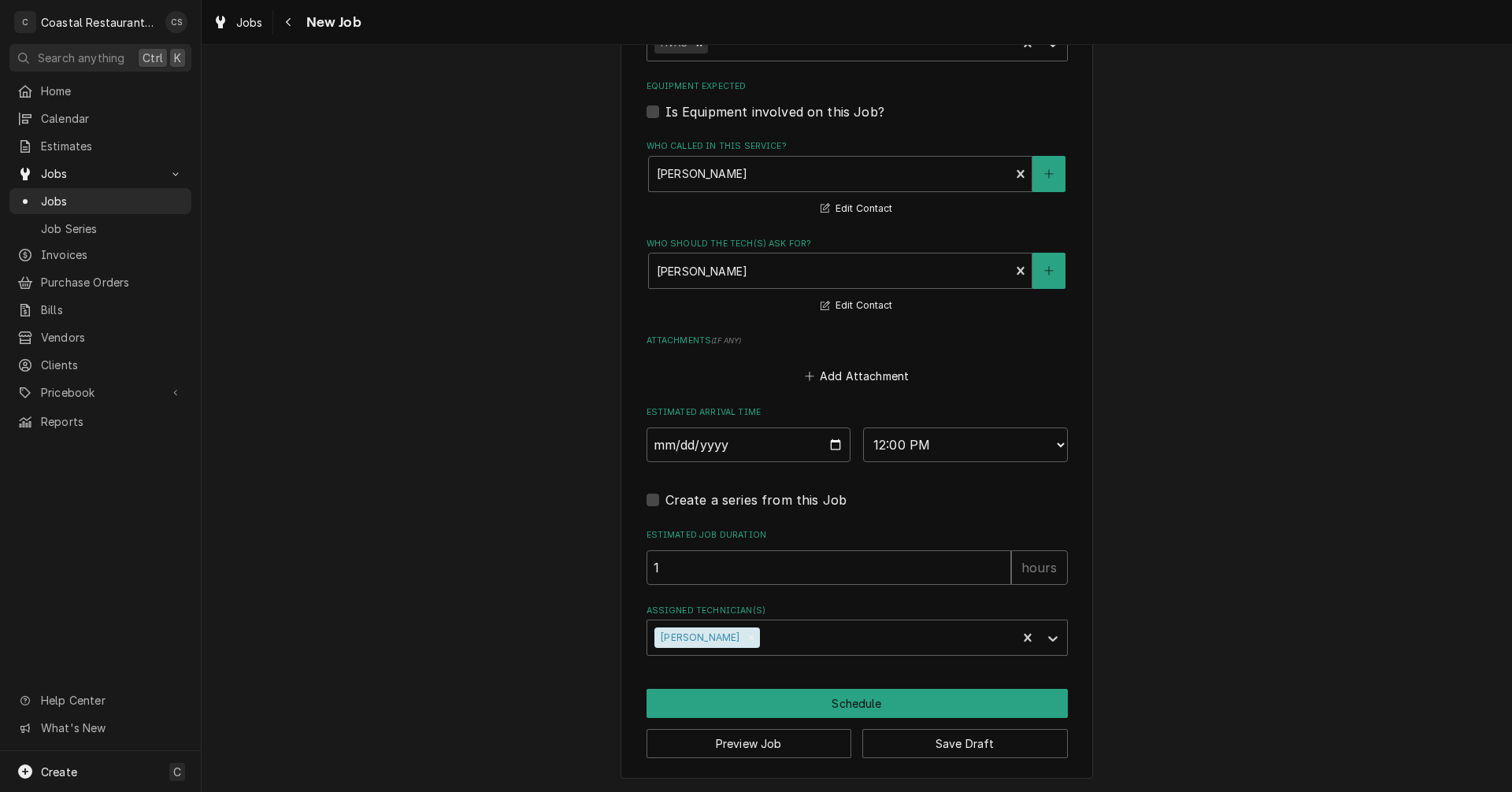
scroll to position [984, 0]
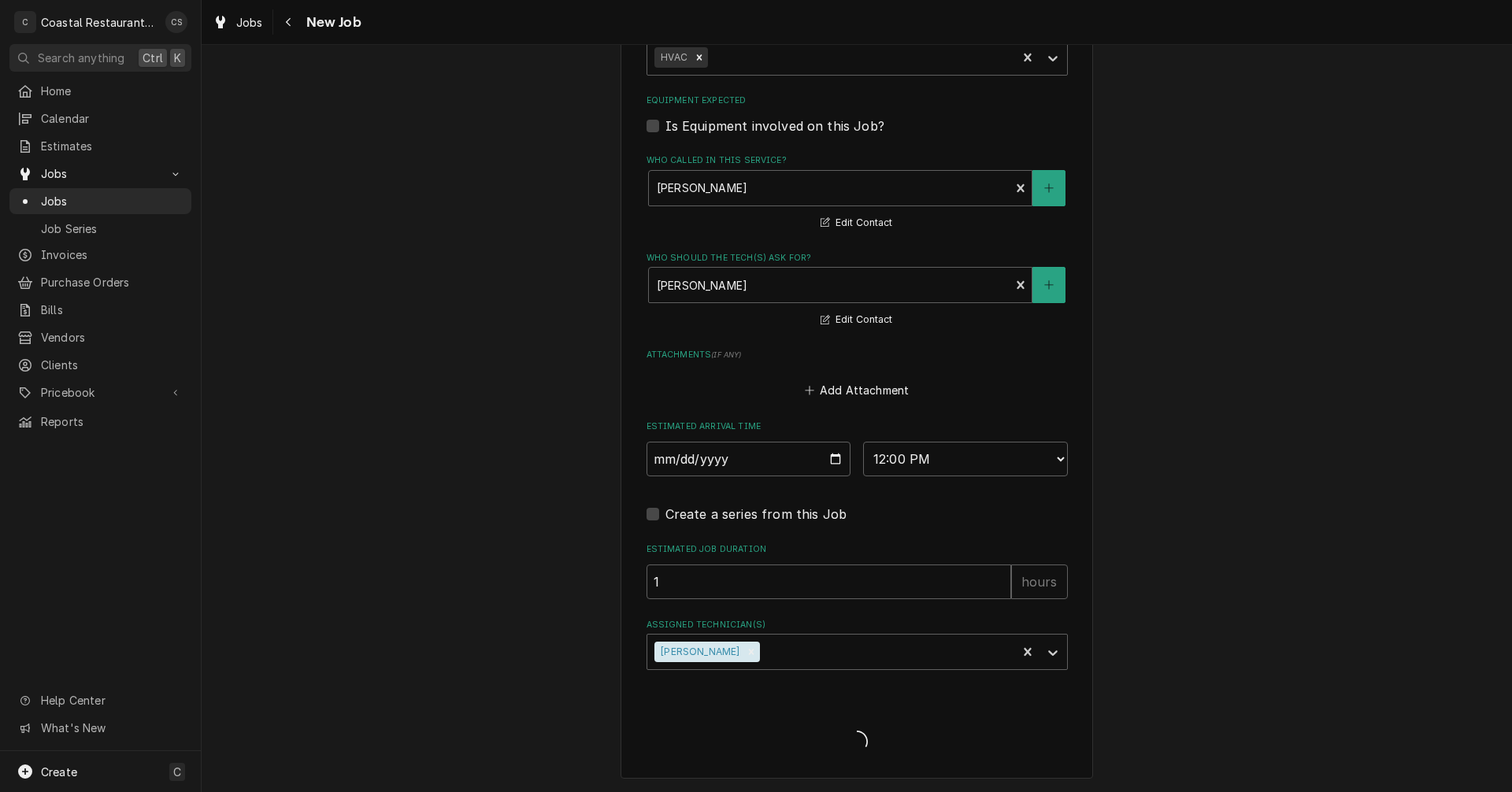
type textarea "x"
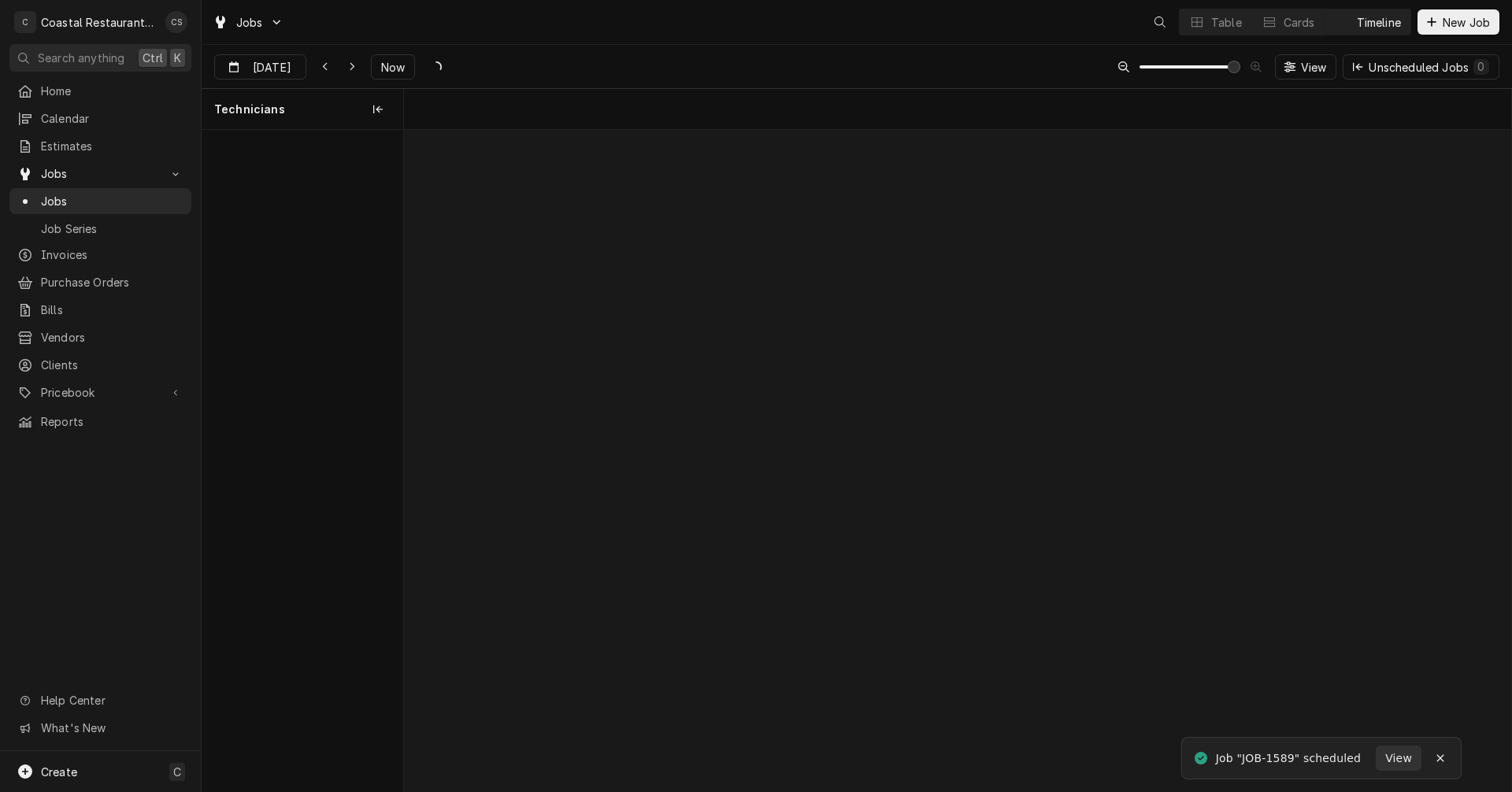
scroll to position [0, 21952]
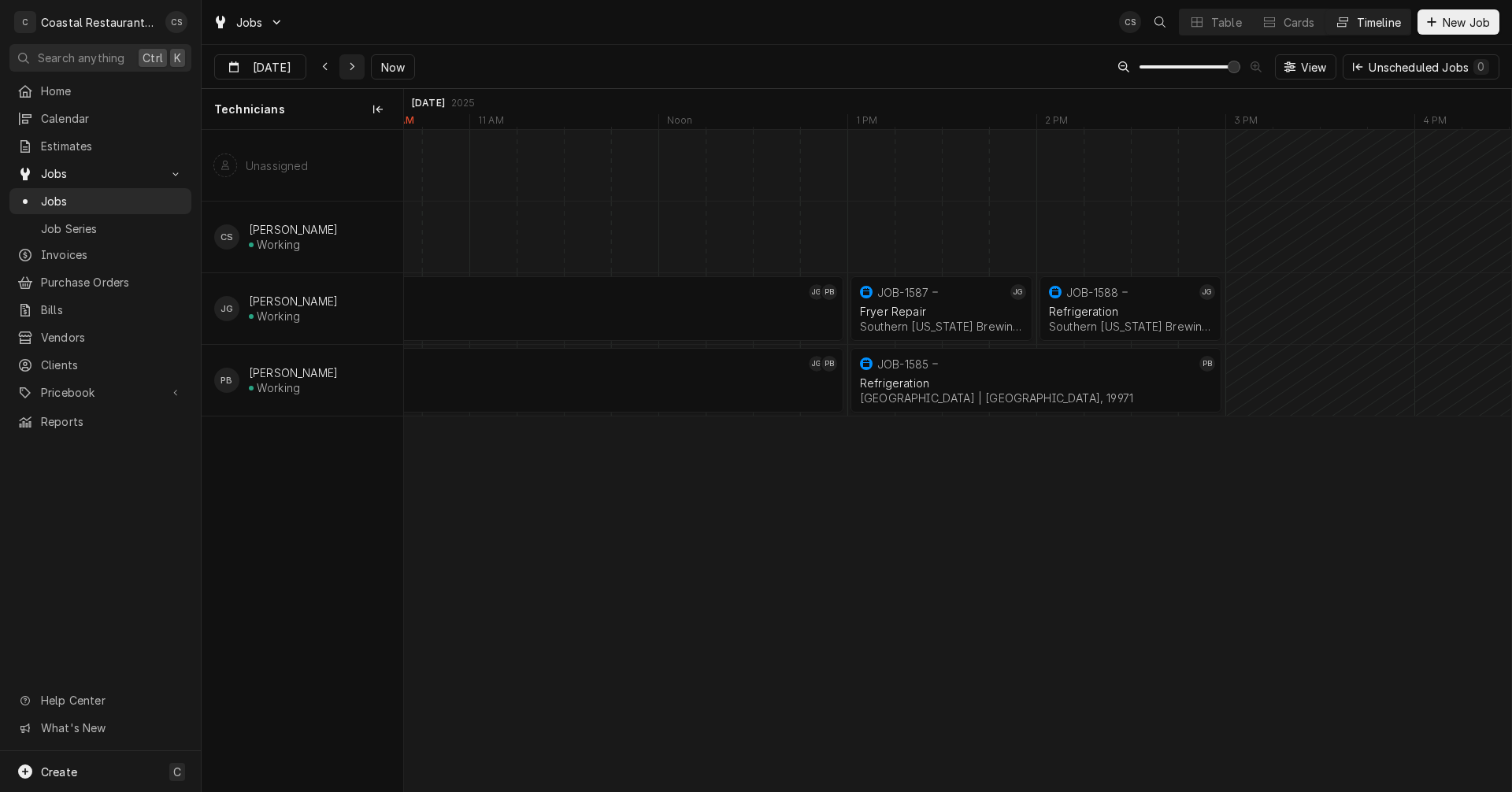
click at [349, 58] on button "Dynamic Content Wrapper" at bounding box center [351, 66] width 25 height 25
type input "[DATE]"
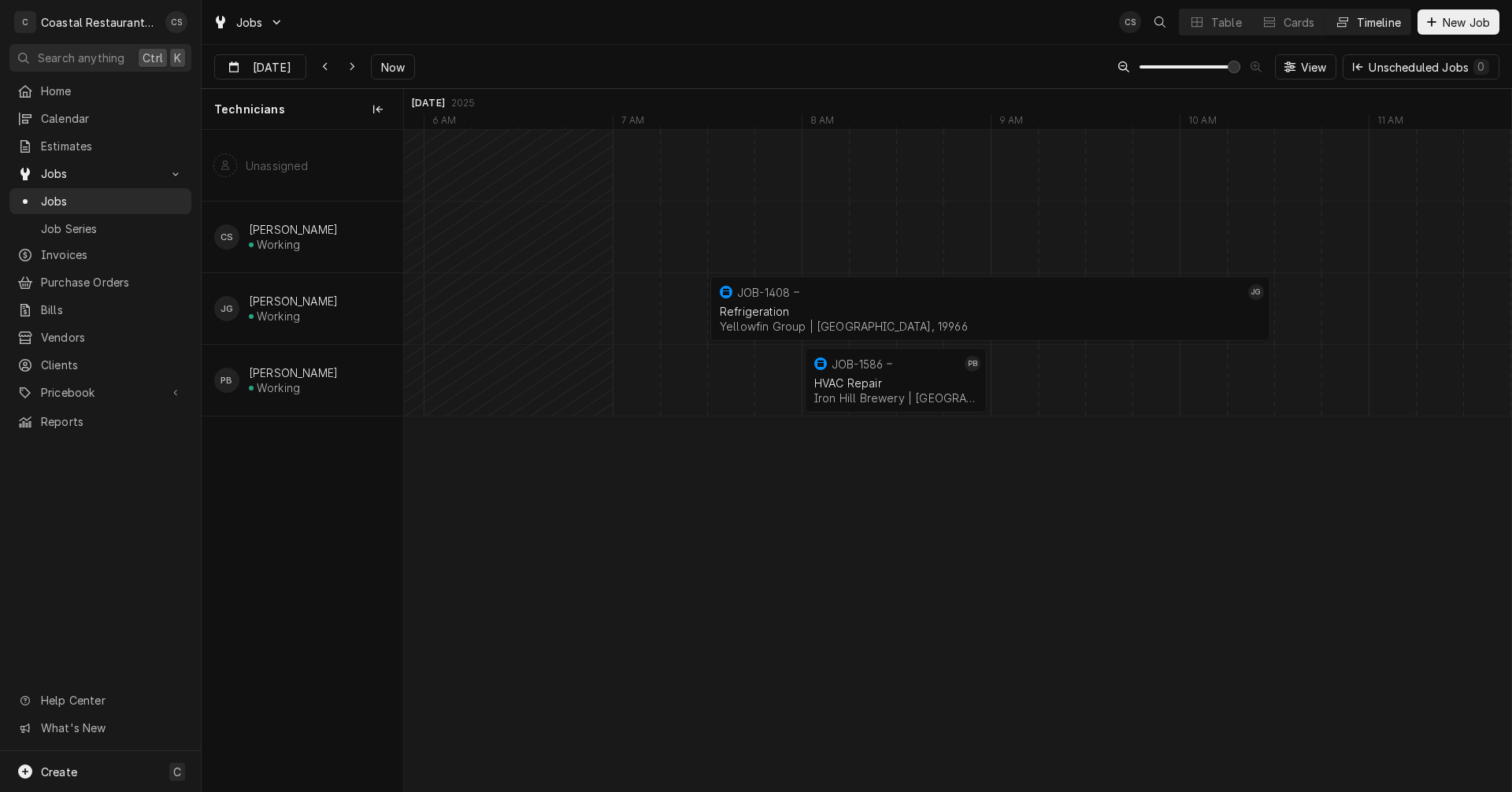
scroll to position [0, 25654]
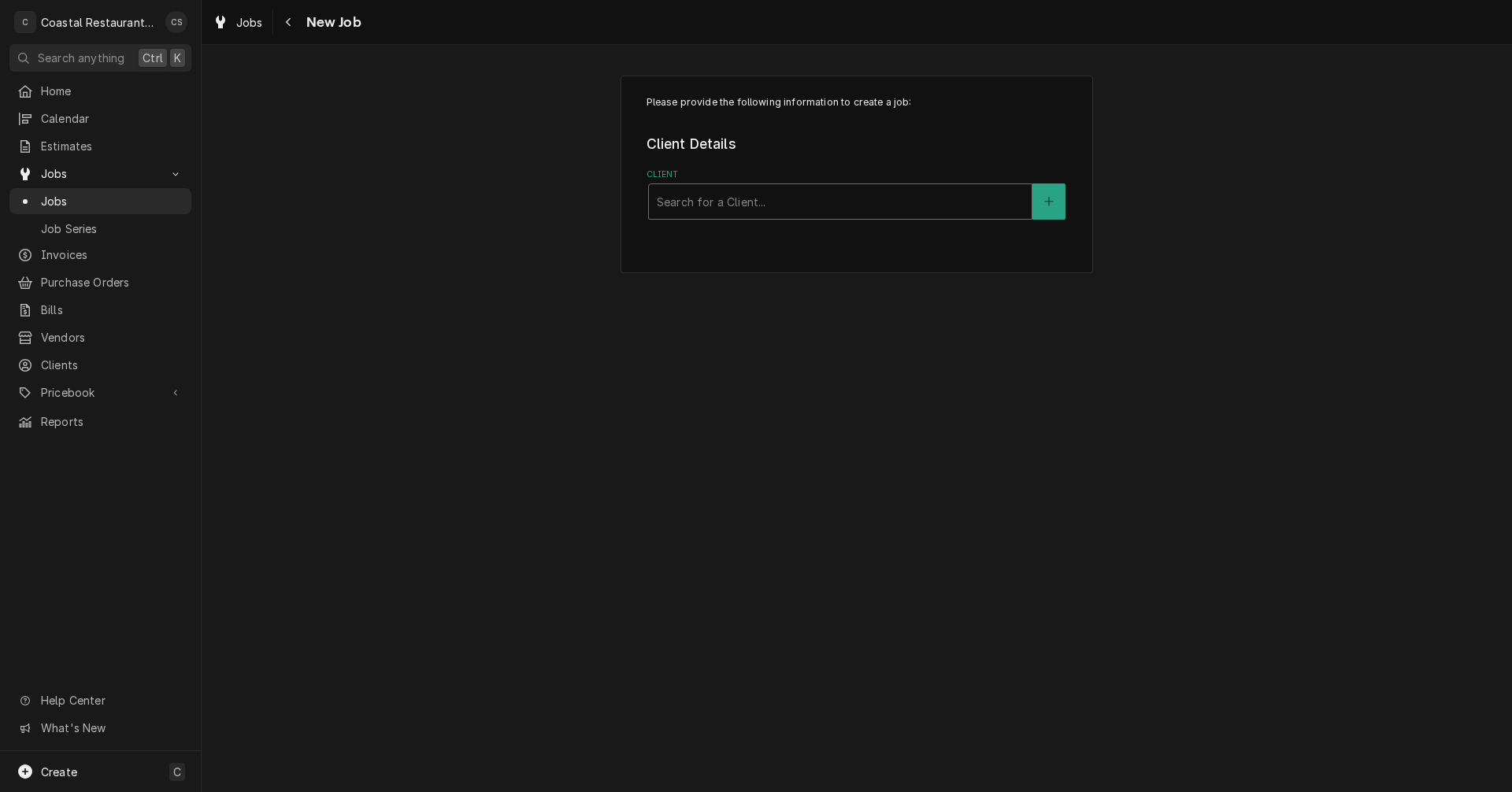
click at [723, 213] on div "Client" at bounding box center [840, 202] width 367 height 28
type input "Fish On"
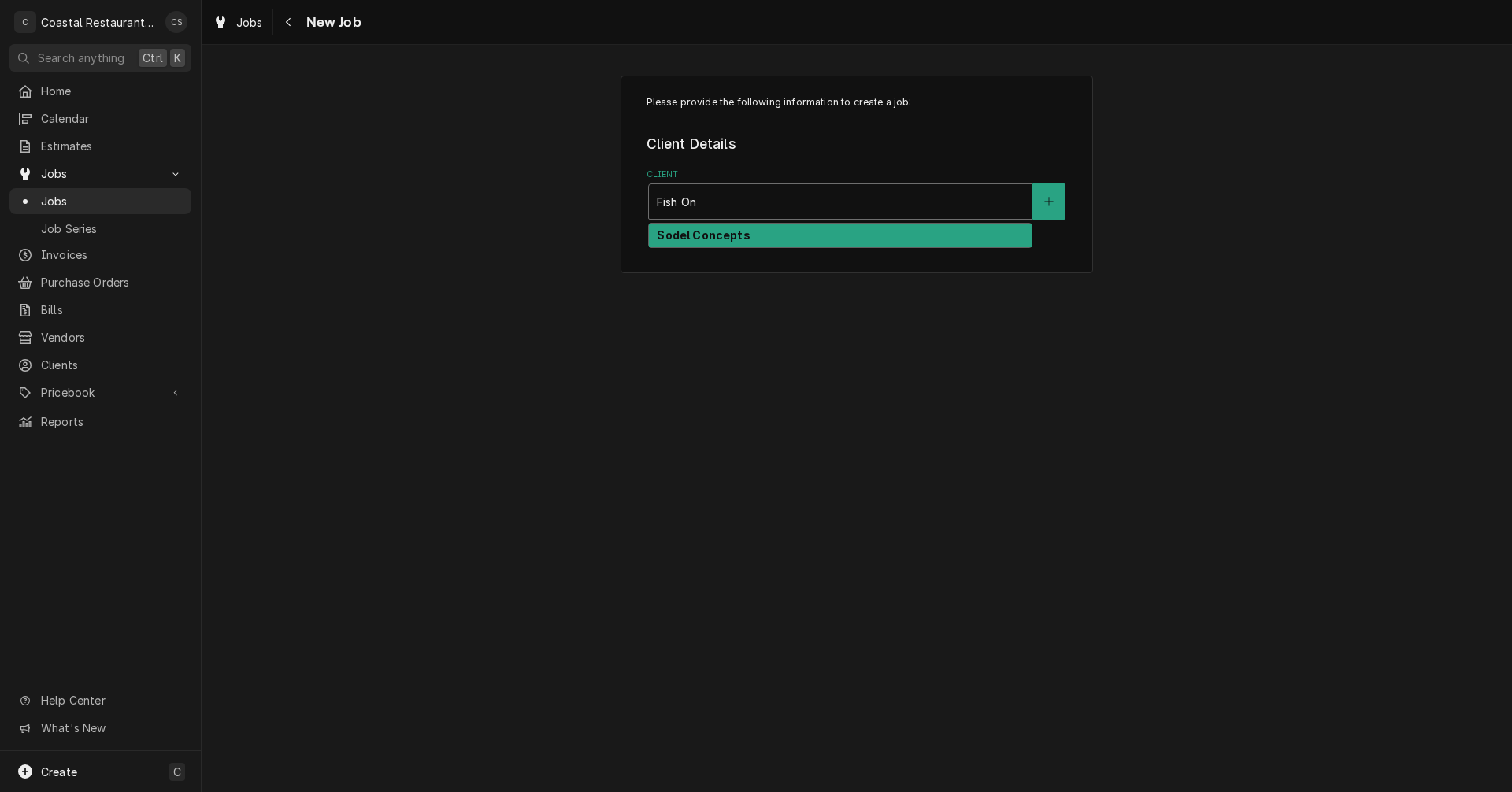
click at [734, 236] on strong "Sodel Concepts" at bounding box center [703, 234] width 93 height 13
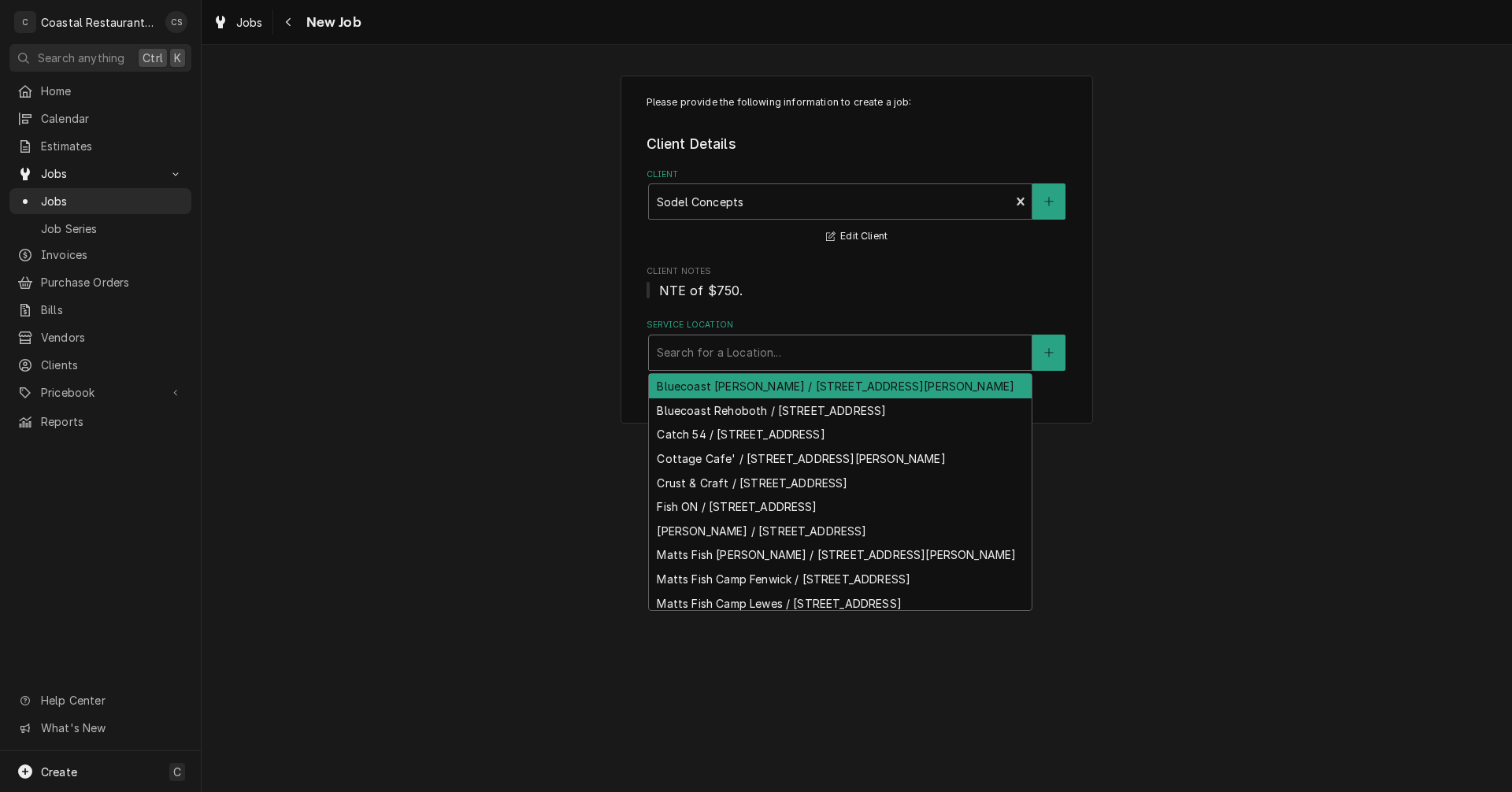
click at [709, 345] on div "Service Location" at bounding box center [840, 352] width 367 height 28
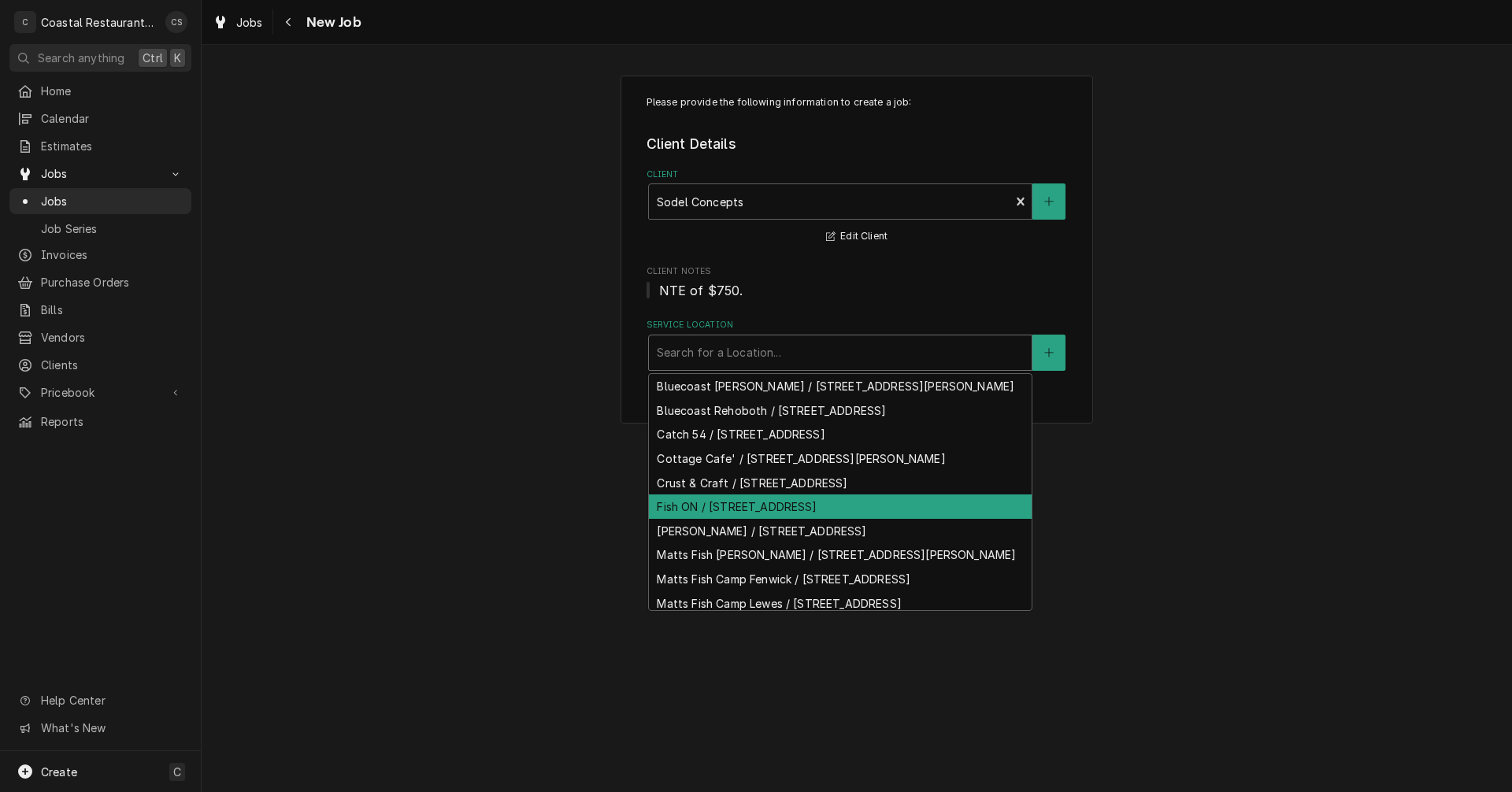
click at [693, 518] on div "Fish ON / [STREET_ADDRESS]" at bounding box center [840, 506] width 383 height 24
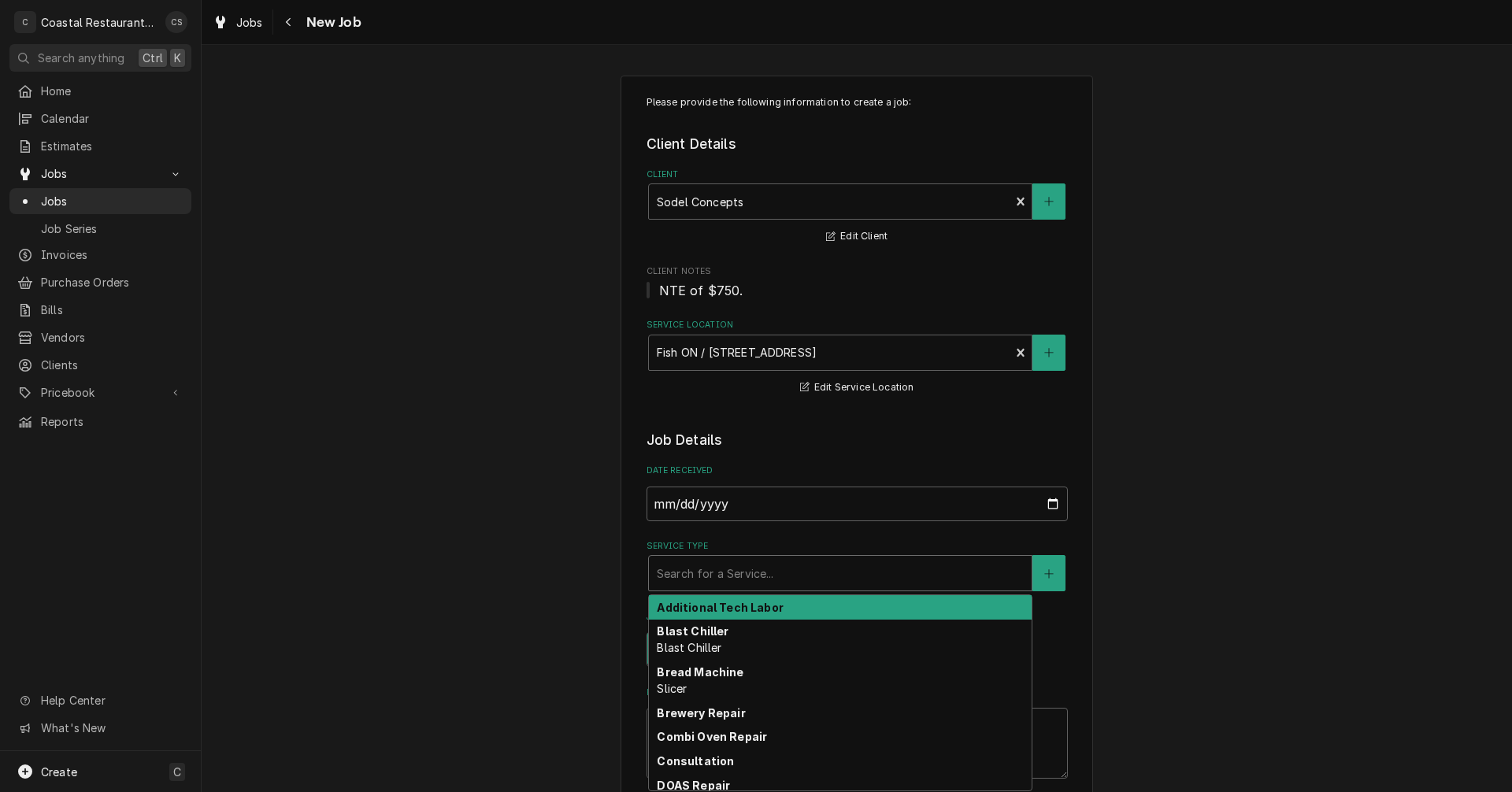
click at [702, 581] on div "Service Type" at bounding box center [840, 573] width 367 height 28
type textarea "x"
type input "h"
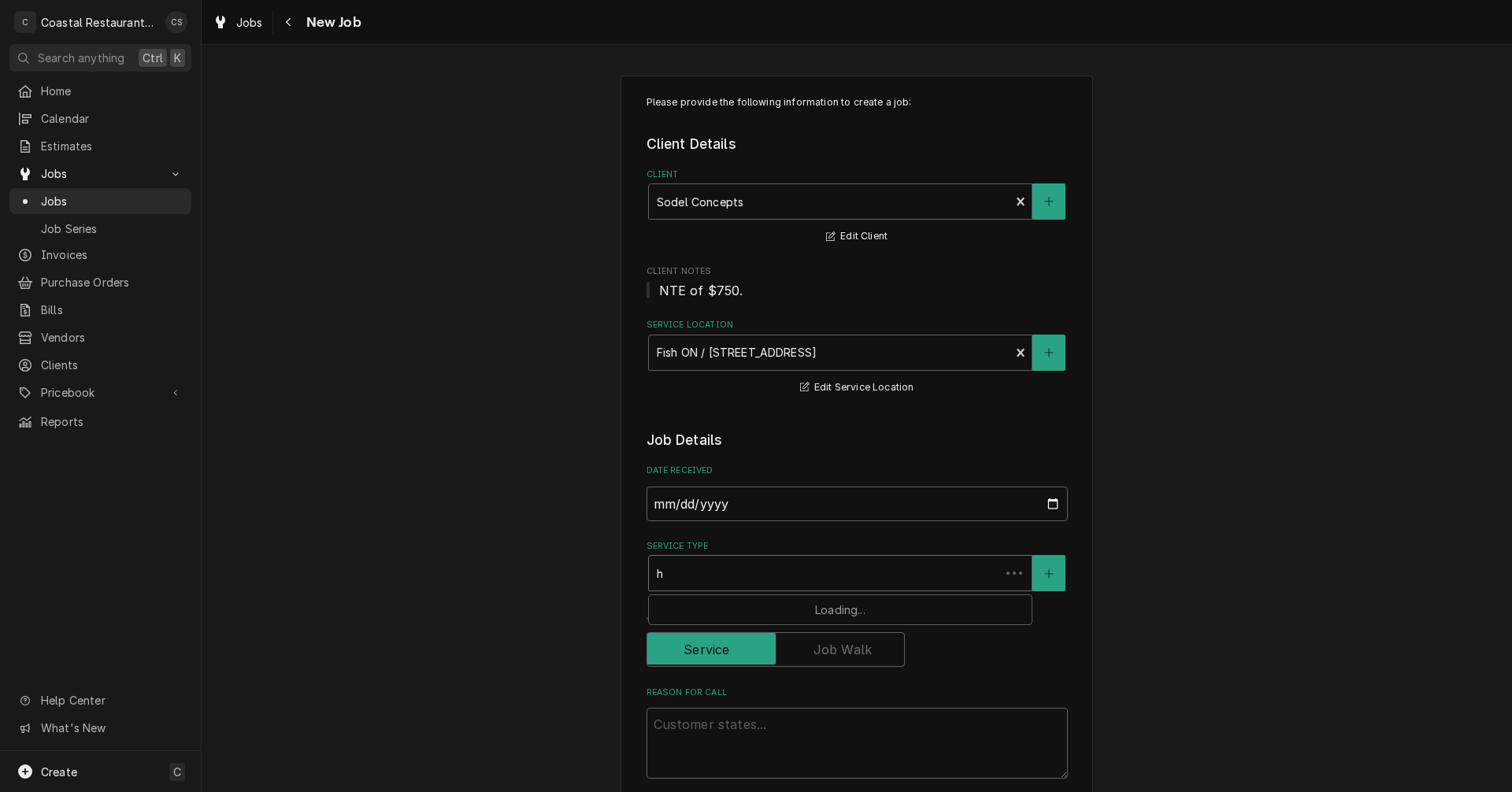
type textarea "x"
type input "ho"
type textarea "x"
type input "hoo"
type textarea "x"
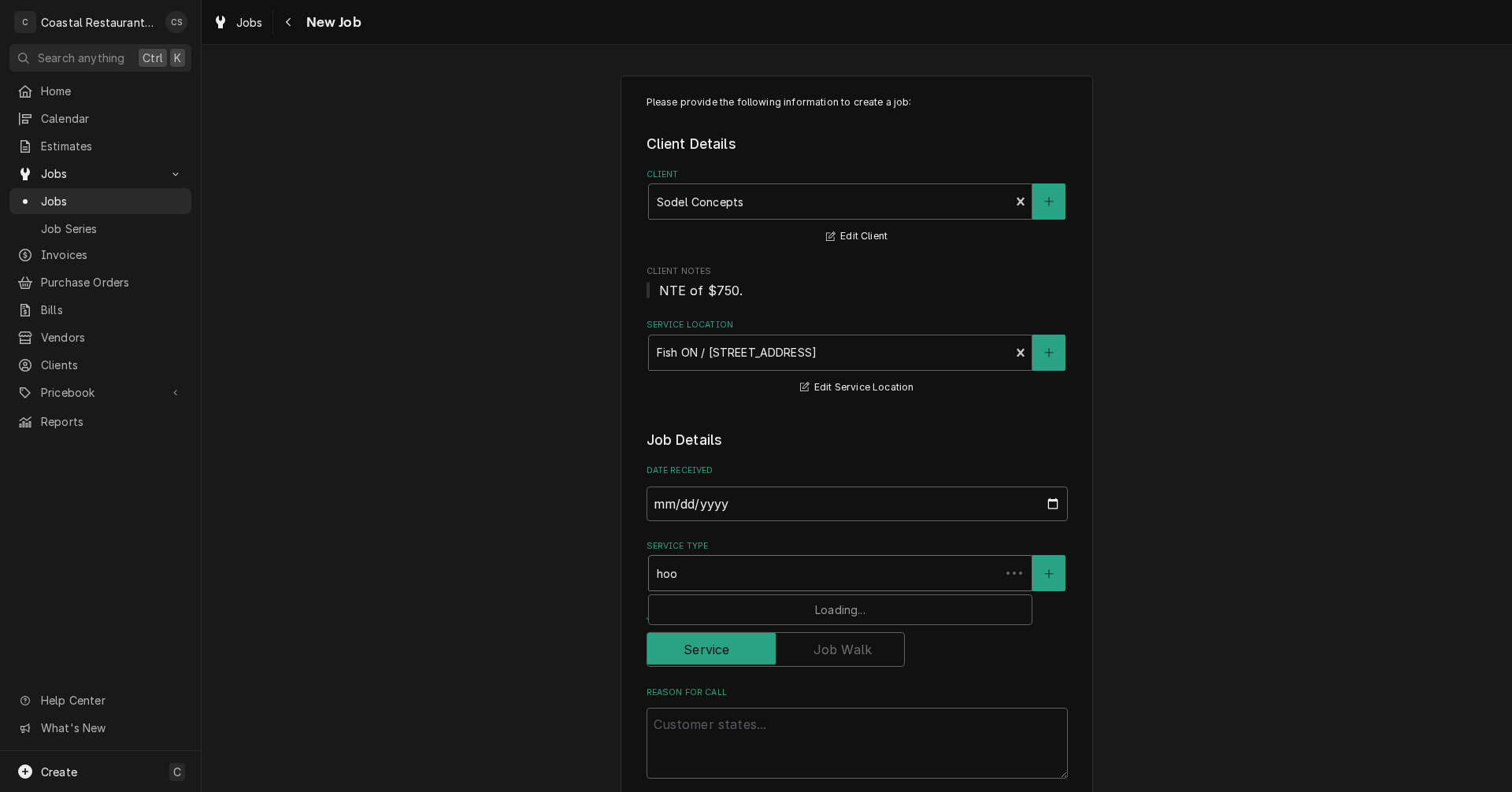
type input "hood"
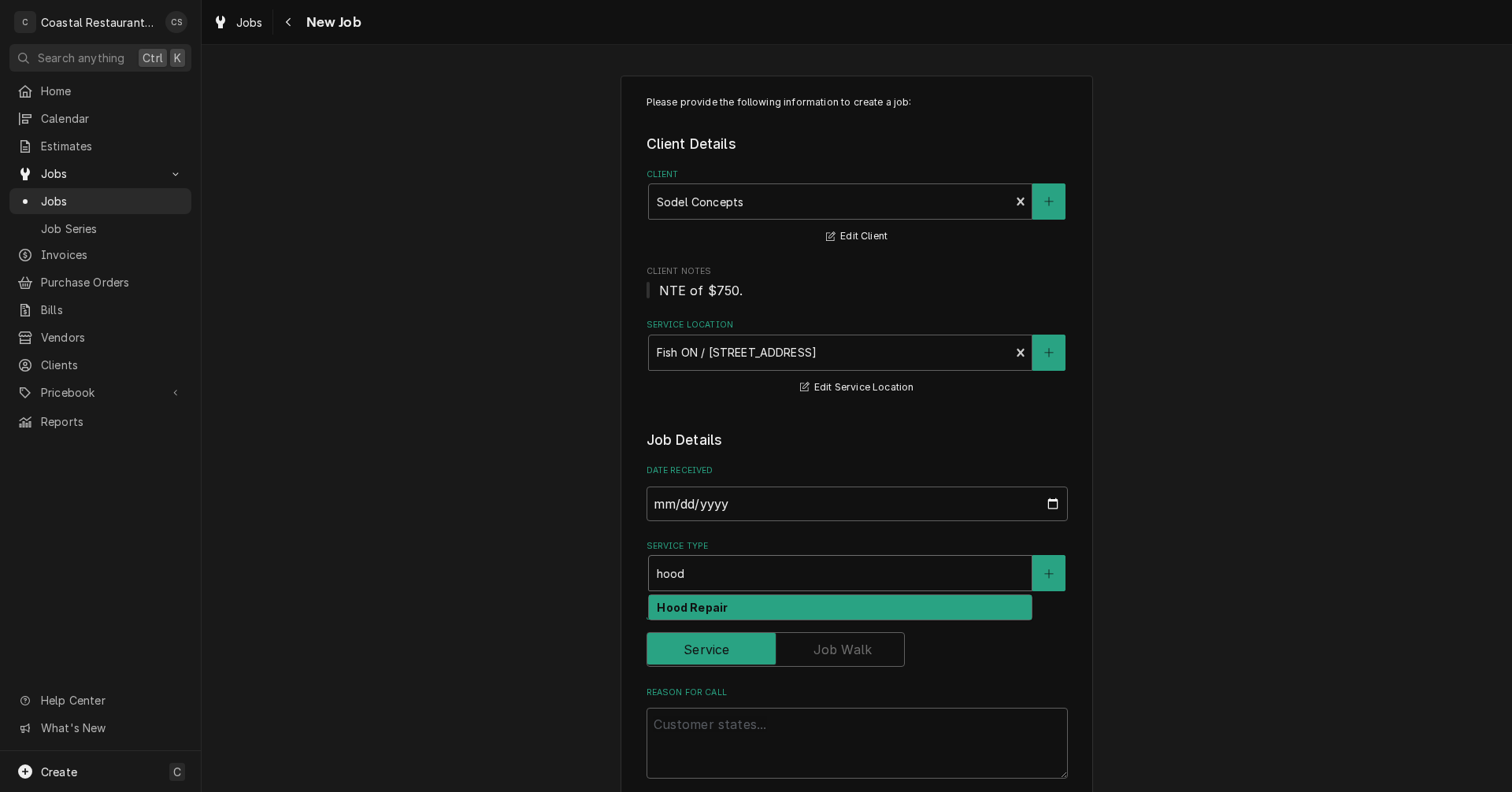
click at [698, 608] on strong "Hood Repair" at bounding box center [692, 607] width 71 height 13
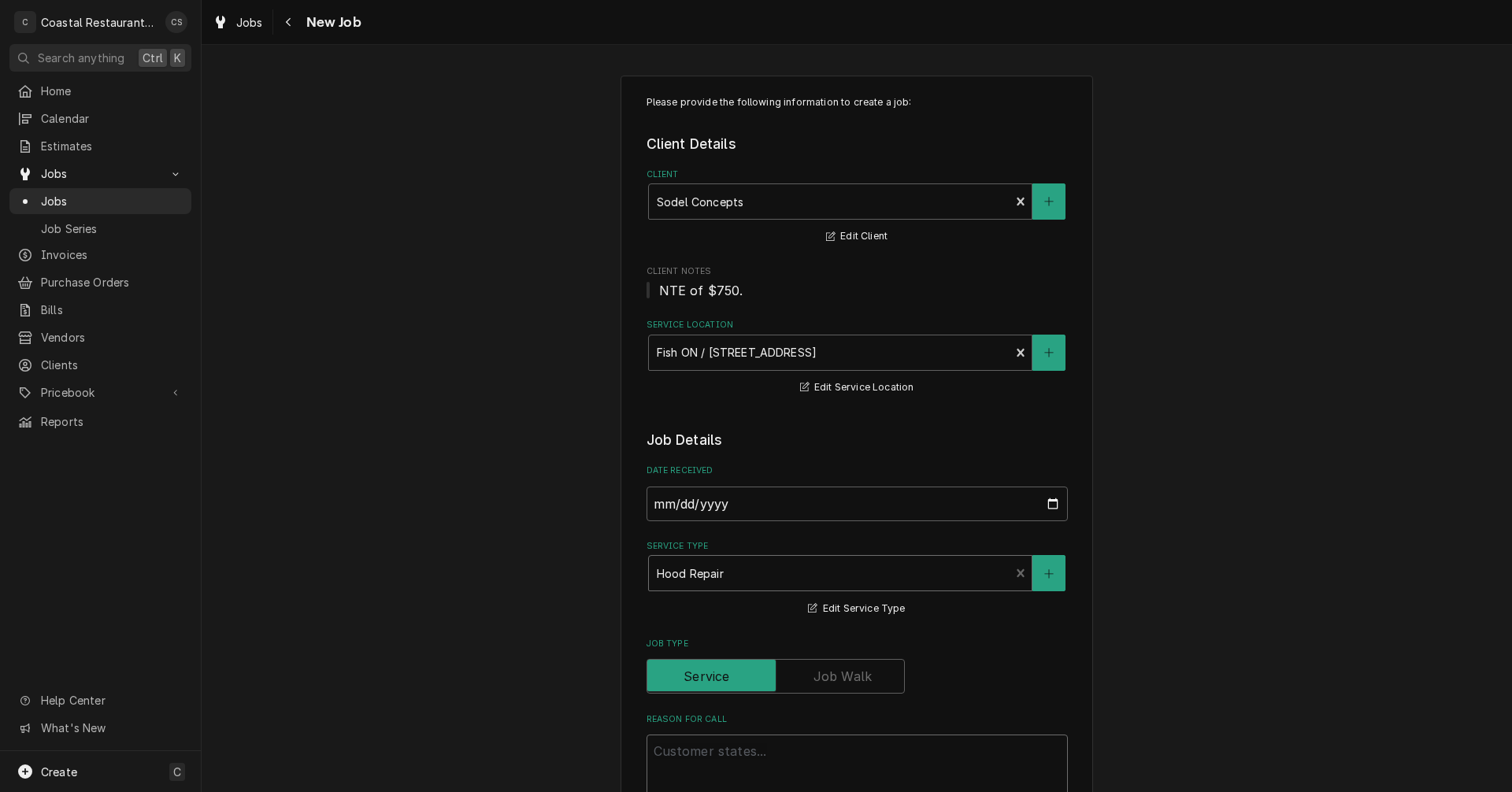
click at [692, 748] on textarea "Reason For Call" at bounding box center [857, 770] width 421 height 71
click at [661, 754] on textarea "Reason For Call" at bounding box center [857, 770] width 421 height 71
paste textarea "Work Order ID: 14111"
type textarea "x"
type textarea "Work Order ID: 14111"
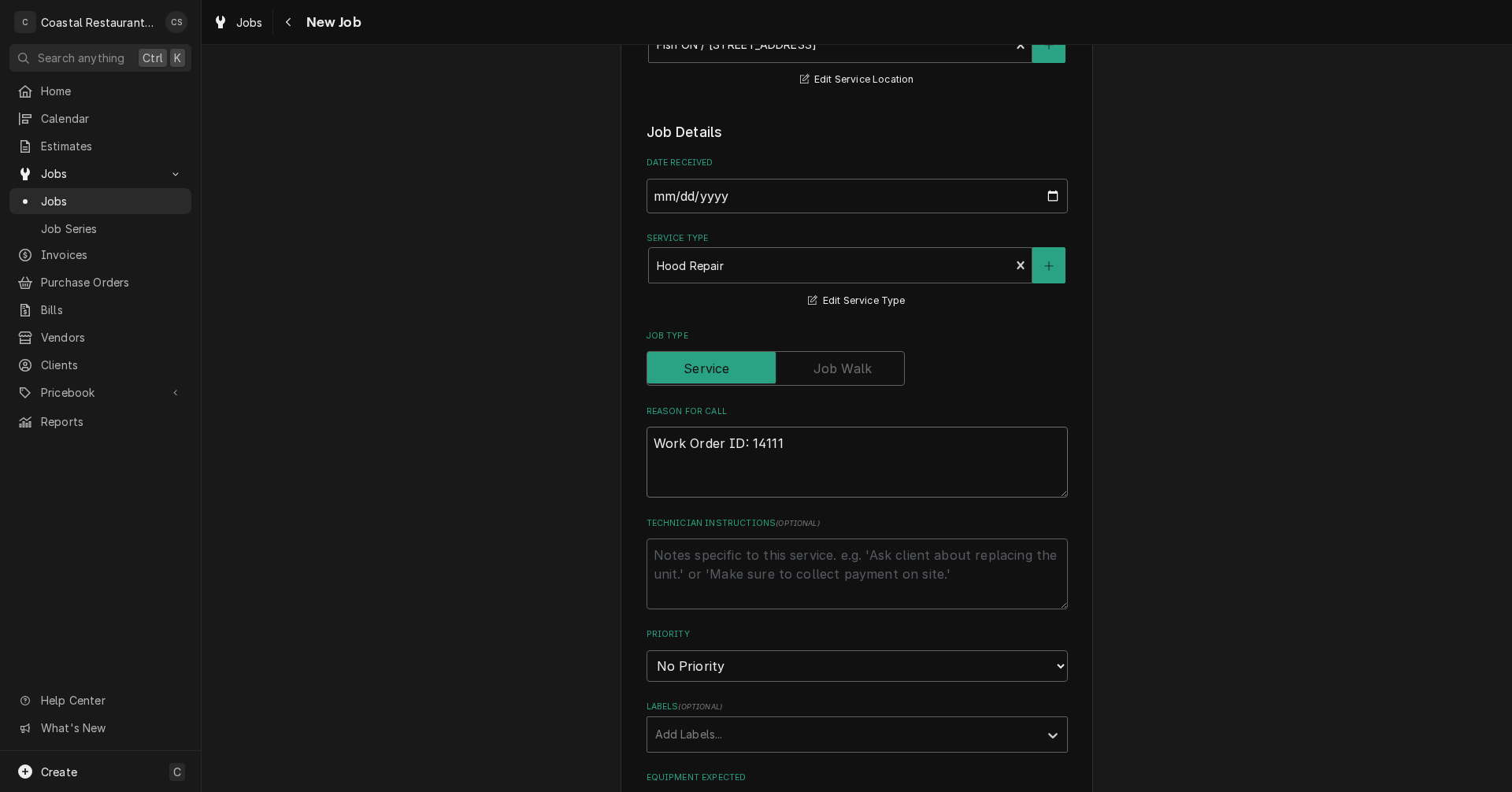
scroll to position [315, 0]
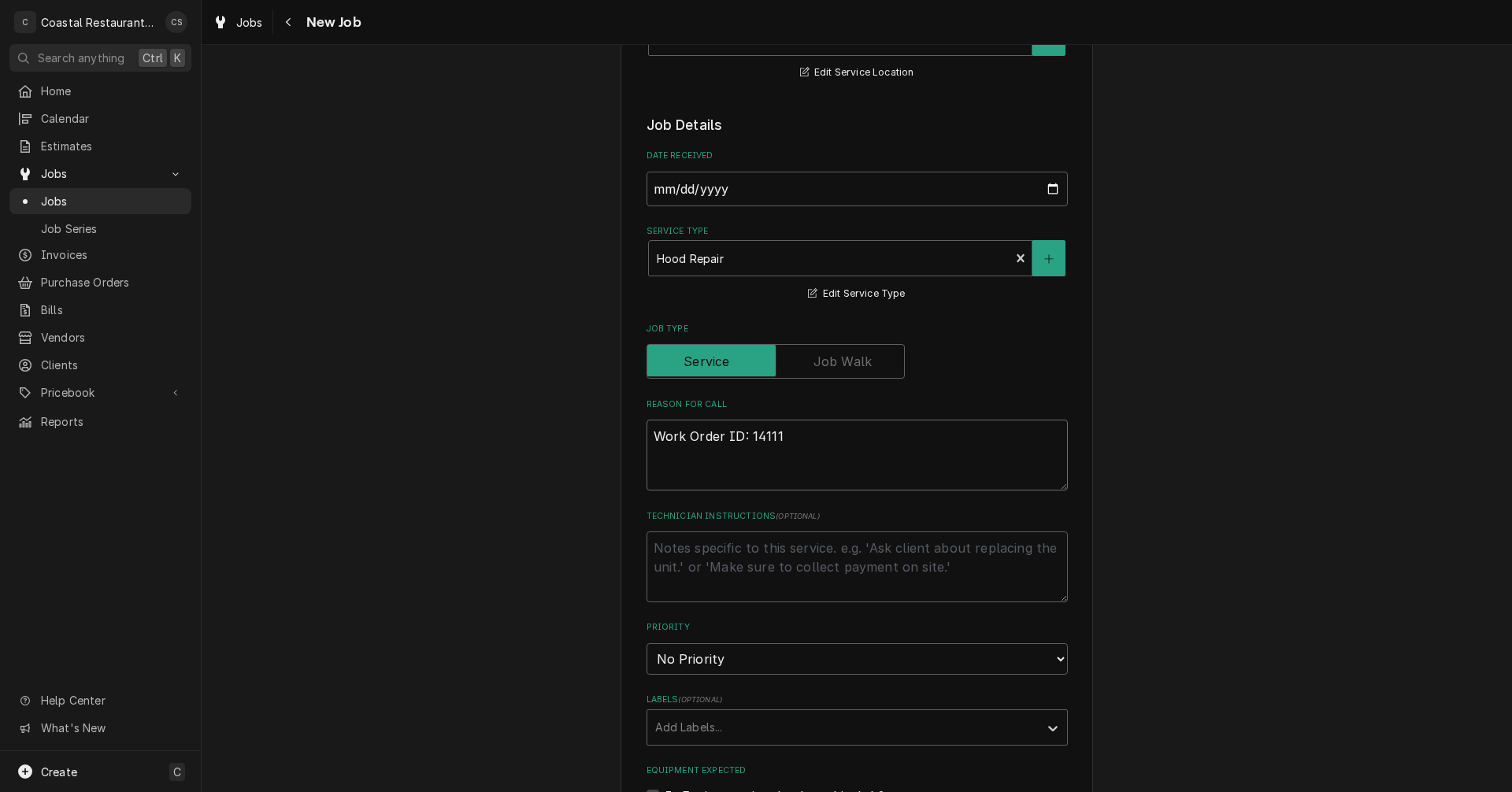
type textarea "x"
type textarea "Work Order ID: 14111"
type textarea "x"
type textarea "Work Order ID: 14111"
click at [798, 432] on textarea "Work Order ID: 14111" at bounding box center [857, 455] width 421 height 71
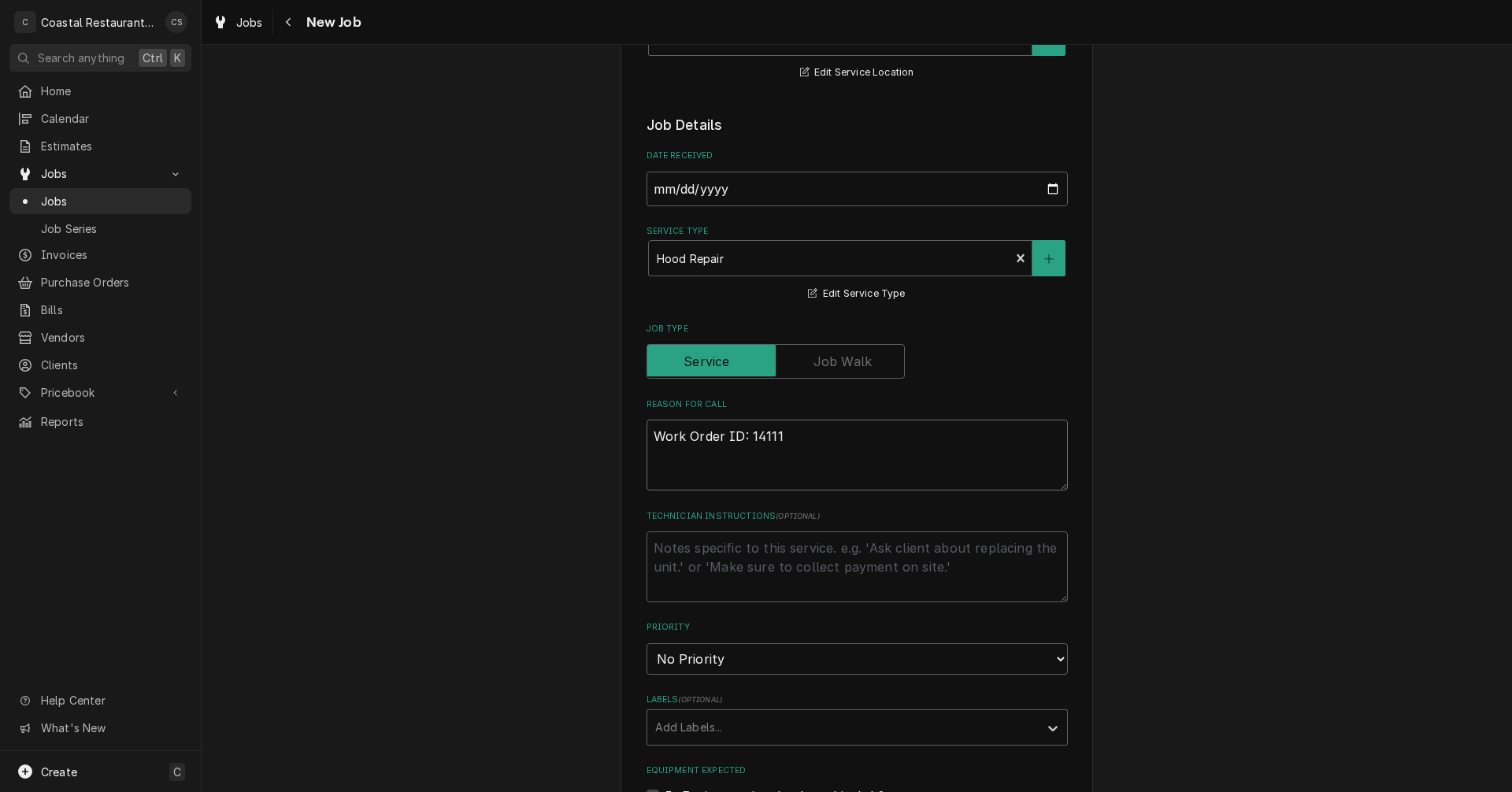
paste textarea "Makeup air not working. Believe it to be a broken belt."
type textarea "x"
type textarea "Work Order ID: 14111 Makeup air not working. Believe it to be a broken belt."
type textarea "x"
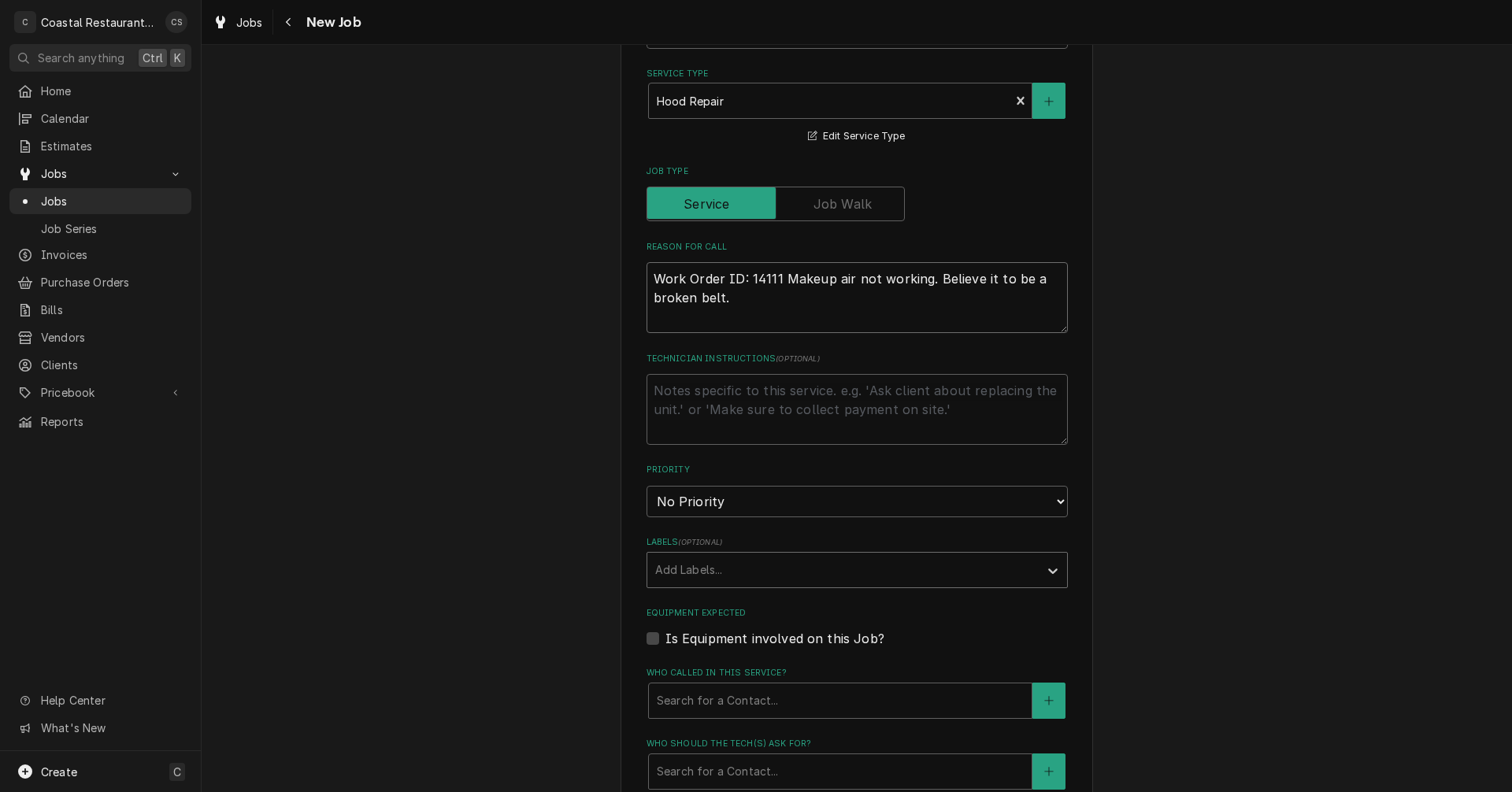
type textarea "Work Order ID: 14111 Makeup air not working. Believe it to be a broken belt."
click at [713, 573] on div "Labels" at bounding box center [843, 570] width 376 height 28
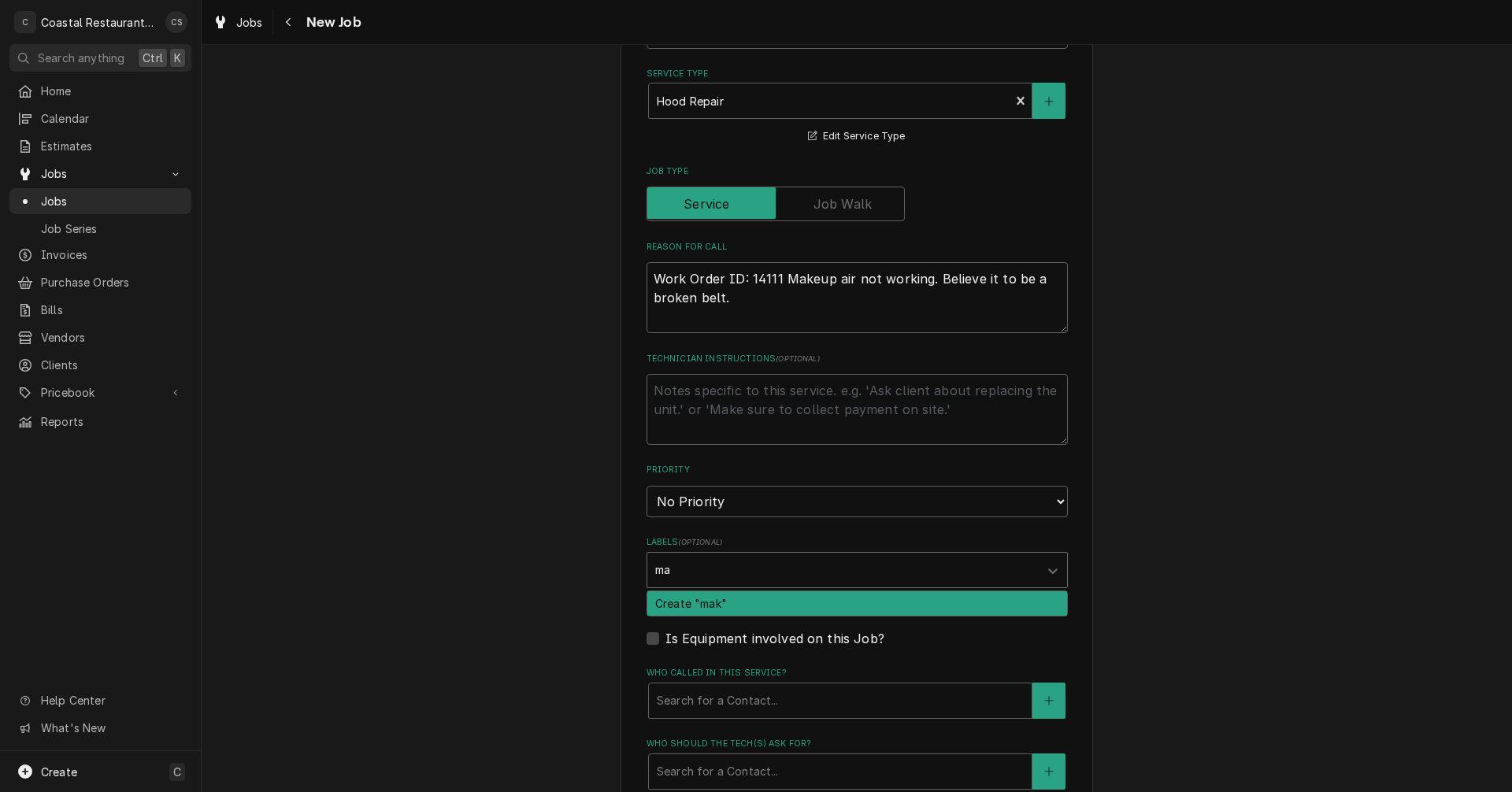
type input "m"
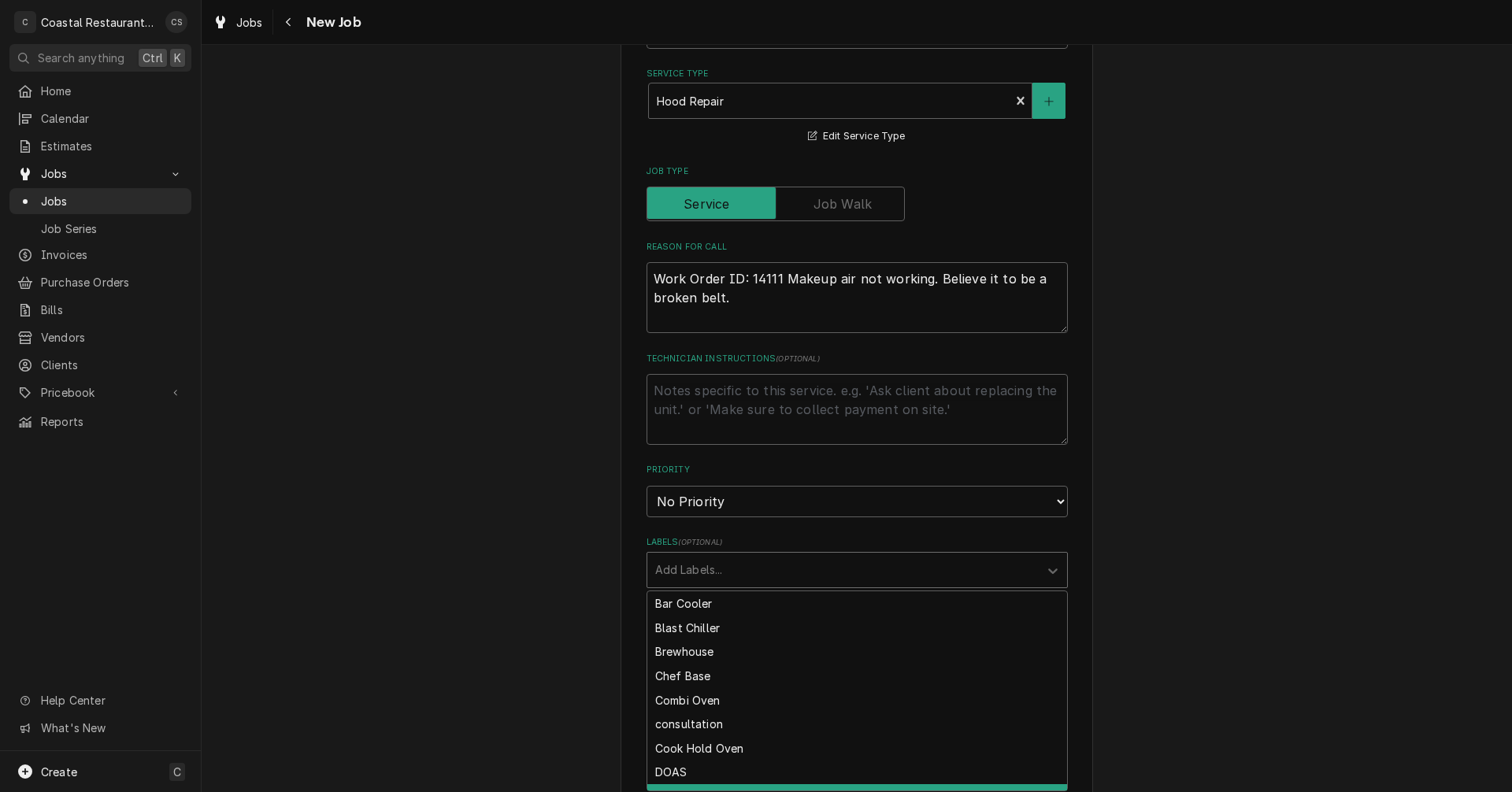
type textarea "x"
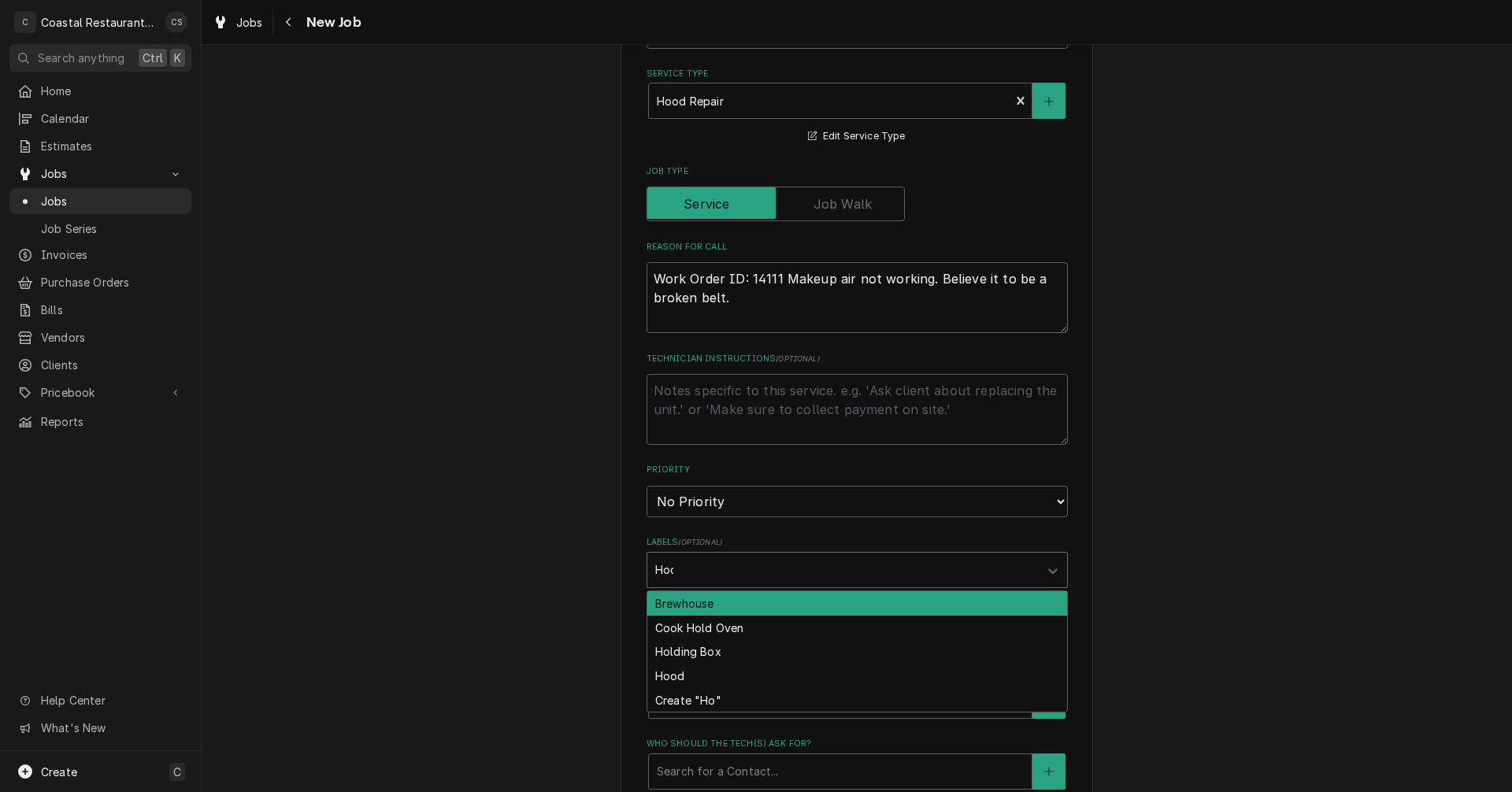
type input "Hood"
click at [683, 611] on div "Hood" at bounding box center [857, 603] width 420 height 24
type textarea "x"
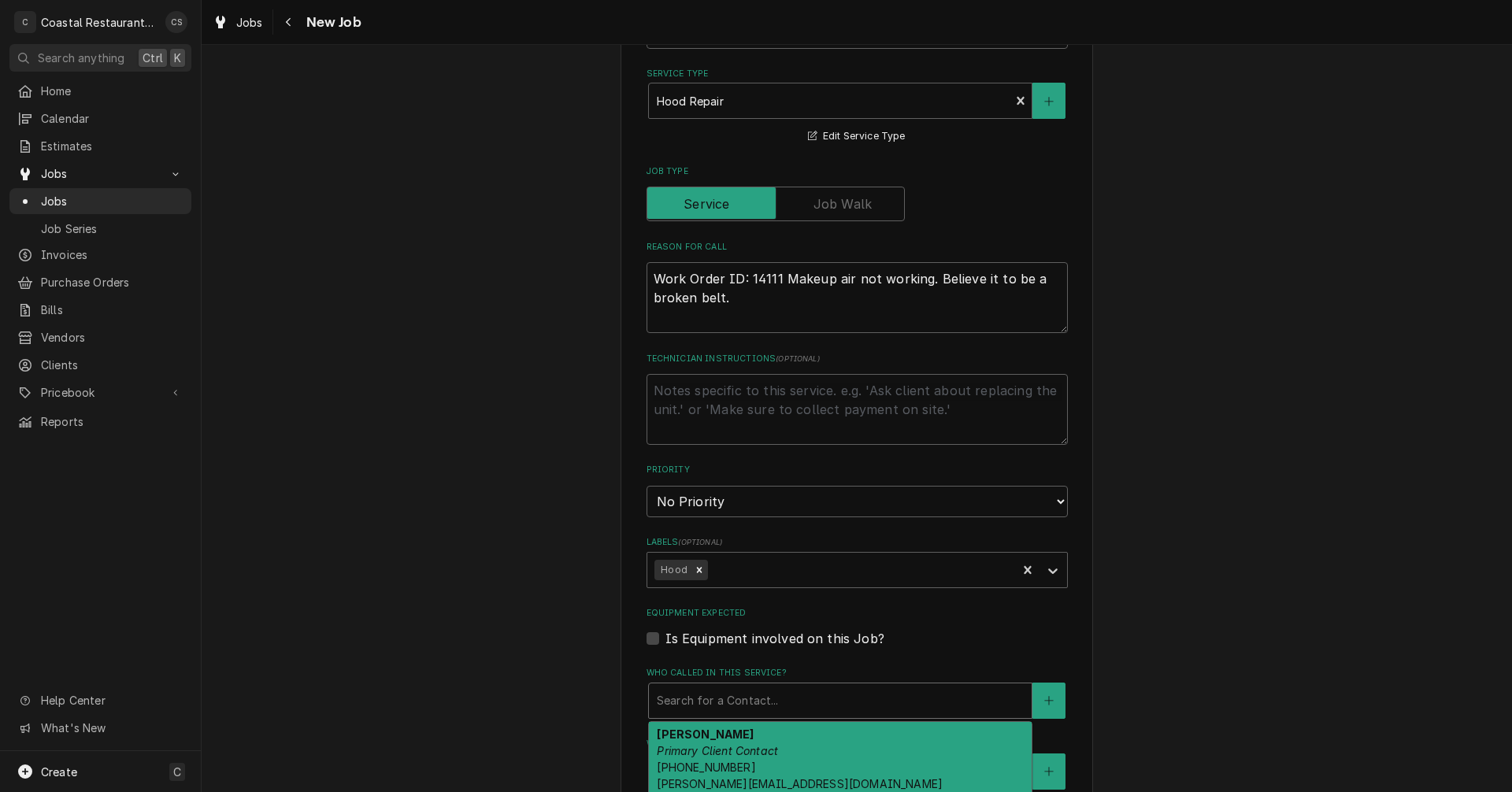
click at [679, 703] on div "Who called in this service?" at bounding box center [840, 700] width 367 height 28
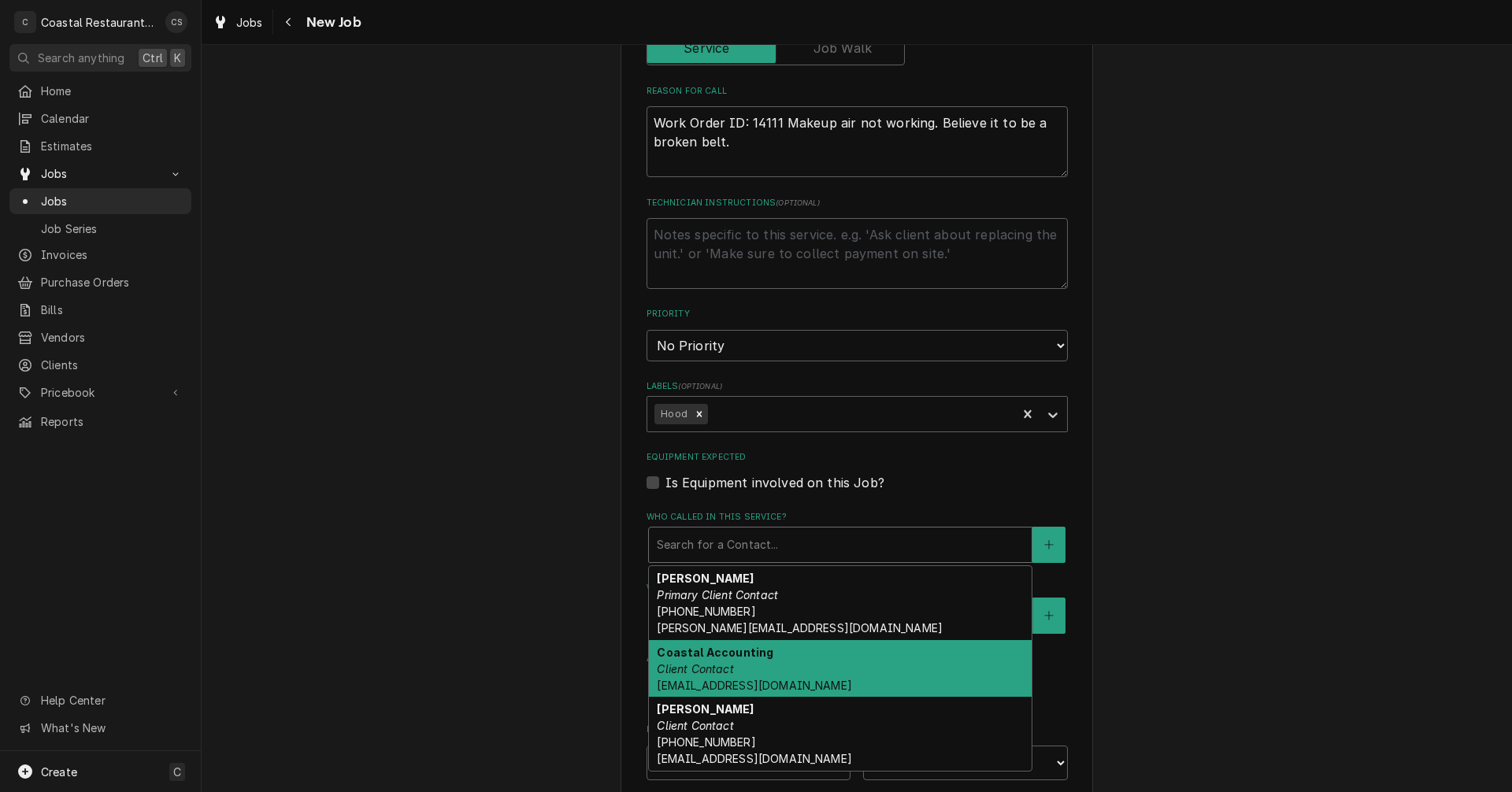
scroll to position [629, 0]
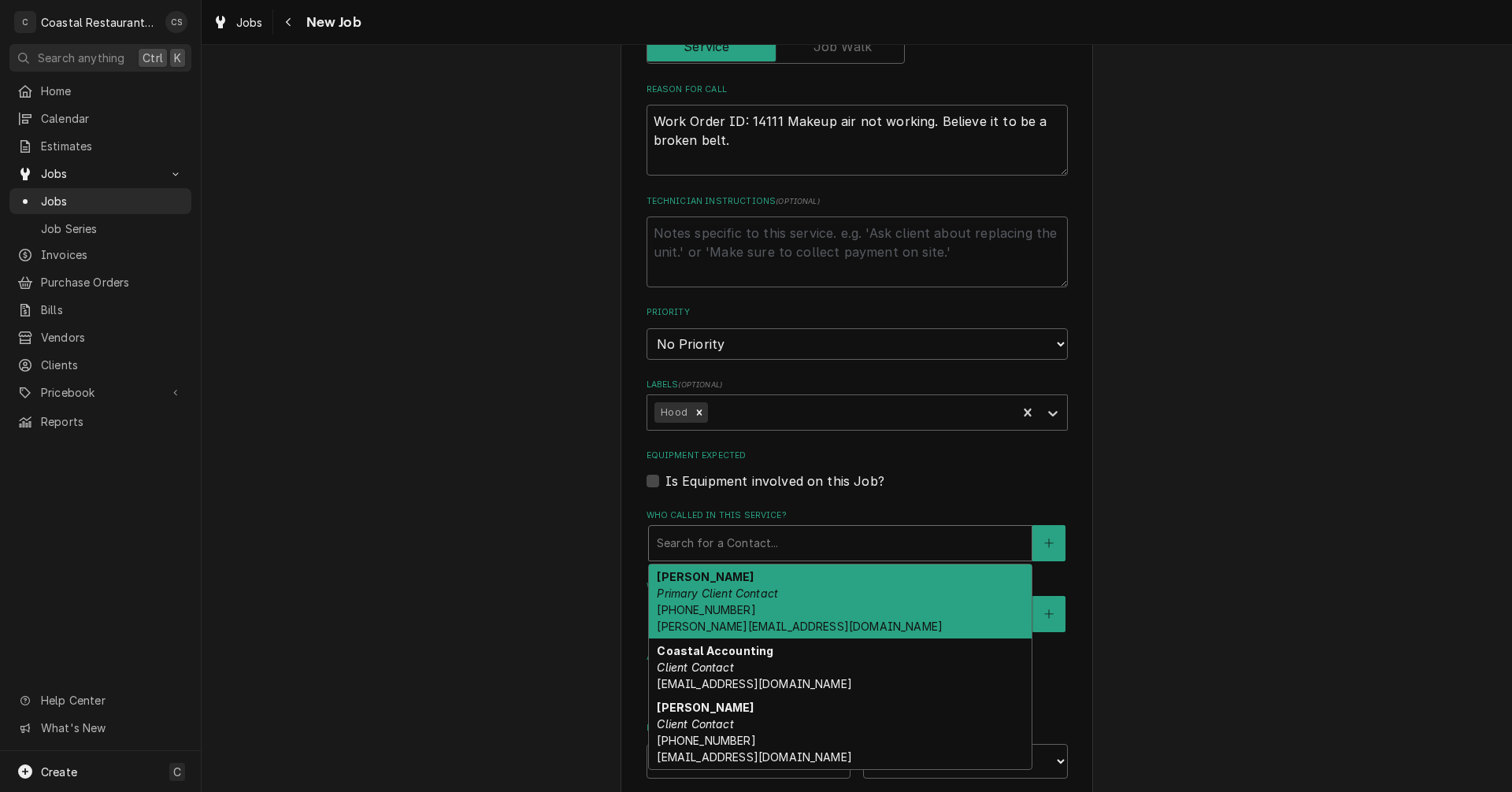
click at [719, 608] on span "(302) 381-0571 Andrew@sodelconcepts.com" at bounding box center [800, 617] width 286 height 30
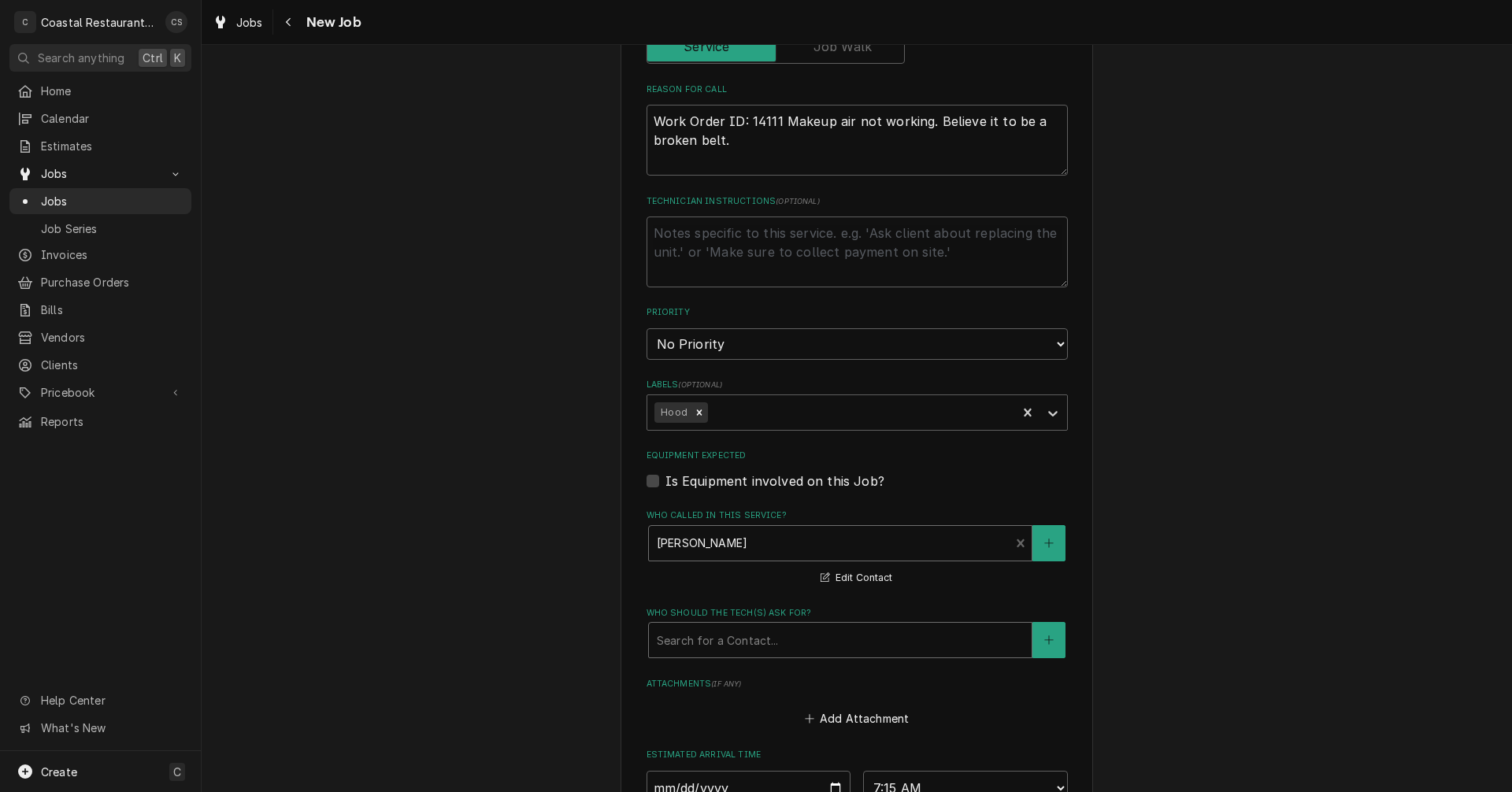
click at [723, 641] on div "Who should the tech(s) ask for?" at bounding box center [840, 640] width 367 height 28
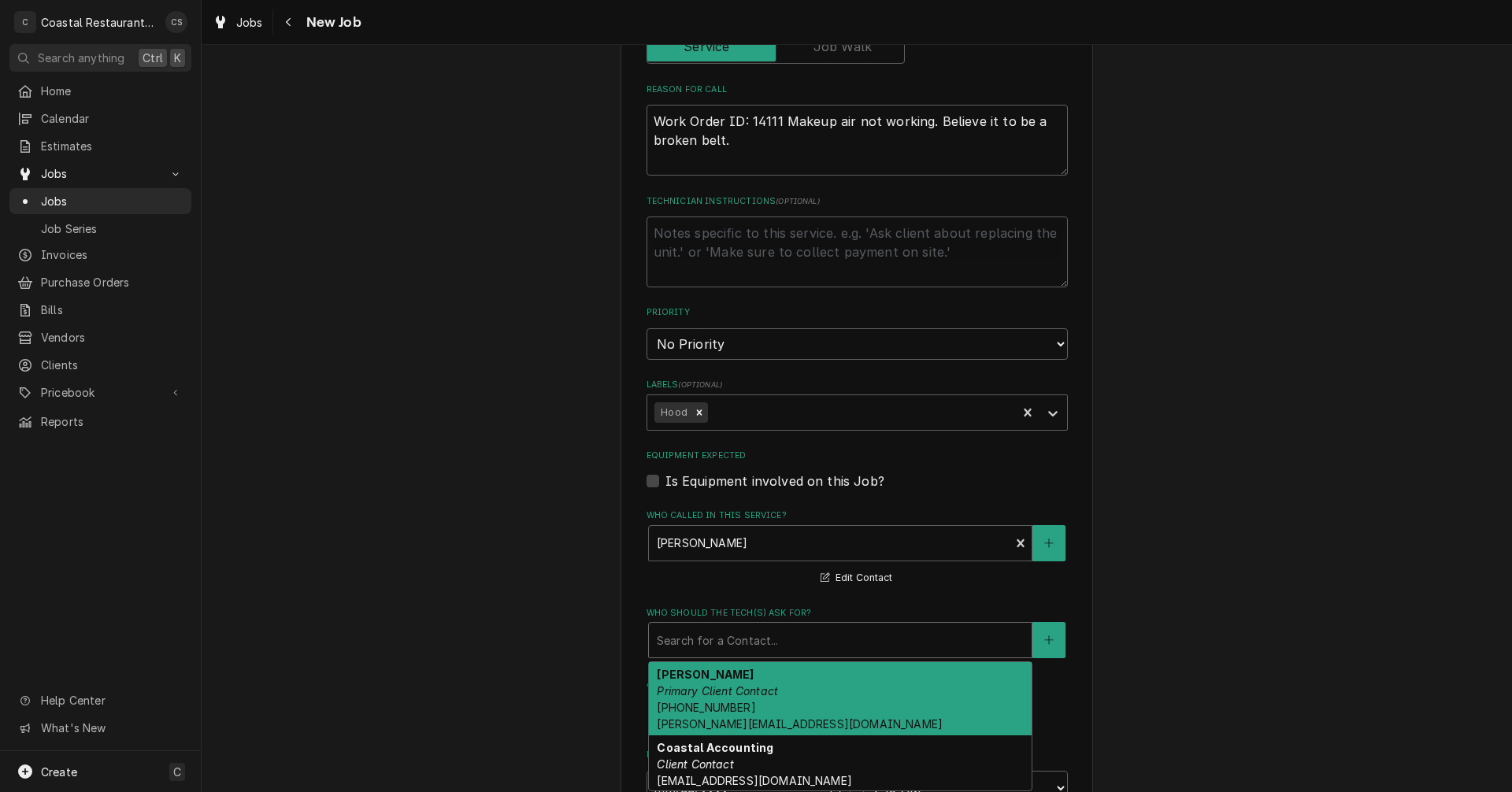
click at [706, 695] on em "Primary Client Contact" at bounding box center [718, 690] width 121 height 13
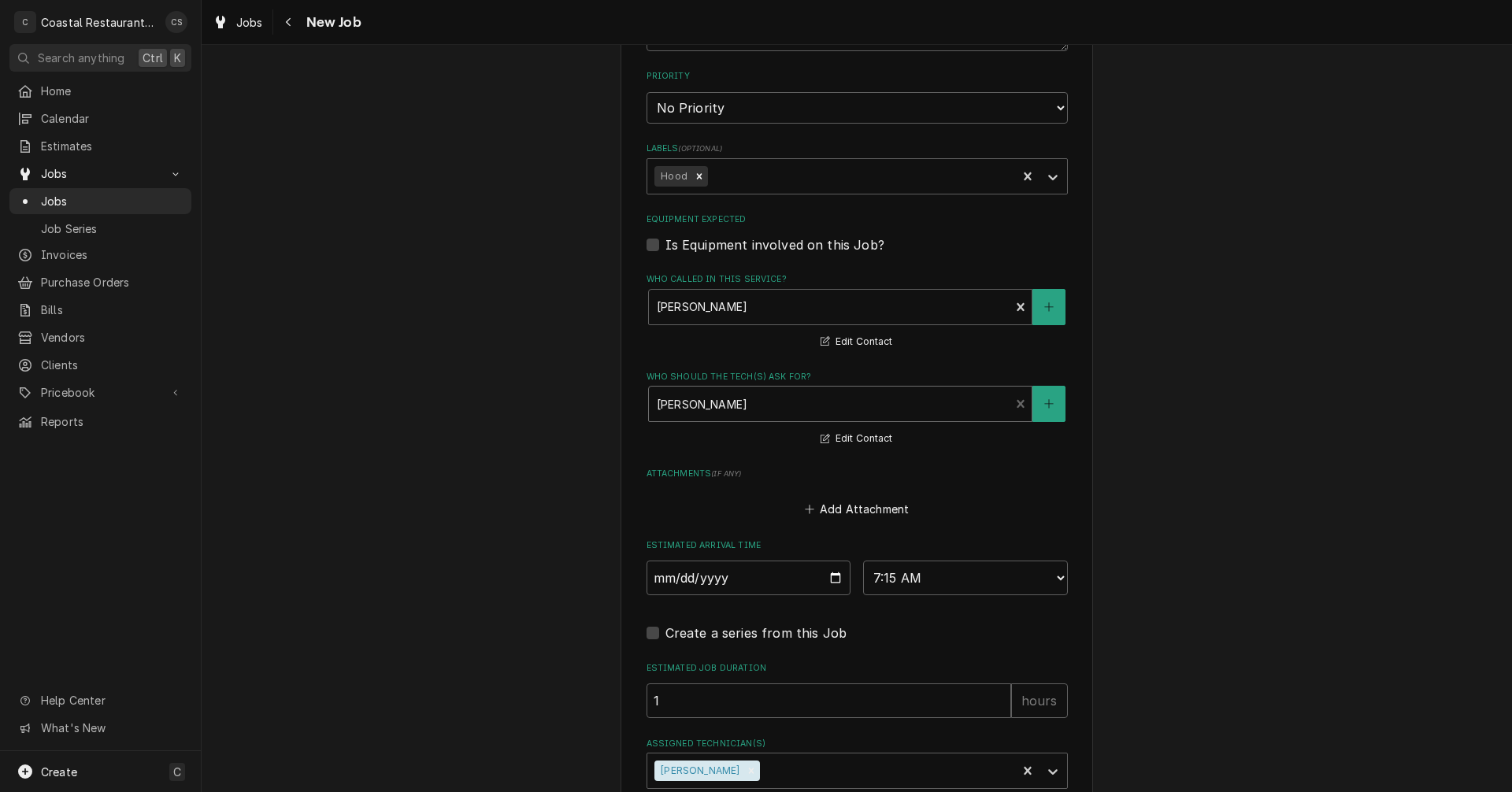
scroll to position [998, 0]
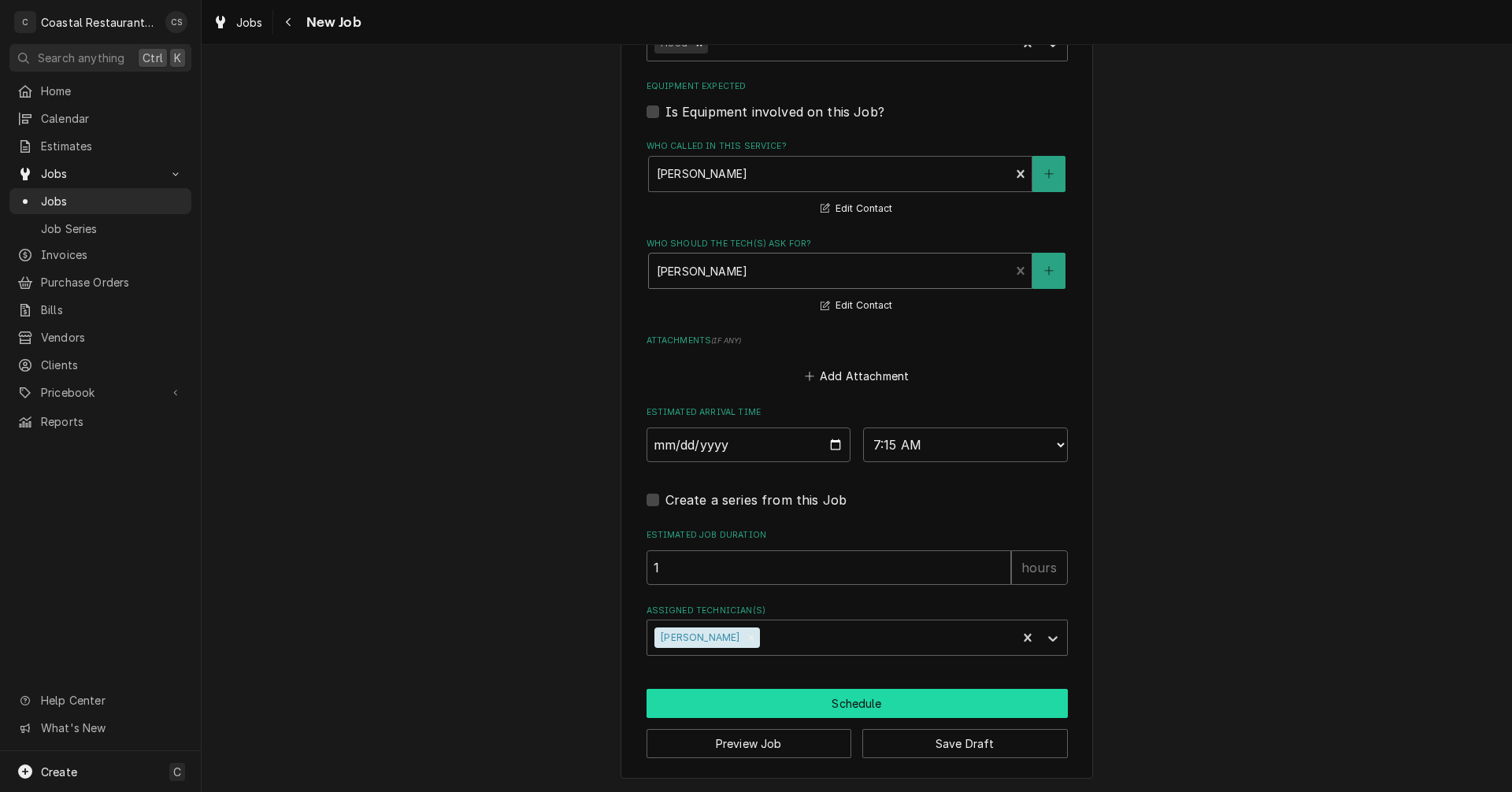
click at [808, 704] on button "Schedule" at bounding box center [857, 702] width 421 height 29
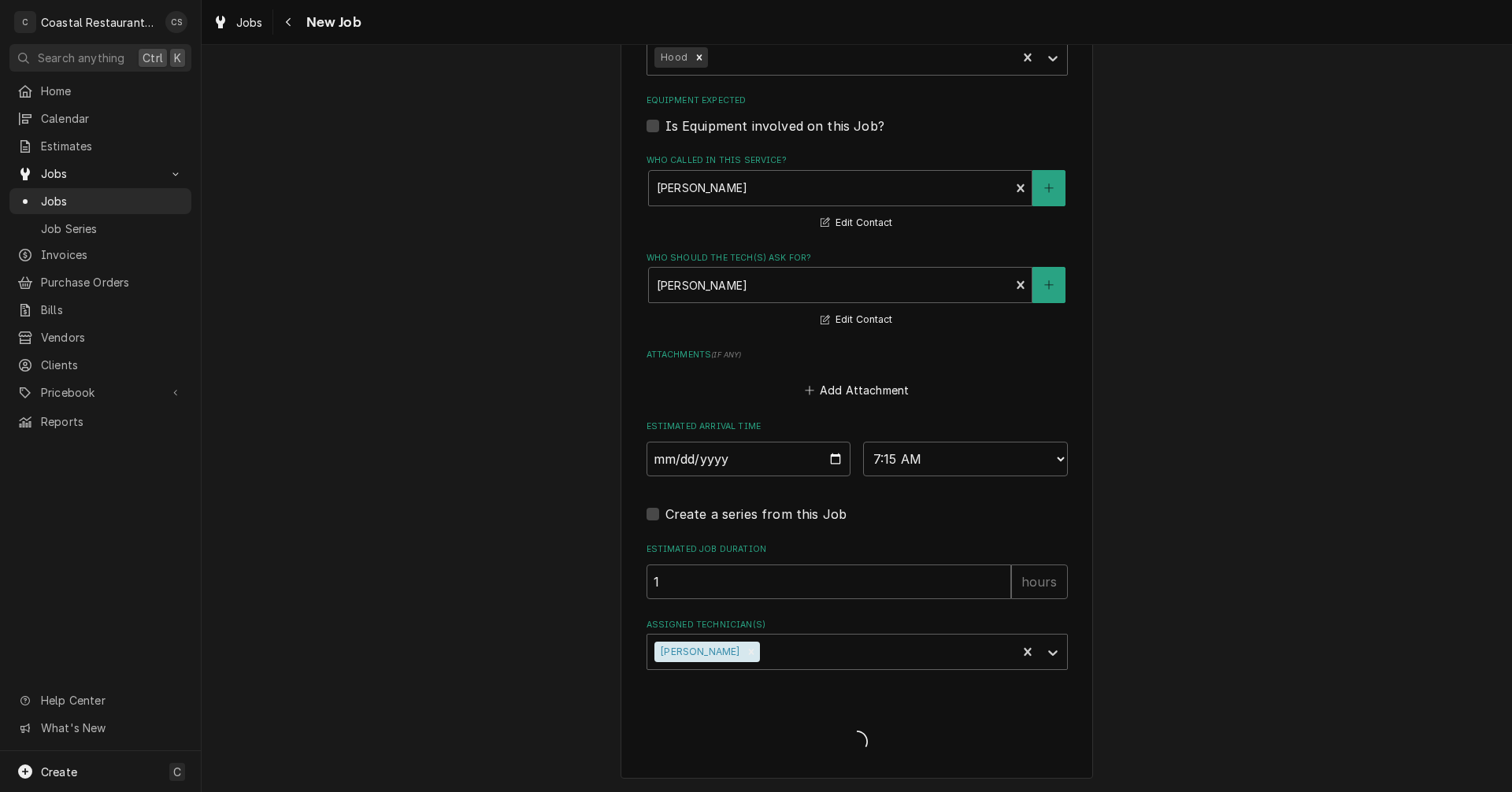
scroll to position [984, 0]
type textarea "x"
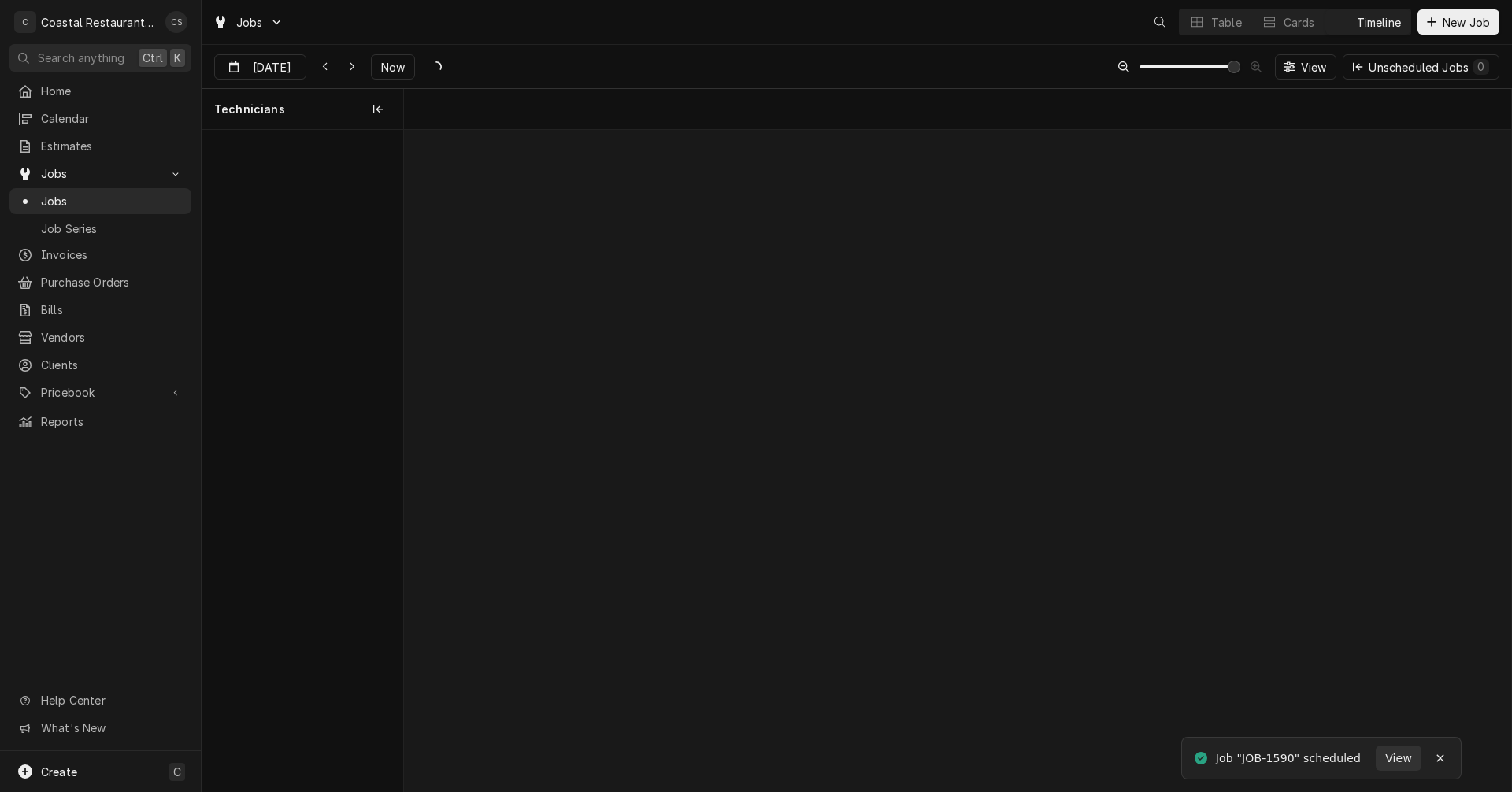
scroll to position [0, 21968]
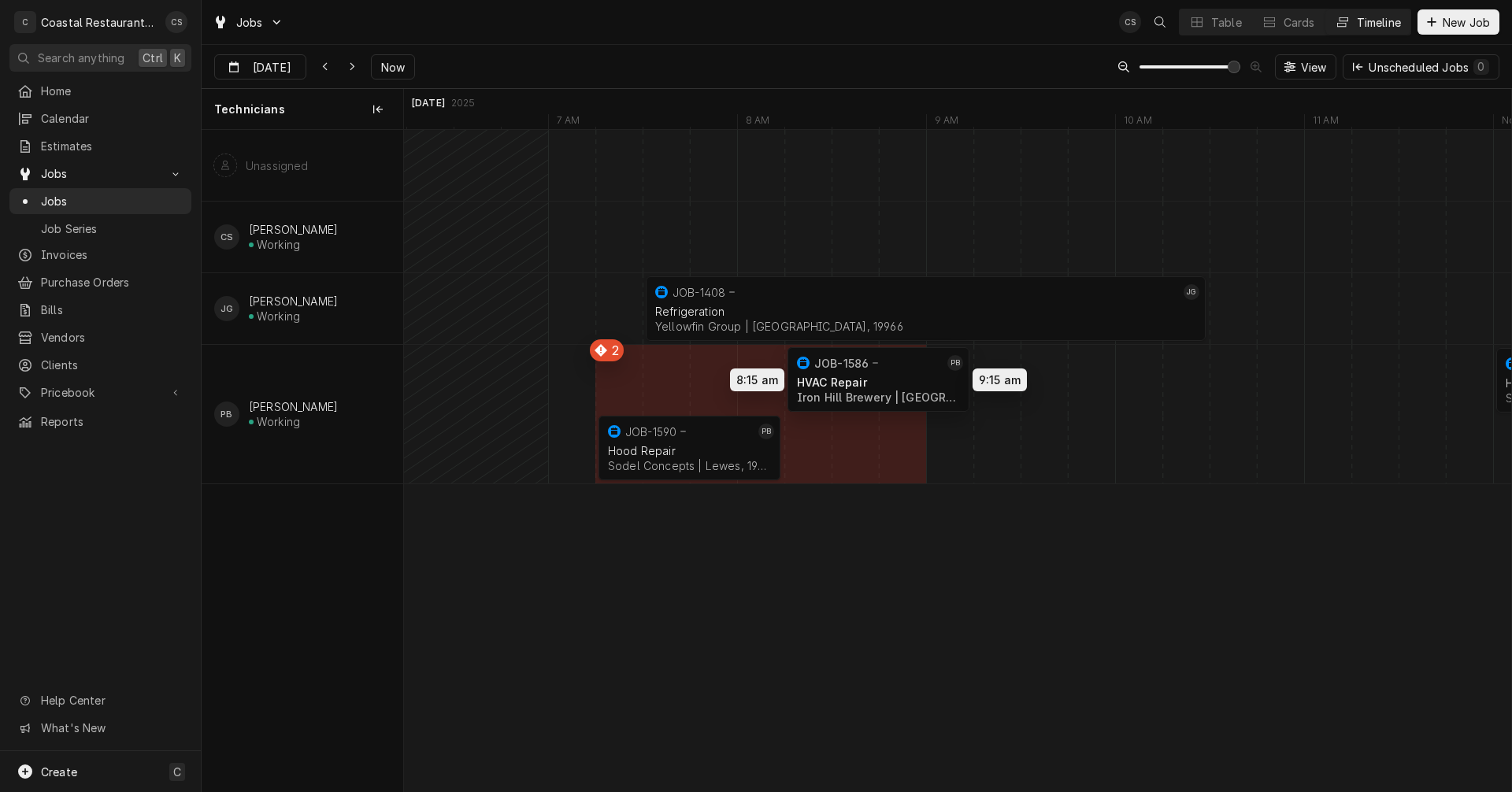
drag, startPoint x: 806, startPoint y: 388, endPoint x: 855, endPoint y: 388, distance: 49.0
click at [855, 388] on div "7:30 AM 10:30 AM JOB-1408 JG Refrigeration Yellowfin Group | [GEOGRAPHIC_DATA],…" at bounding box center [957, 460] width 1107 height 661
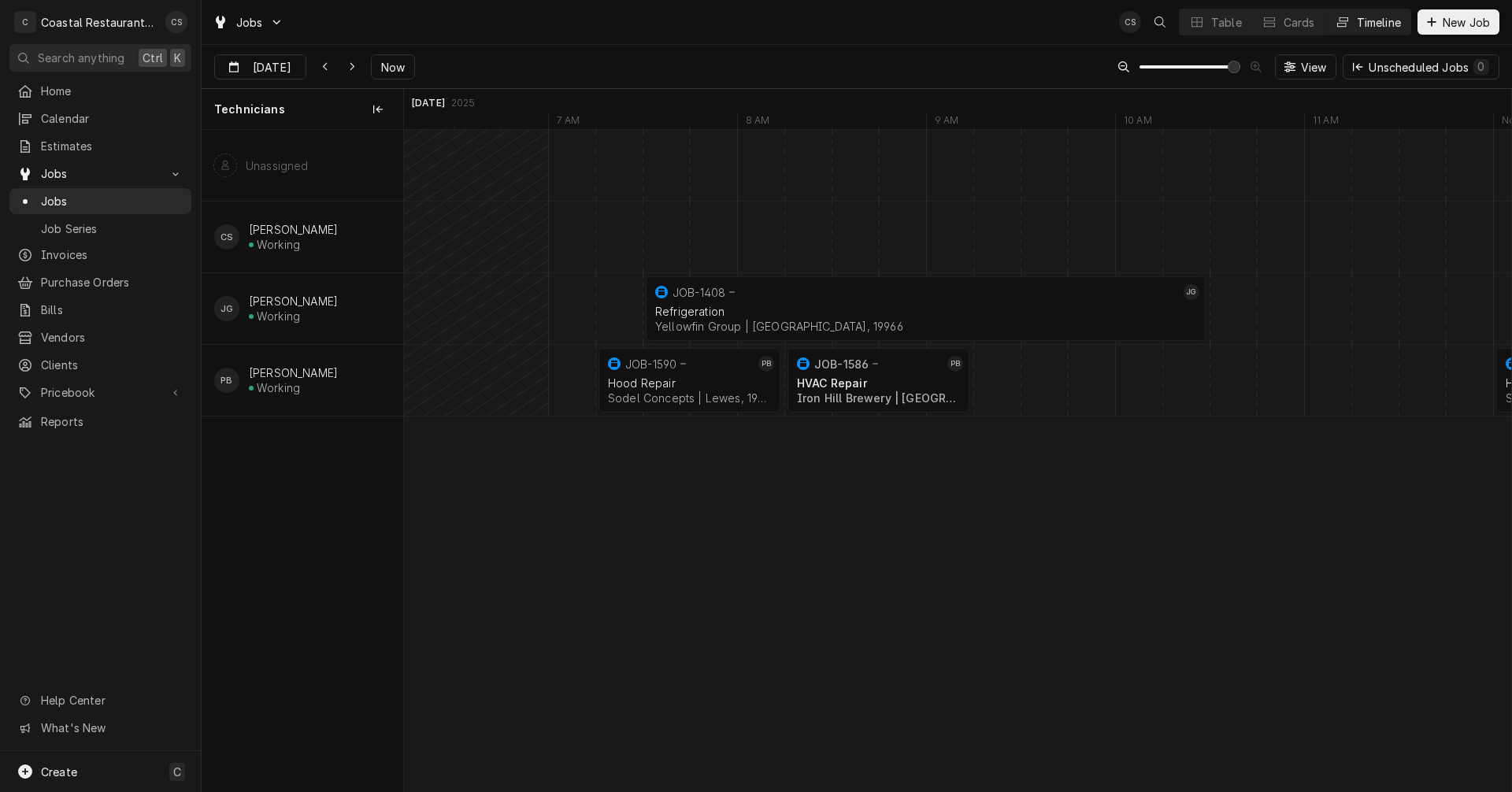
click at [673, 236] on div "Dynamic Content Wrapper" at bounding box center [1209, 237] width 45547 height 71
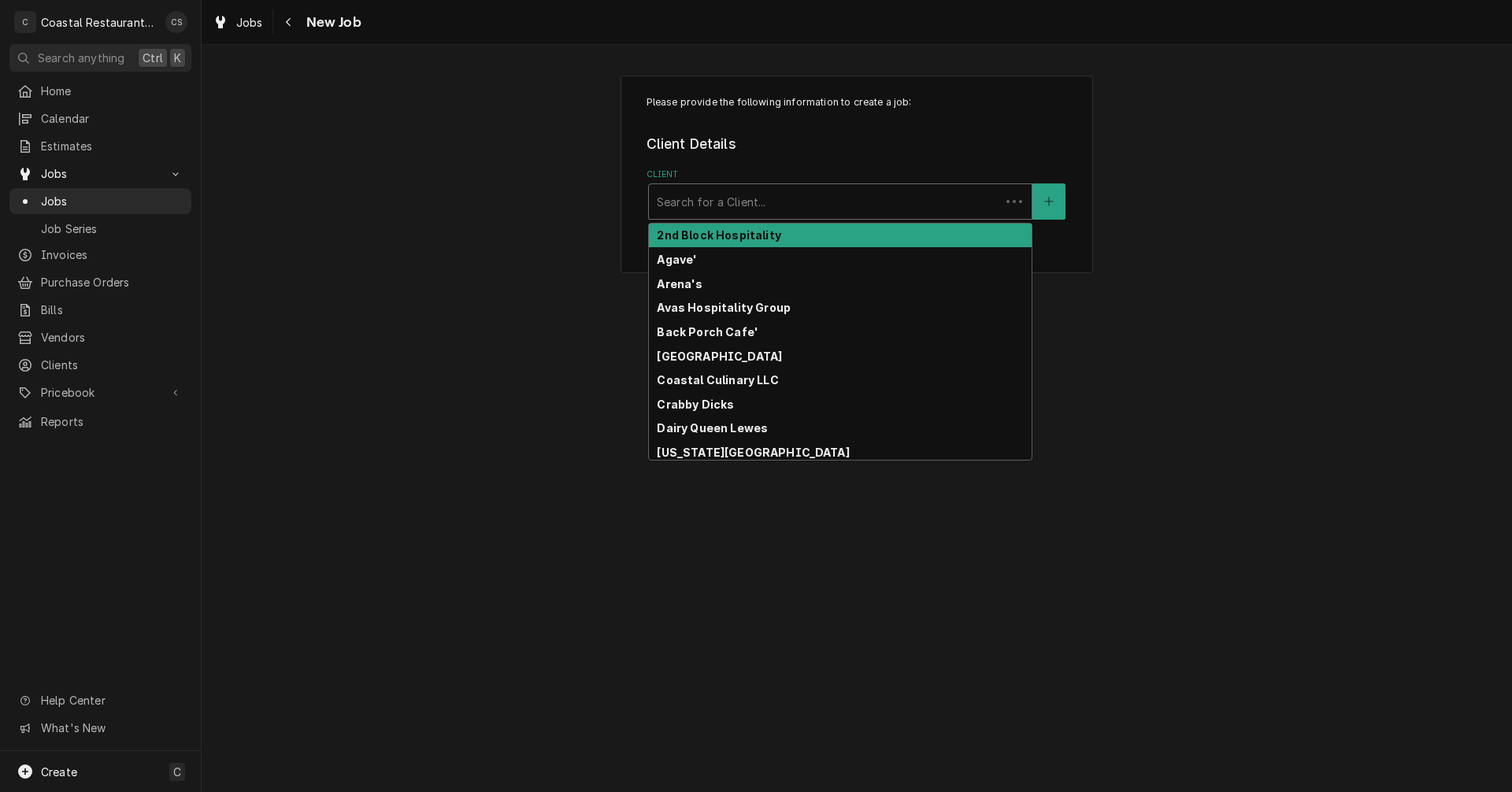
click at [696, 204] on div "Client" at bounding box center [824, 202] width 335 height 28
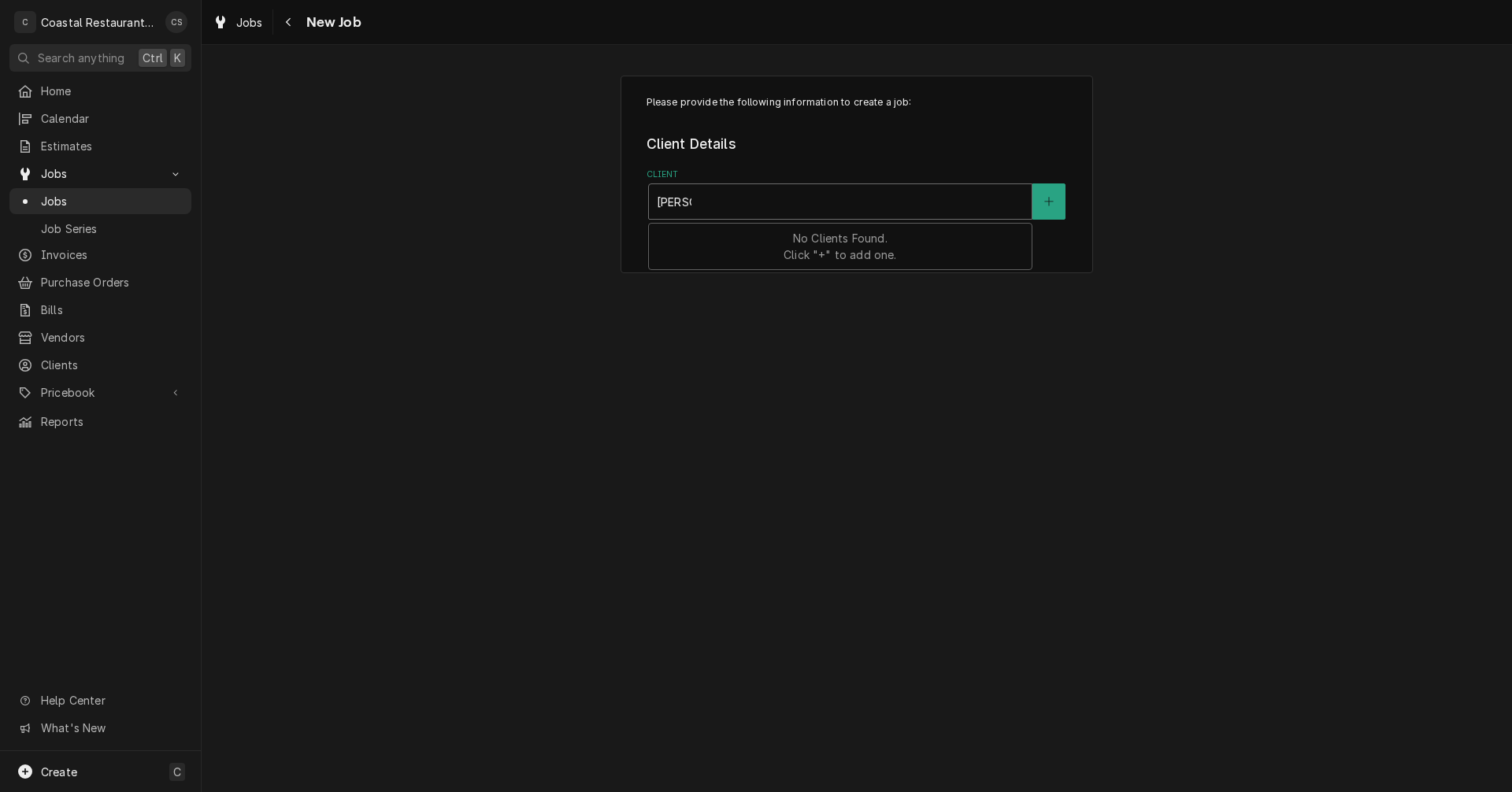
type input "Matts"
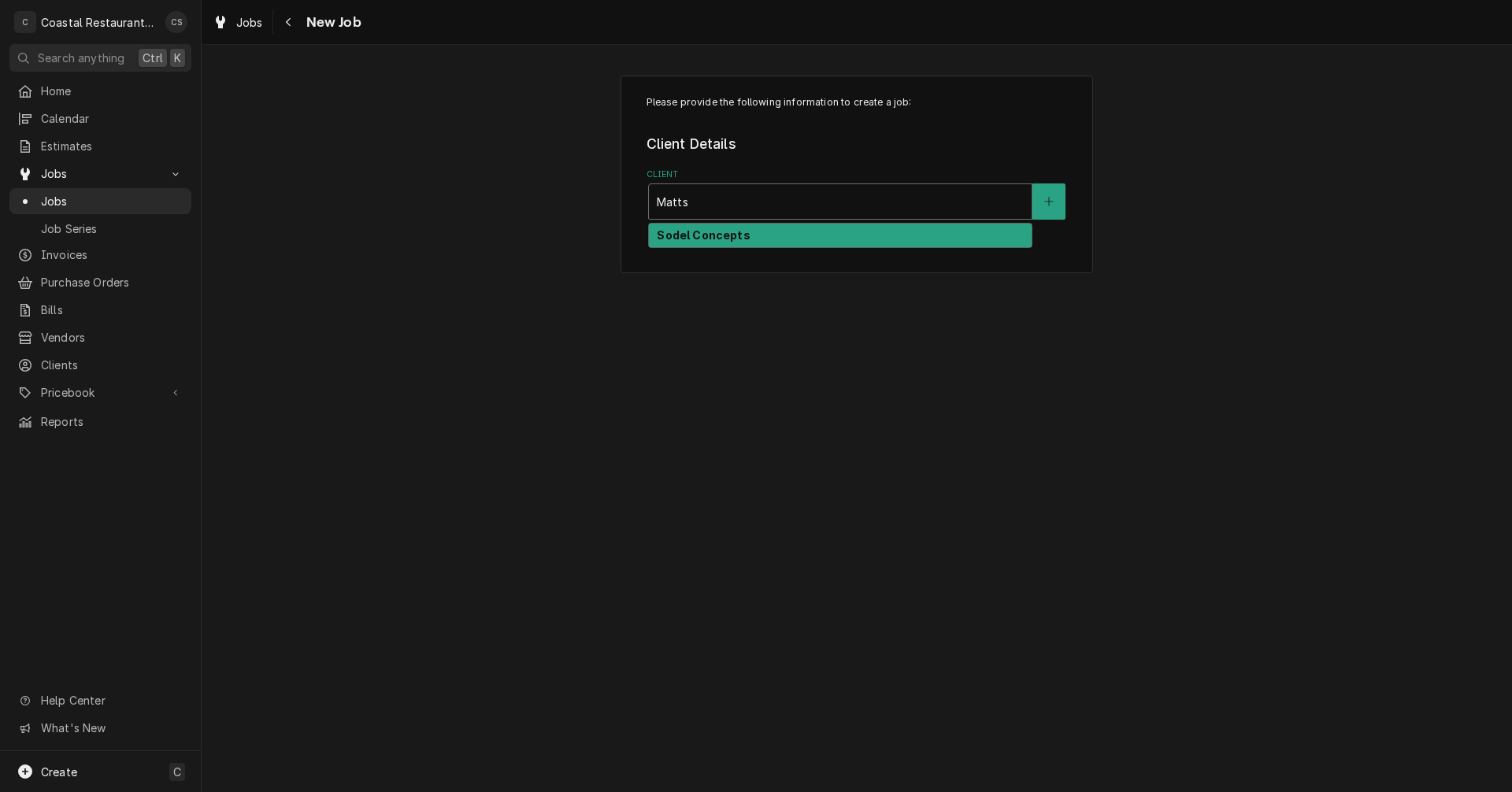
click at [673, 233] on strong "Sodel Concepts" at bounding box center [703, 234] width 93 height 13
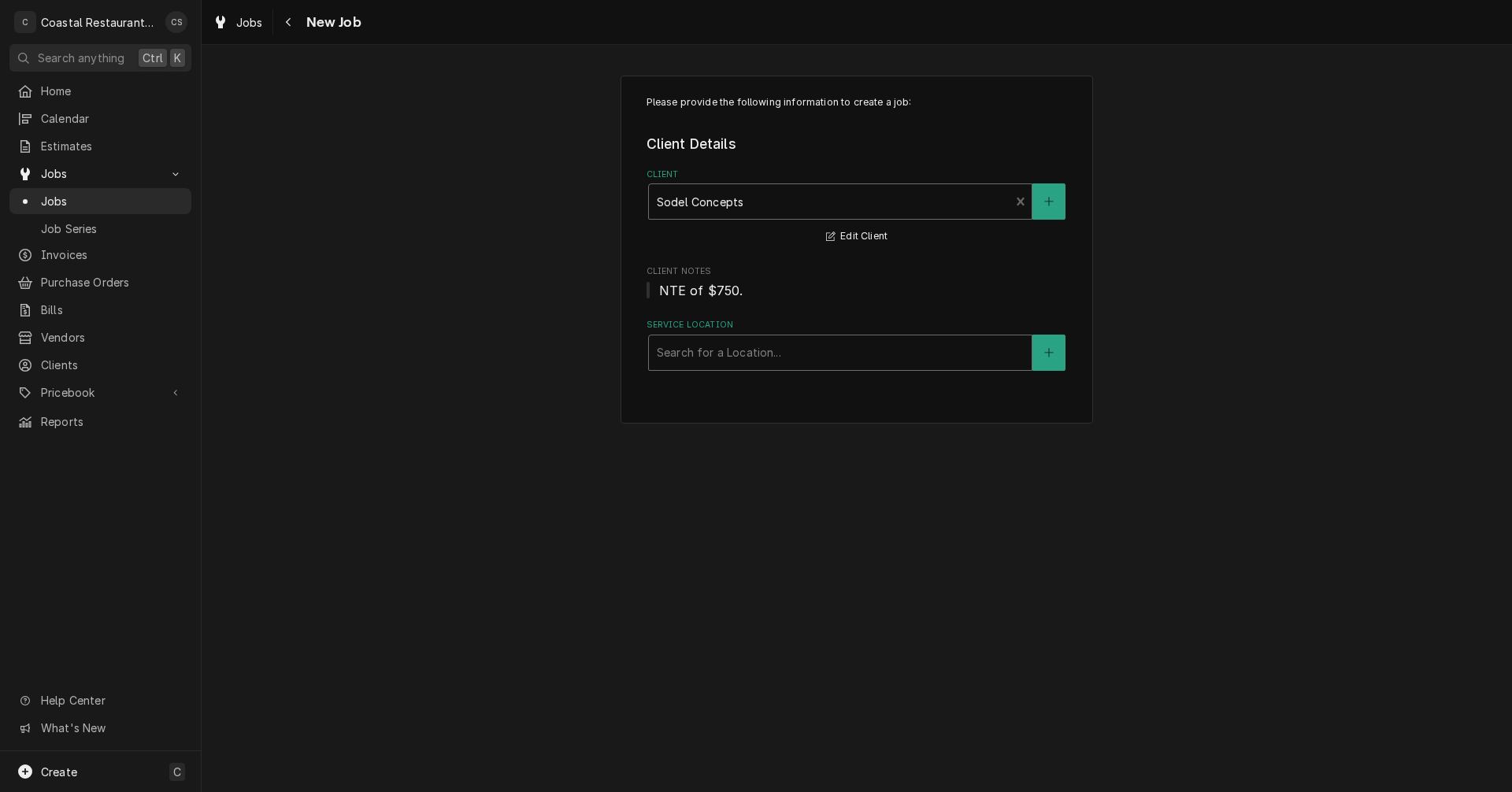
click at [700, 351] on div "Service Location" at bounding box center [840, 352] width 367 height 28
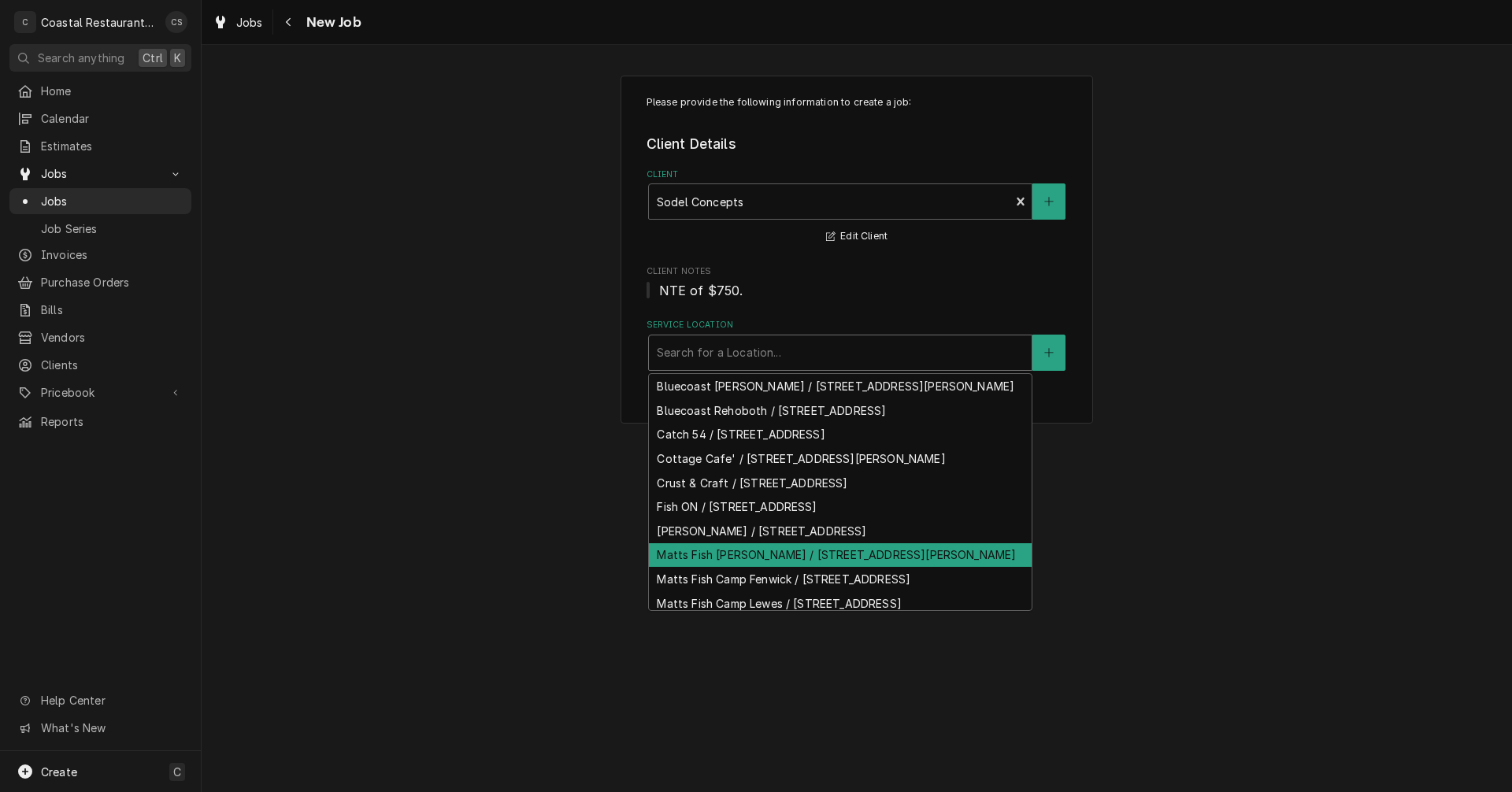
click at [723, 568] on div "Matts Fish [PERSON_NAME] / [STREET_ADDRESS][PERSON_NAME]" at bounding box center [840, 555] width 383 height 24
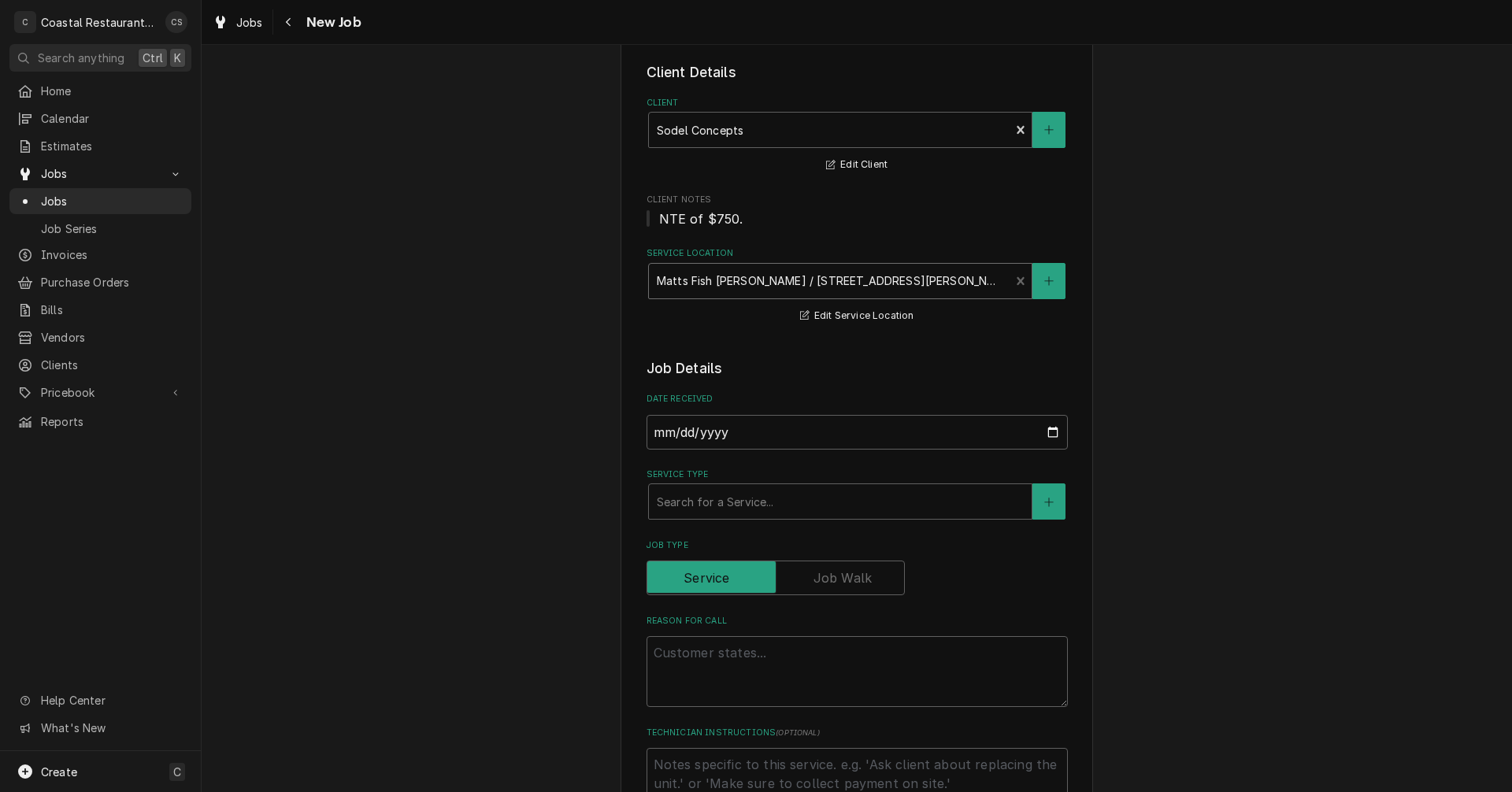
scroll to position [158, 0]
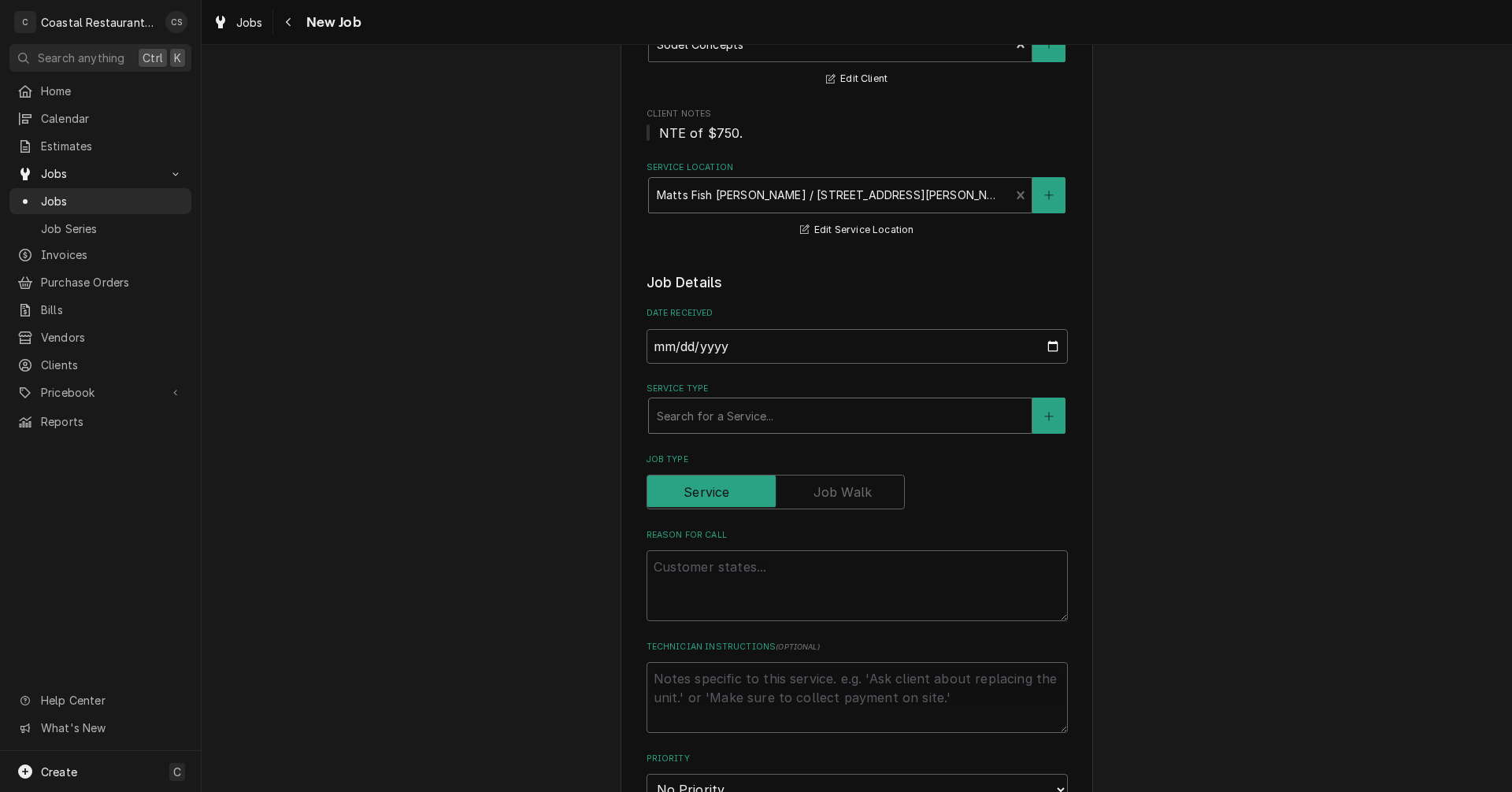
click at [704, 418] on div "Service Type" at bounding box center [840, 416] width 367 height 28
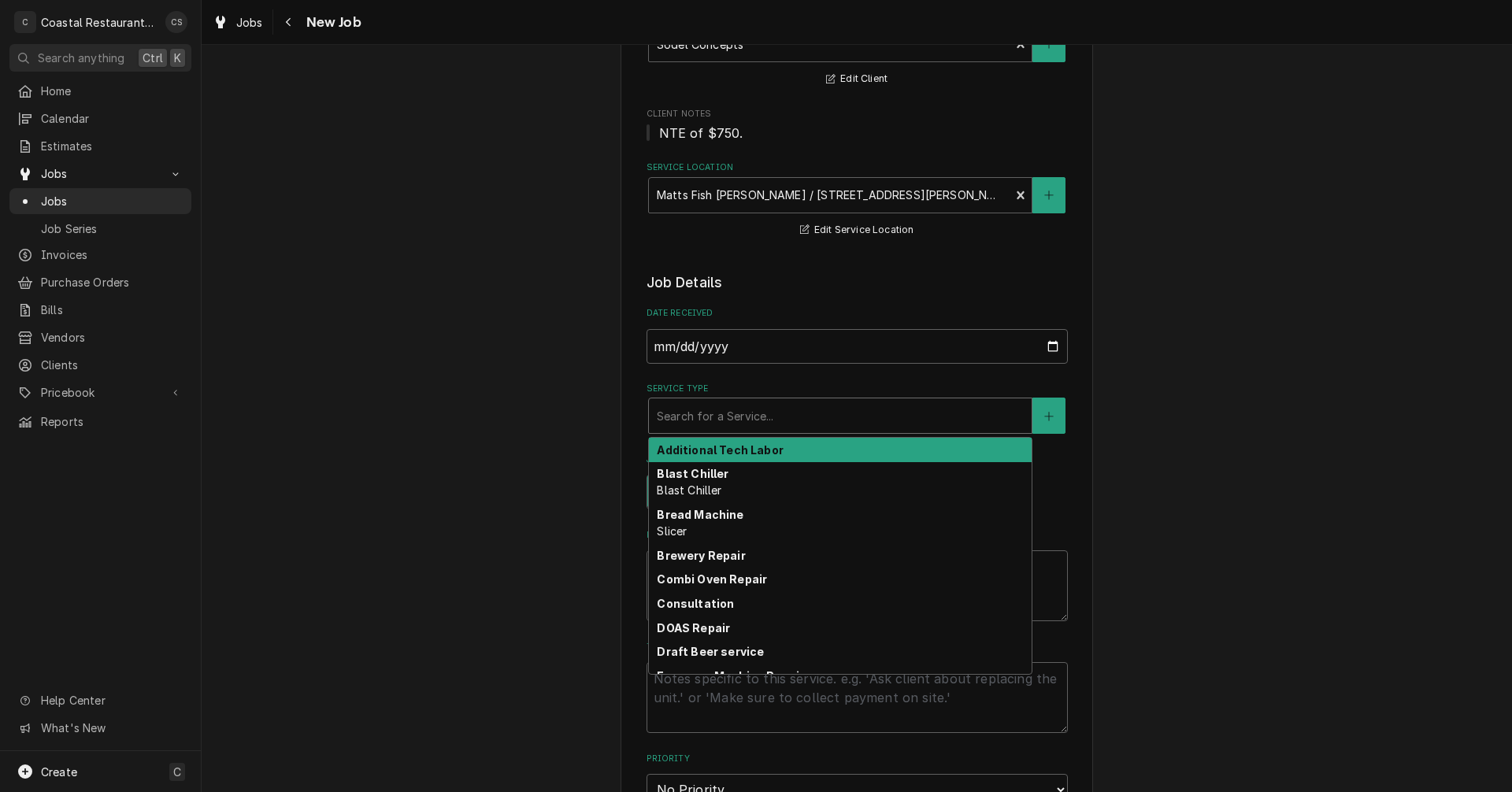
type textarea "x"
type input "I"
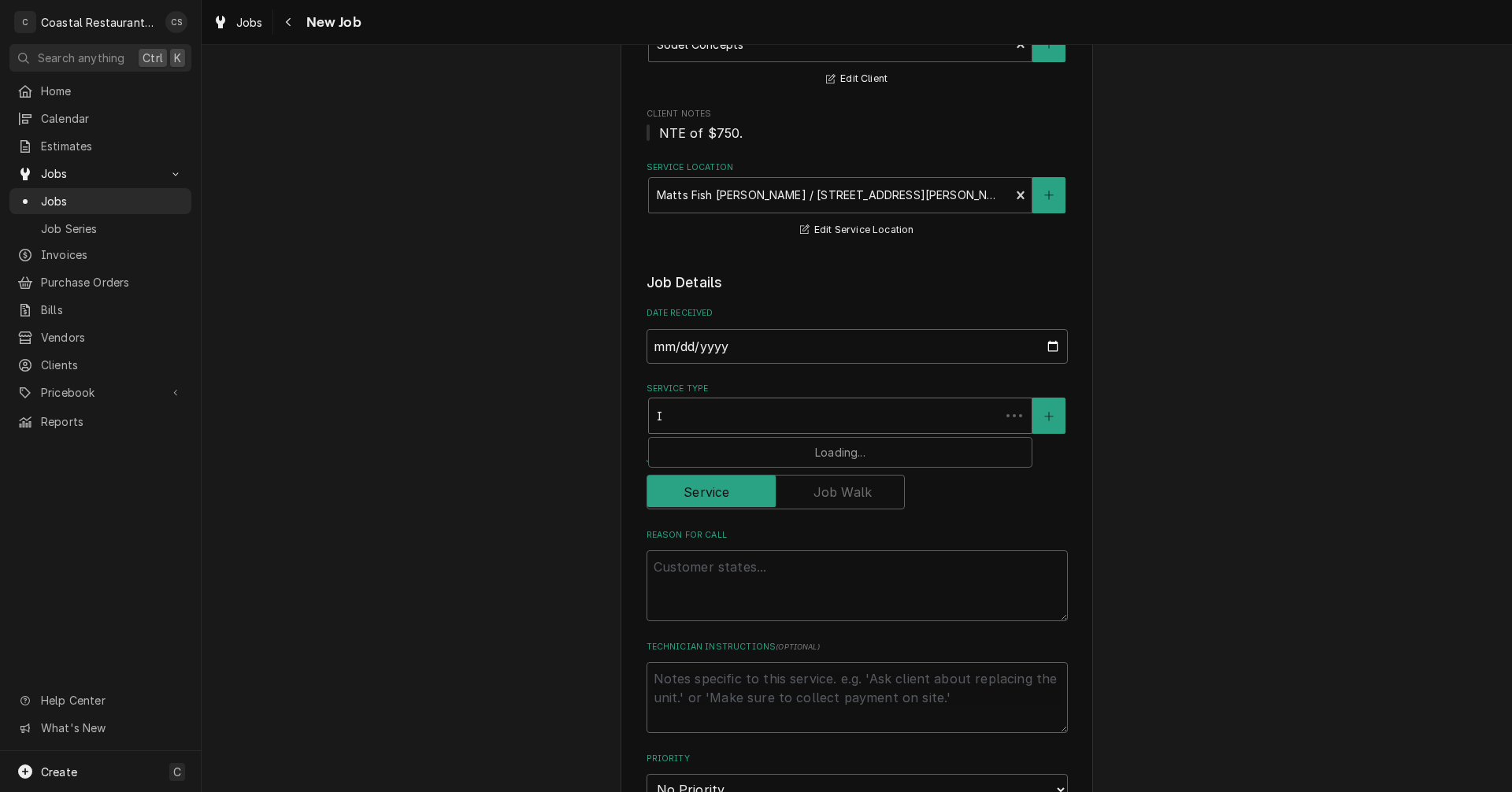
type textarea "x"
type input "Ic"
type textarea "x"
type input "Ice"
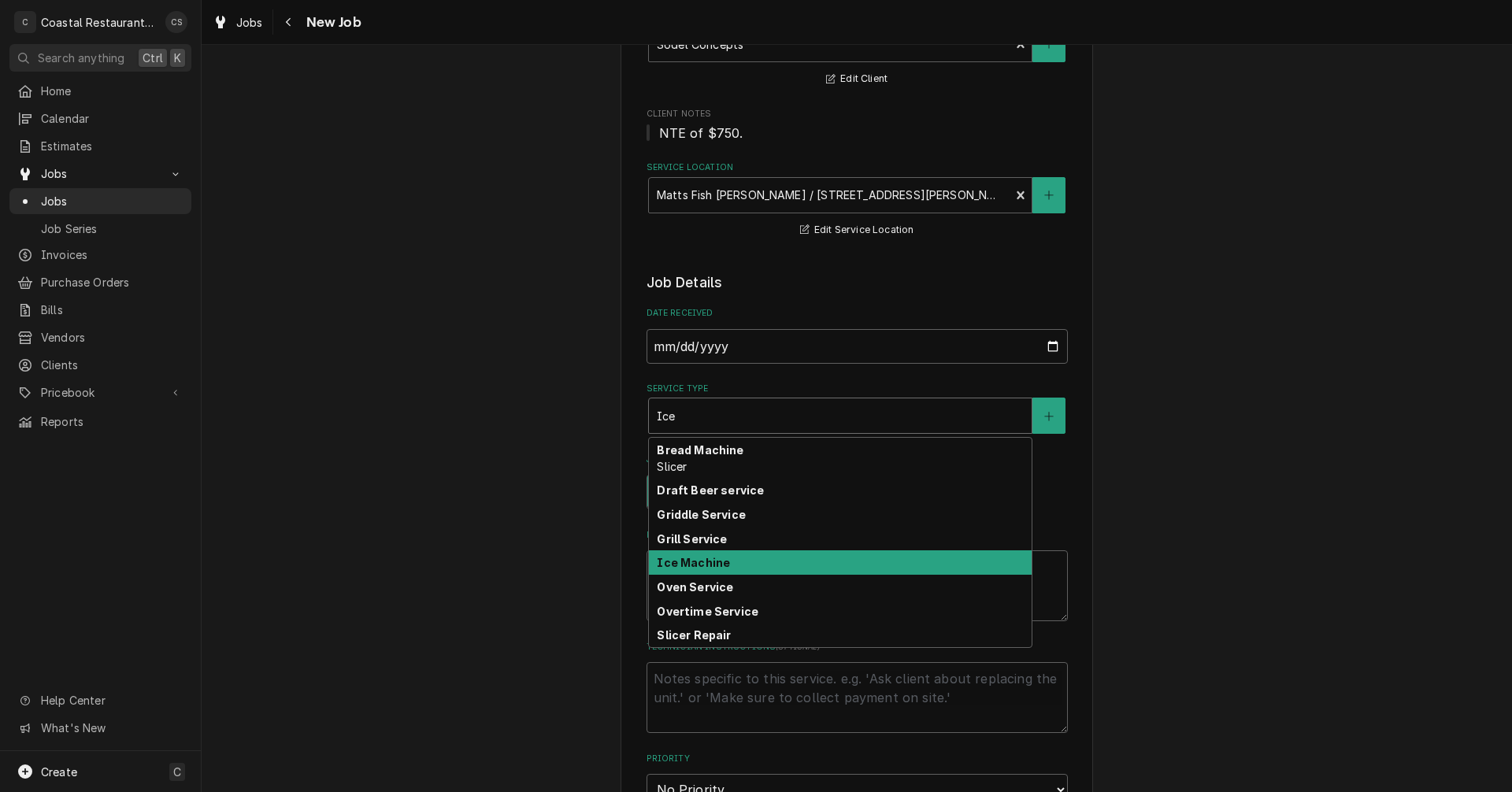
click at [693, 561] on strong "Ice Machine" at bounding box center [693, 562] width 73 height 13
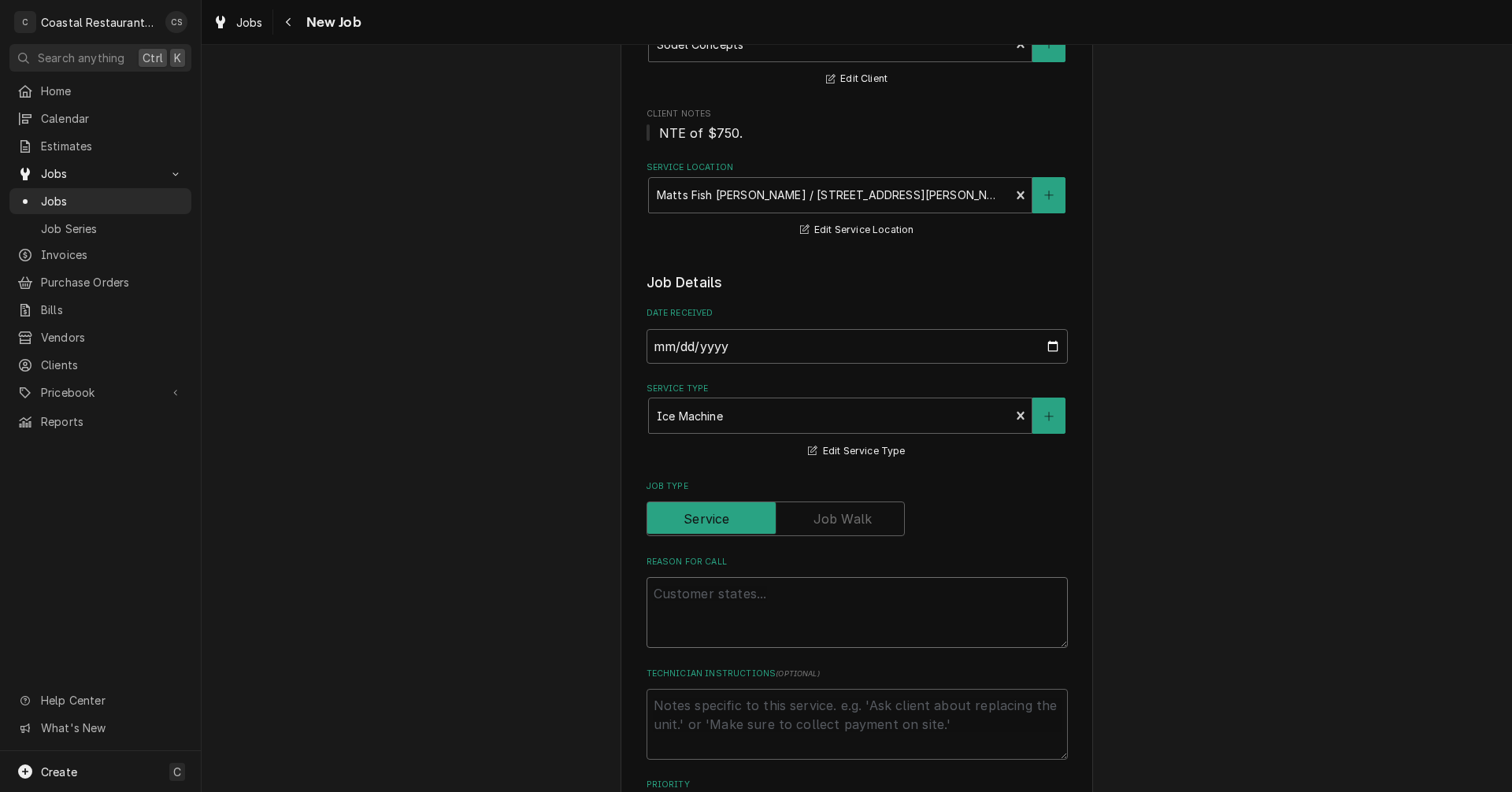
click at [692, 590] on textarea "Reason For Call" at bounding box center [857, 613] width 421 height 71
click at [673, 593] on textarea "Reason For Call" at bounding box center [857, 613] width 421 height 71
paste textarea "Work Order ID: 14107"
type textarea "x"
type textarea "Work Order ID: 14107"
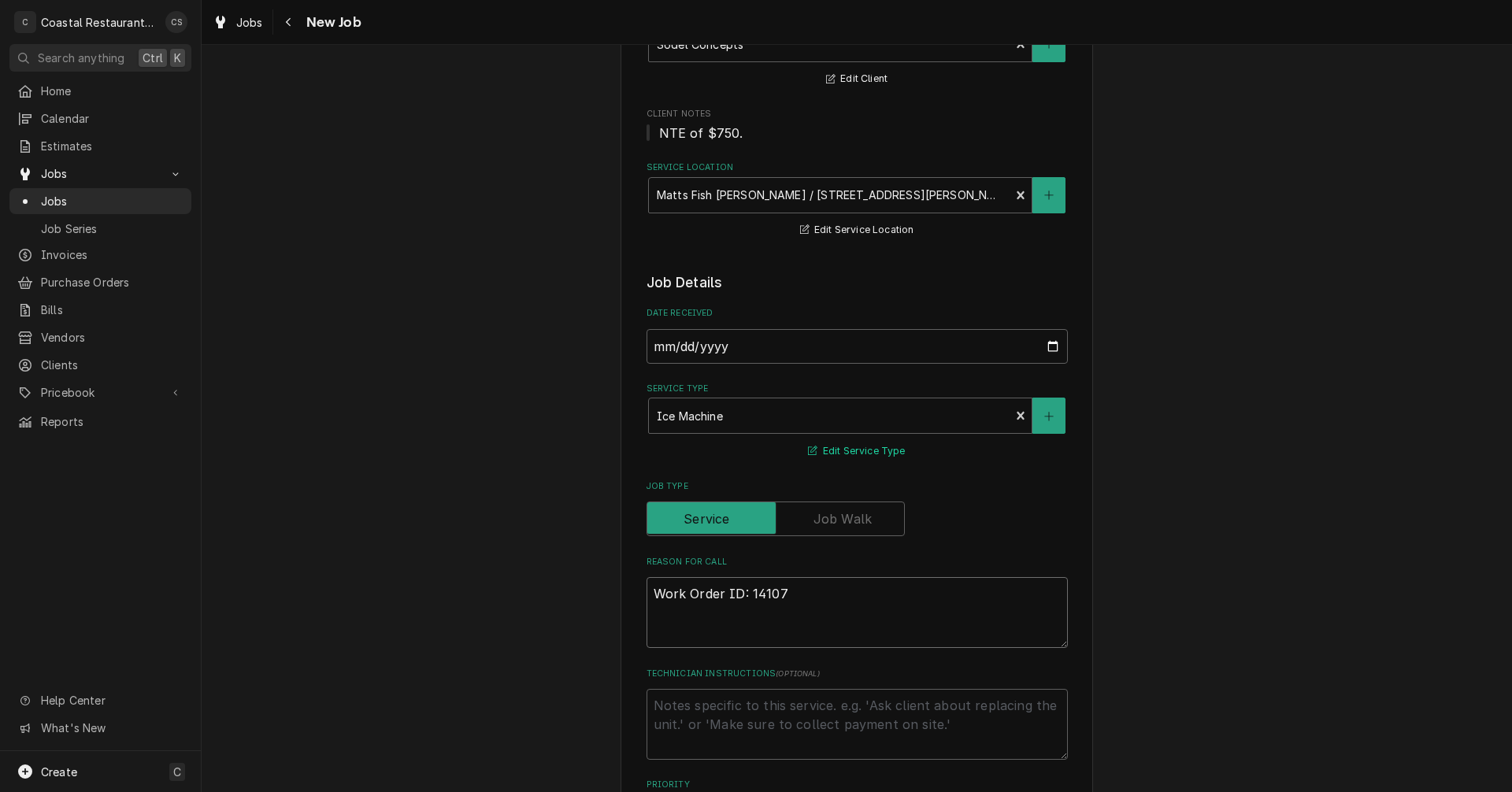
type textarea "x"
type textarea "Work Order ID: 14107"
type textarea "x"
type textarea "Work Order ID: 14107"
click at [804, 593] on textarea "Work Order ID: 14107" at bounding box center [857, 613] width 421 height 71
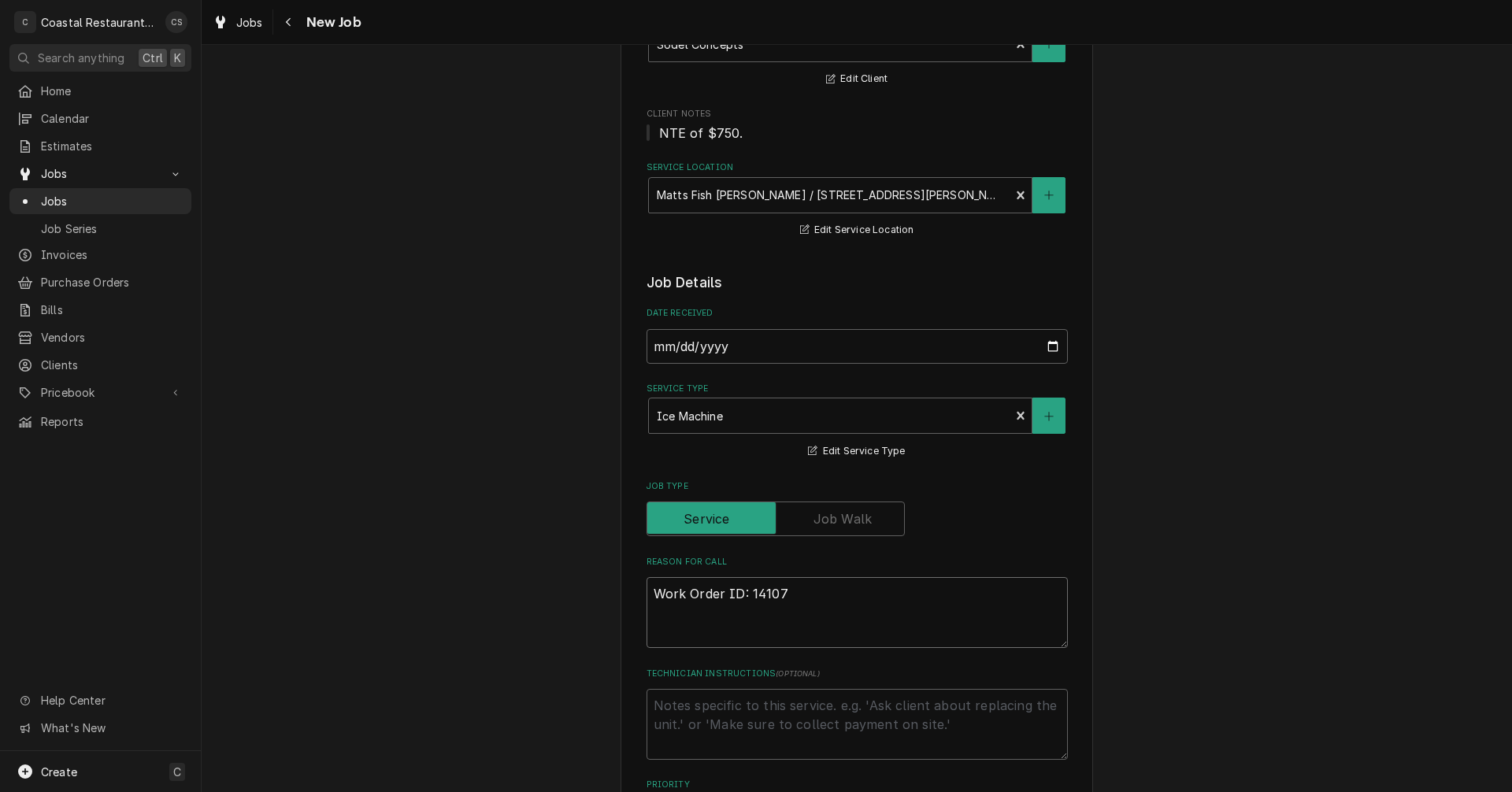
paste textarea "Can we have the filter to the ice machine replaced. Current one has a crack in …"
type textarea "x"
type textarea "Work Order ID: 14107 Can we have the filter to the ice machine replaced. Curren…"
type textarea "x"
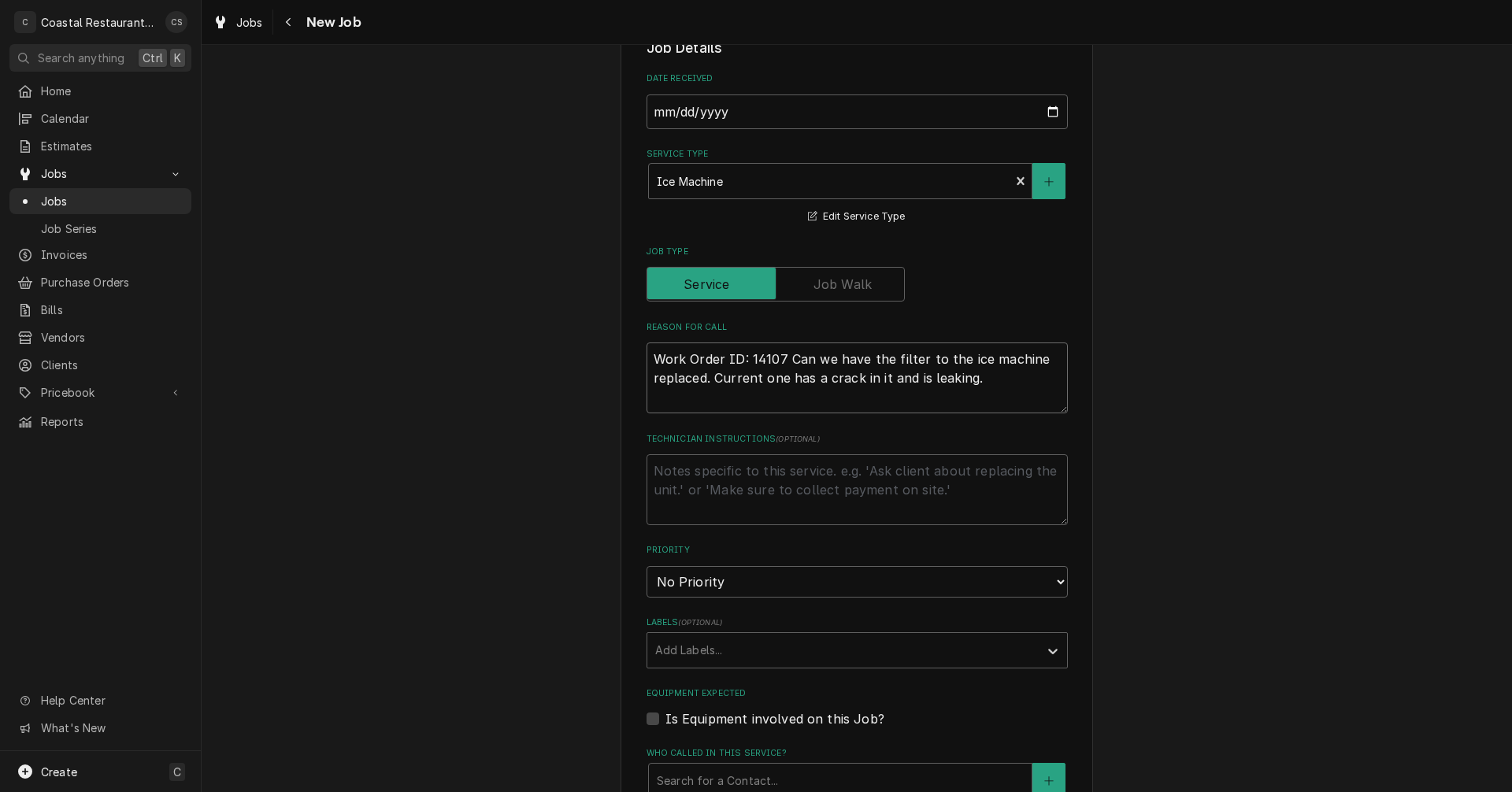
scroll to position [393, 0]
type textarea "Work Order ID: 14107 Can we have the filter to the ice machine replaced. Curren…"
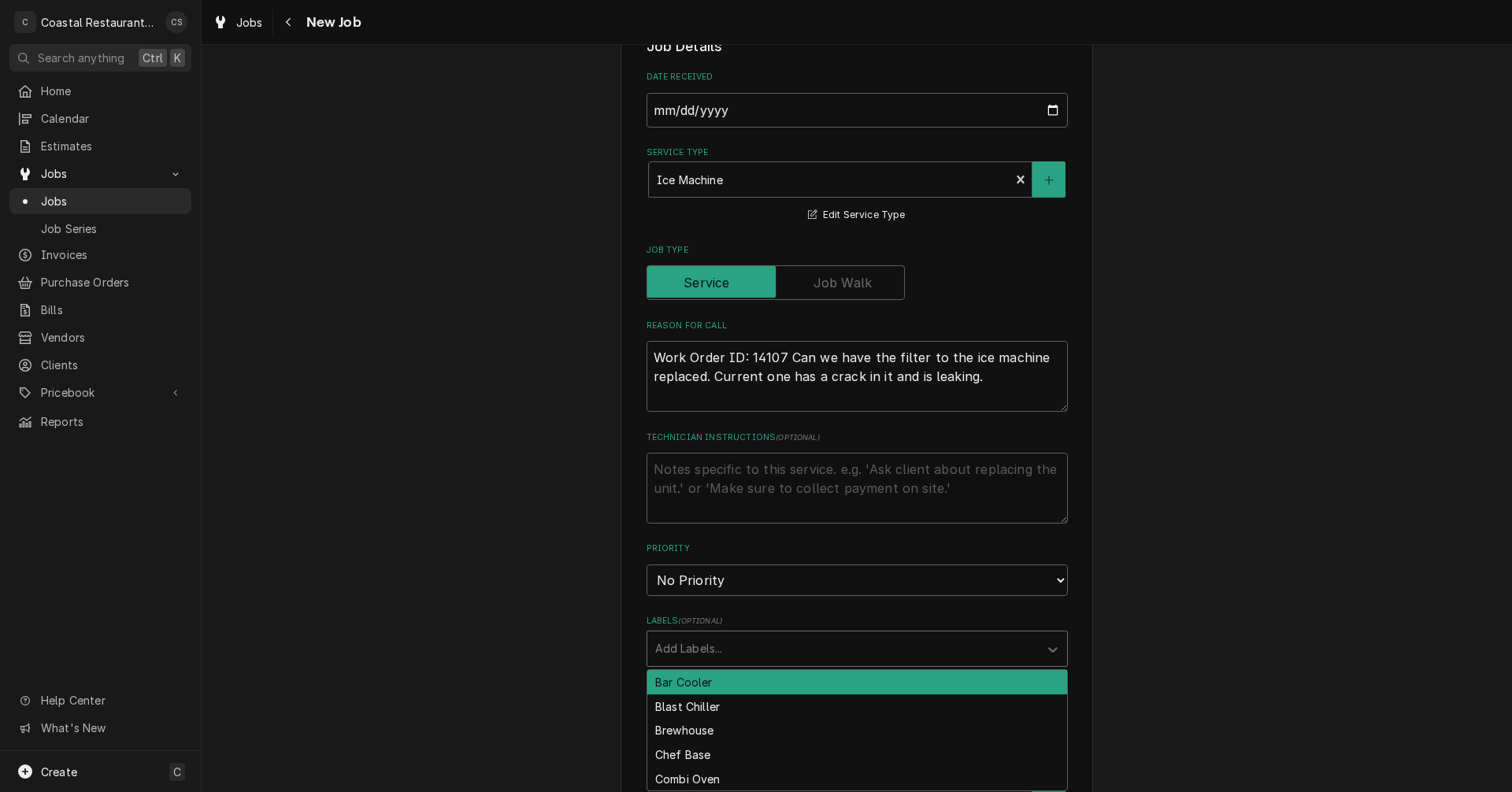
click at [710, 655] on div "Labels" at bounding box center [843, 648] width 376 height 28
type input "Ice"
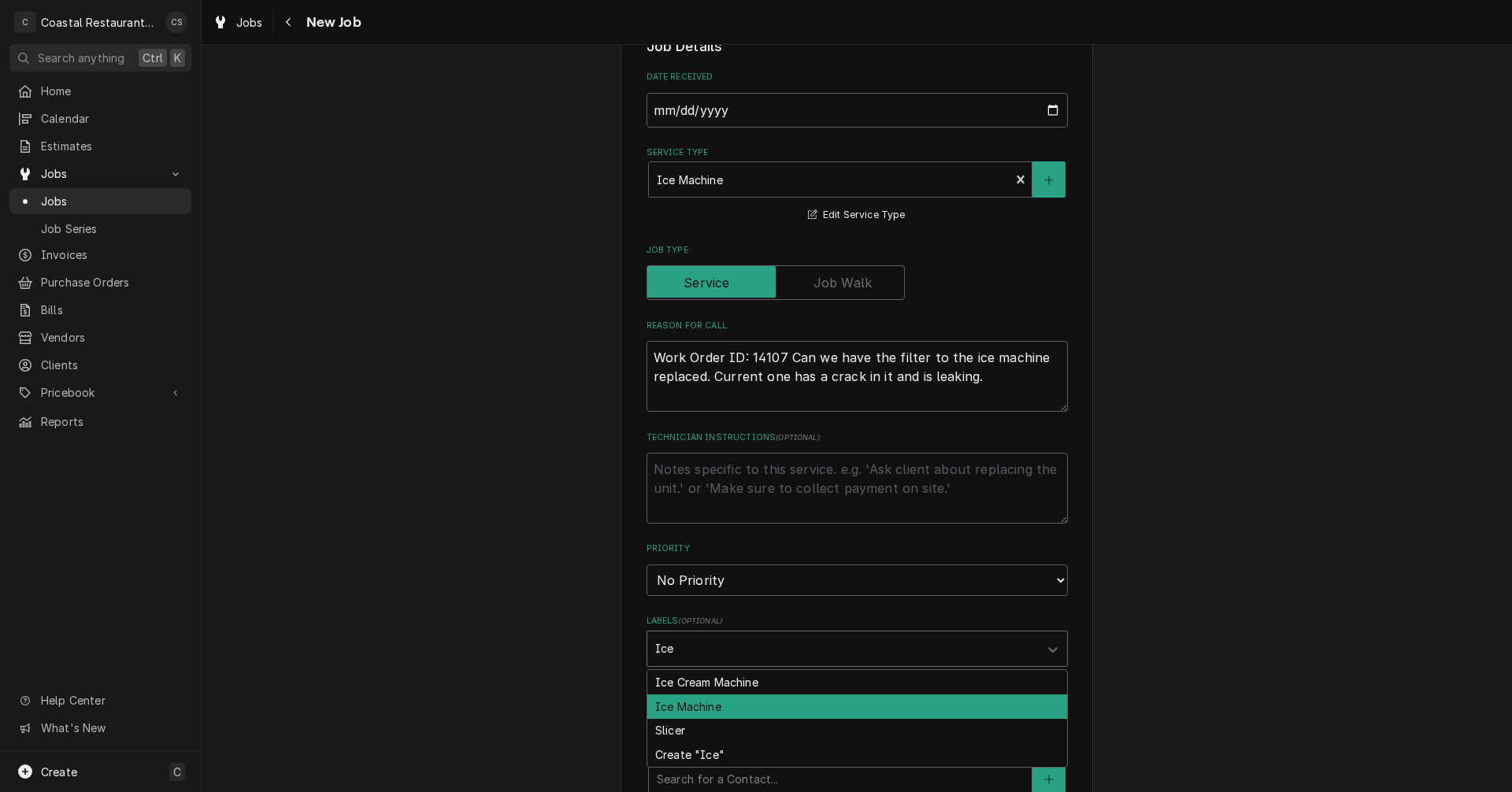
click at [705, 710] on div "Ice Machine" at bounding box center [857, 706] width 420 height 24
type textarea "x"
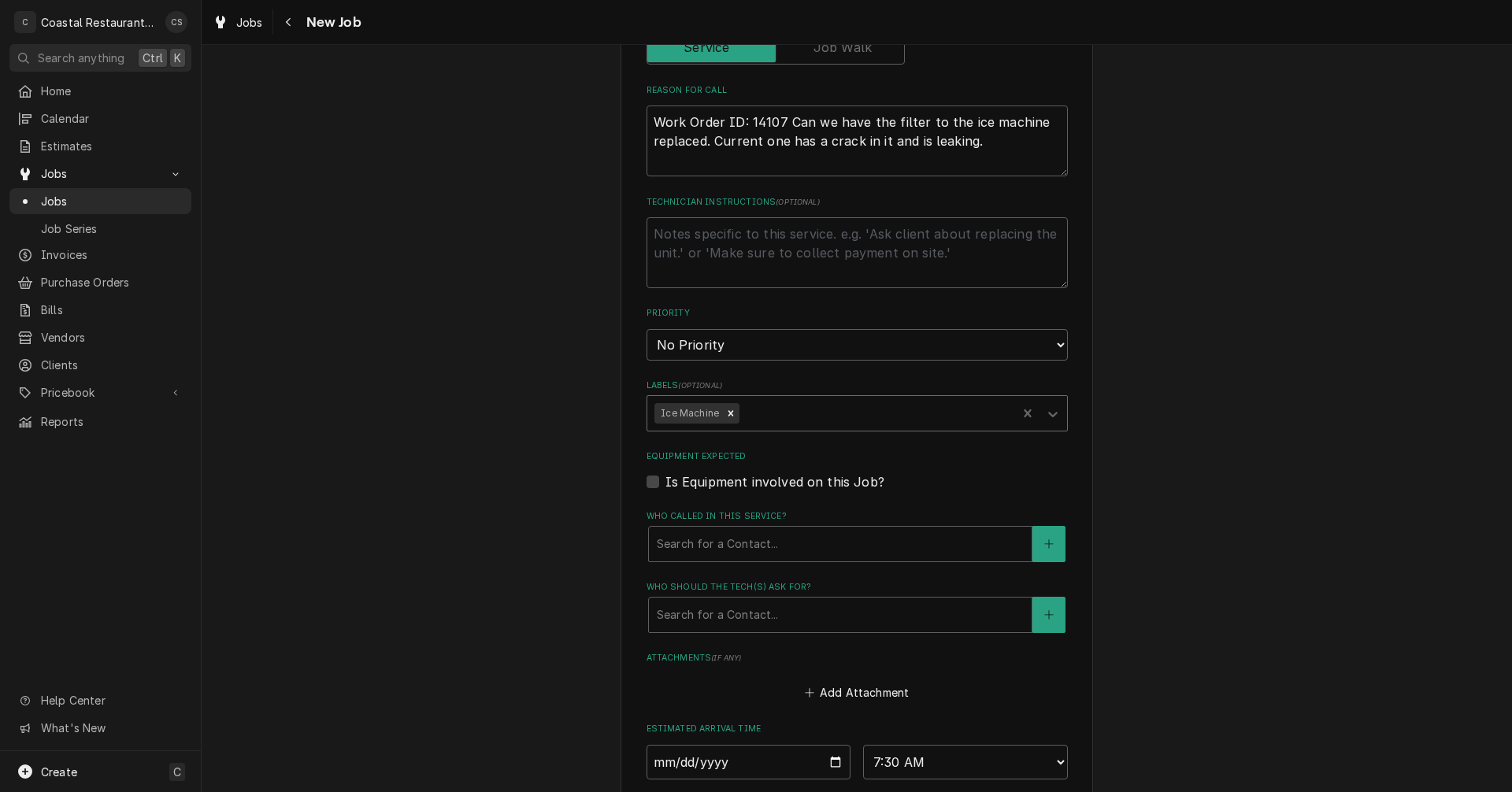
scroll to position [629, 0]
click at [720, 550] on div "Who called in this service?" at bounding box center [840, 543] width 367 height 28
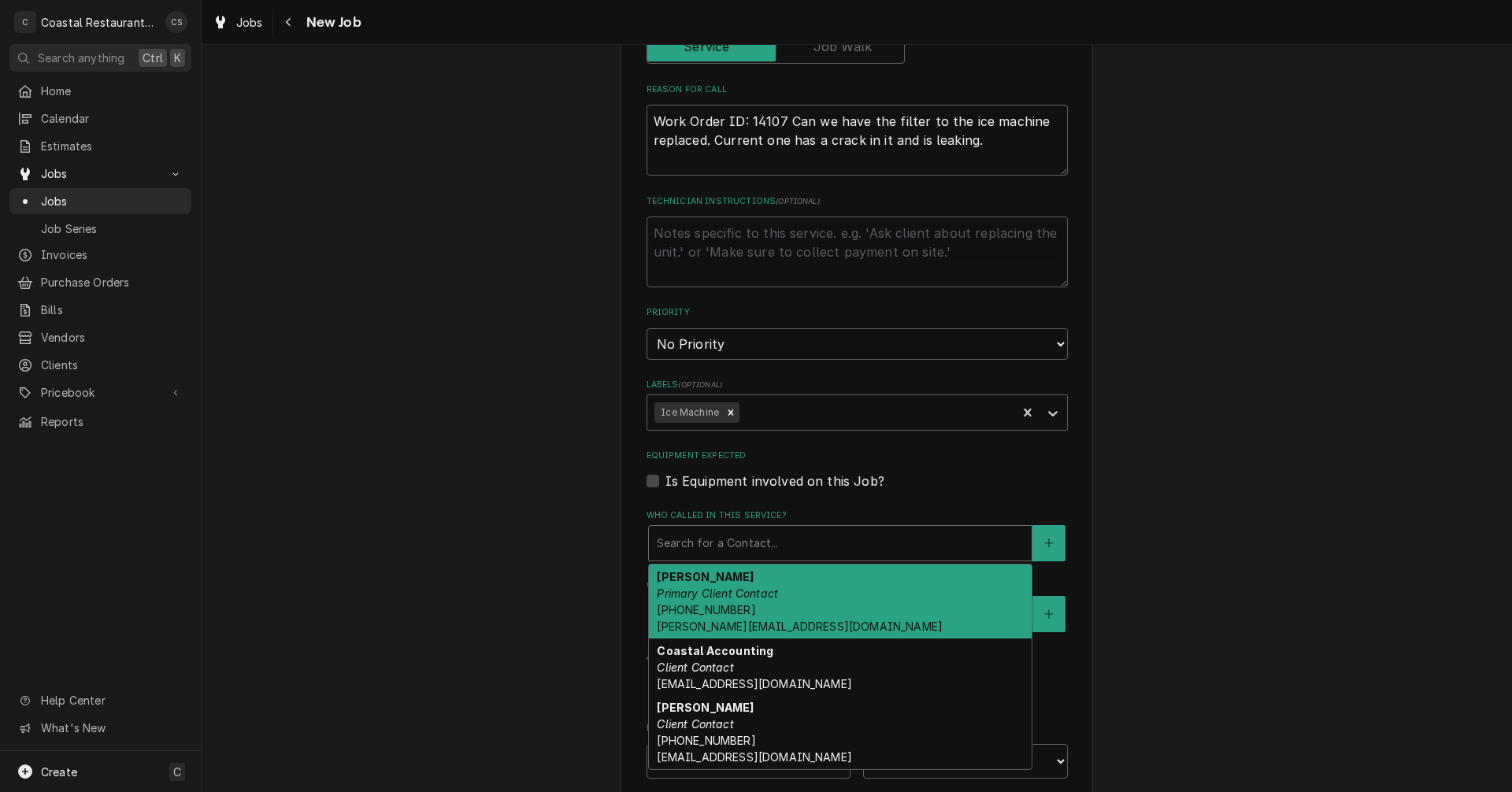
click at [718, 593] on em "Primary Client Contact" at bounding box center [718, 593] width 121 height 13
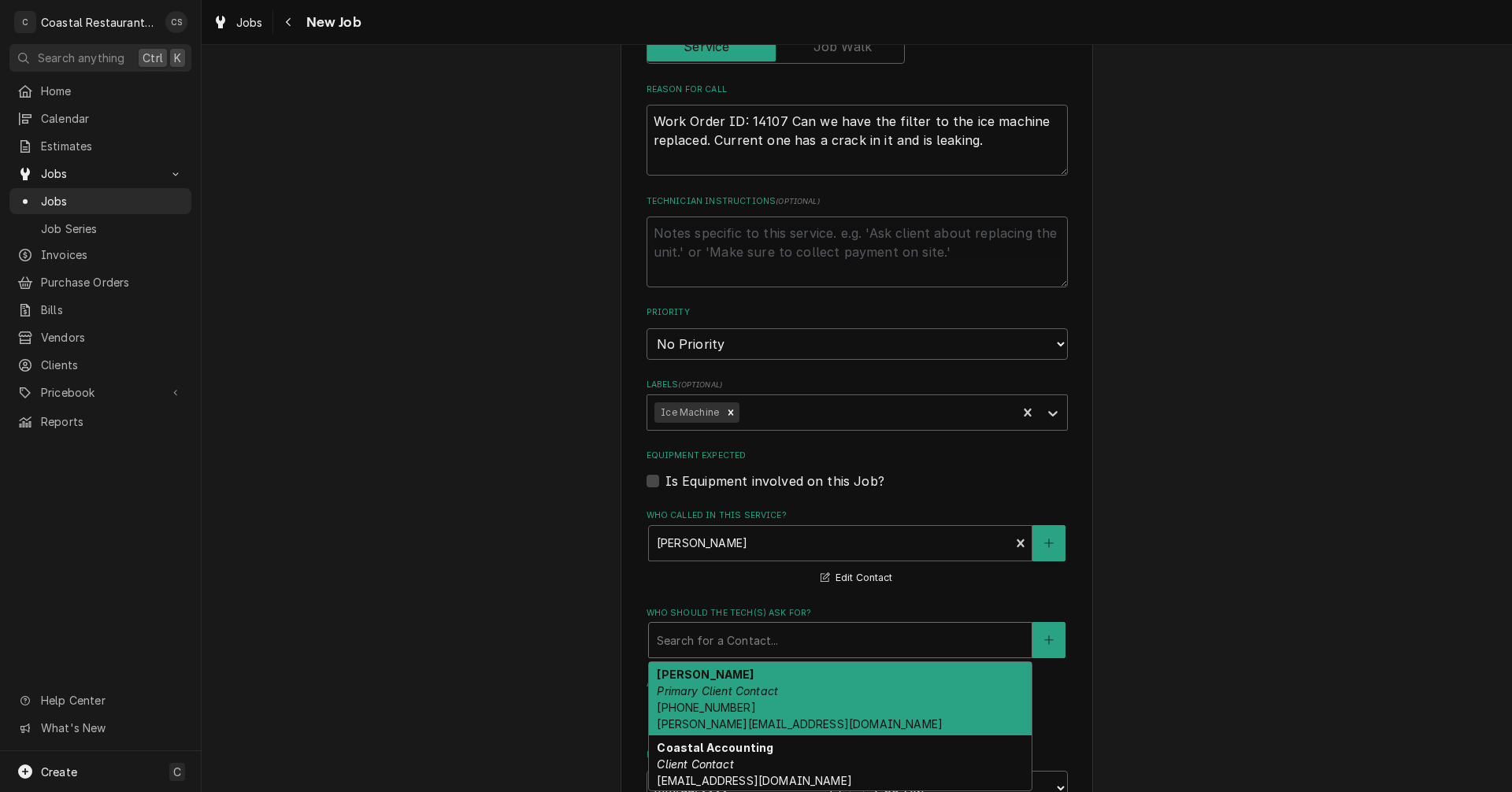
click at [716, 640] on div "Who should the tech(s) ask for?" at bounding box center [840, 640] width 367 height 28
click at [719, 728] on span "(302) 381-0571 Andrew@sodelconcepts.com" at bounding box center [800, 715] width 286 height 30
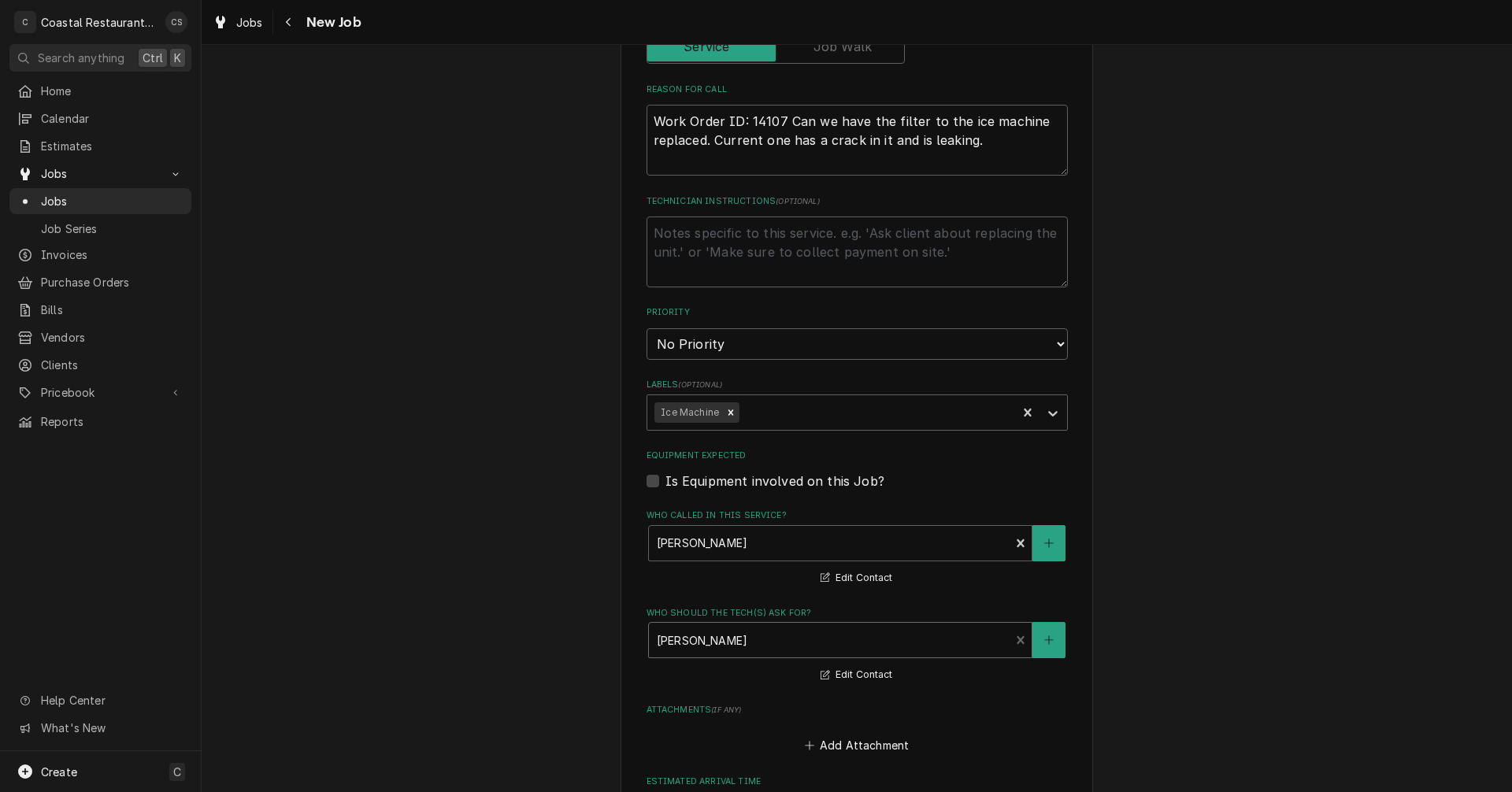
scroll to position [998, 0]
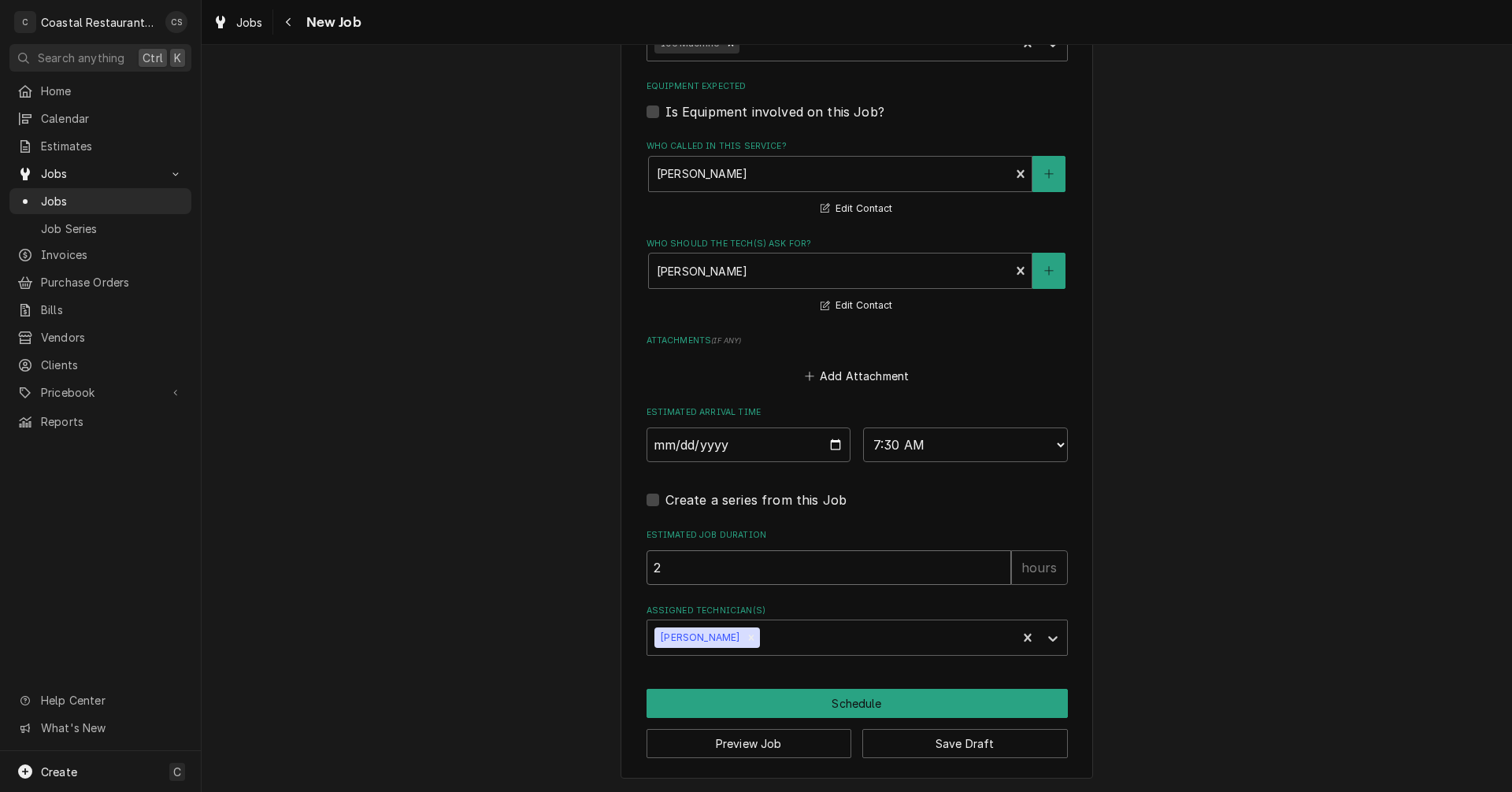
click at [688, 568] on input "2" at bounding box center [829, 567] width 364 height 35
type textarea "x"
type input "1"
type textarea "x"
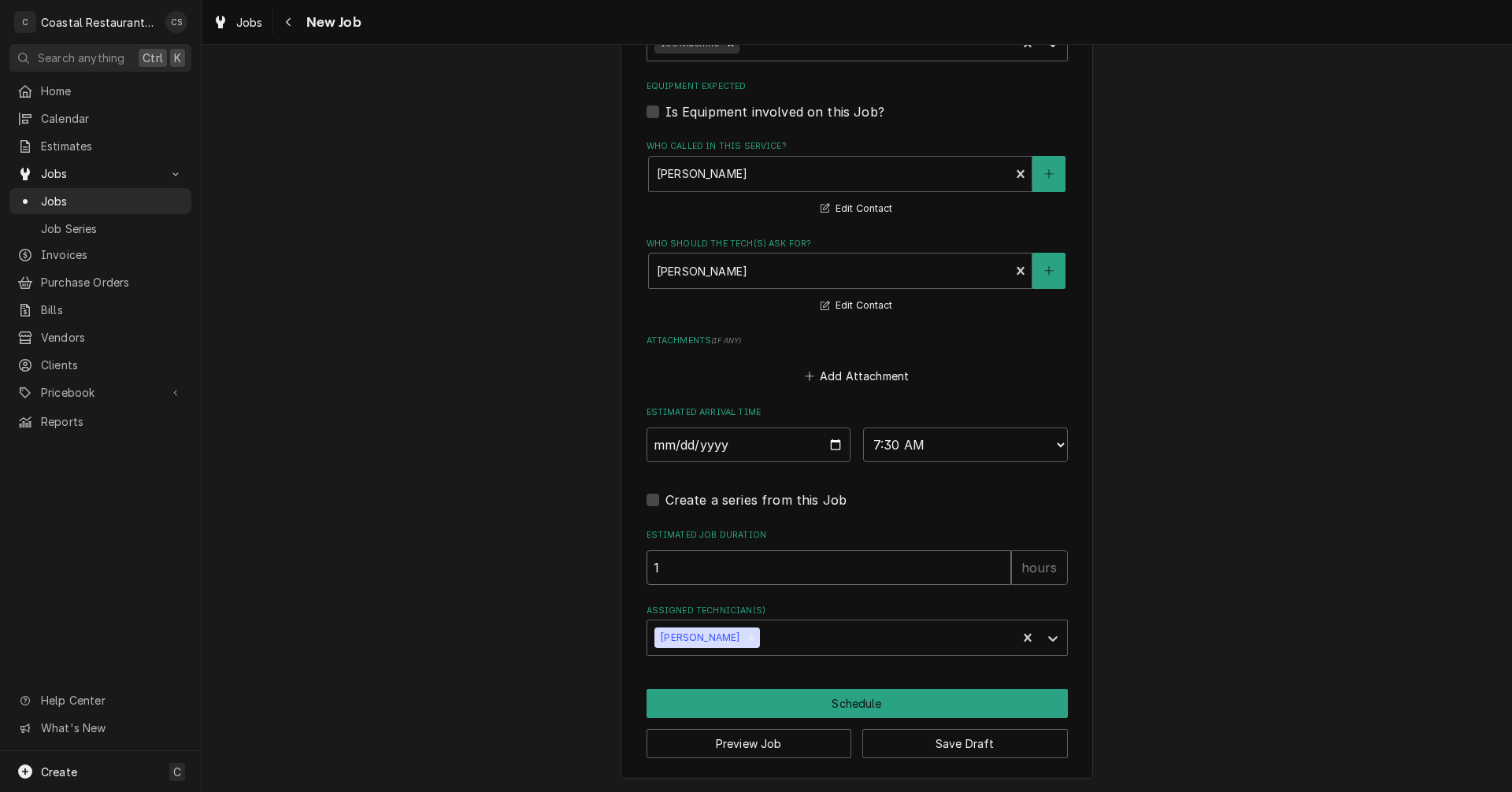
type input "1"
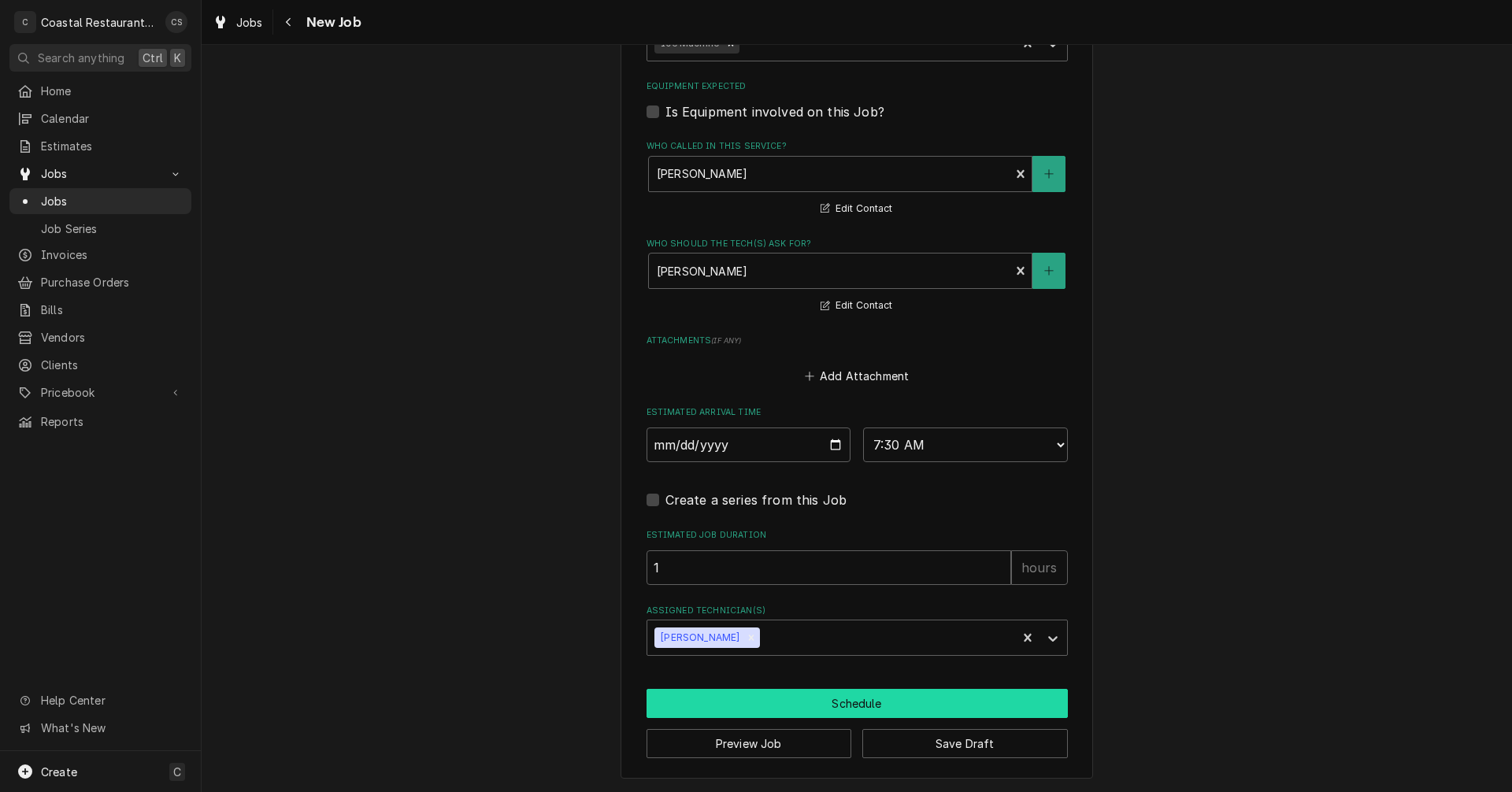
click at [799, 698] on button "Schedule" at bounding box center [857, 702] width 421 height 29
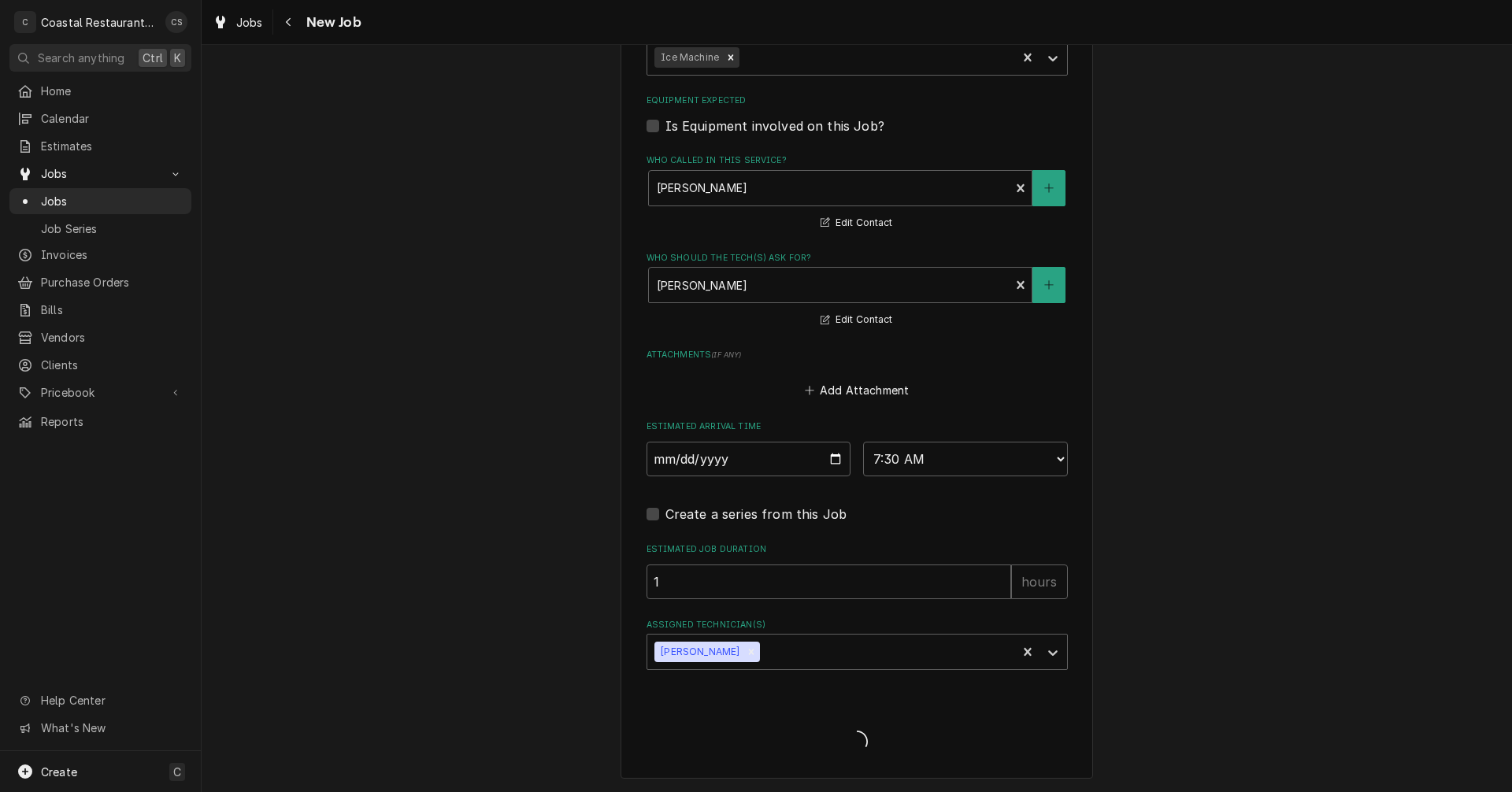
scroll to position [984, 0]
type textarea "x"
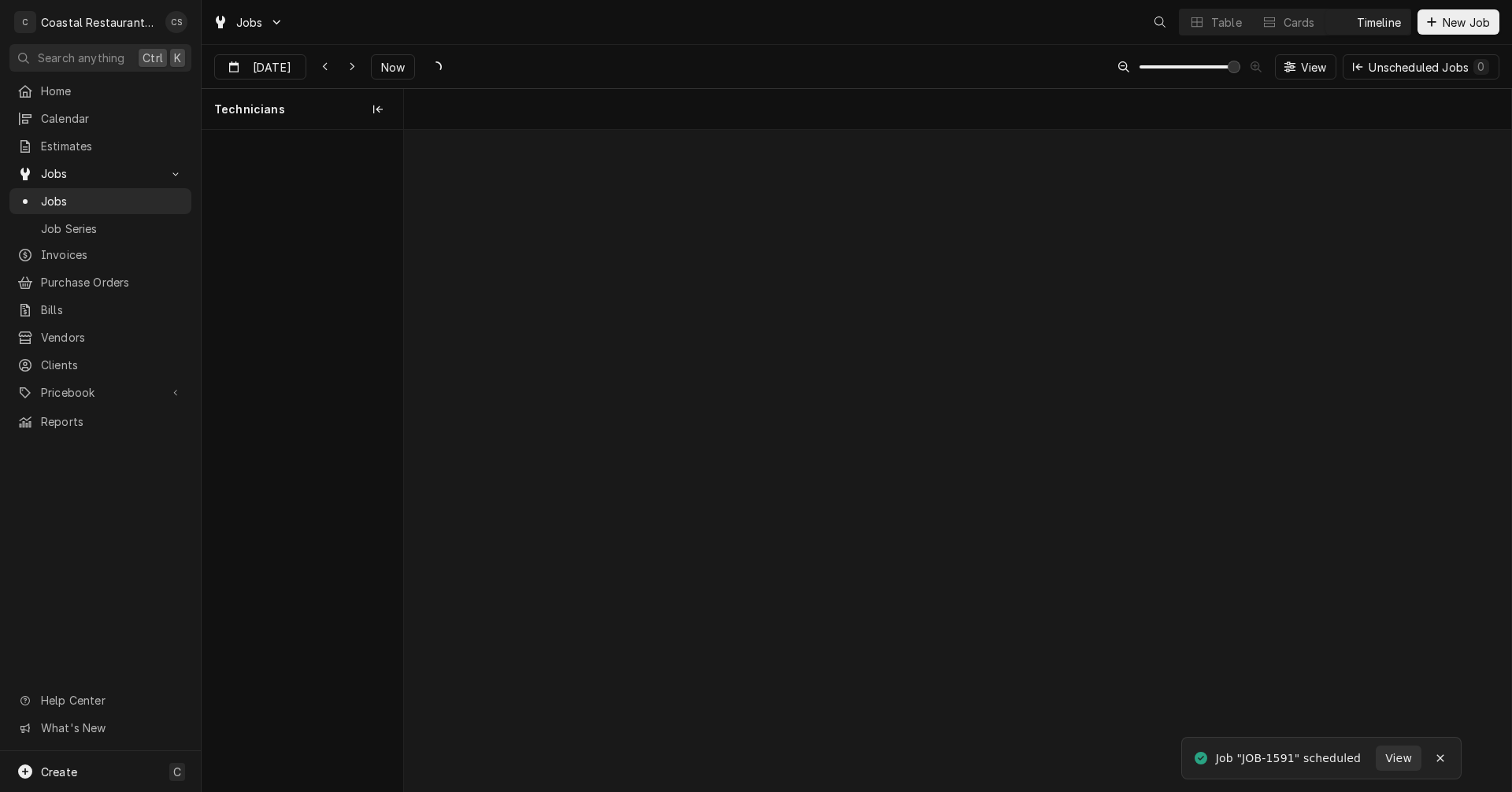
scroll to position [0, 21968]
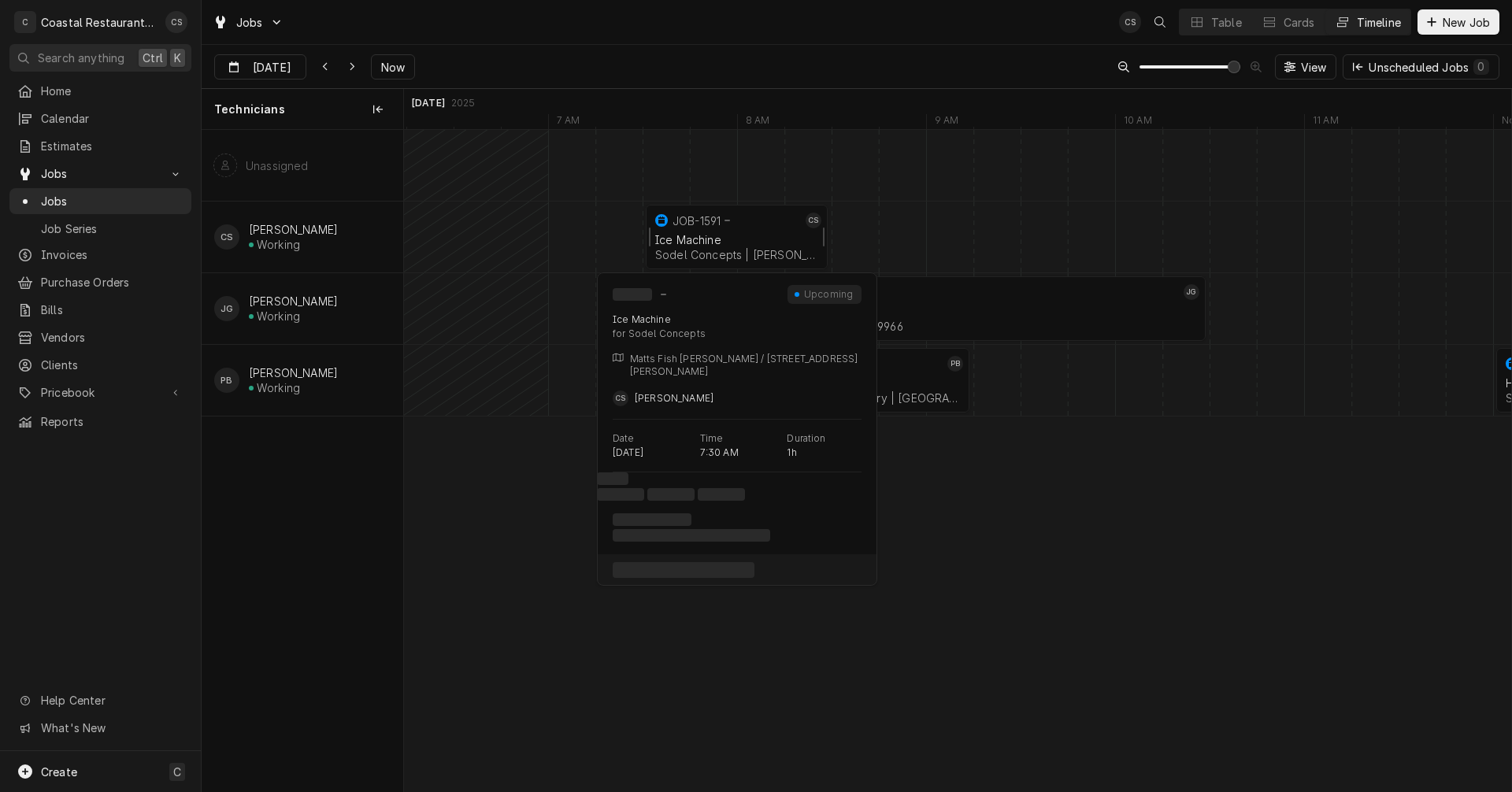
click at [754, 233] on div "Ice Machine Sodel Concepts | [PERSON_NAME][GEOGRAPHIC_DATA], 19930" at bounding box center [736, 247] width 169 height 35
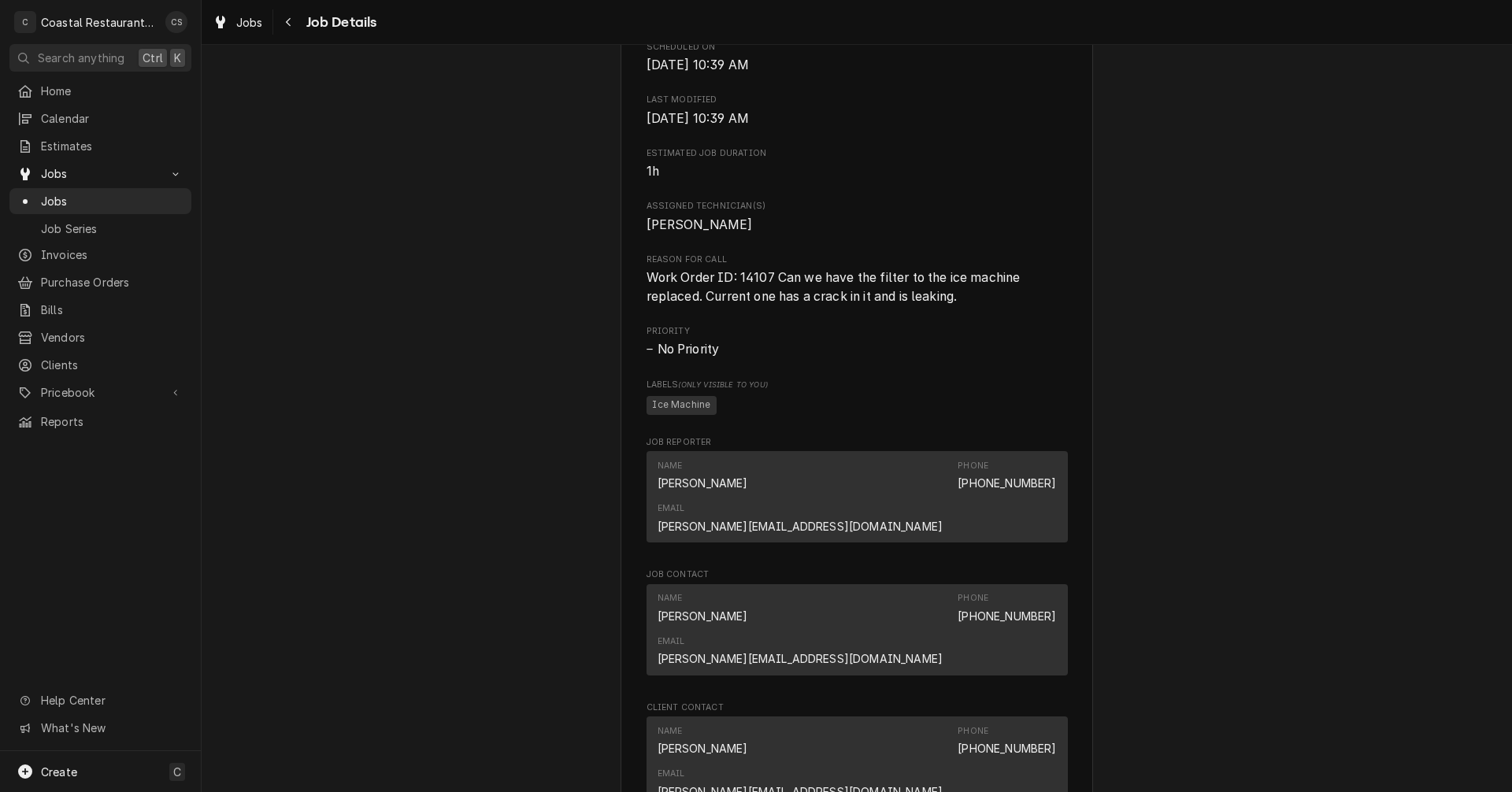
scroll to position [708, 0]
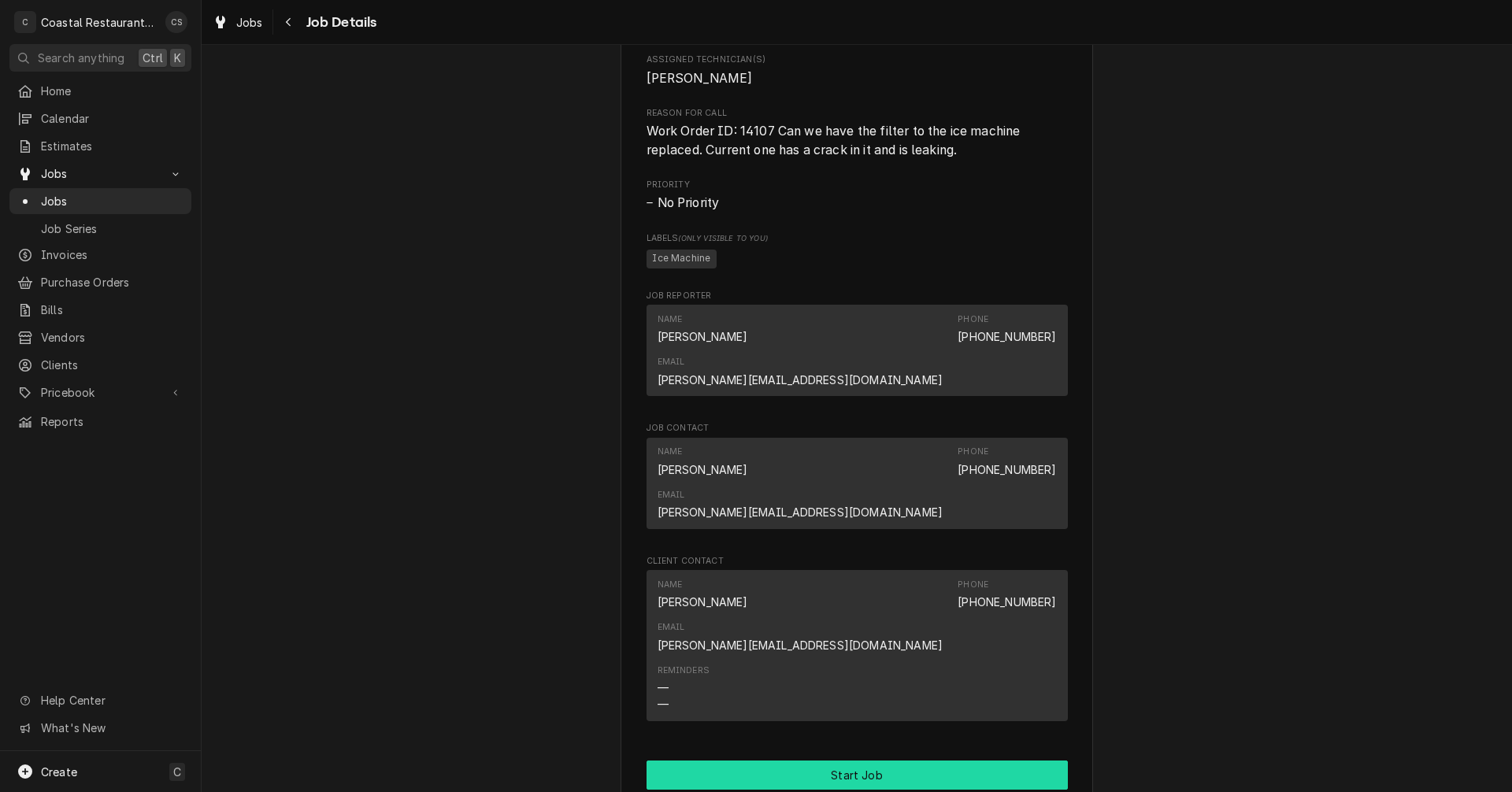
click at [831, 760] on button "Start Job" at bounding box center [857, 774] width 421 height 29
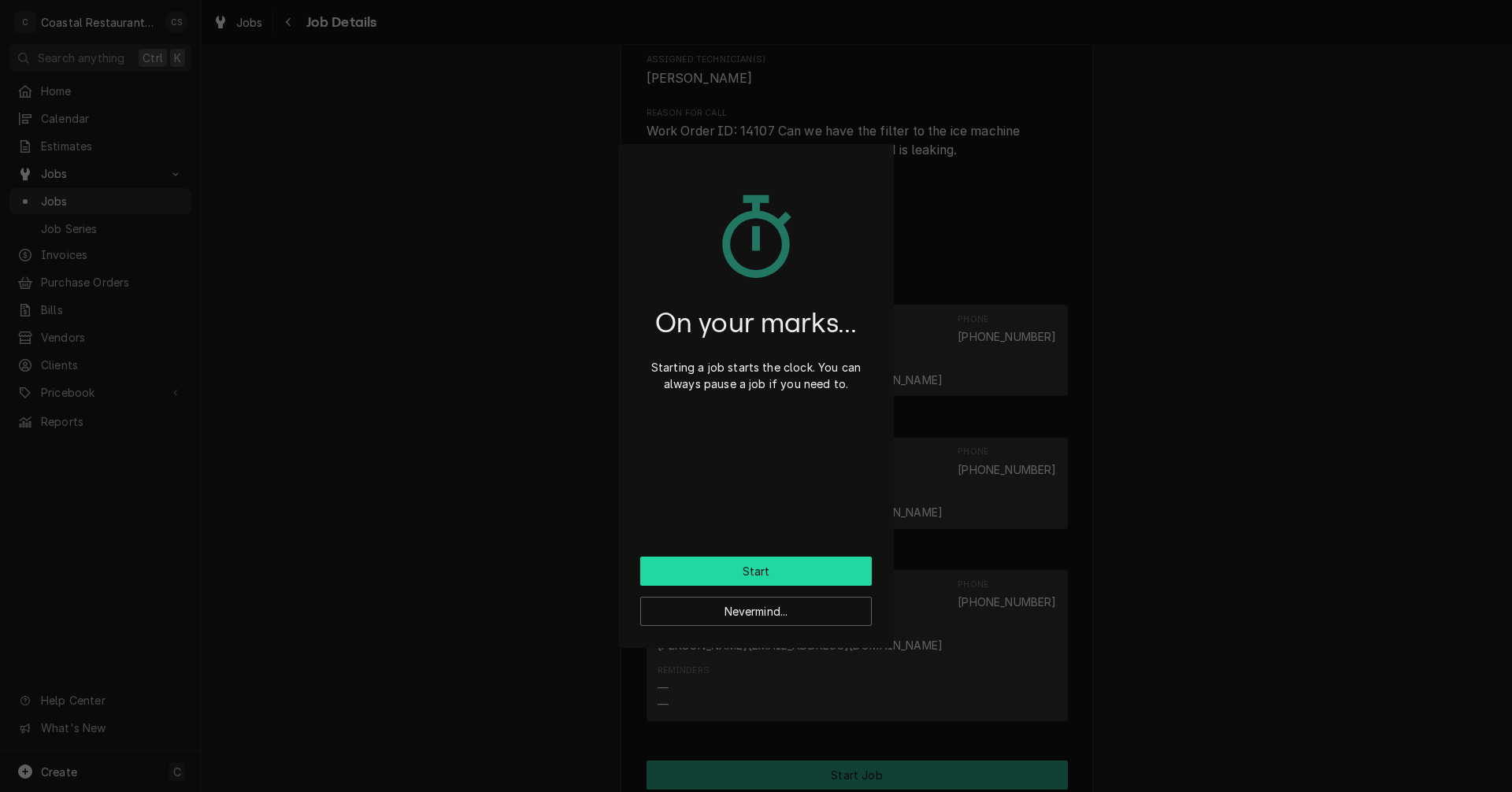
click at [824, 571] on button "Start" at bounding box center [756, 571] width 232 height 29
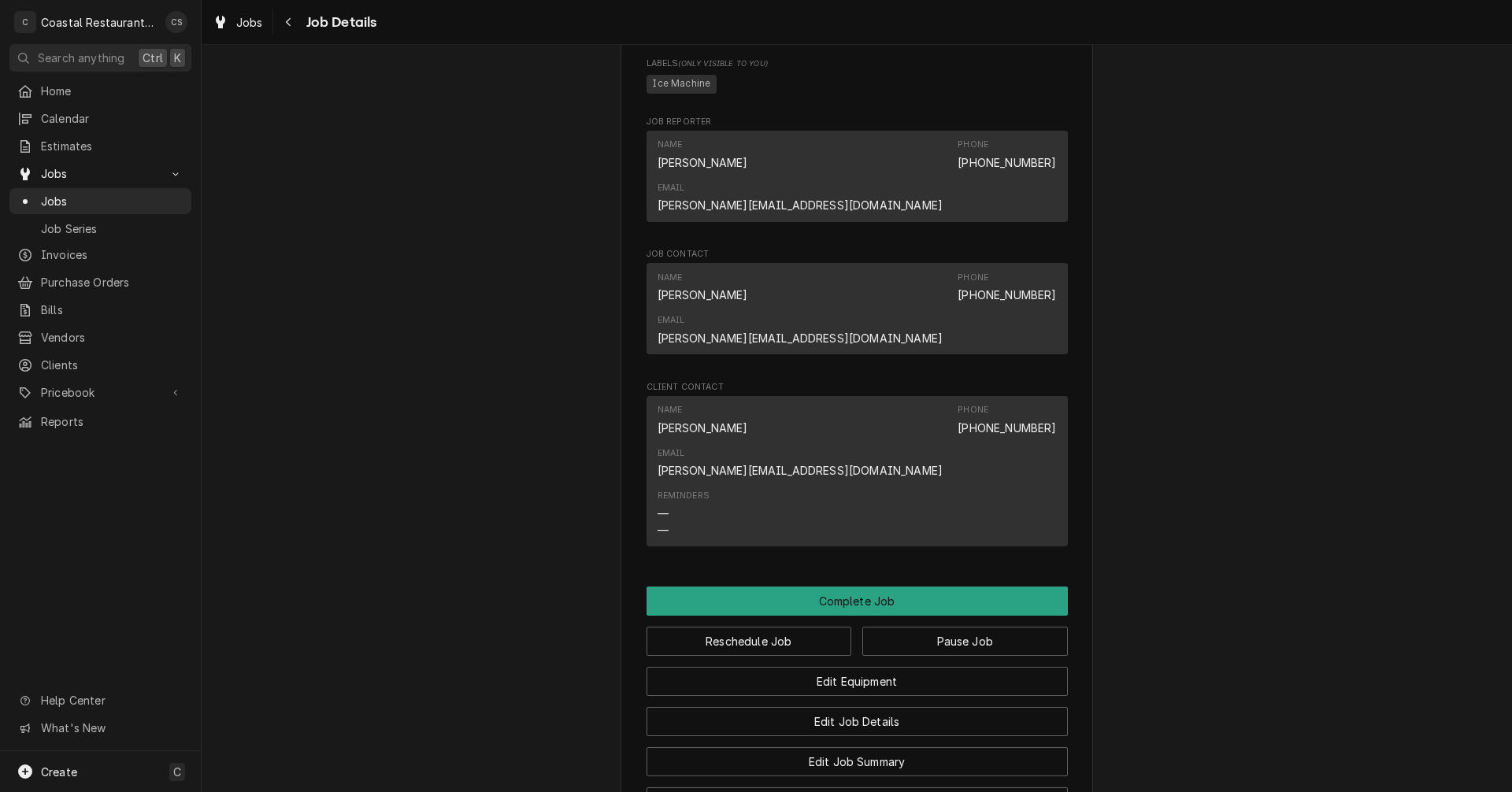
scroll to position [944, 0]
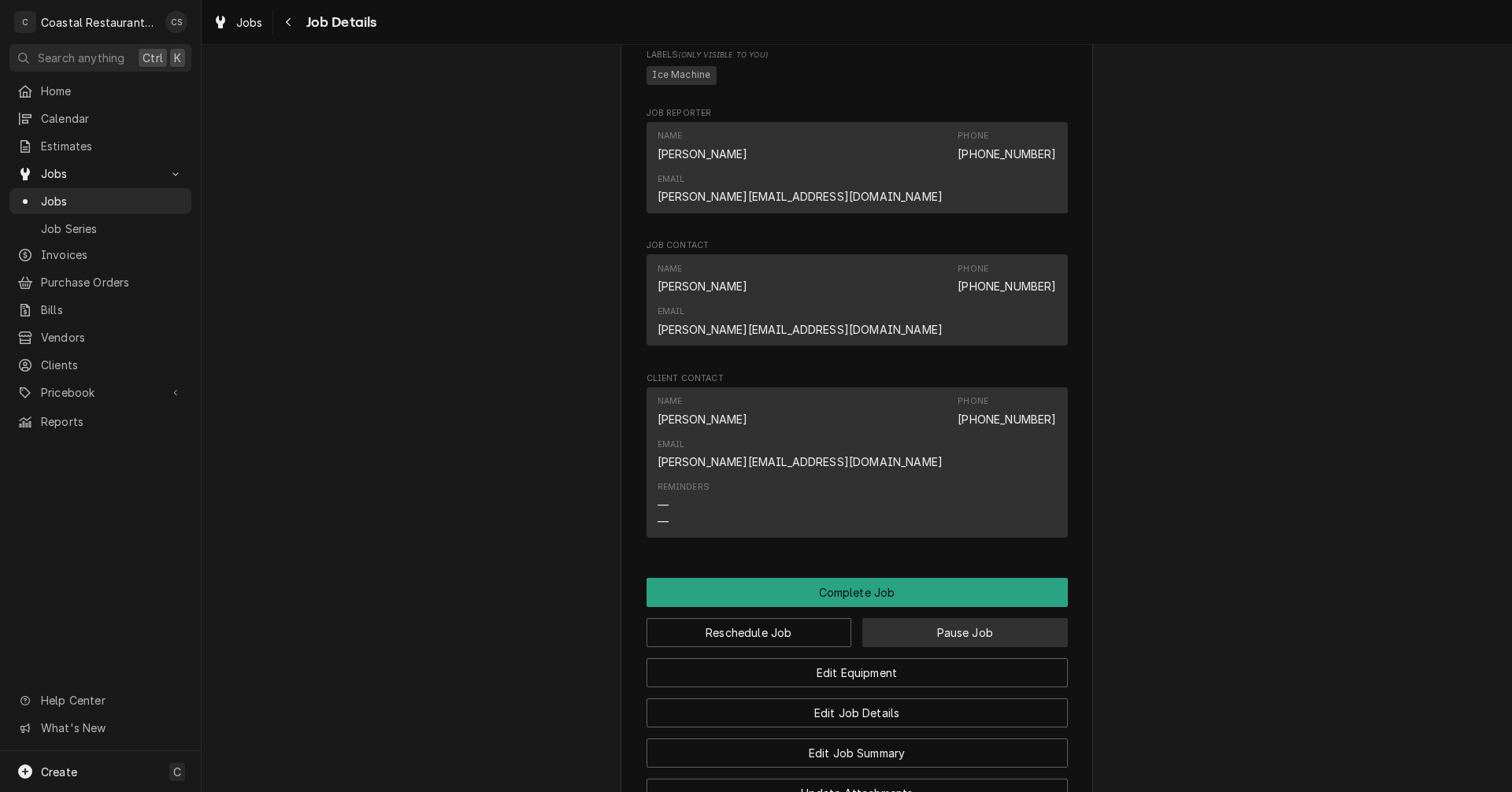
click at [906, 617] on button "Pause Job" at bounding box center [965, 631] width 206 height 29
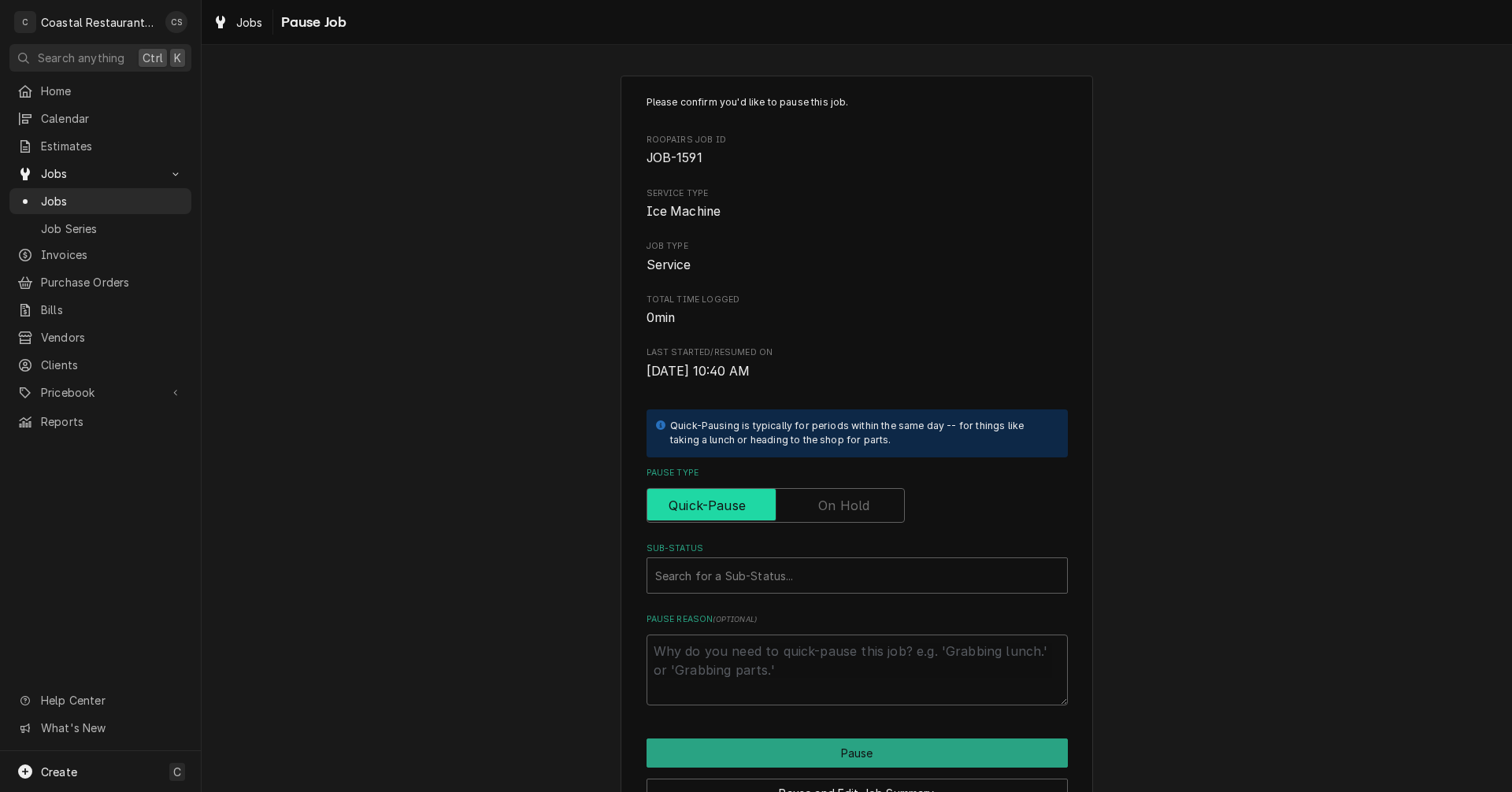
click at [806, 504] on input "Pause Type" at bounding box center [775, 504] width 244 height 35
checkbox input "true"
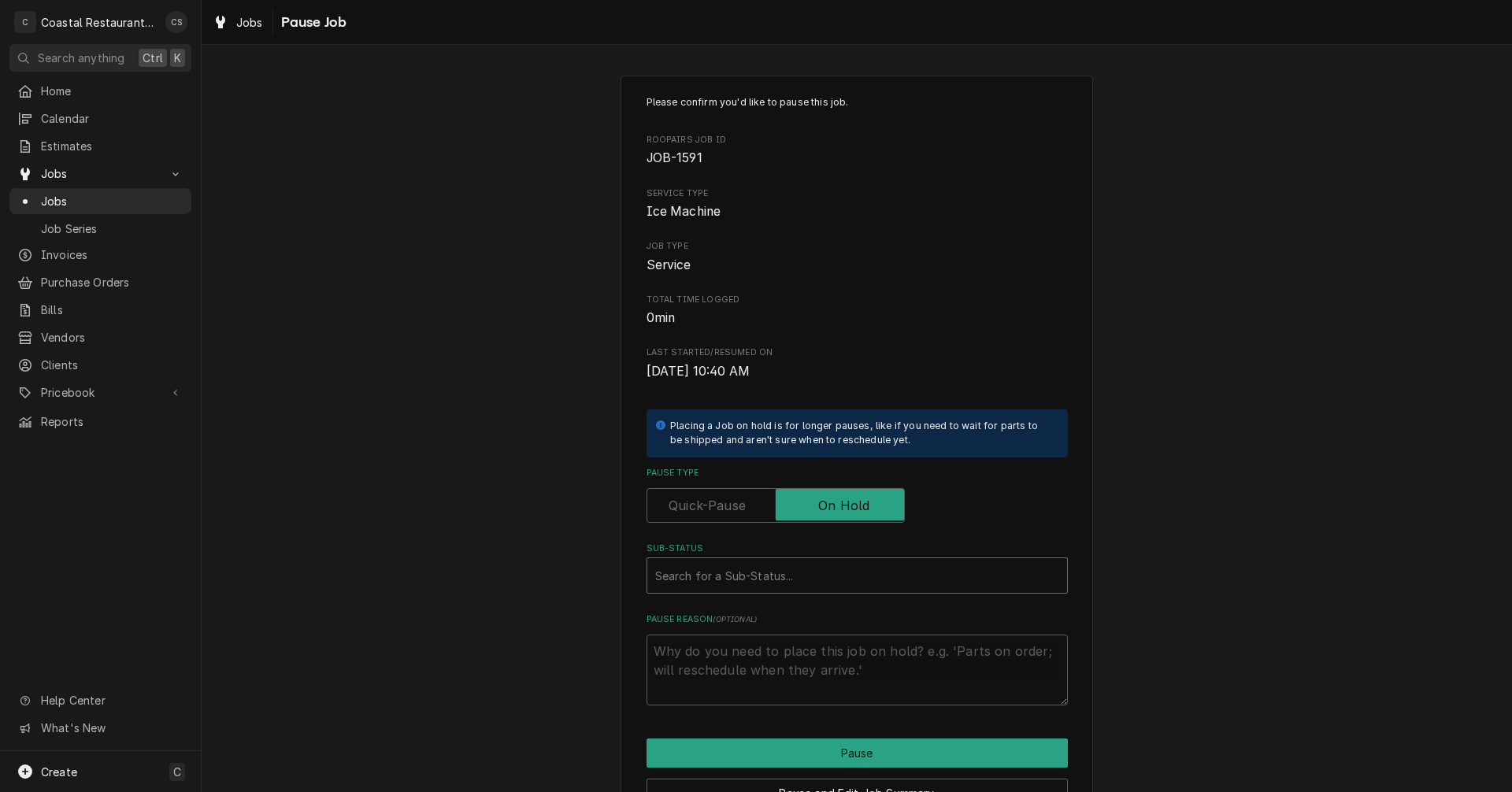
click at [734, 575] on div "Sub-Status" at bounding box center [857, 575] width 404 height 28
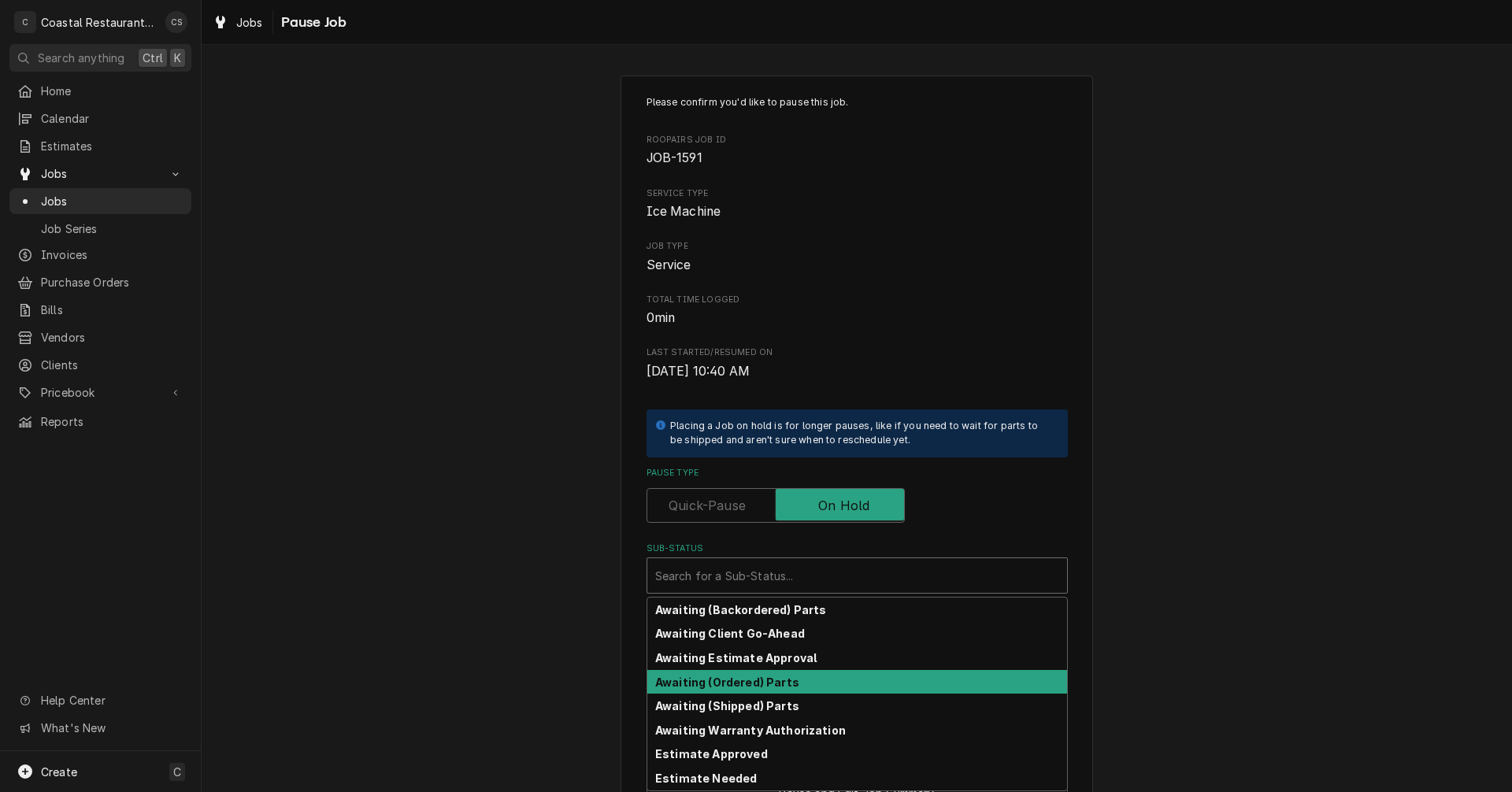
click at [742, 687] on strong "Awaiting (Ordered) Parts" at bounding box center [727, 682] width 144 height 13
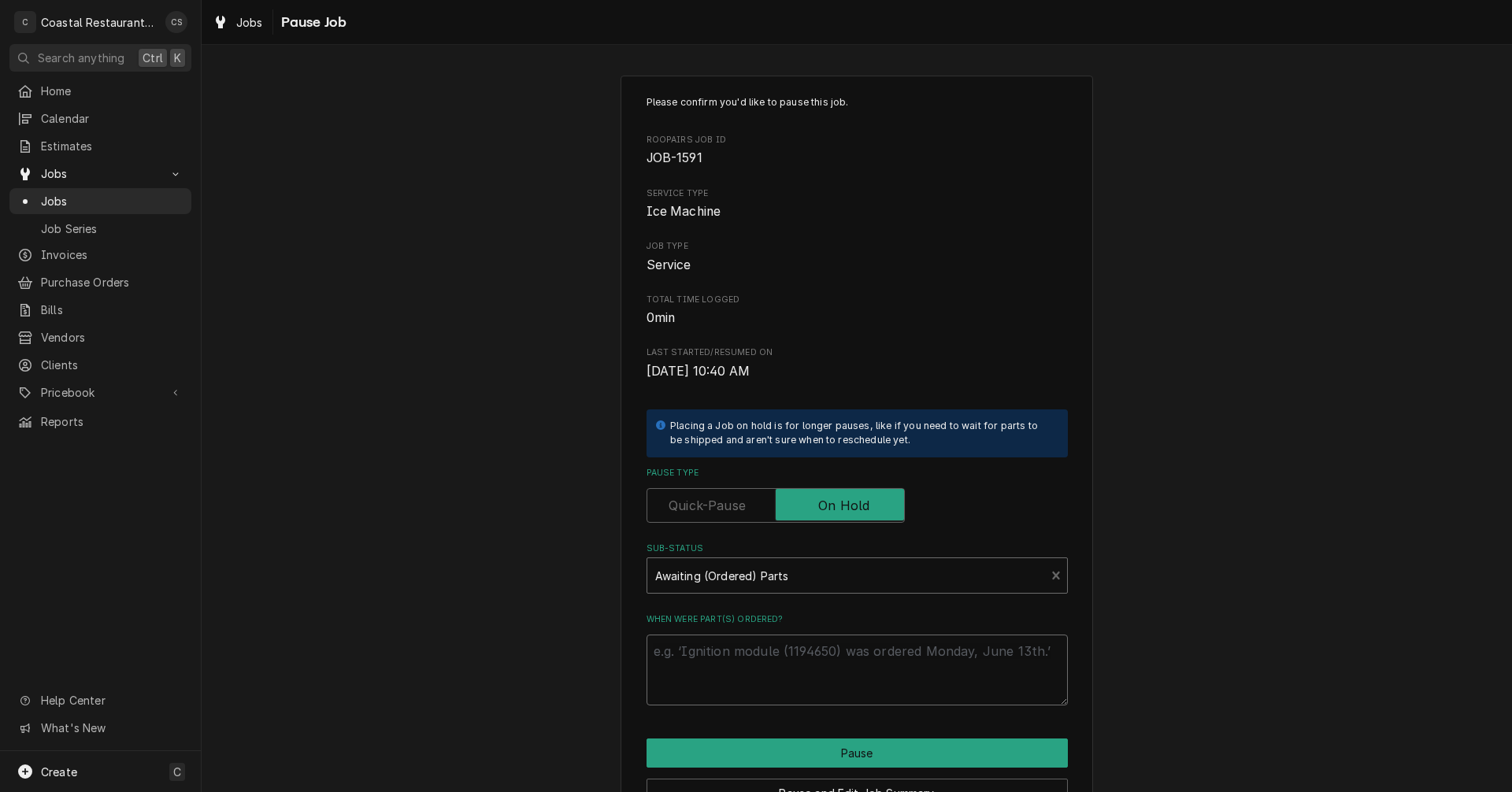
click at [720, 656] on textarea "When were part(s) ordered?" at bounding box center [857, 670] width 421 height 71
type textarea "x"
type textarea "p"
type textarea "x"
type textarea "pa"
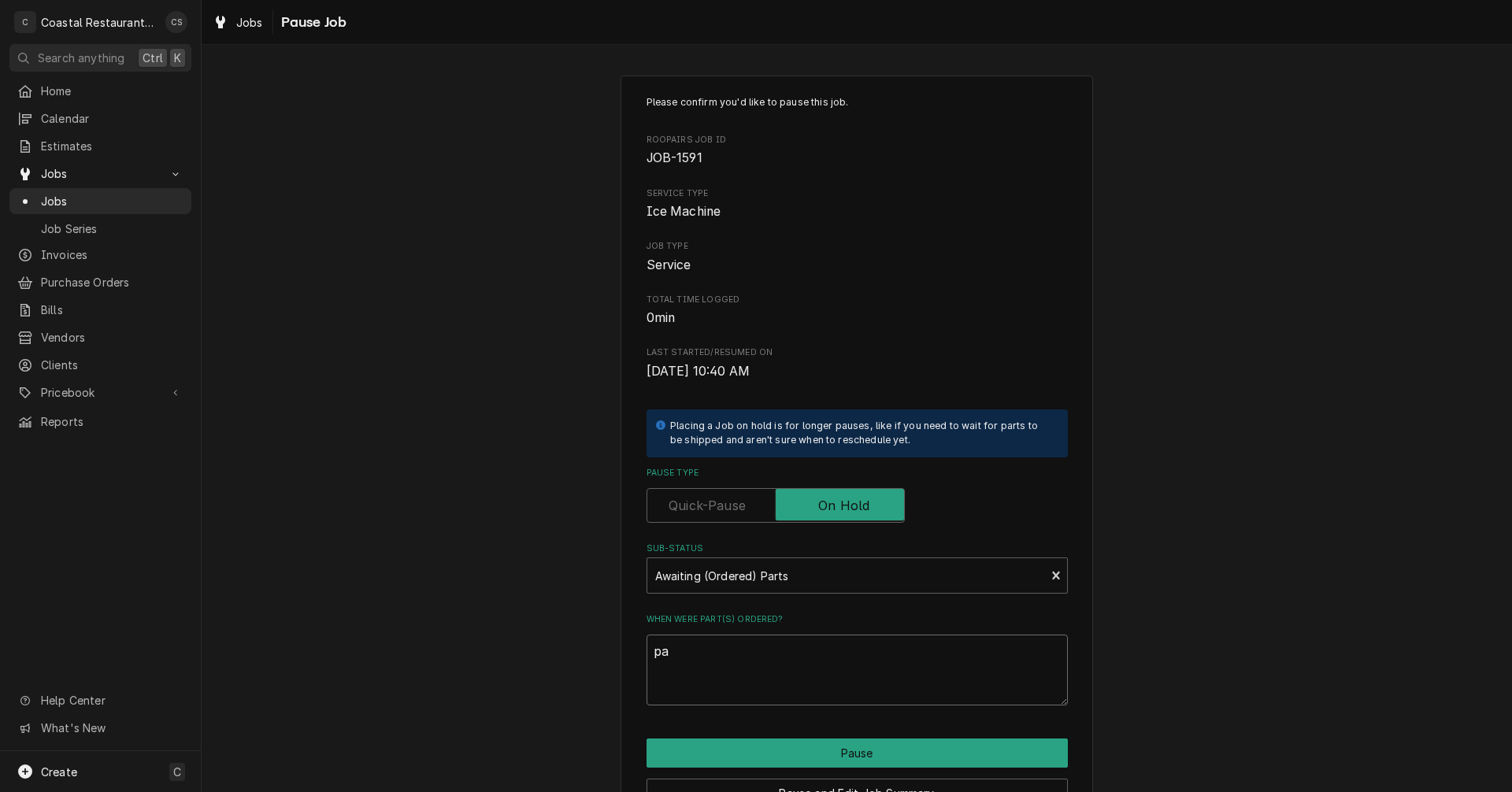
type textarea "x"
type textarea "par"
type textarea "x"
type textarea "part"
type textarea "x"
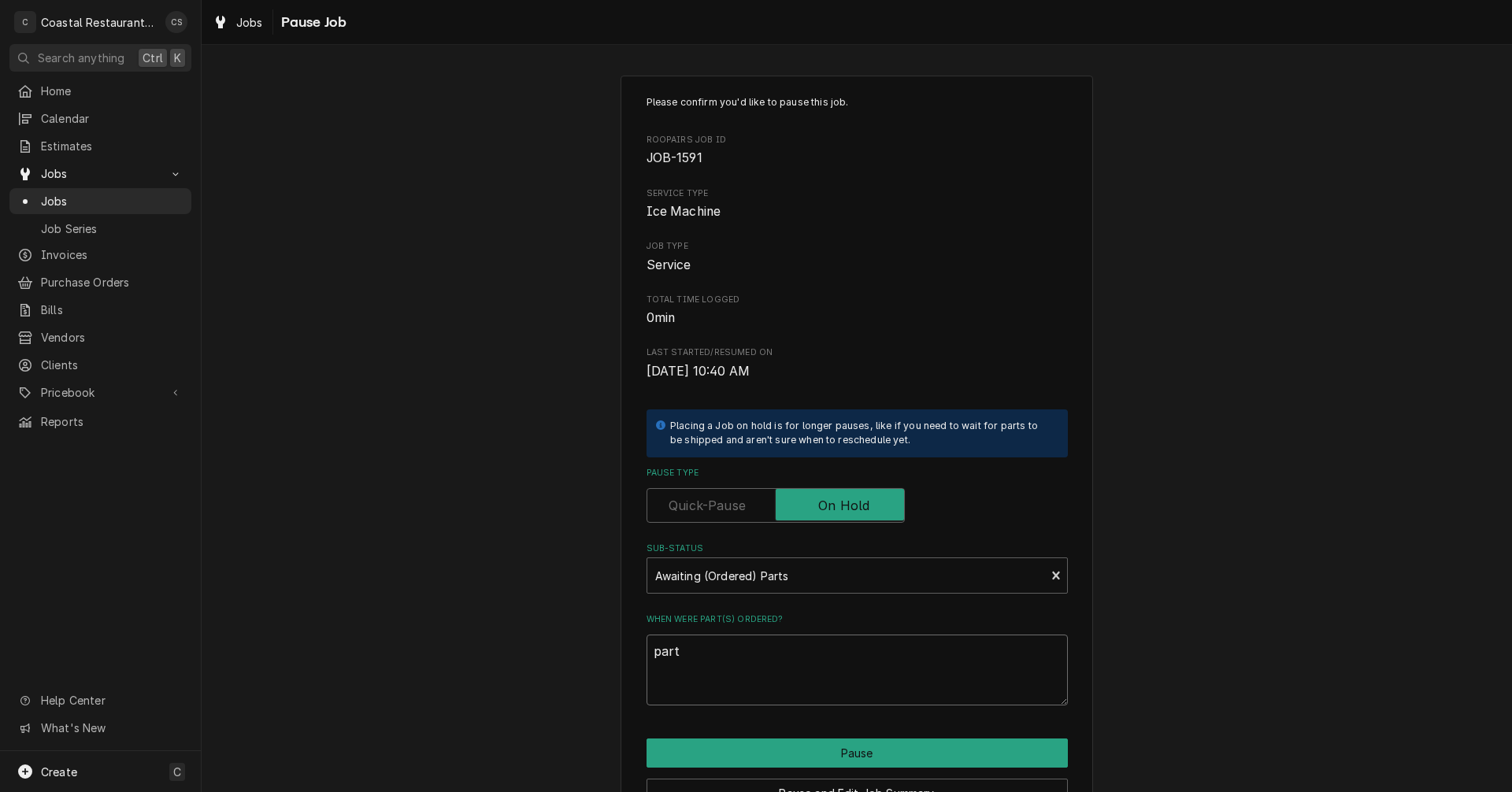
type textarea "parts"
type textarea "x"
type textarea "parts"
type textarea "x"
type textarea "parts T"
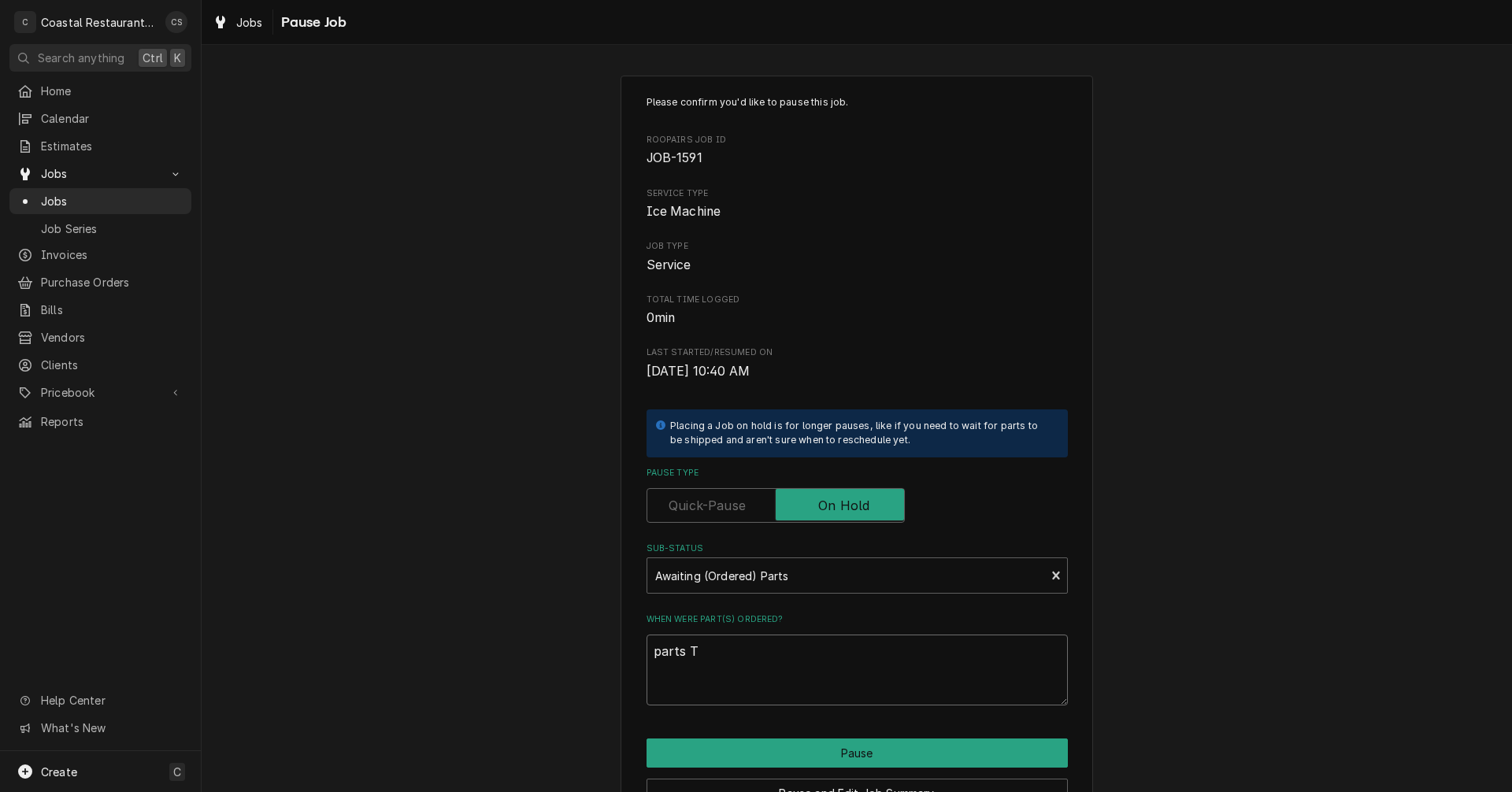
type textarea "x"
type textarea "parts To"
type textarea "x"
type textarea "parts Tow"
type textarea "x"
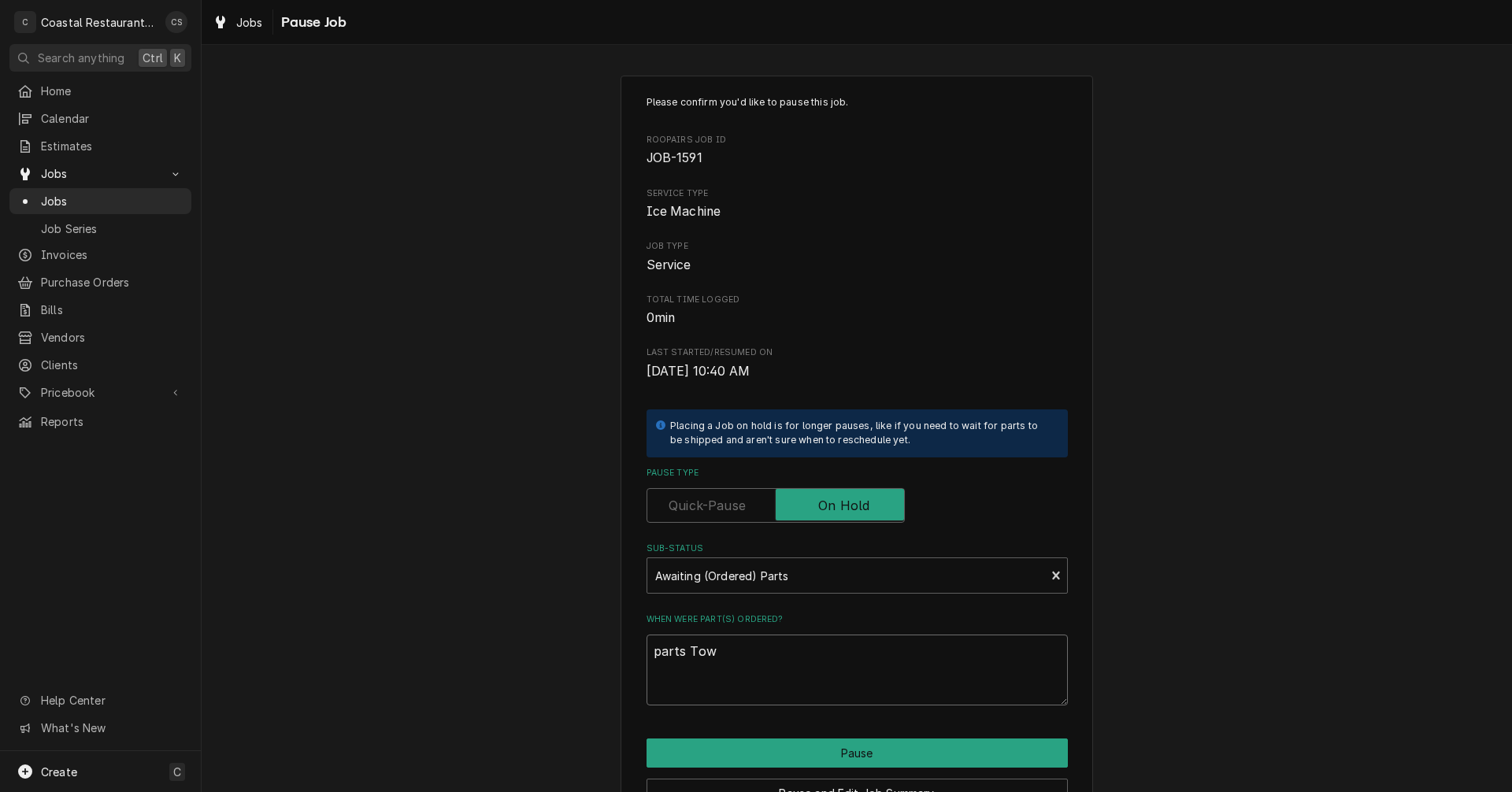
type textarea "parts Town"
type textarea "x"
type textarea "parts Tow"
type textarea "x"
type textarea "parts To"
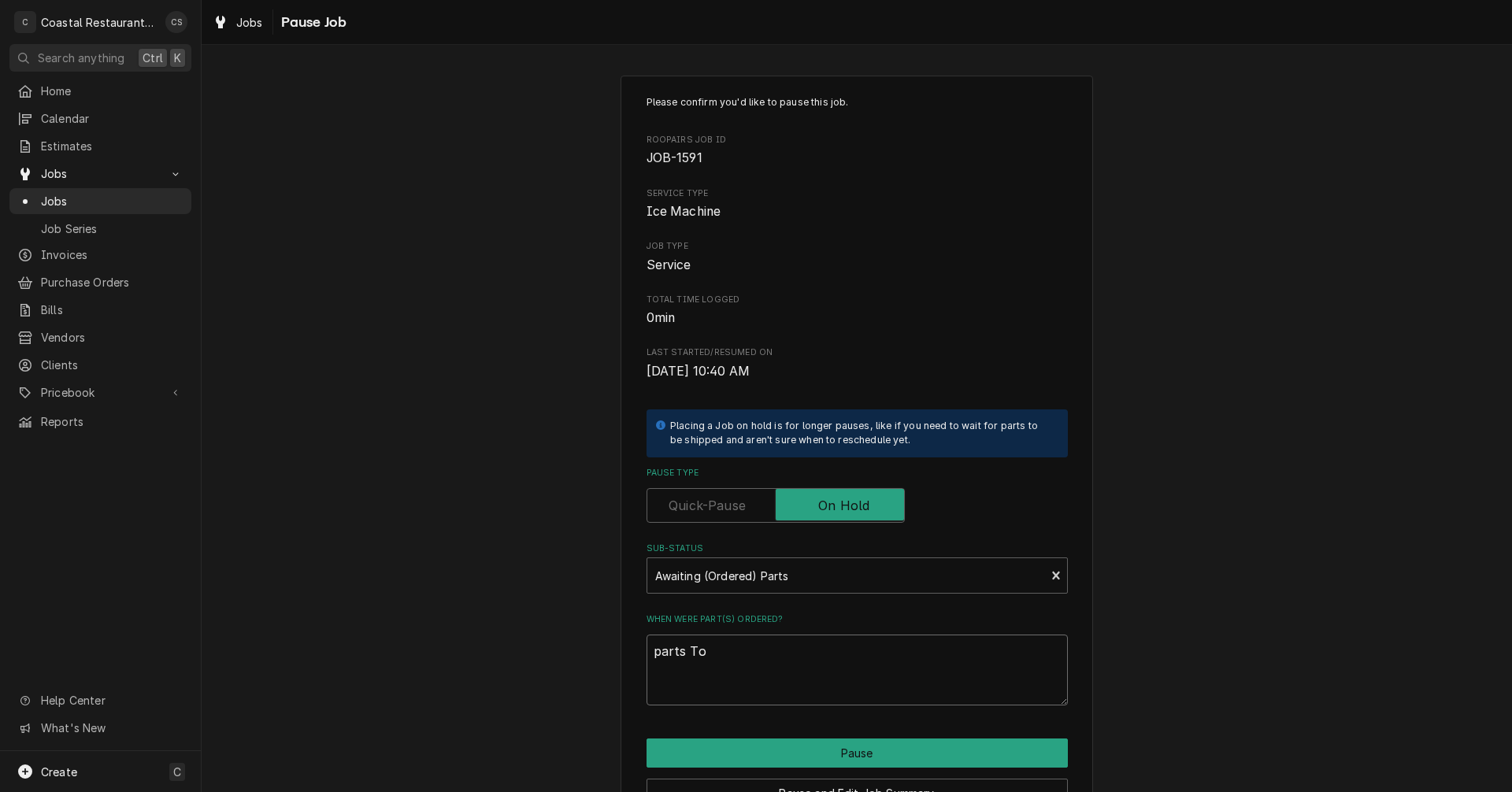
type textarea "x"
type textarea "parts T"
type textarea "x"
type textarea "parts"
type textarea "x"
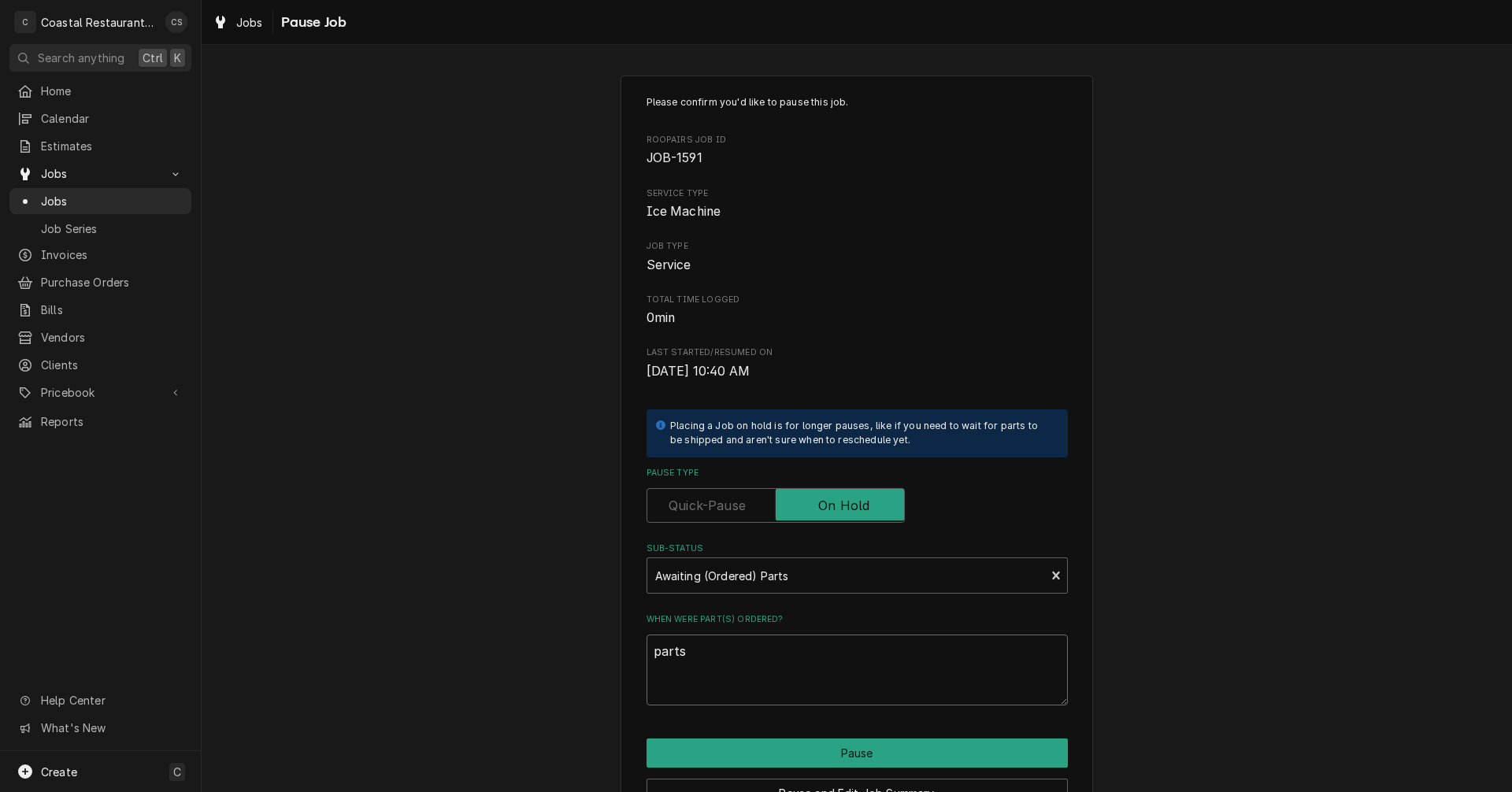
type textarea "parts t"
type textarea "x"
type textarea "parts to"
type textarea "x"
type textarea "parts tow"
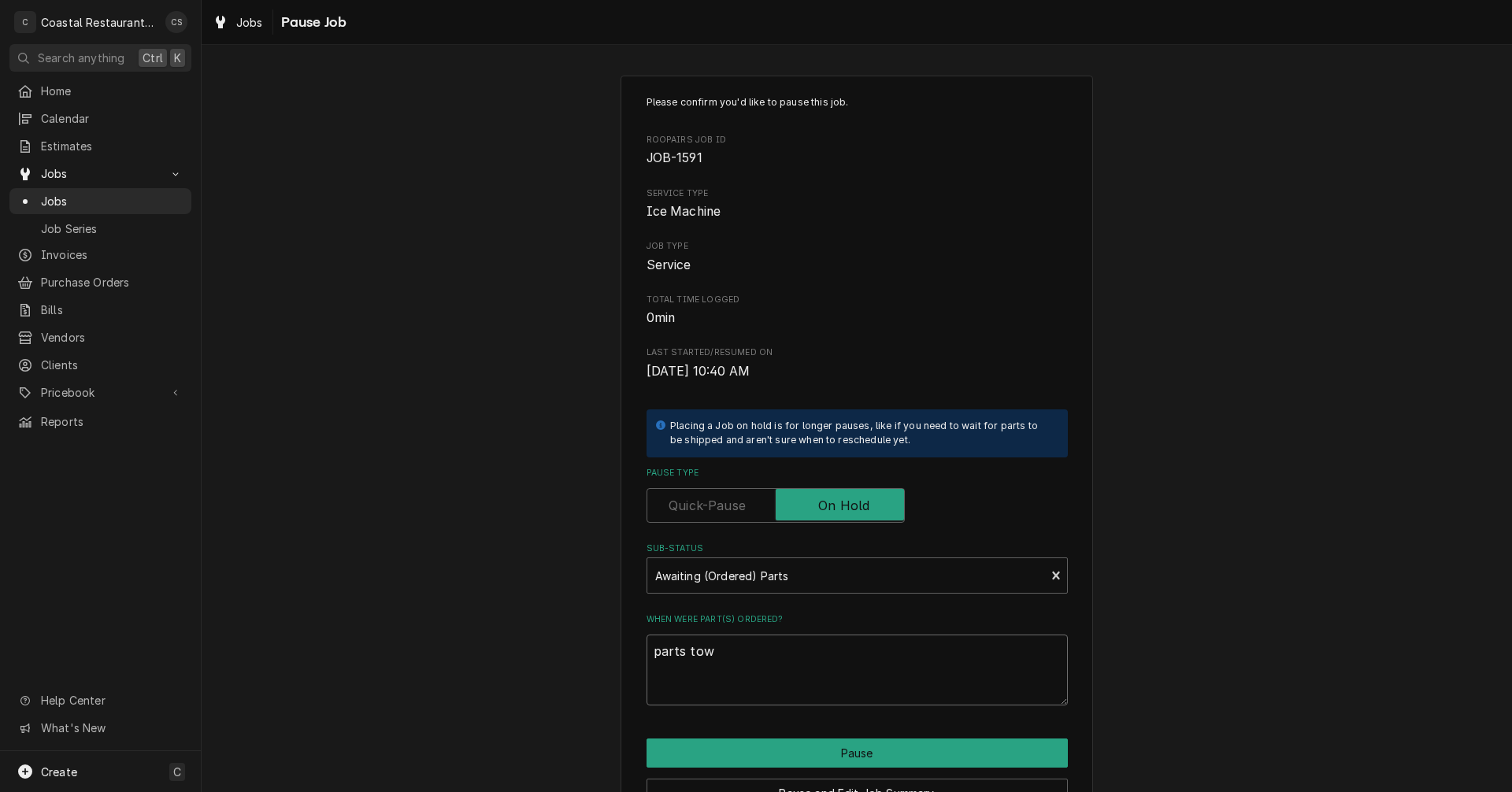
type textarea "x"
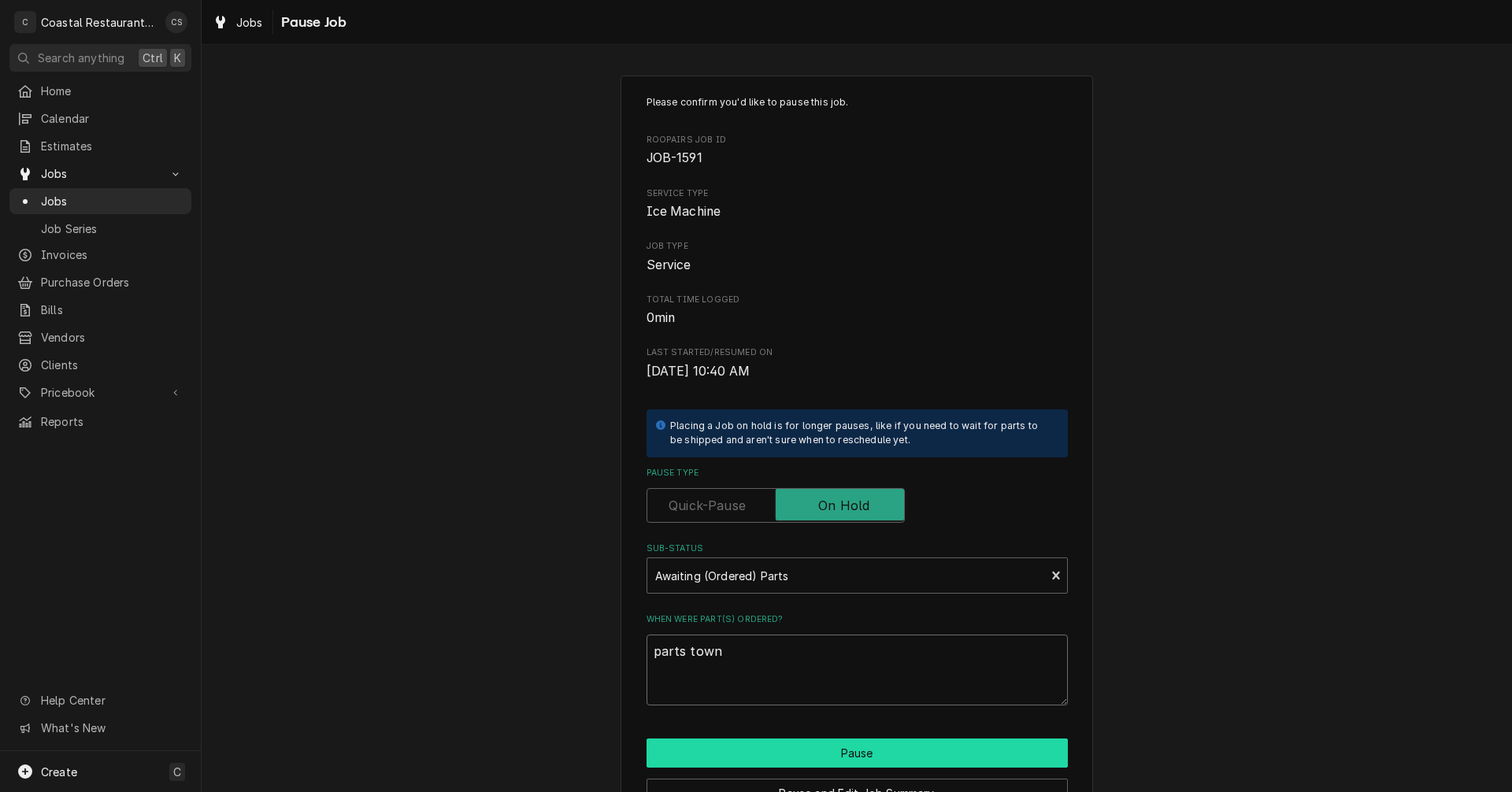
type textarea "parts town"
click at [804, 752] on button "Pause" at bounding box center [857, 752] width 421 height 29
type textarea "x"
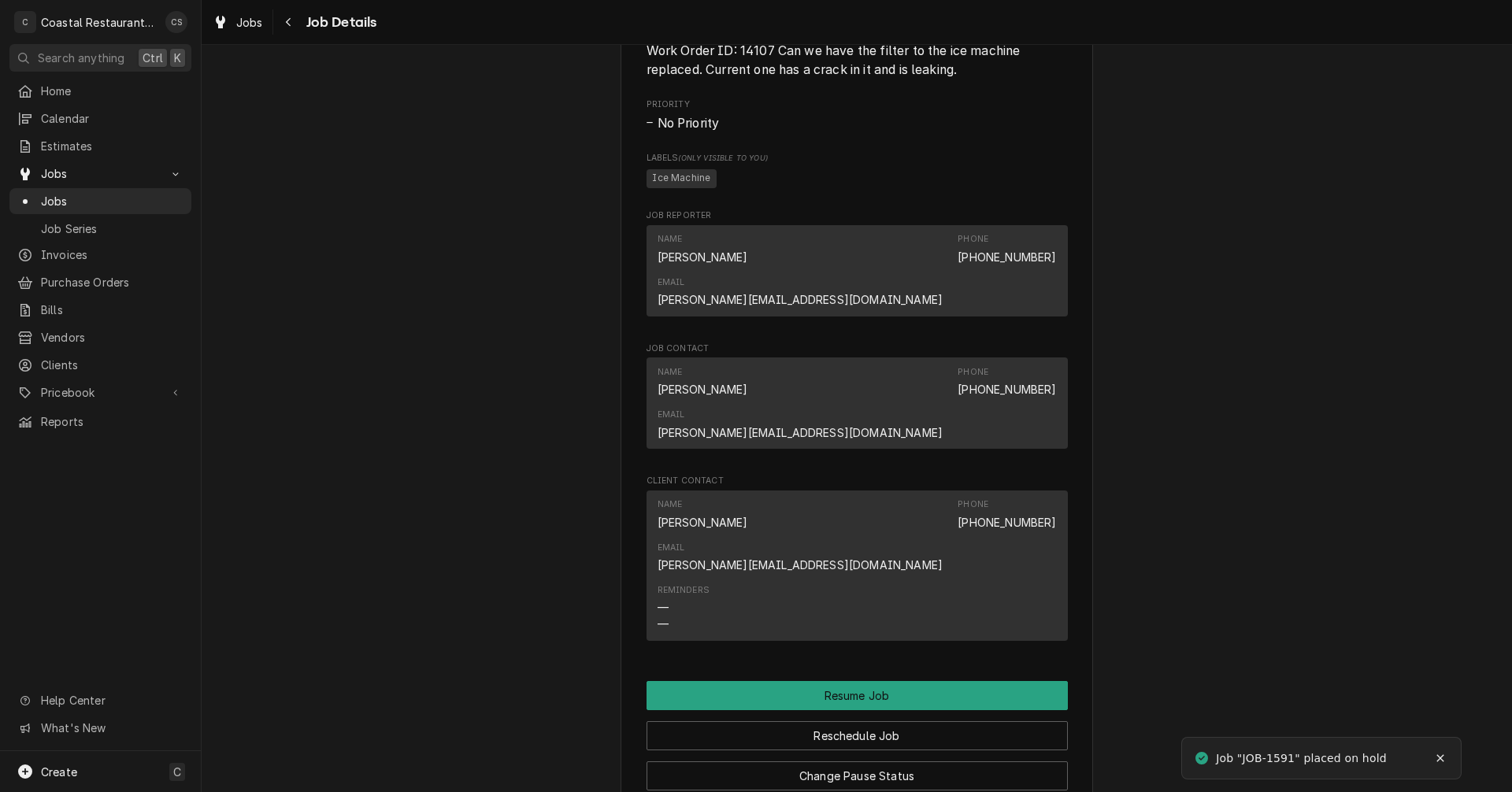
scroll to position [1181, 0]
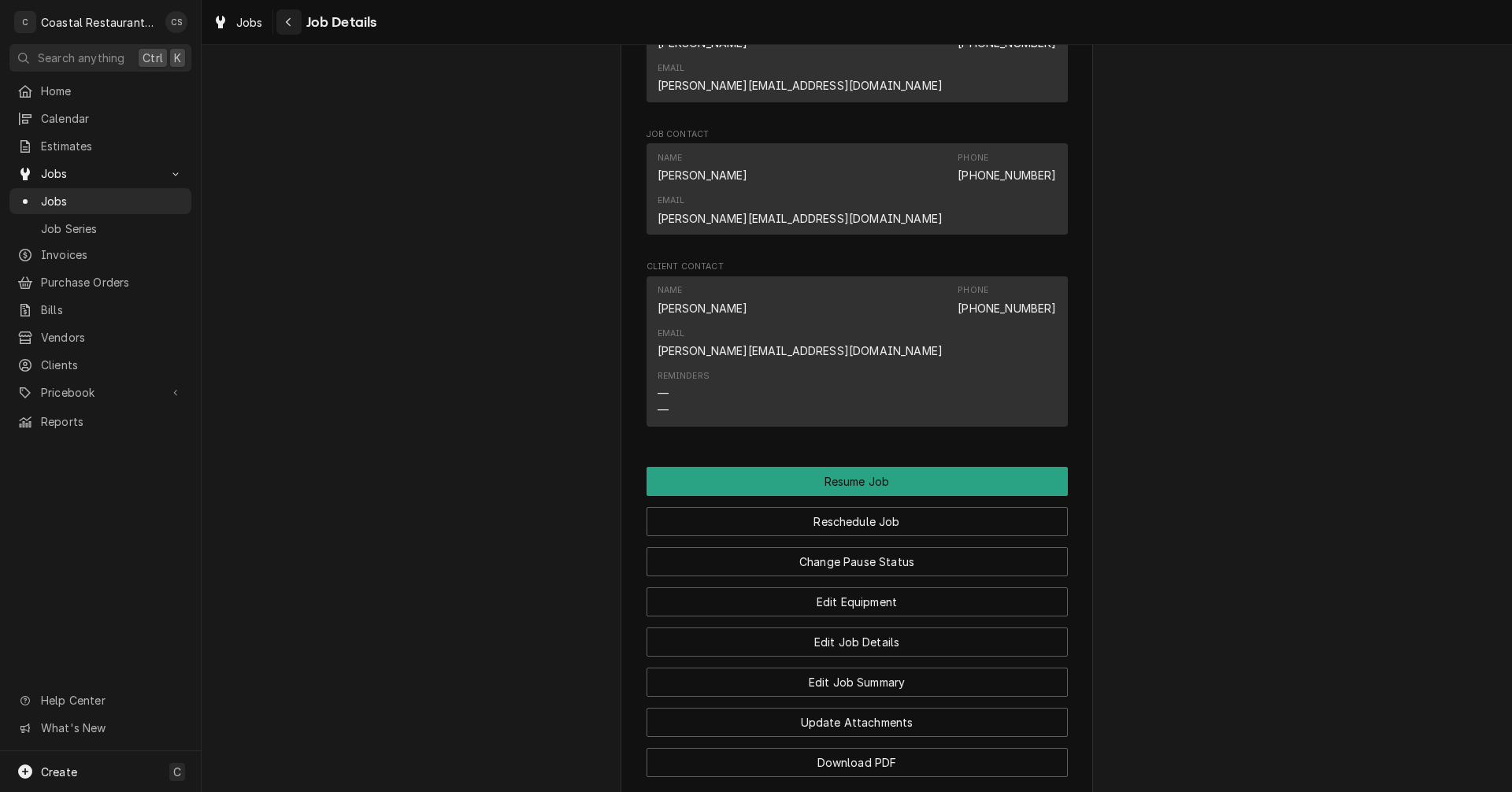
click at [291, 22] on icon "Navigate back" at bounding box center [289, 22] width 7 height 11
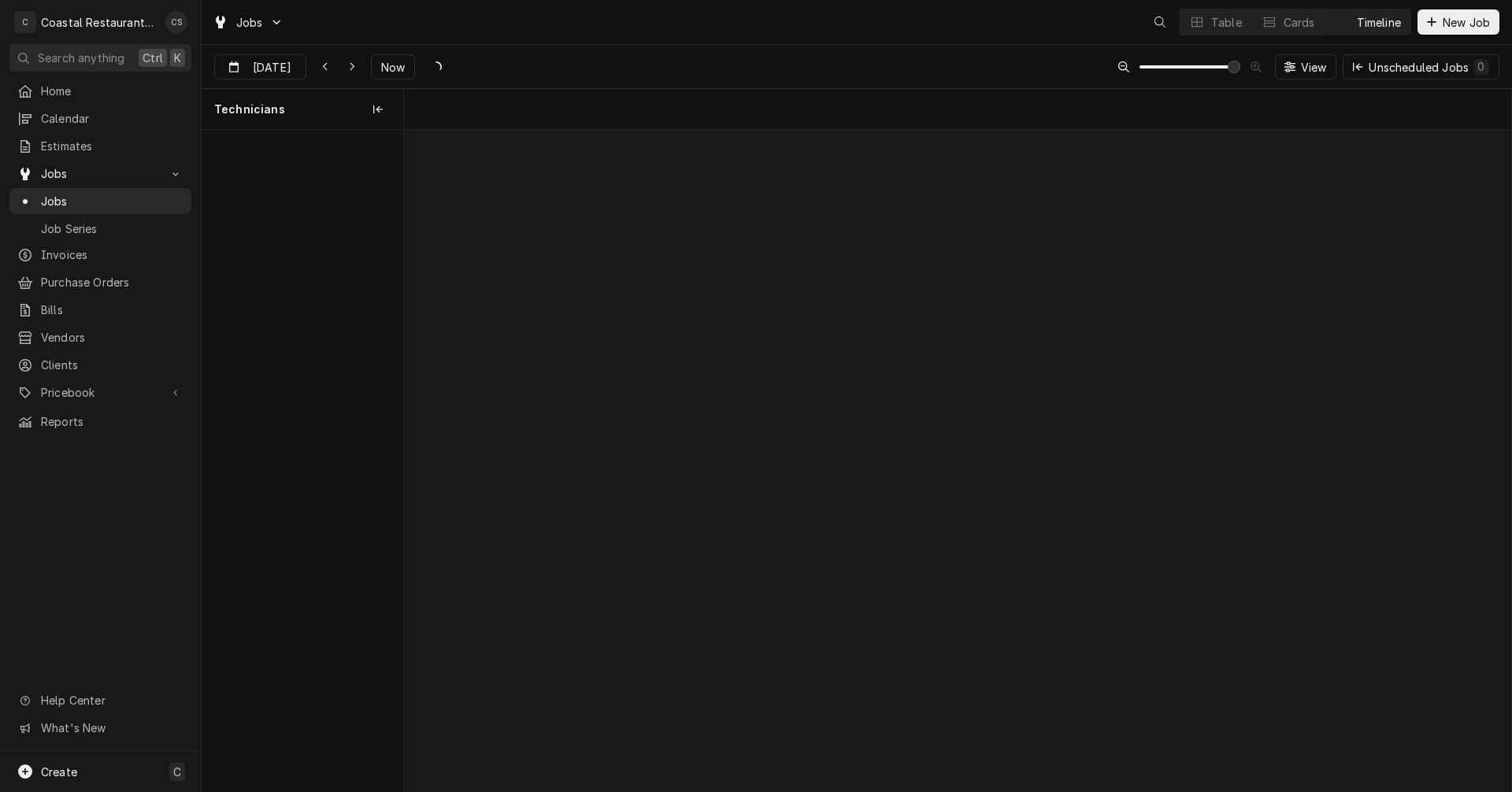
scroll to position [0, 21968]
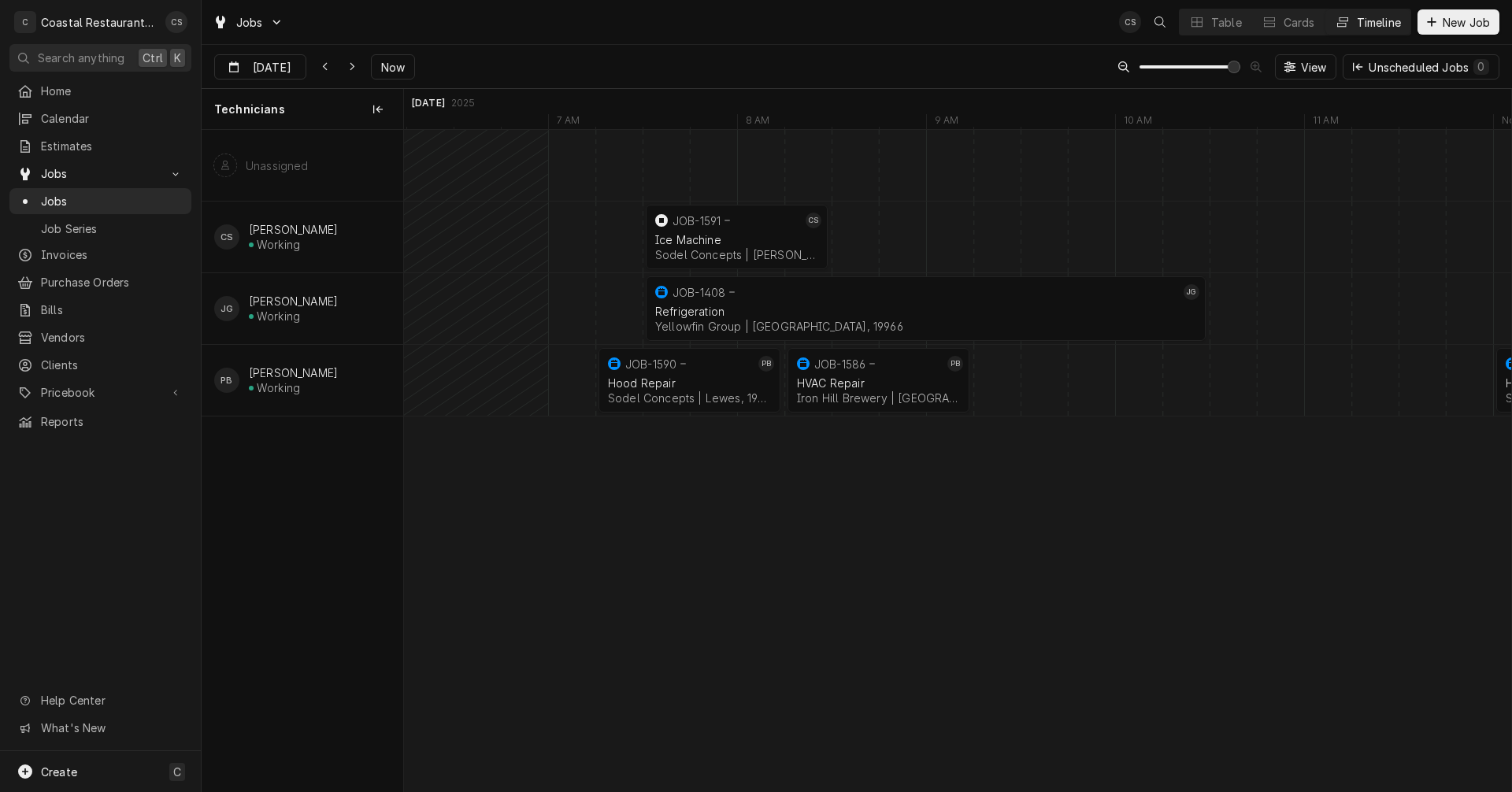
click at [997, 374] on div "normal" at bounding box center [1209, 380] width 45547 height 71
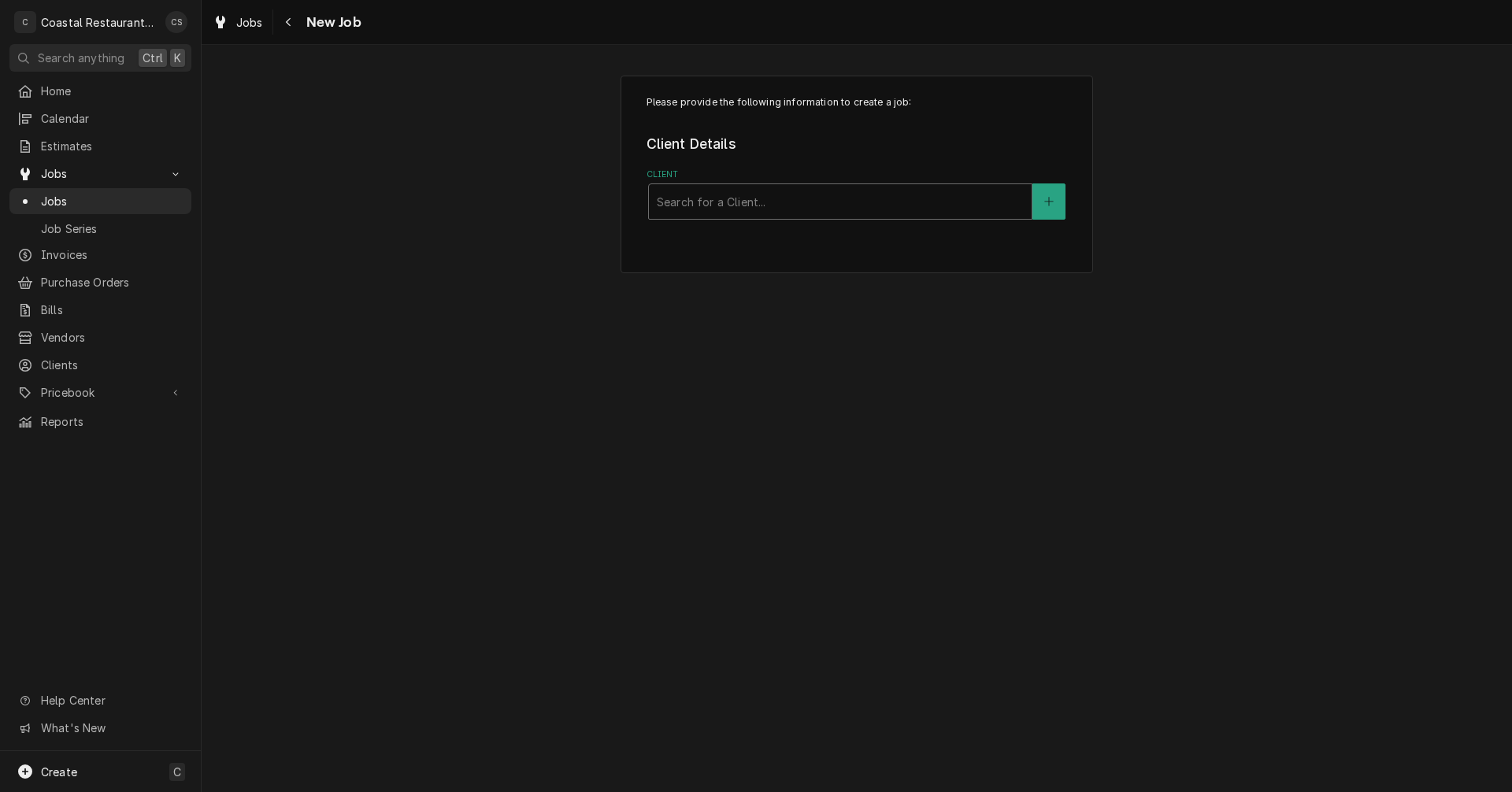
click at [728, 216] on div "Client" at bounding box center [840, 202] width 367 height 28
type input "Sodel"
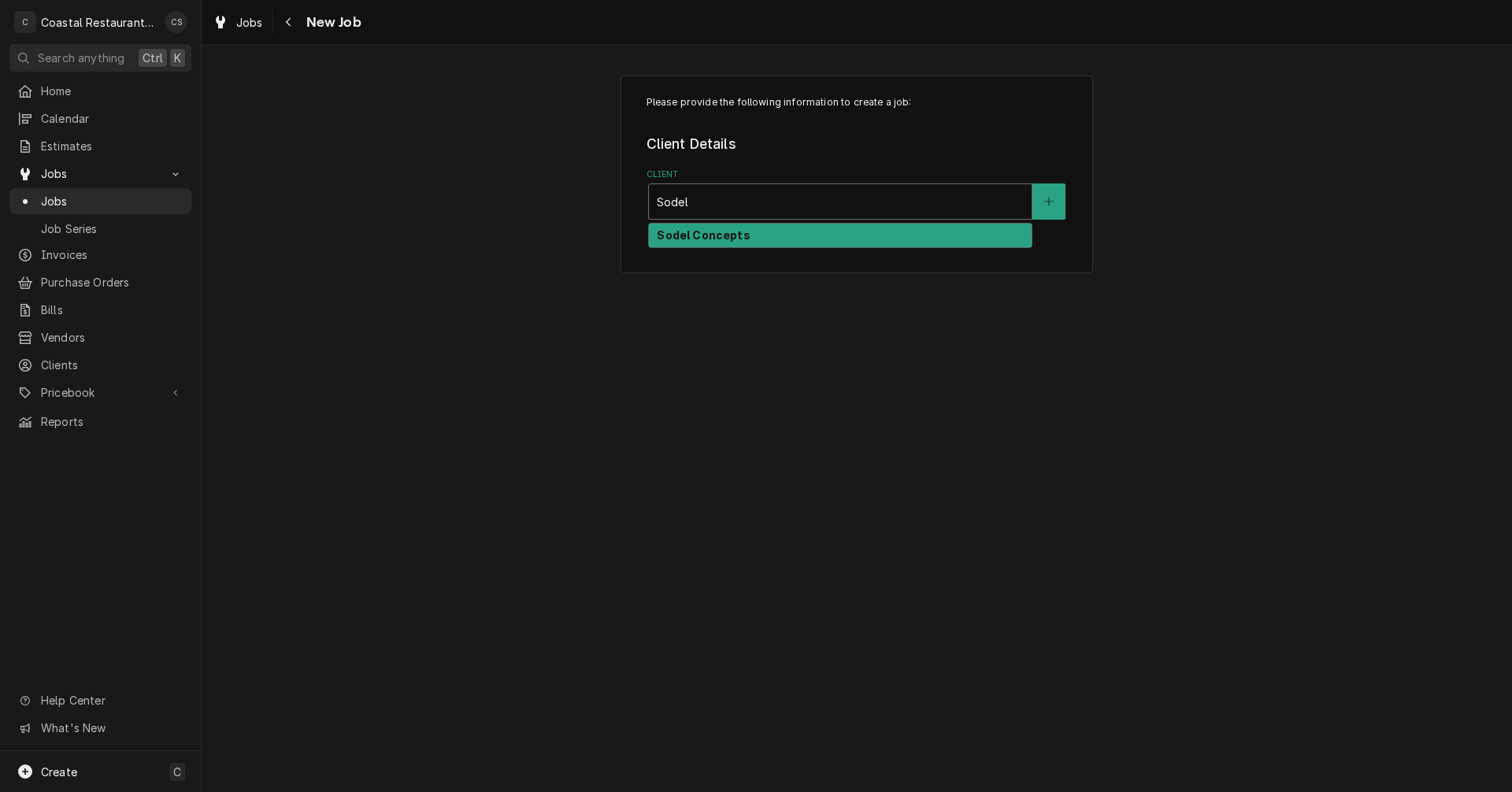
click at [731, 232] on strong "Sodel Concepts" at bounding box center [703, 234] width 93 height 13
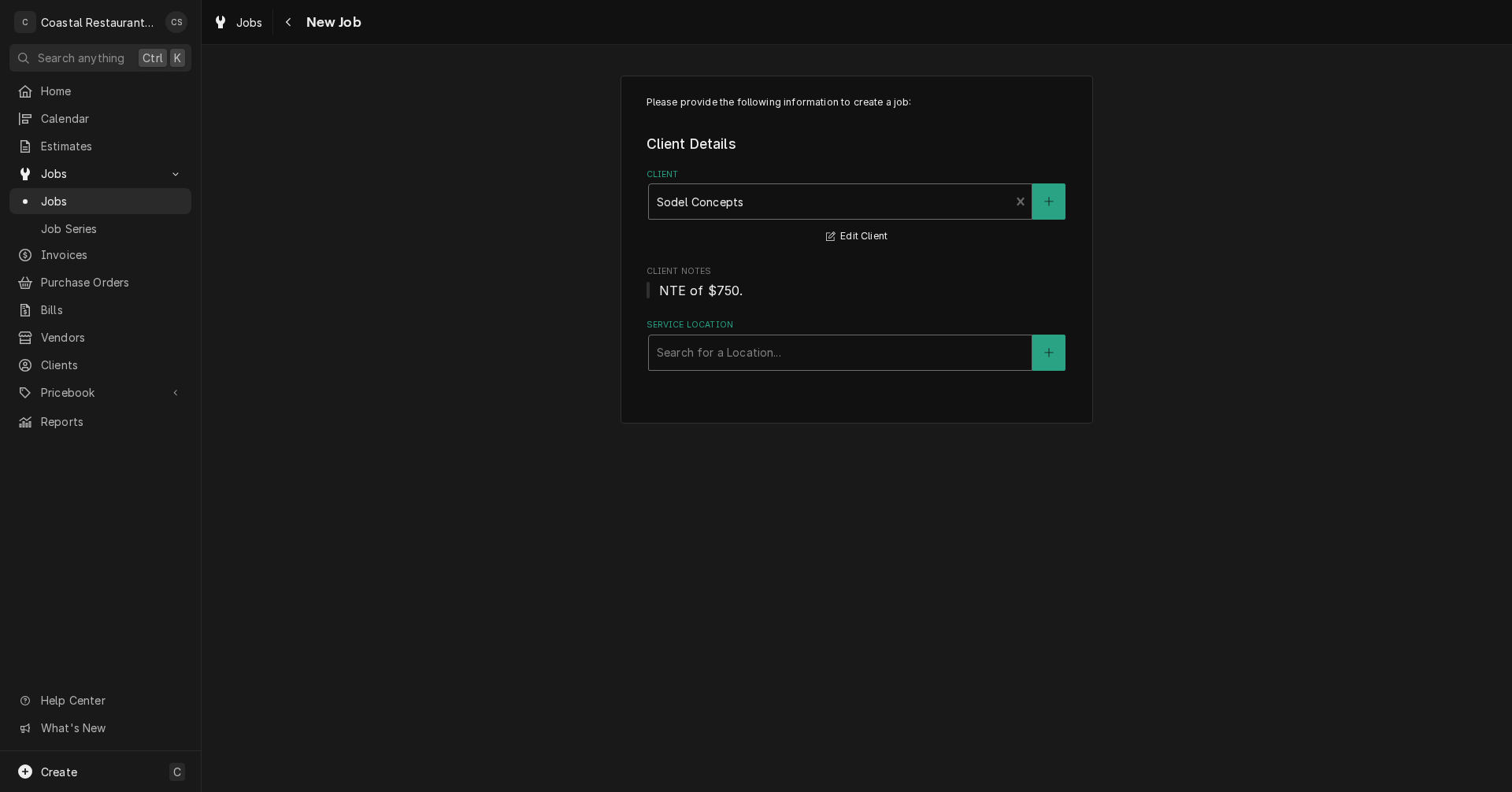
click at [707, 350] on div "Service Location" at bounding box center [840, 352] width 367 height 28
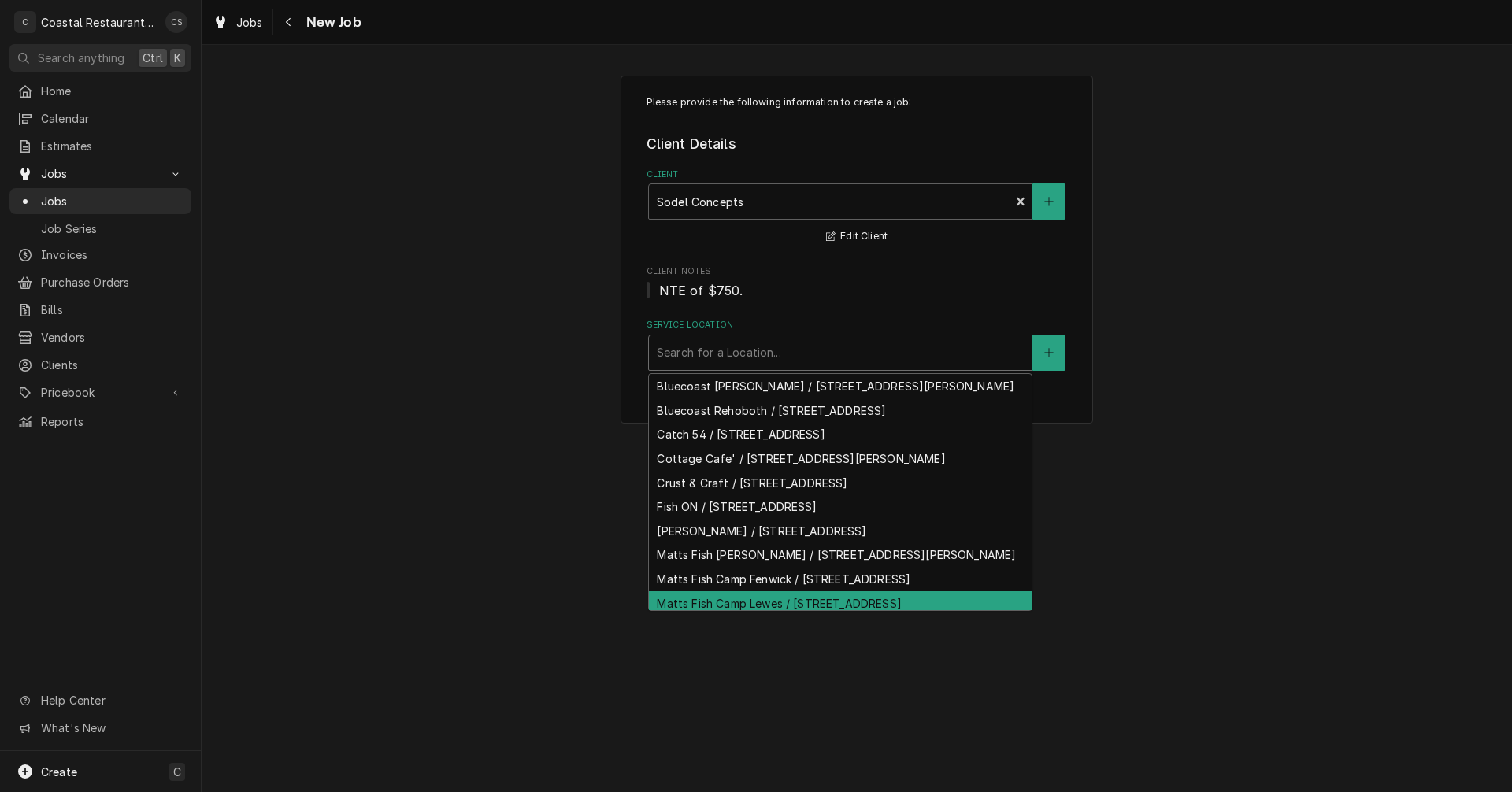
scroll to position [71, 0]
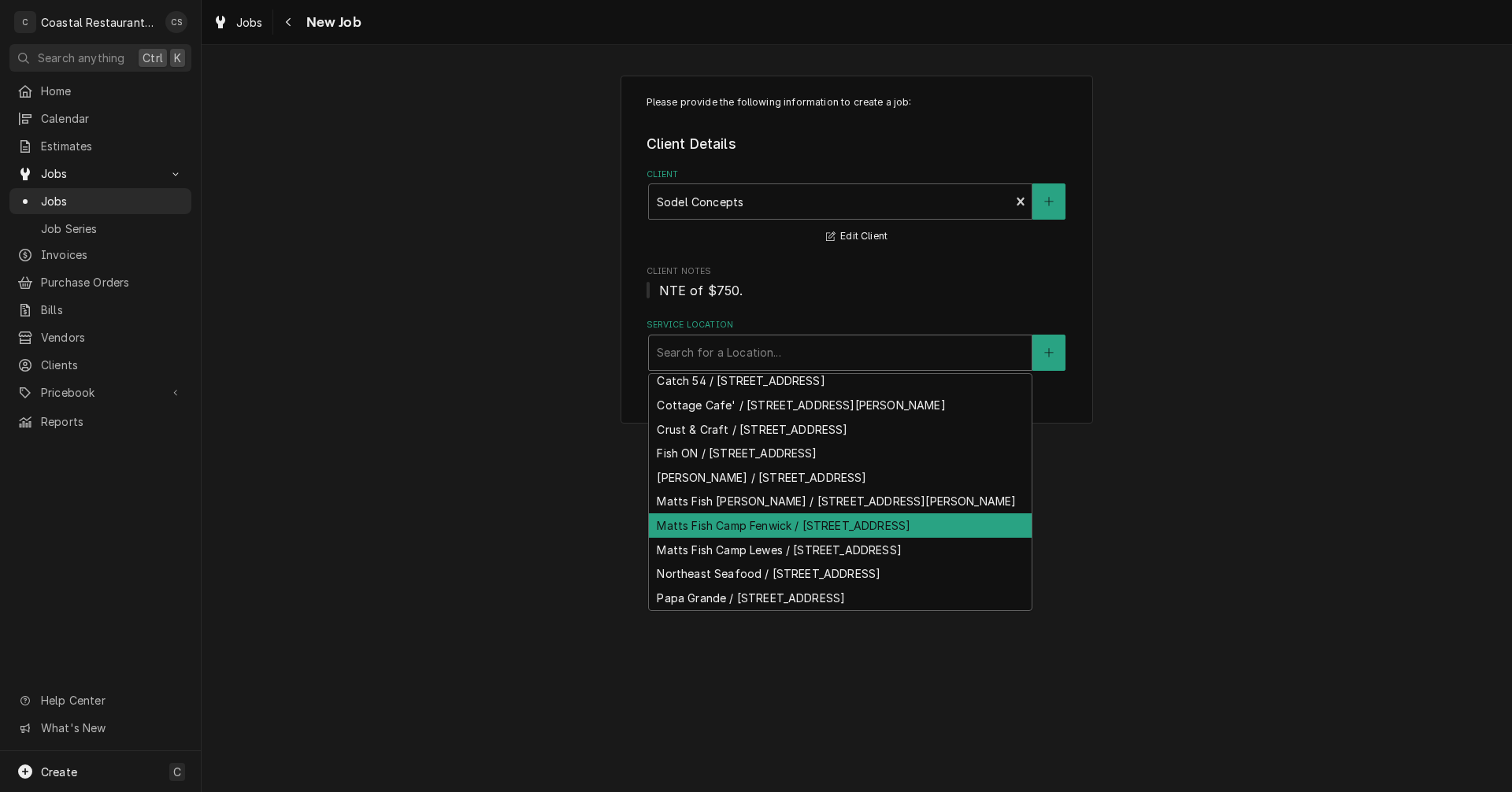
click at [748, 538] on div "Matts Fish Camp Fenwick / [STREET_ADDRESS]" at bounding box center [840, 525] width 383 height 24
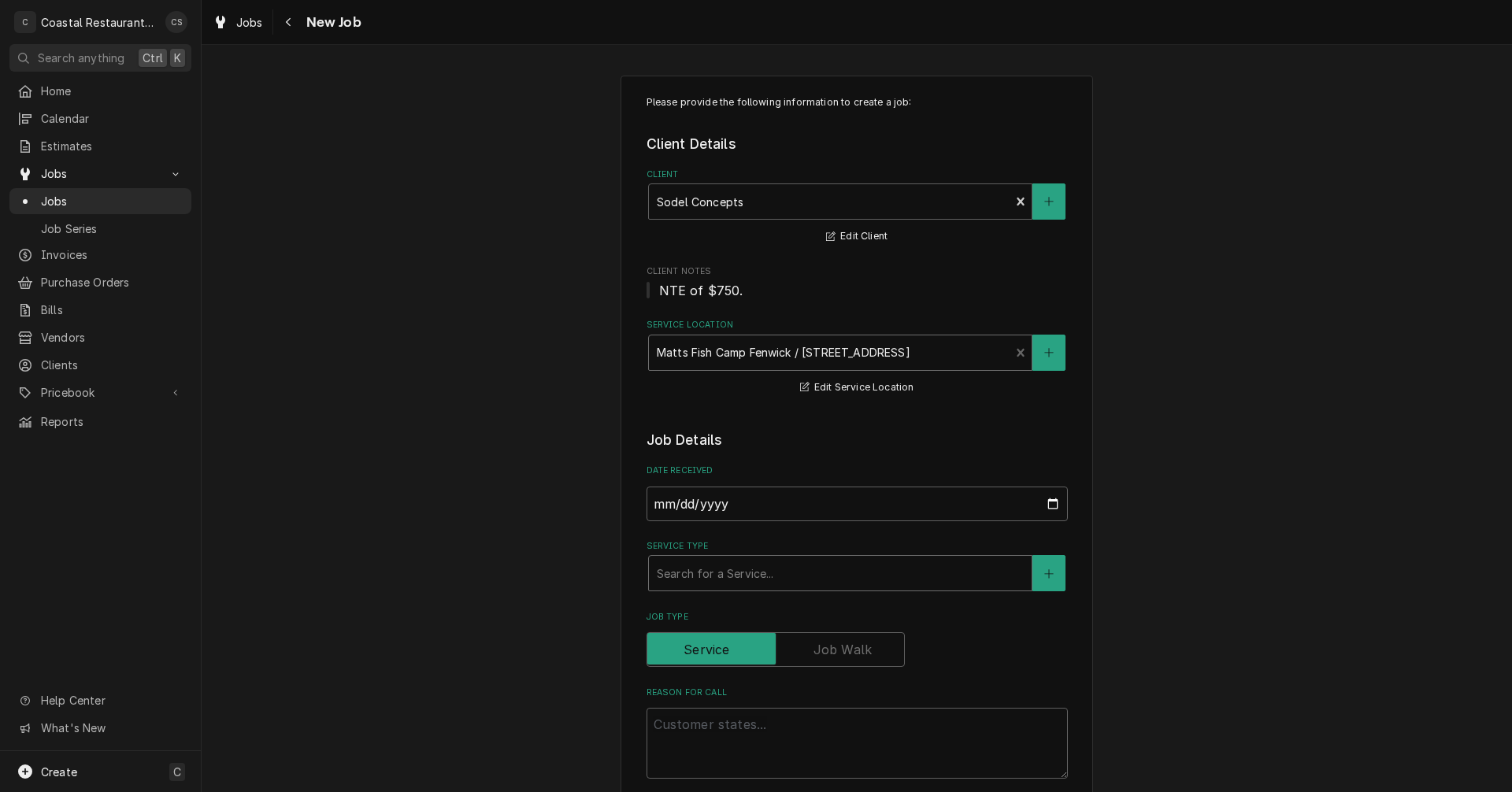
click at [720, 573] on div "Service Type" at bounding box center [840, 573] width 367 height 28
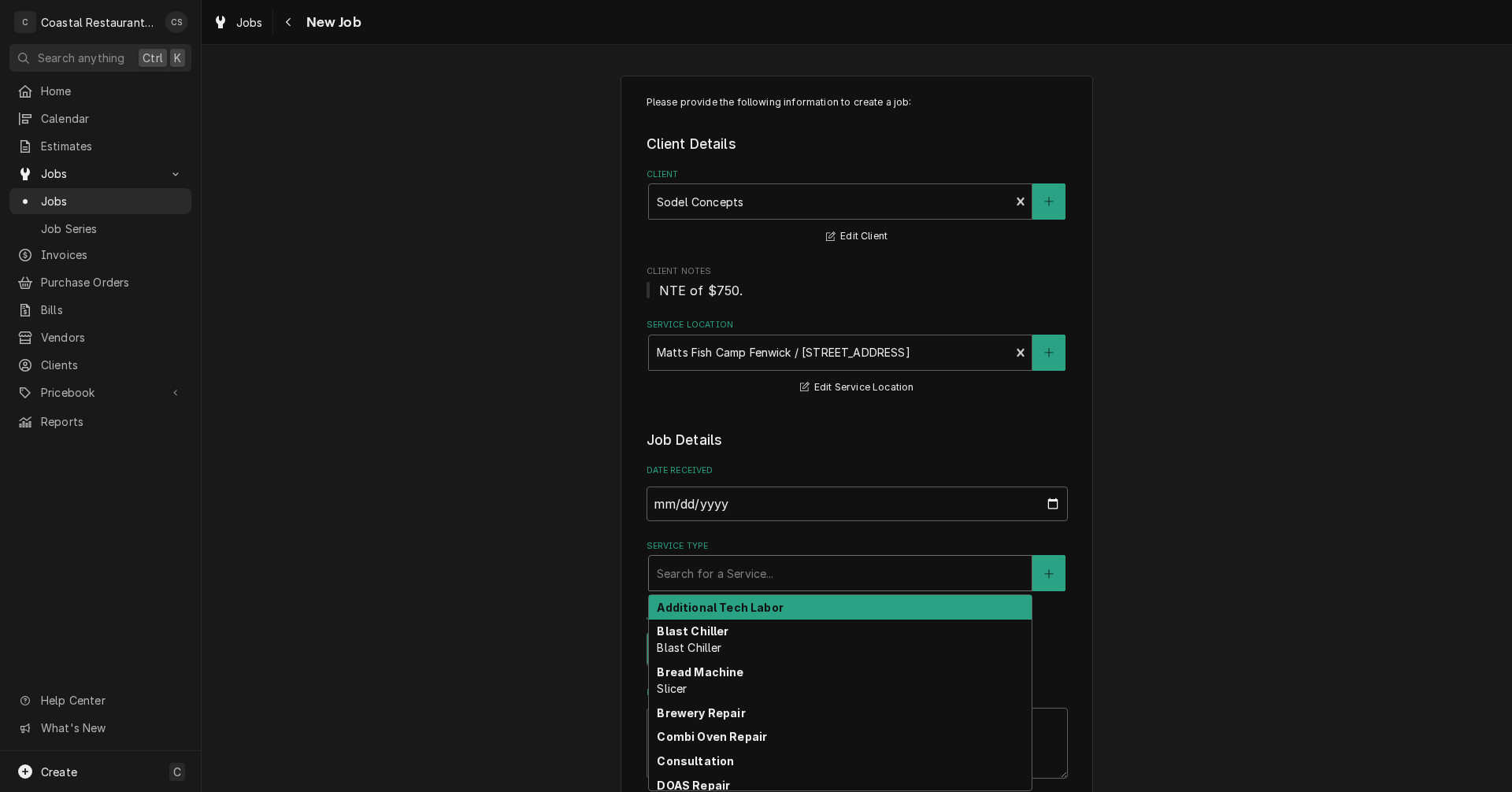
type textarea "x"
type input "F"
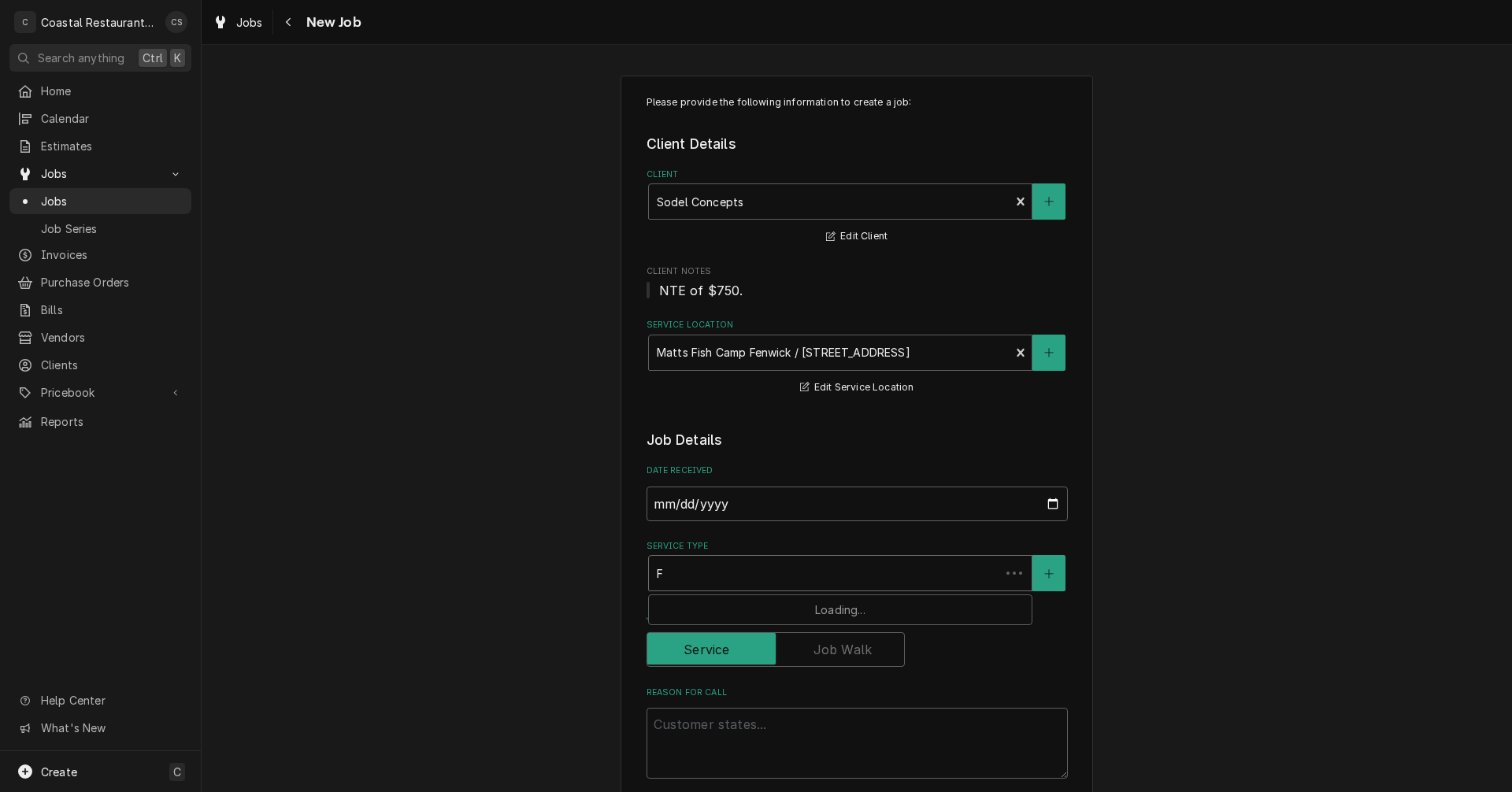
type textarea "x"
type input "Fr"
type textarea "x"
type input "Fry"
type textarea "x"
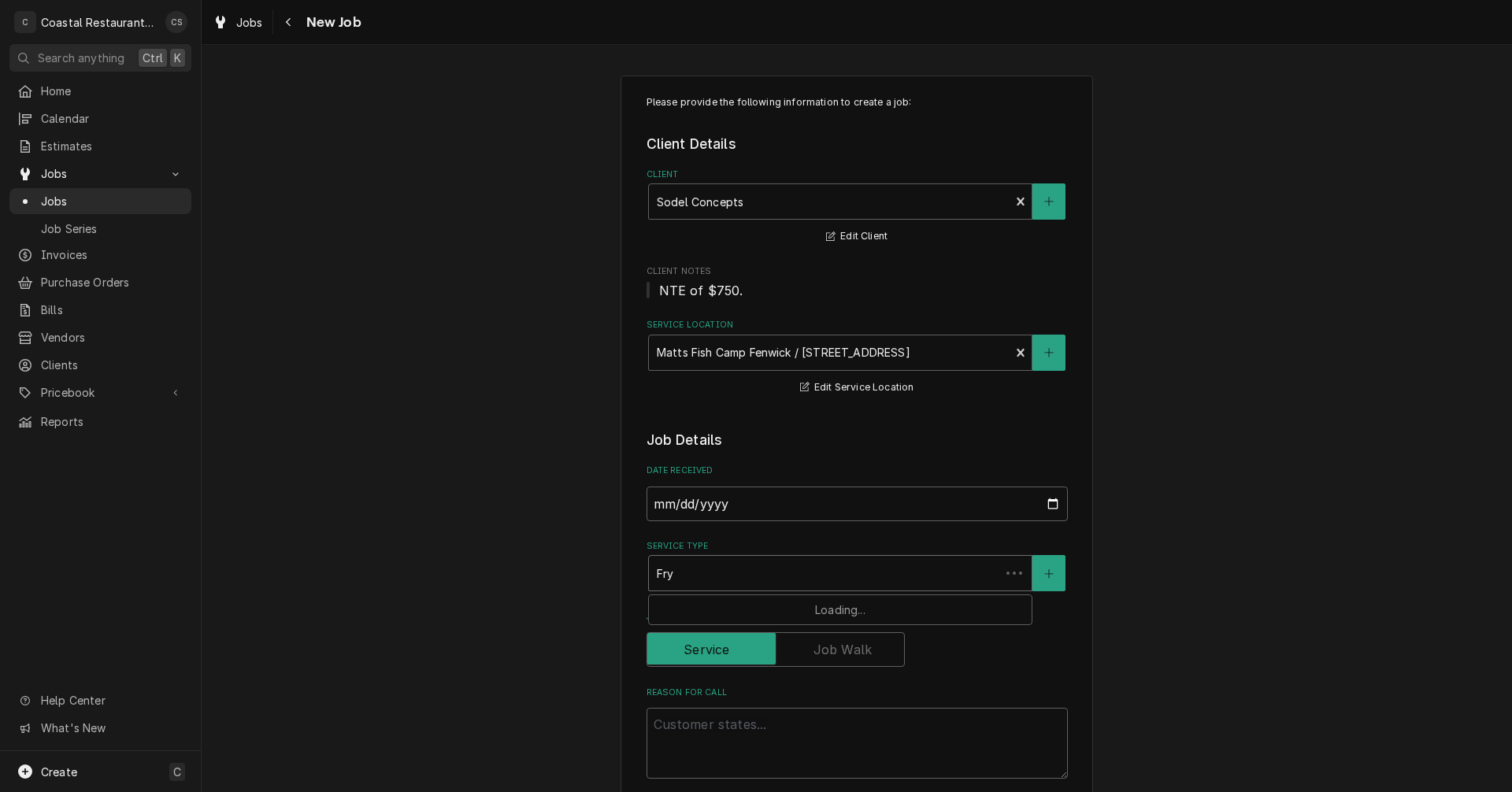
type input "Frye"
type textarea "x"
type input "Fryer"
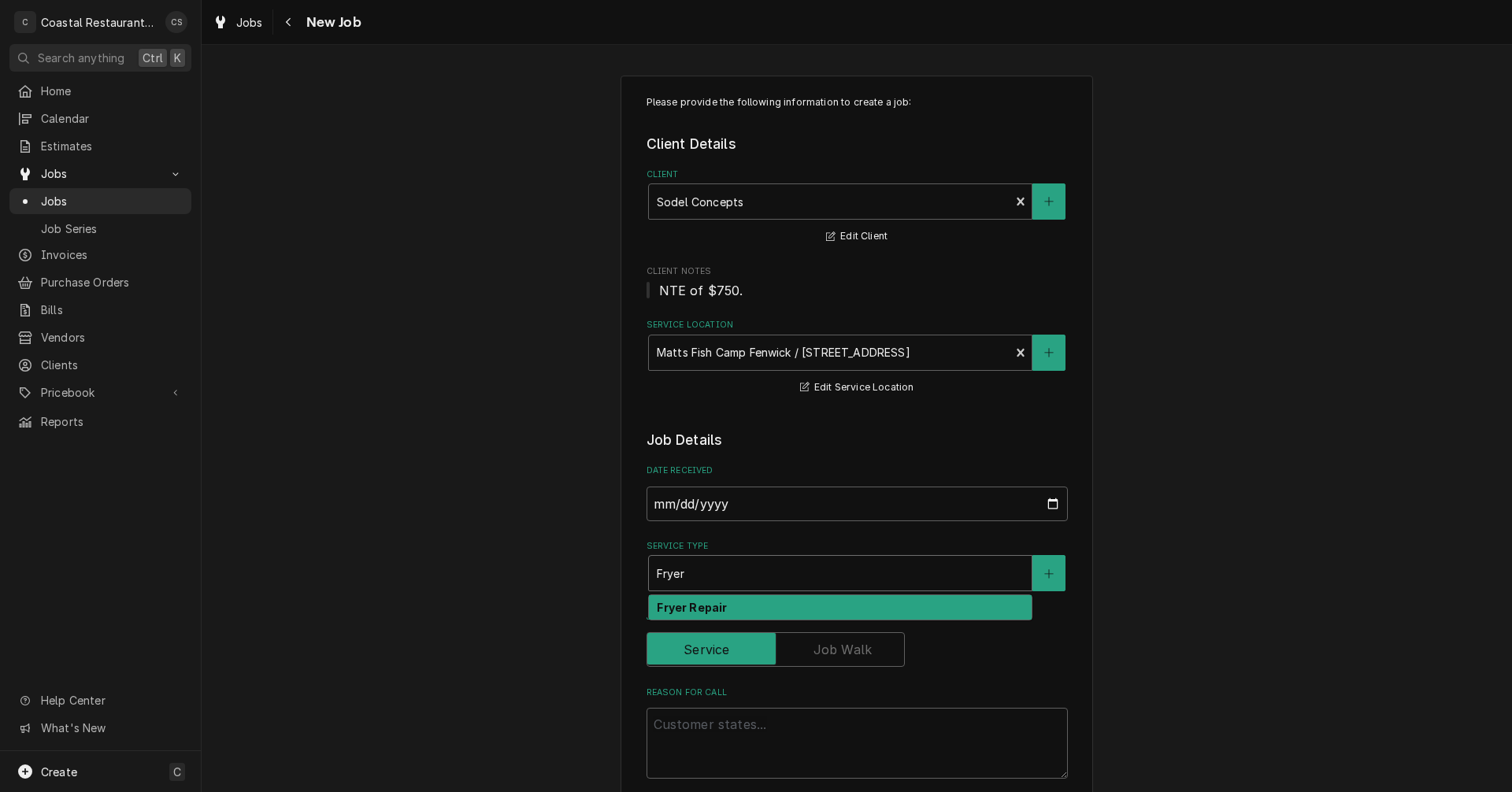
click at [683, 606] on strong "Fryer Repair" at bounding box center [692, 607] width 70 height 13
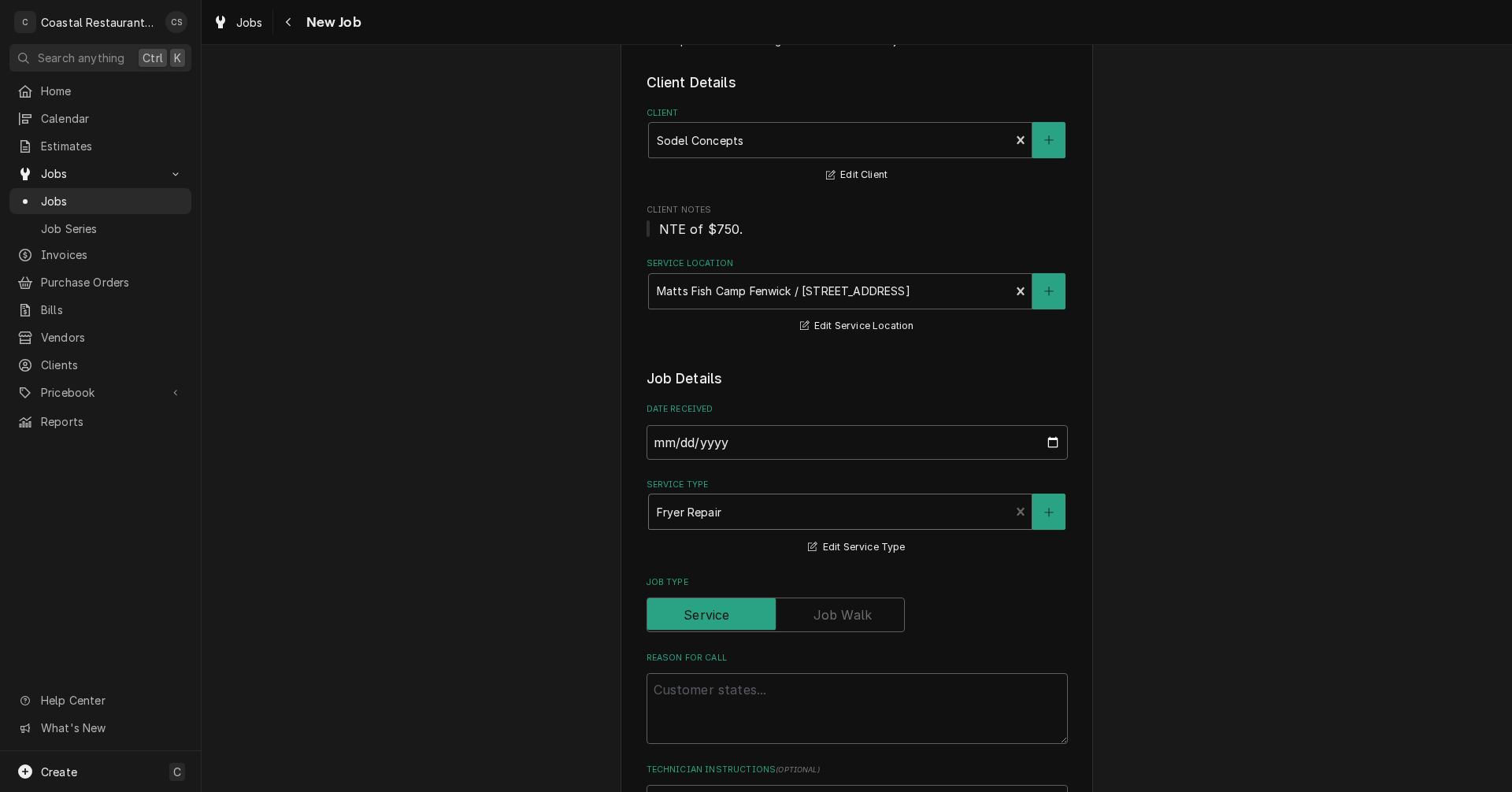
scroll to position [158, 0]
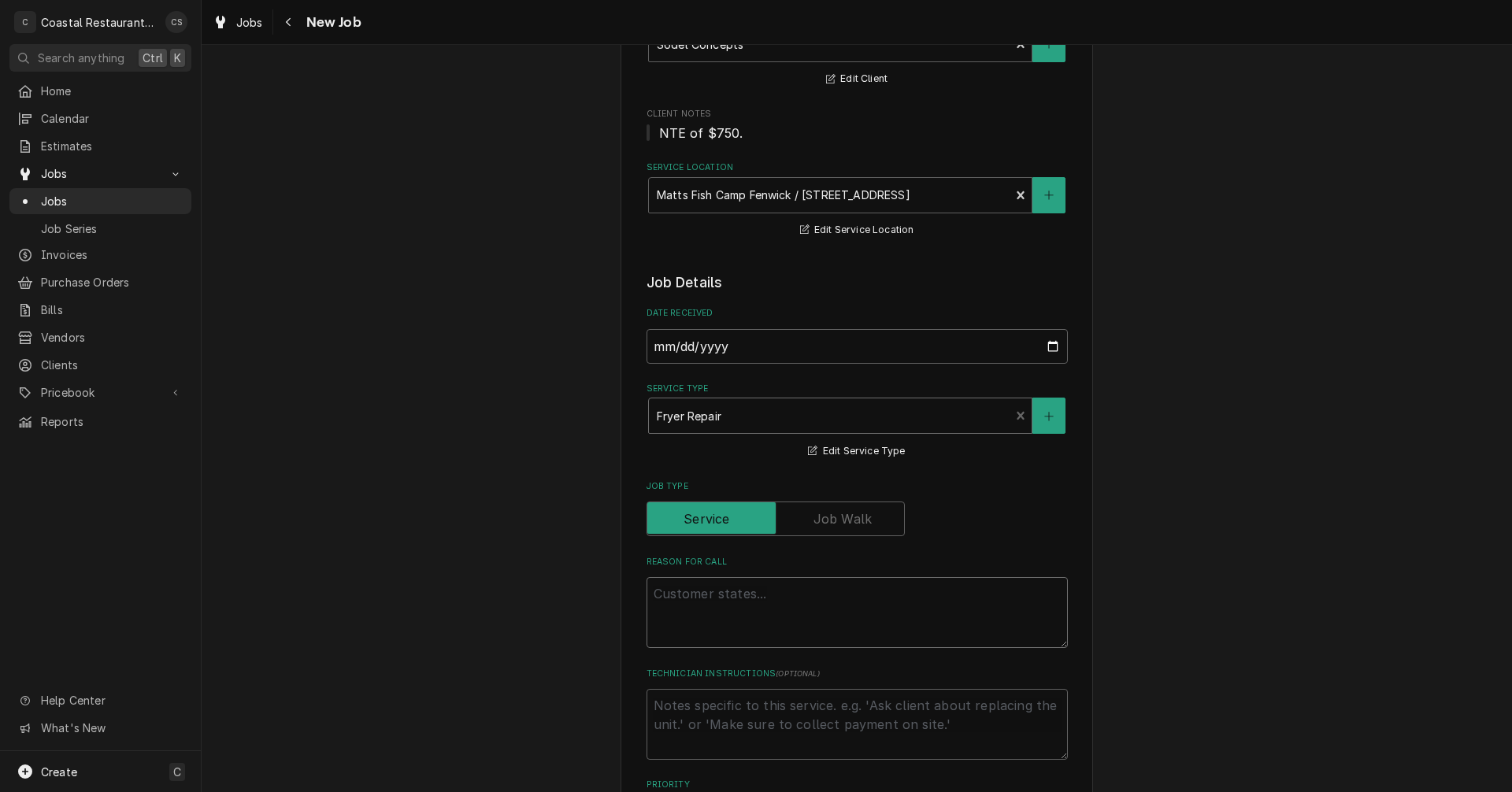
click at [683, 591] on textarea "Reason For Call" at bounding box center [857, 613] width 421 height 71
click at [690, 594] on textarea "Reason For Call" at bounding box center [857, 613] width 421 height 71
paste textarea "Work Order ID: 14112"
type textarea "x"
type textarea "Work Order ID: 14112"
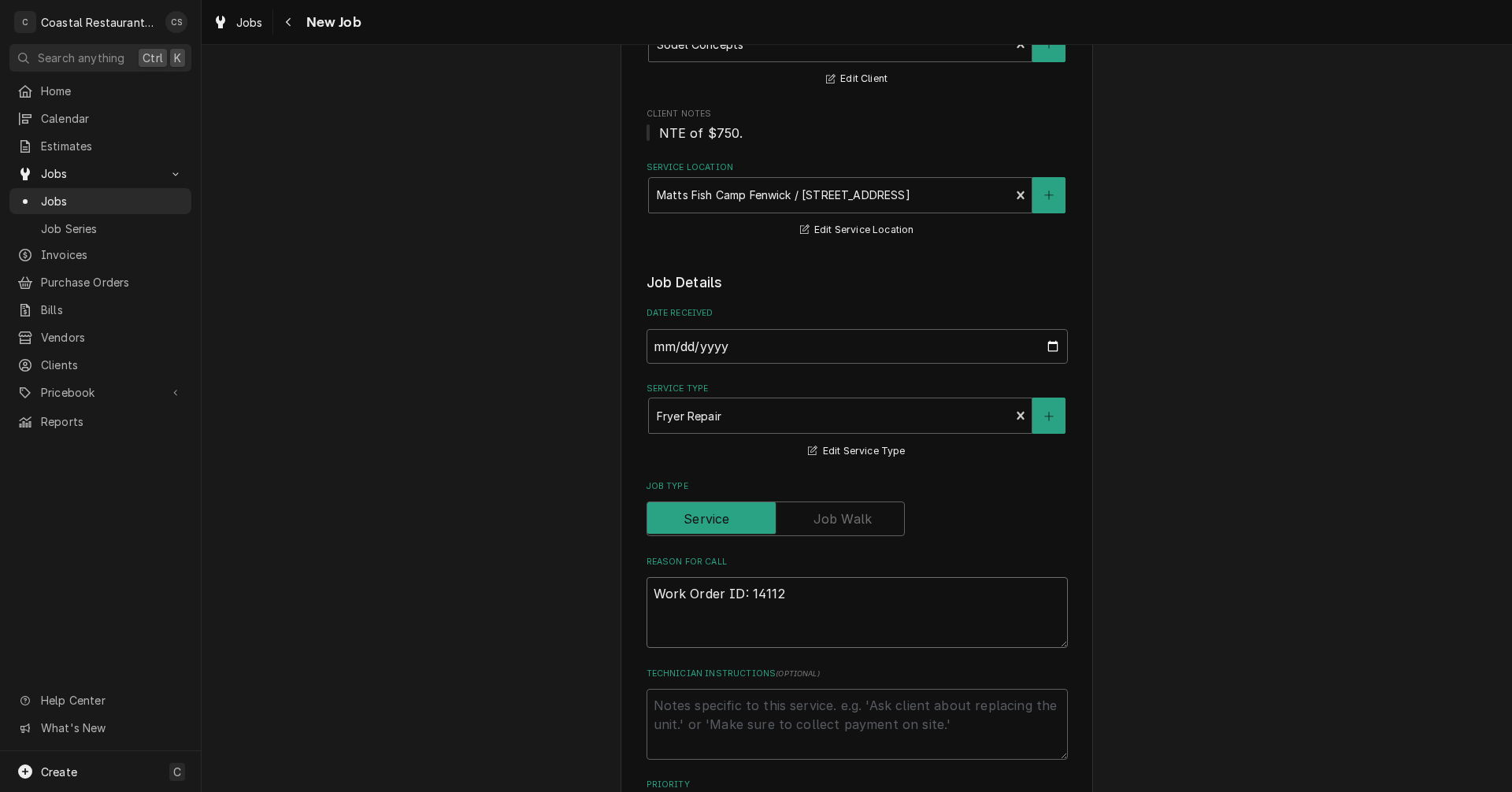
type textarea "x"
type textarea "Work Order ID: 14112"
type textarea "x"
type textarea "Work Order ID: 14112"
click at [796, 593] on textarea "Work Order ID: 14112" at bounding box center [857, 613] width 421 height 71
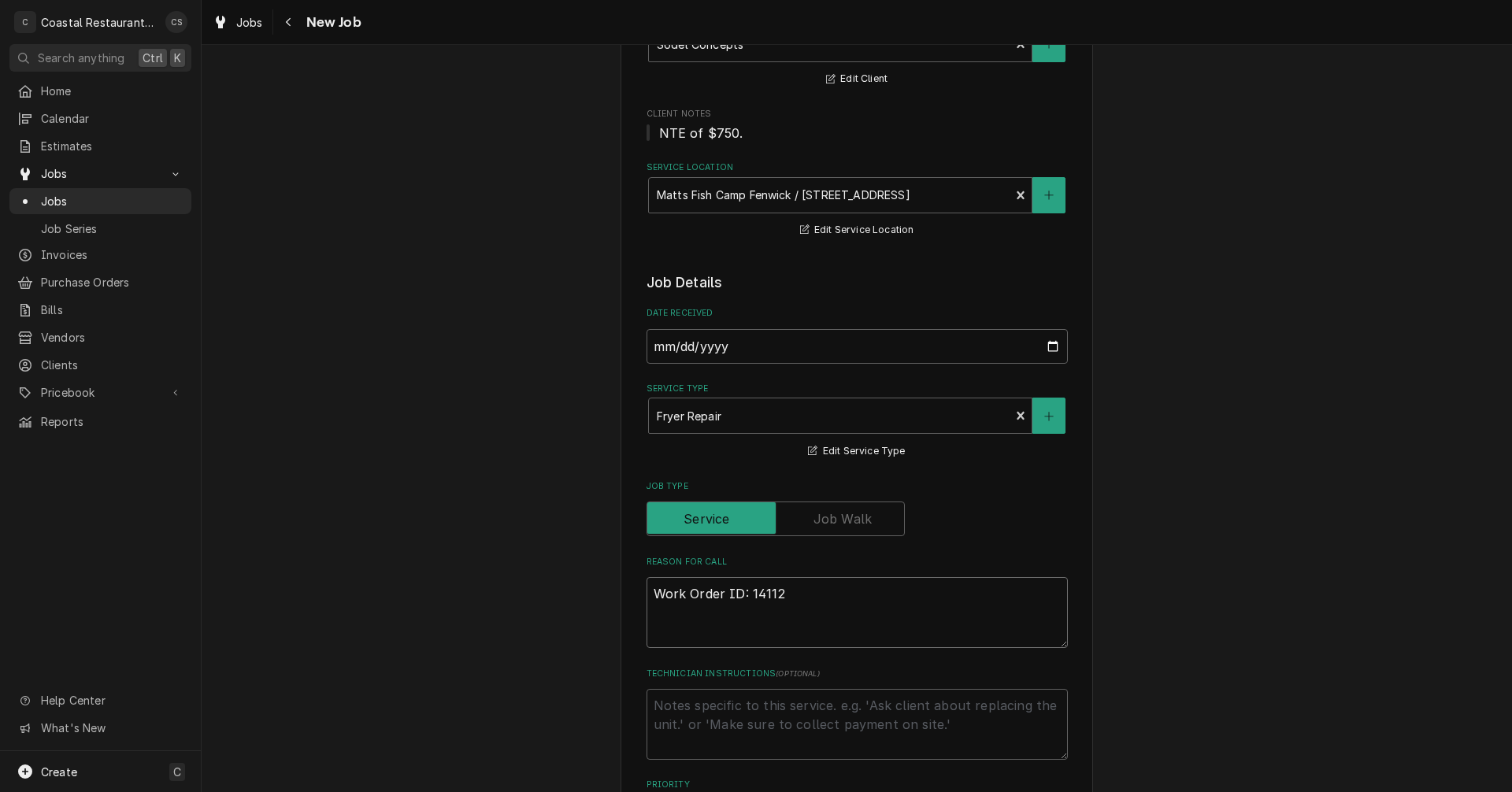
paste textarea "The pilot on the fryer is lit but the flame is not catching to turn the fryer on"
type textarea "x"
type textarea "Work Order ID: 14112 The pilot on the fryer is lit but the flame is not catchin…"
type textarea "x"
type textarea "Work Order ID: 14112 The pilot on the fryer is lit but the flame is not catchin…"
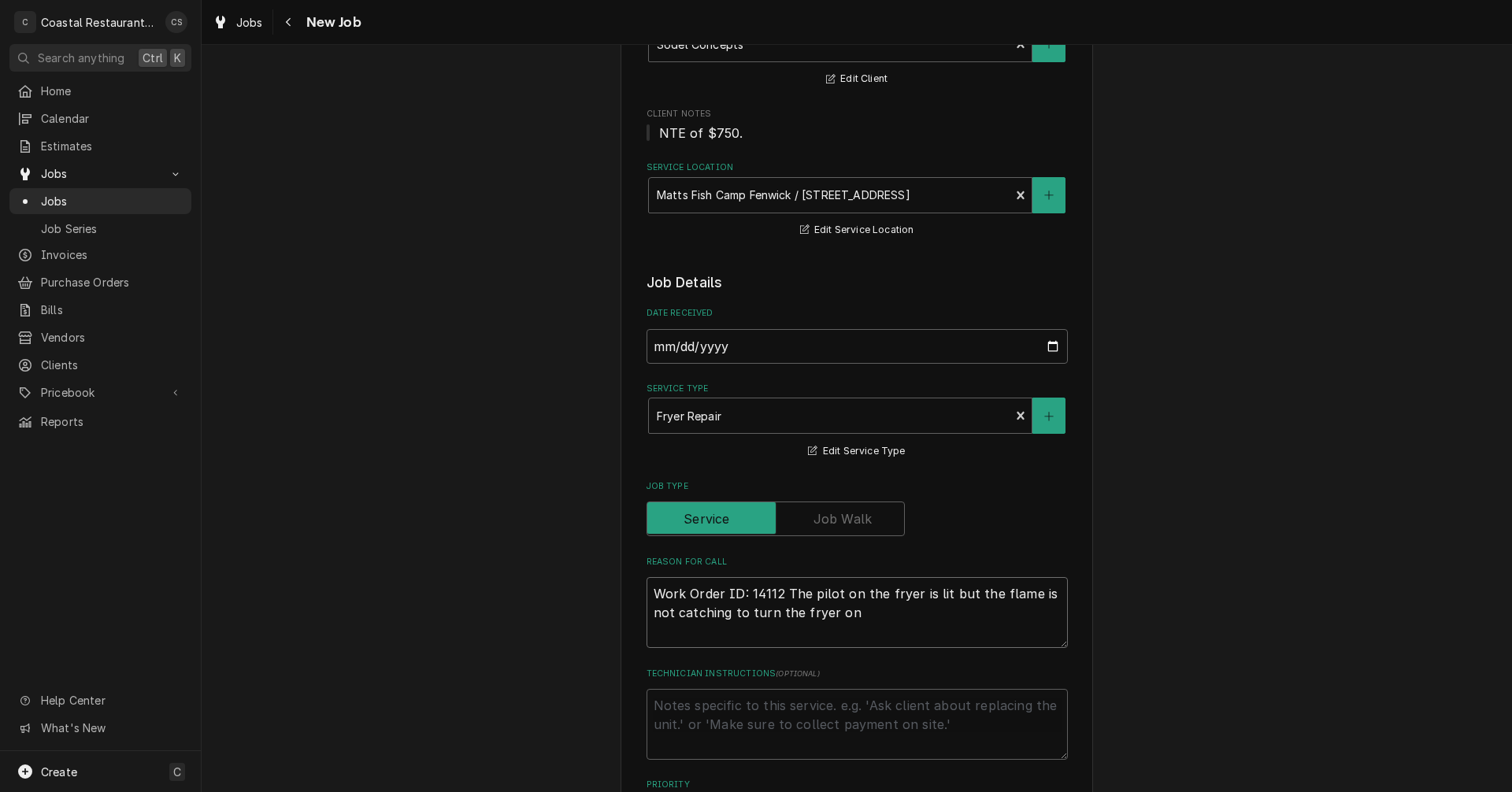
type textarea "x"
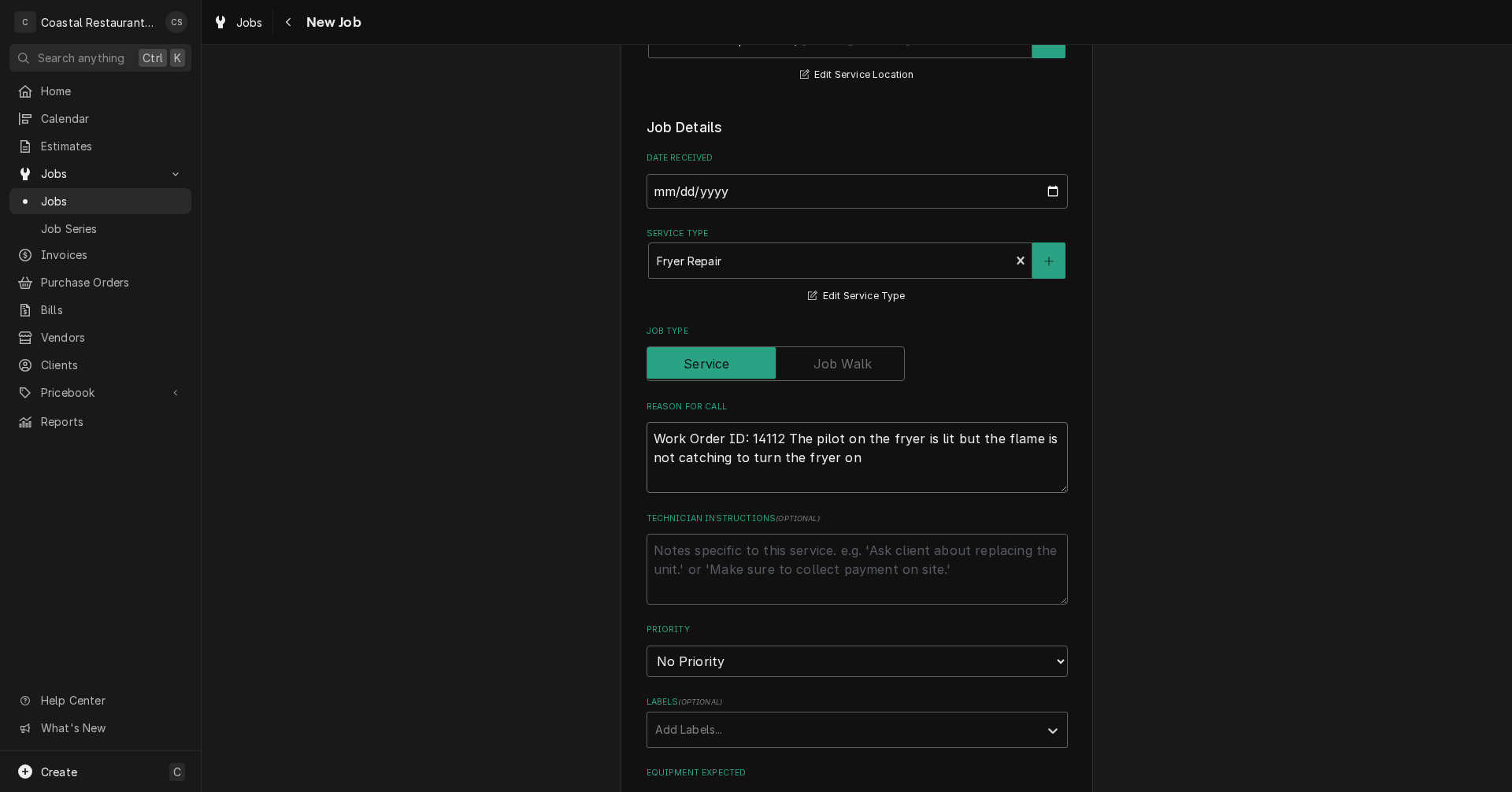
scroll to position [473, 0]
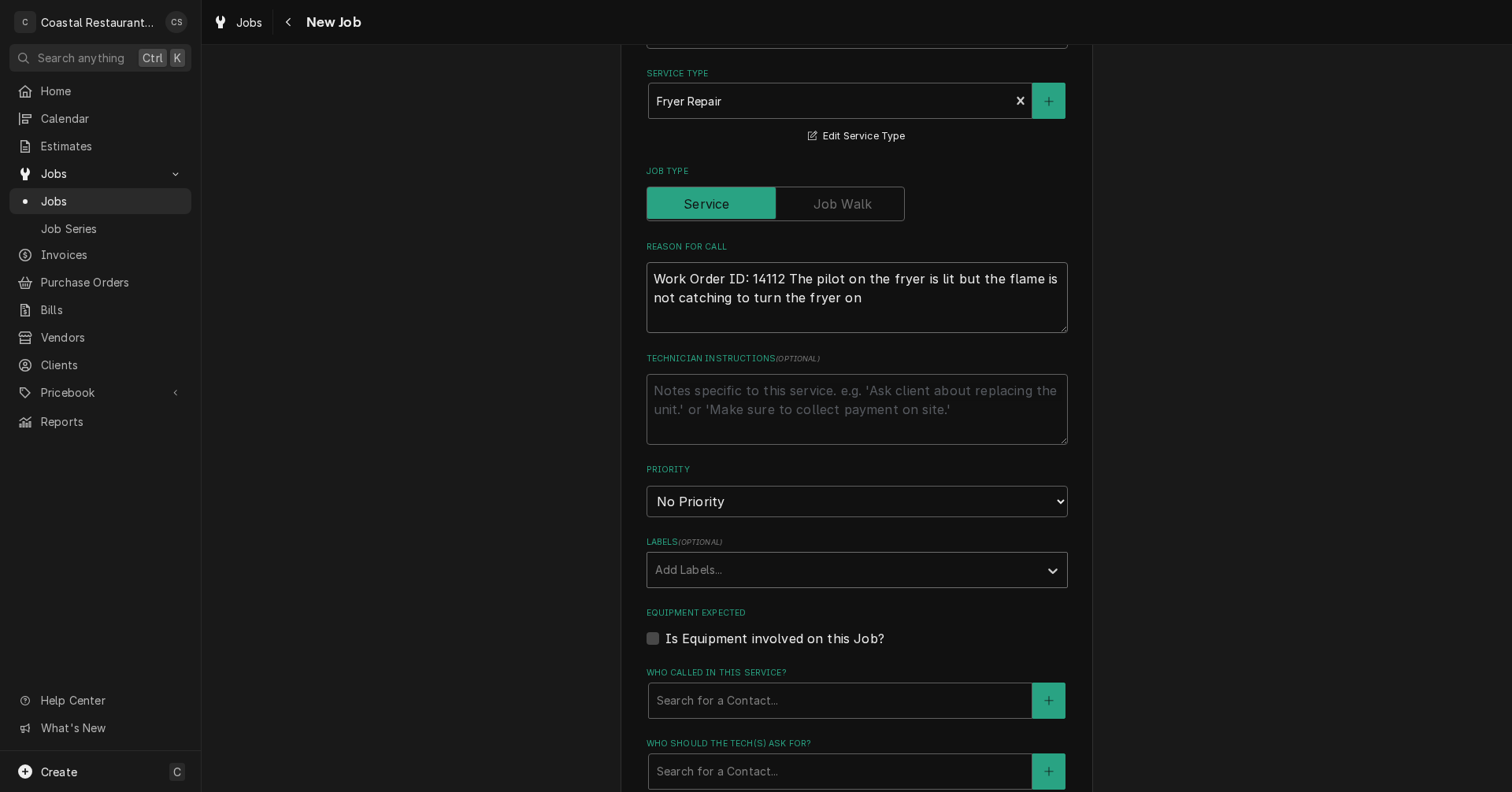
type textarea "Work Order ID: 14112 The pilot on the fryer is lit but the flame is not catchin…"
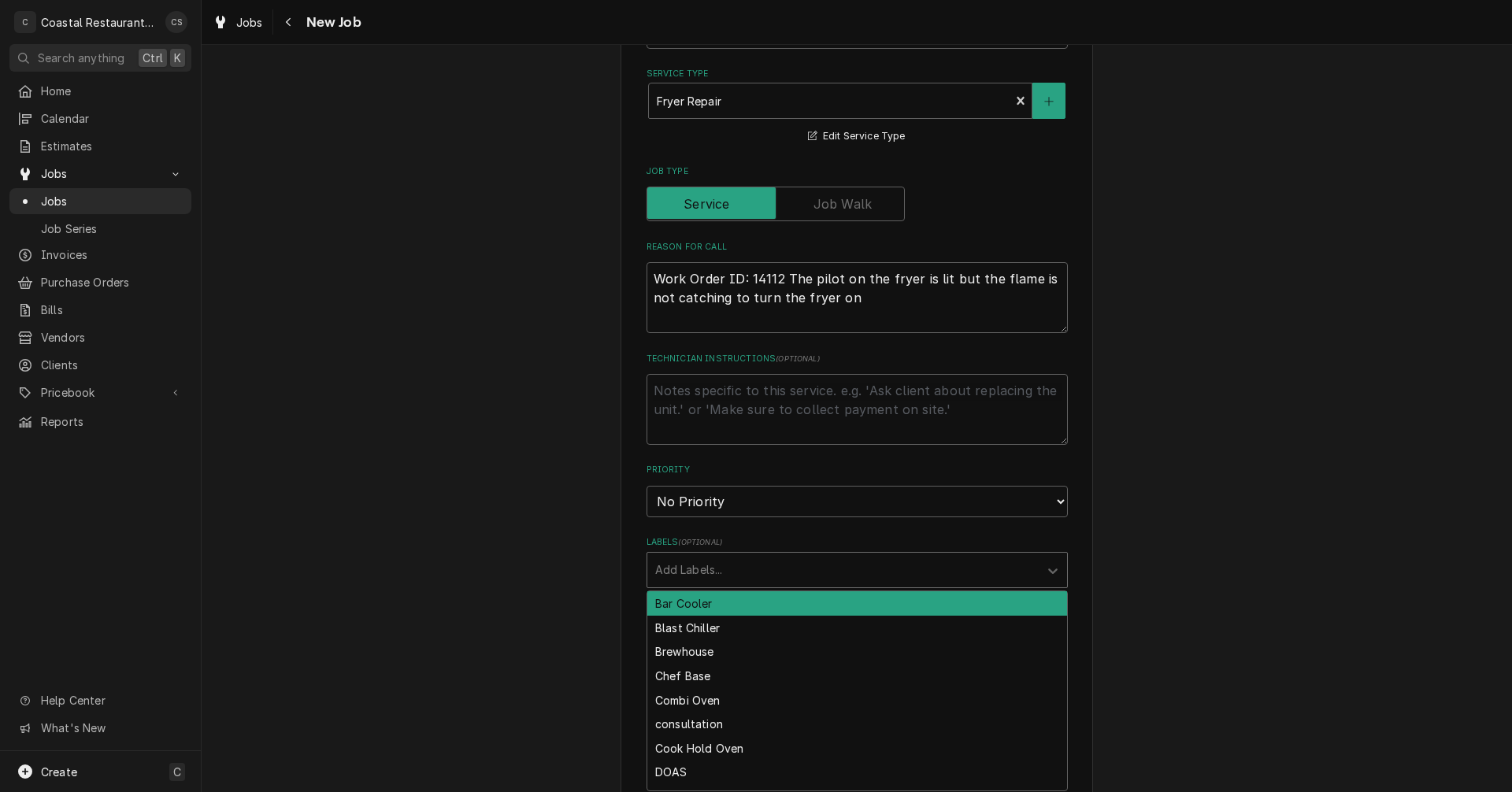
click at [689, 568] on div "Labels" at bounding box center [843, 570] width 376 height 28
type input "fryer"
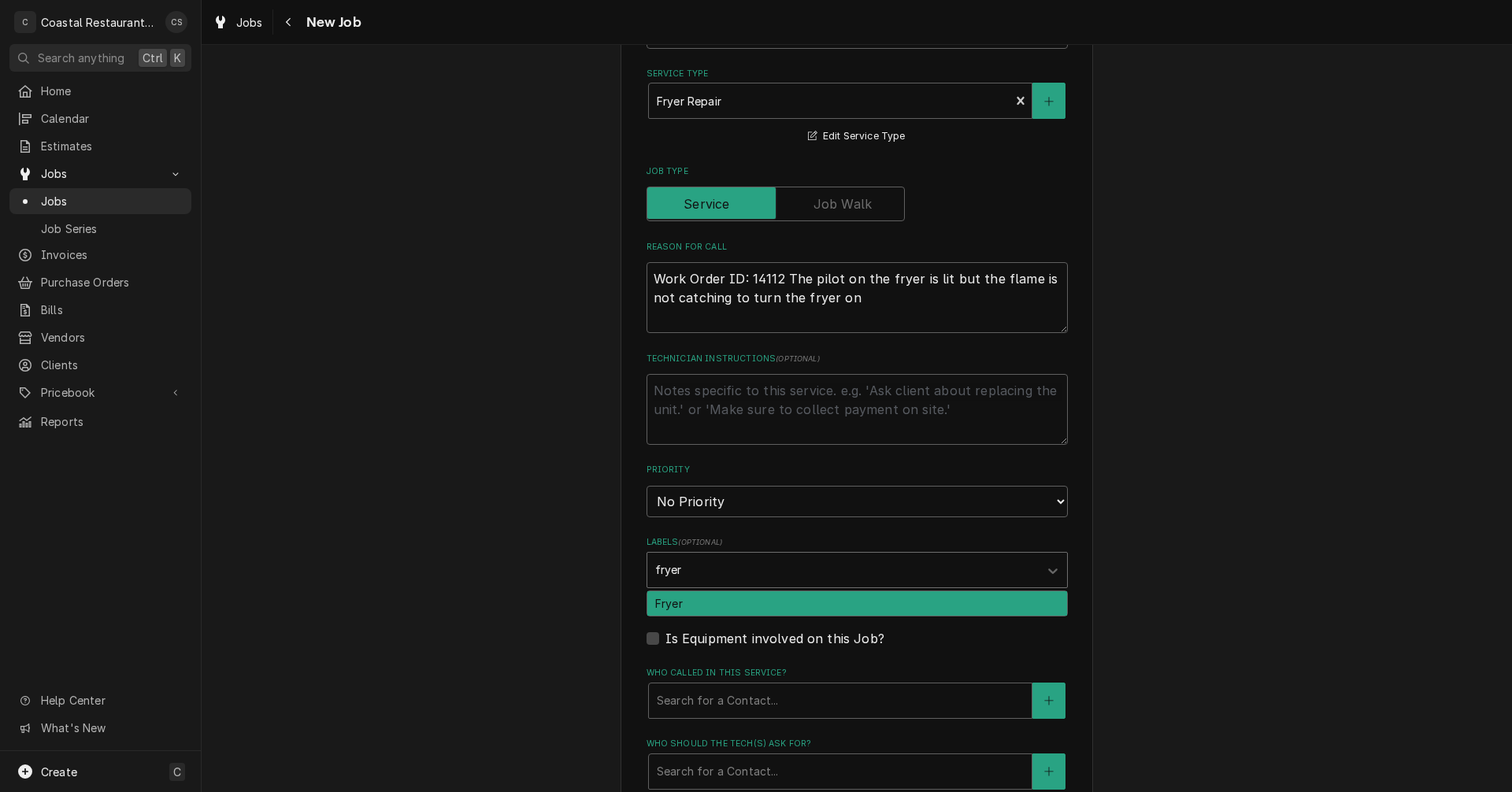
click at [672, 606] on div "Fryer" at bounding box center [857, 603] width 420 height 24
type textarea "x"
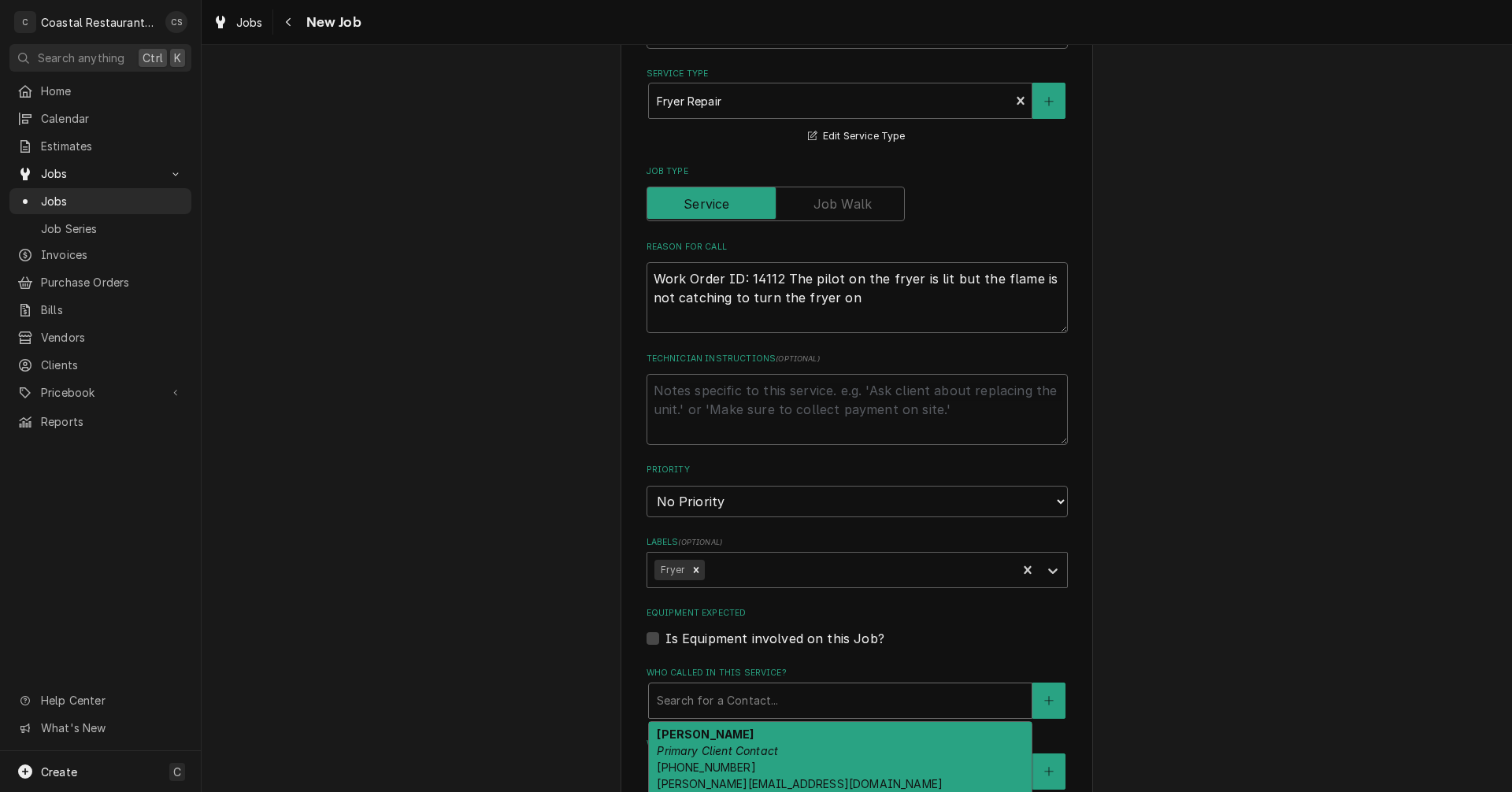
click at [685, 701] on div "Who called in this service?" at bounding box center [840, 700] width 367 height 28
click at [696, 742] on div "Andrew Dickinson Primary Client Contact (302) 381-0571 Andrew@sodelconcepts.com" at bounding box center [840, 758] width 383 height 74
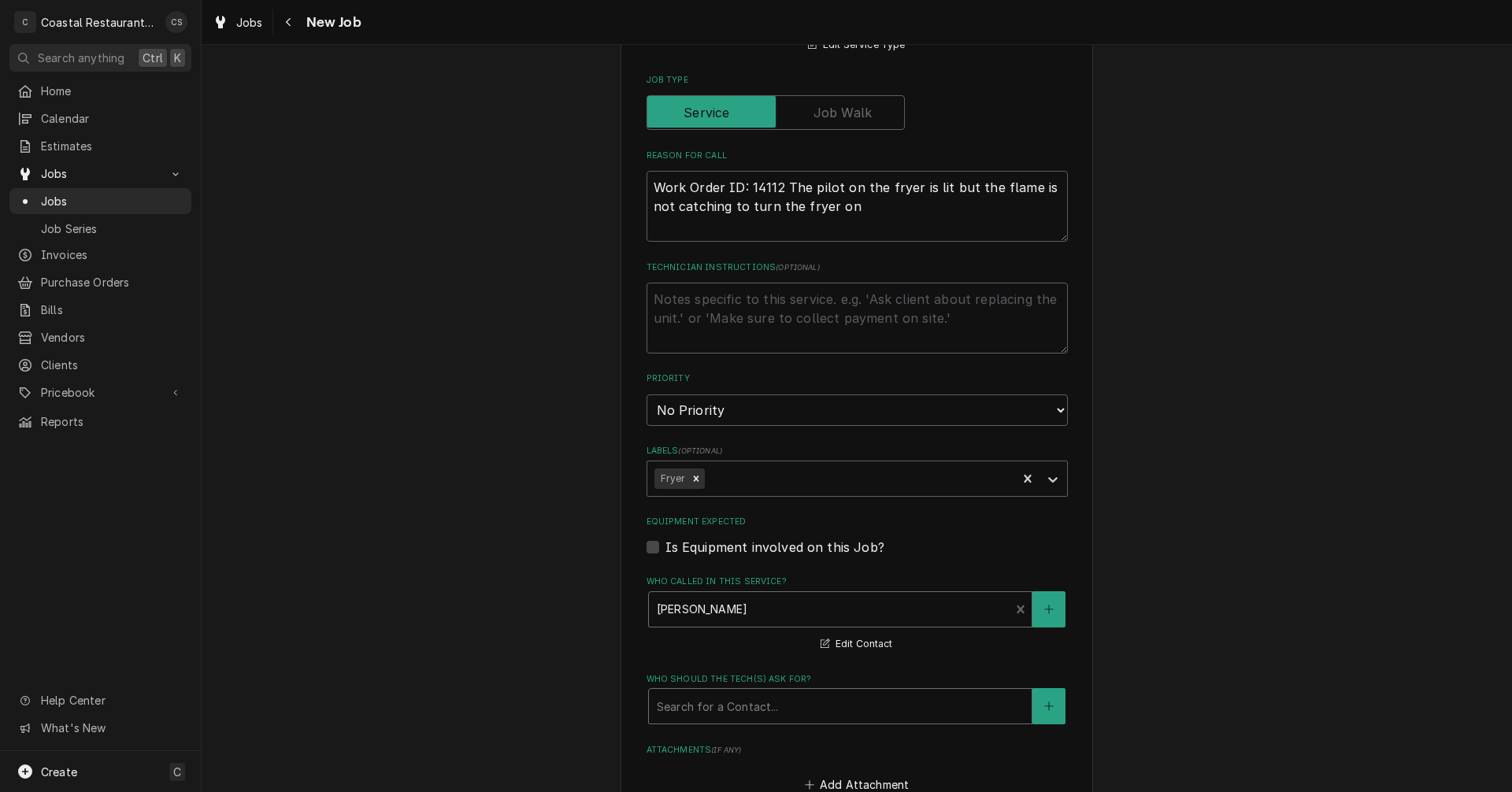
scroll to position [708, 0]
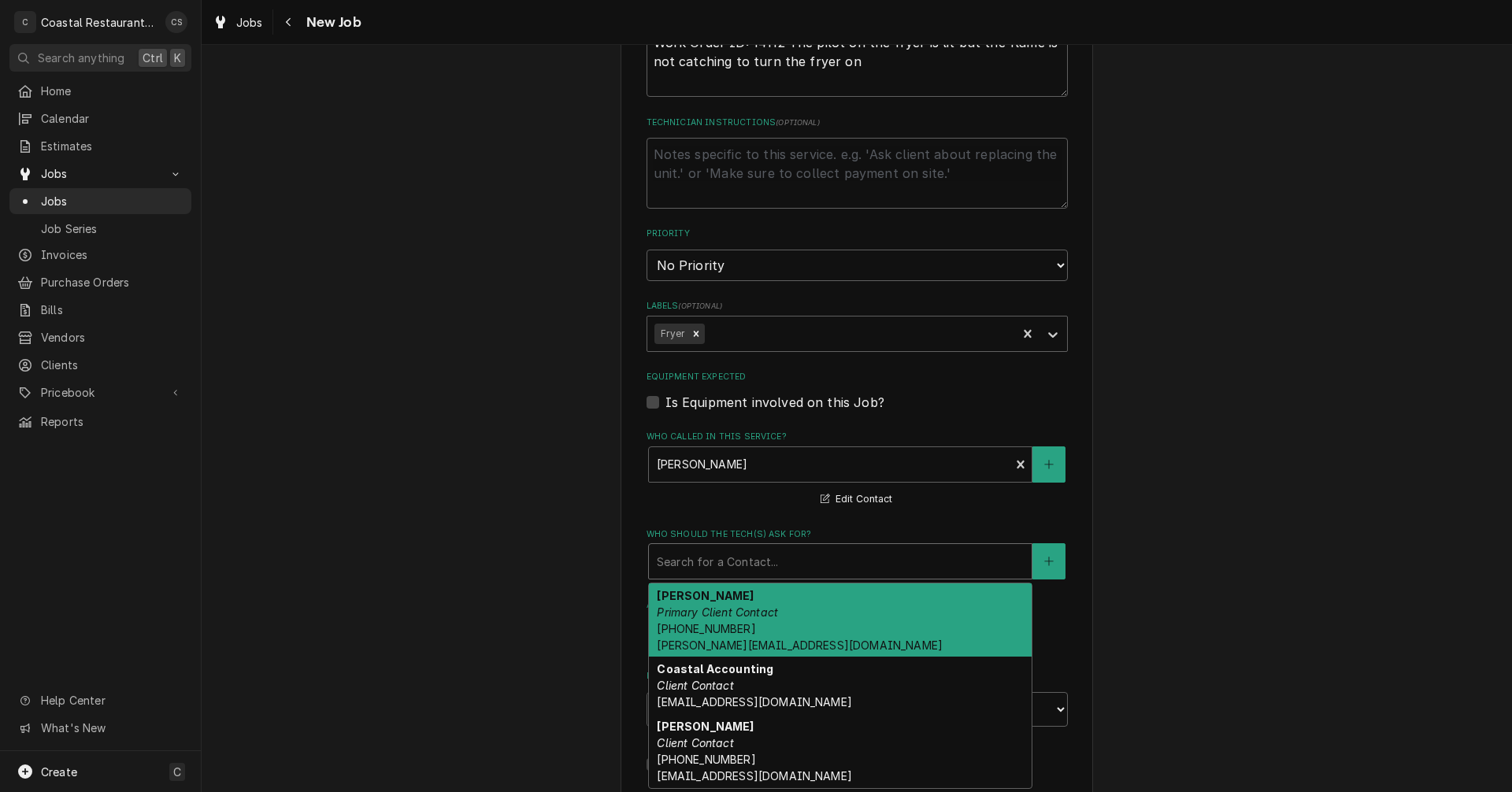
click at [702, 562] on div "Who should the tech(s) ask for?" at bounding box center [840, 561] width 367 height 28
click at [693, 615] on em "Primary Client Contact" at bounding box center [718, 612] width 121 height 13
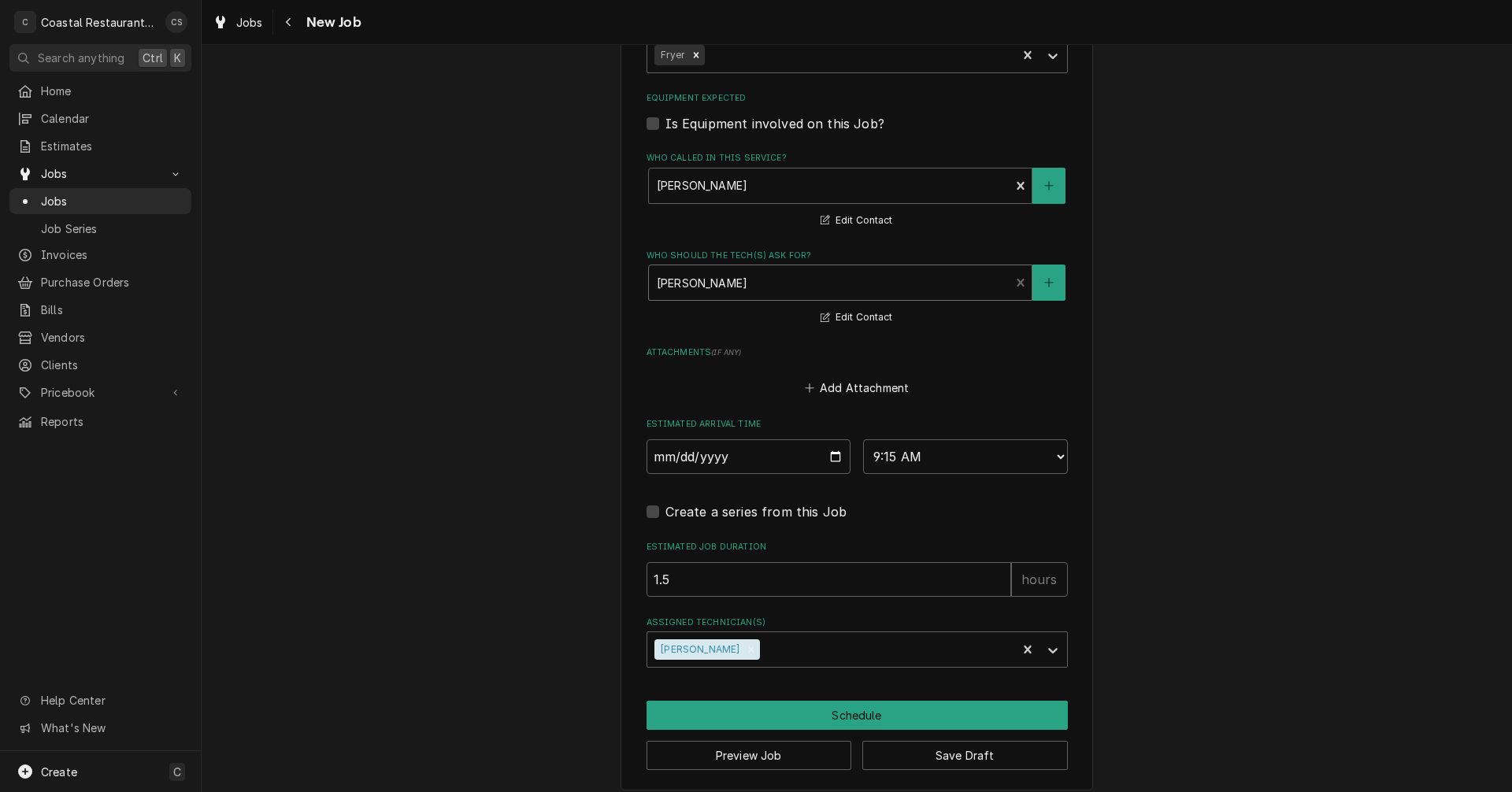
scroll to position [998, 0]
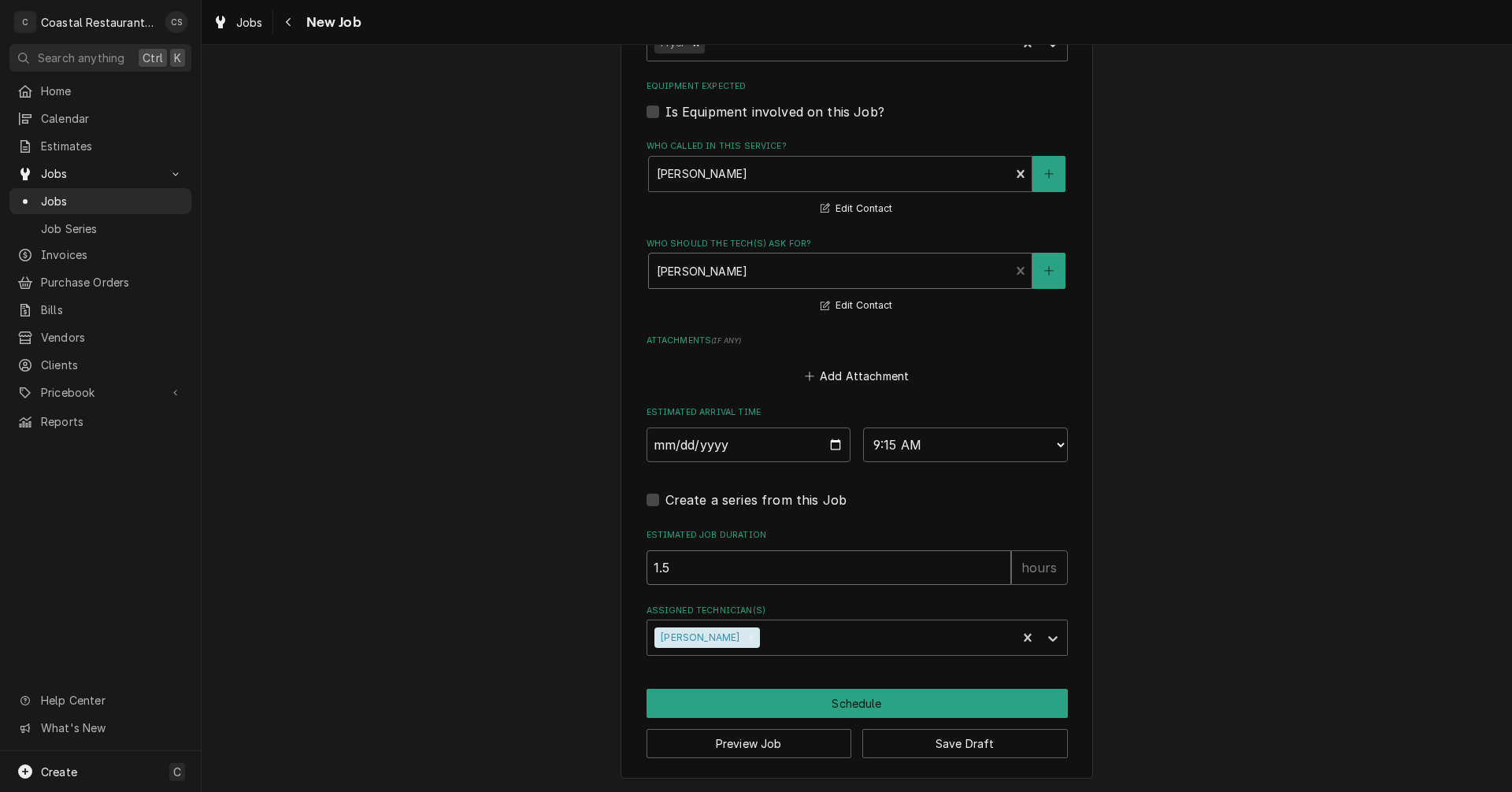
click at [682, 568] on input "1.5" at bounding box center [829, 567] width 364 height 35
type textarea "x"
type input "1"
type textarea "x"
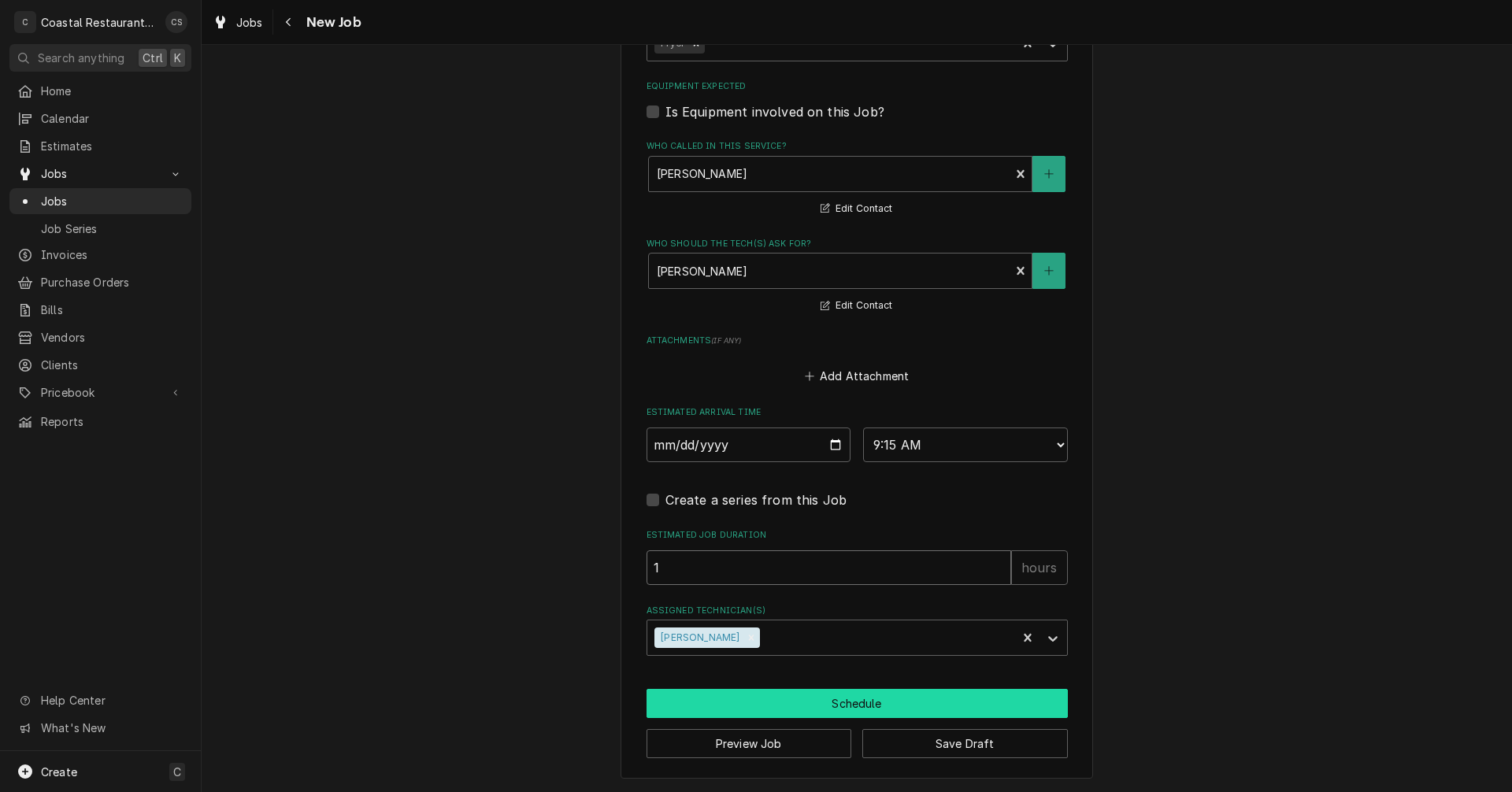
type input "1"
click at [838, 699] on button "Schedule" at bounding box center [857, 702] width 421 height 29
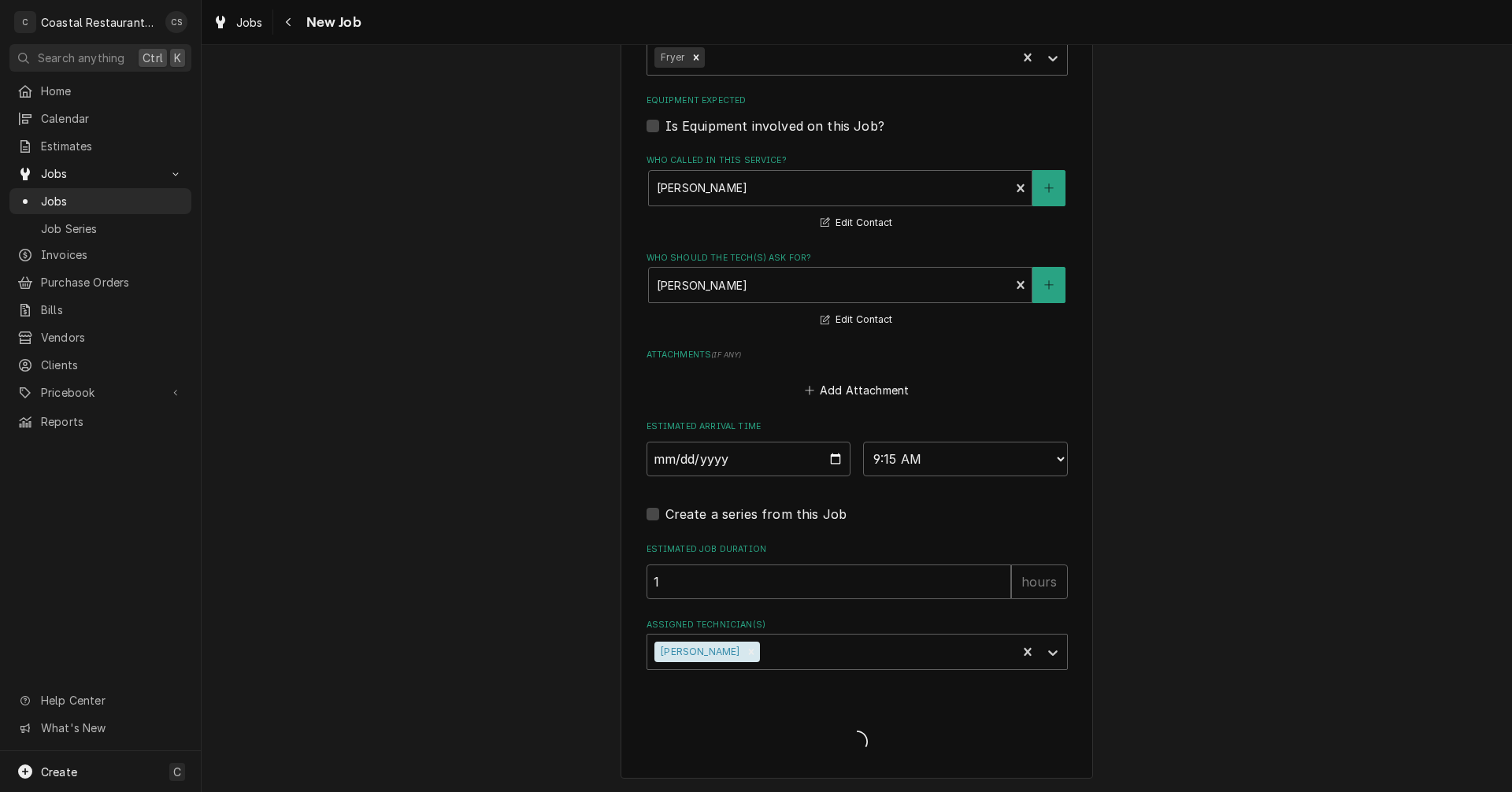
scroll to position [984, 0]
type textarea "x"
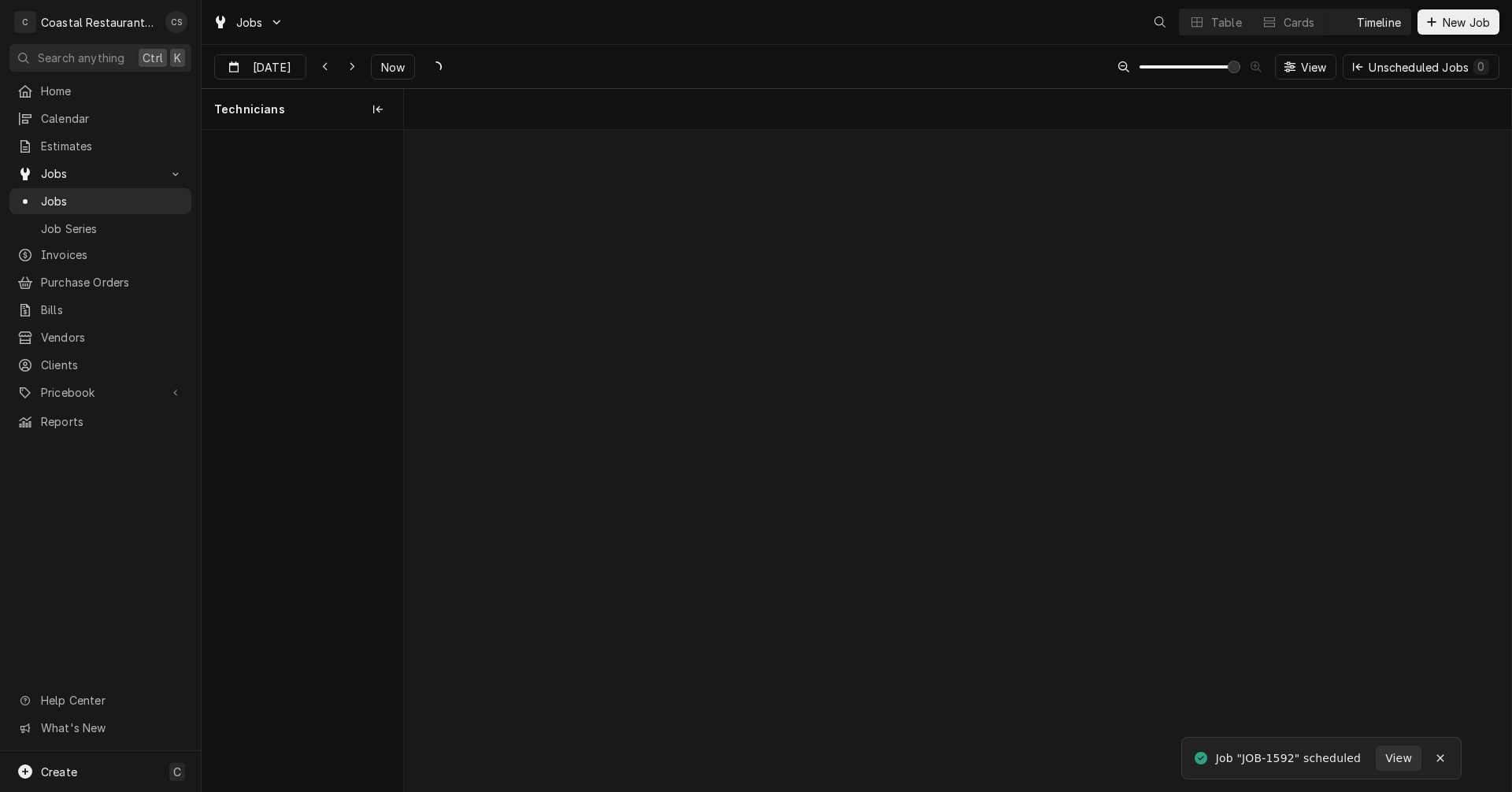
scroll to position [0, 21968]
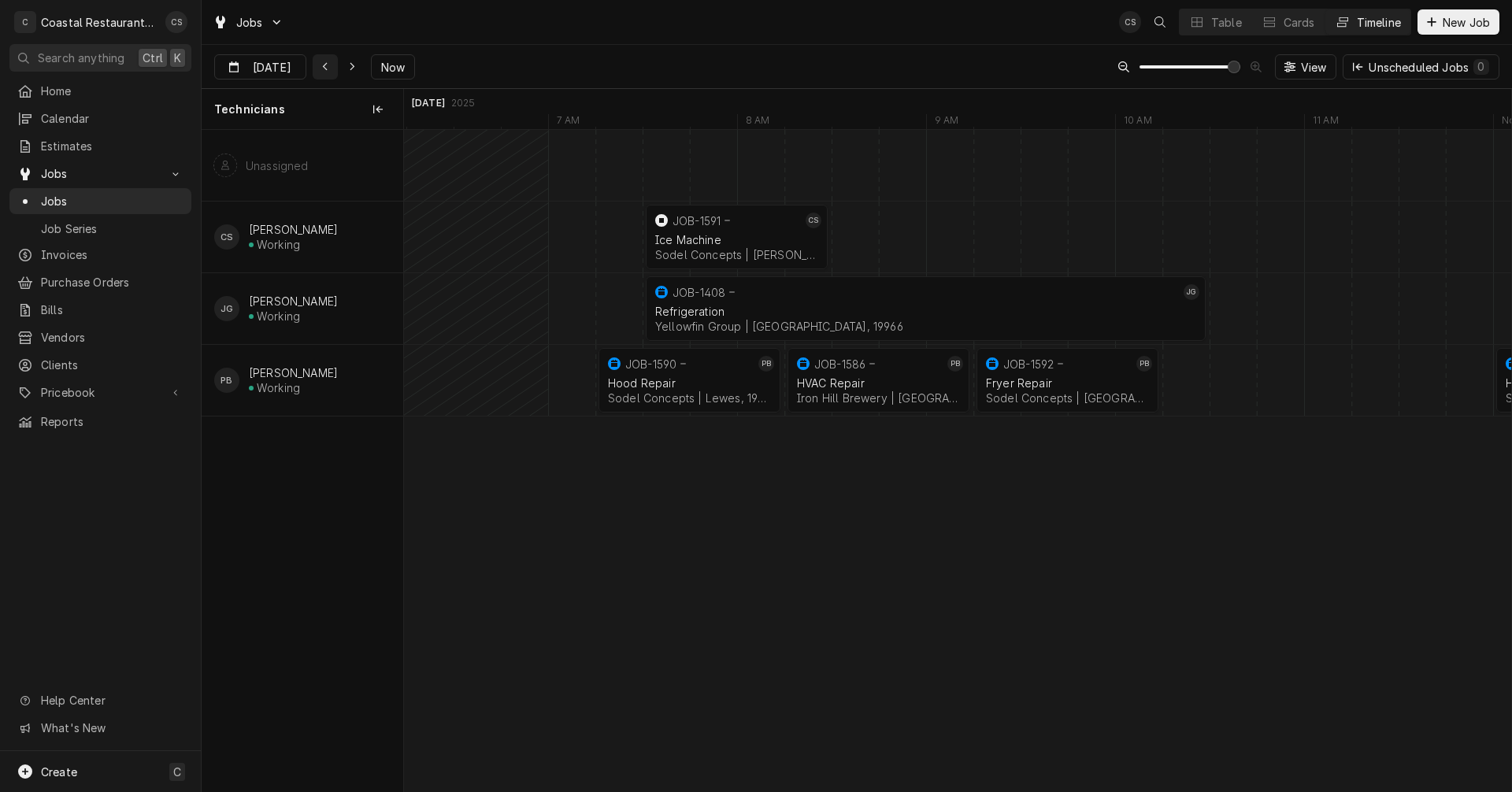
click at [325, 69] on icon "Dynamic Content Wrapper" at bounding box center [324, 66] width 5 height 8
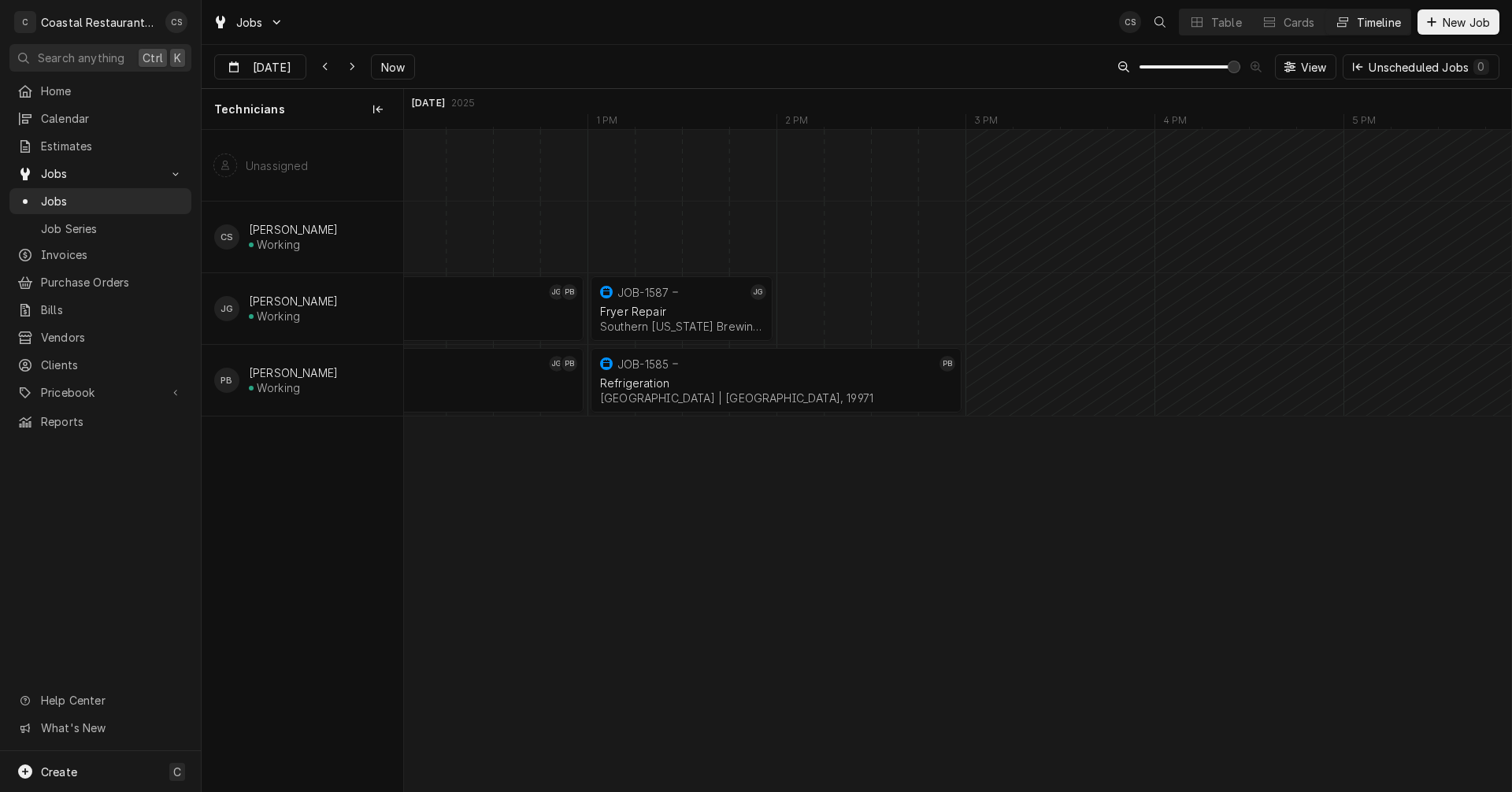
scroll to position [0, 18593]
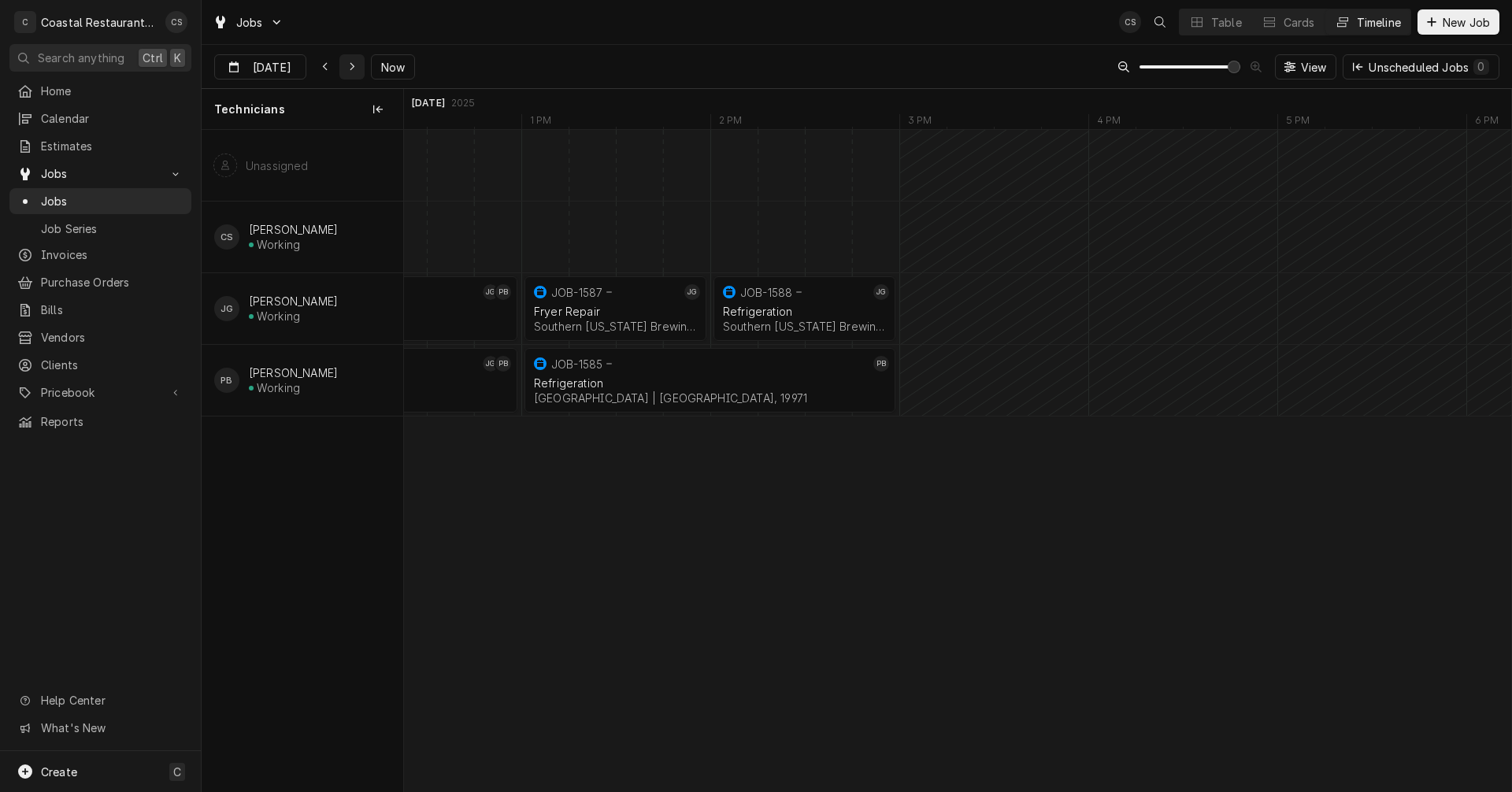
click at [349, 60] on div "Dynamic Content Wrapper" at bounding box center [351, 66] width 16 height 16
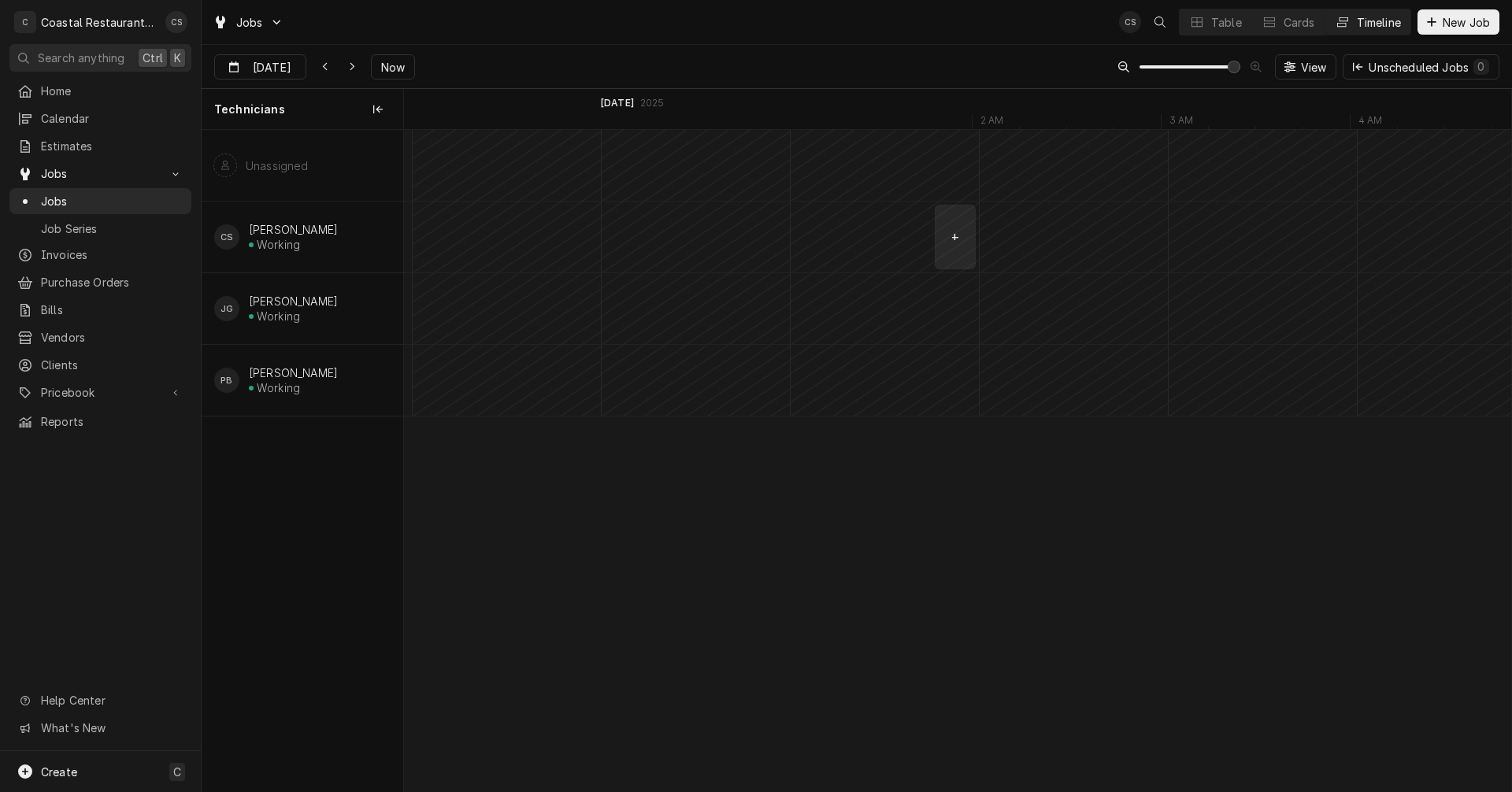
scroll to position [0, 21582]
type input "[DATE]"
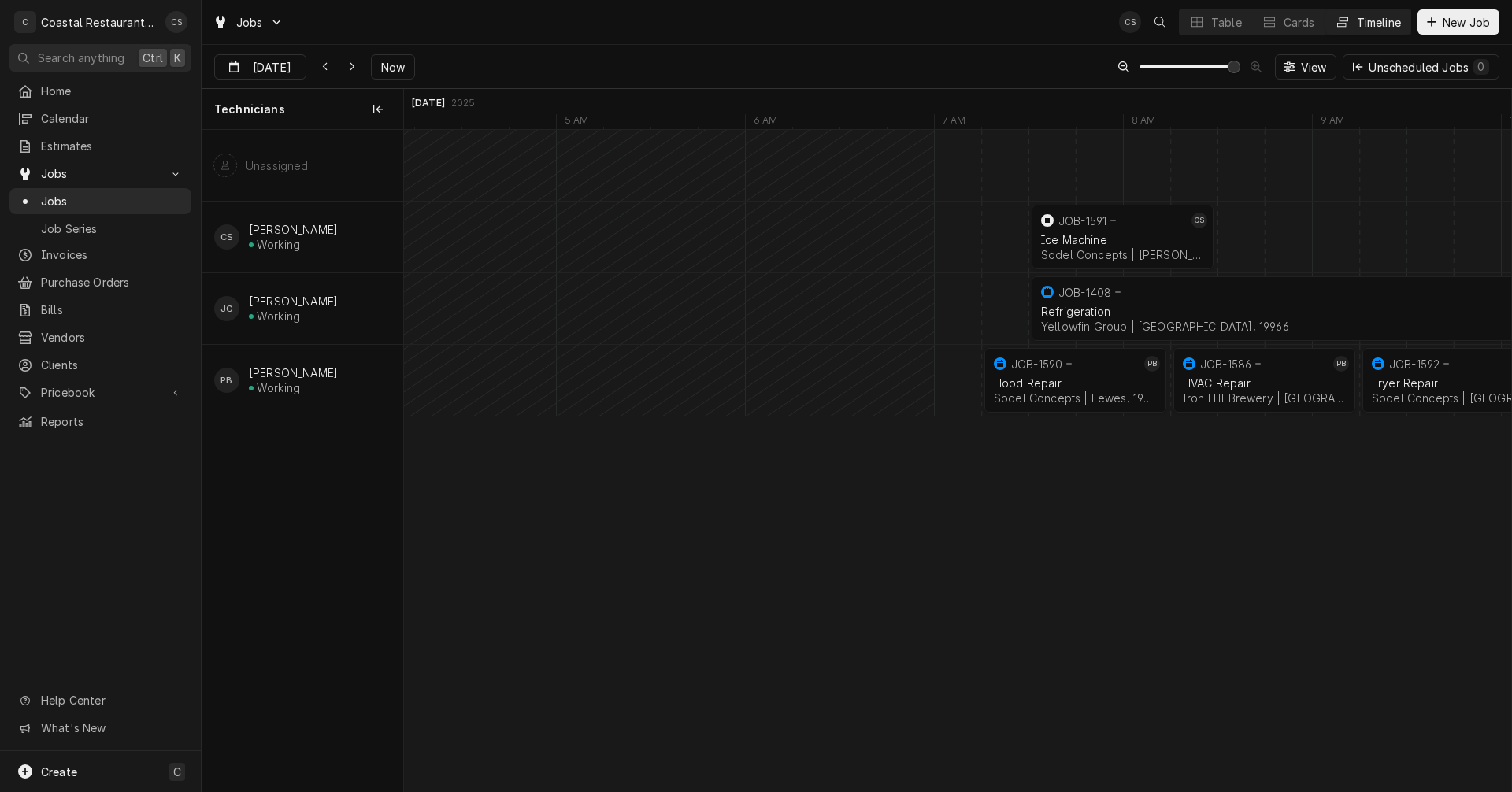
scroll to position [0, 0]
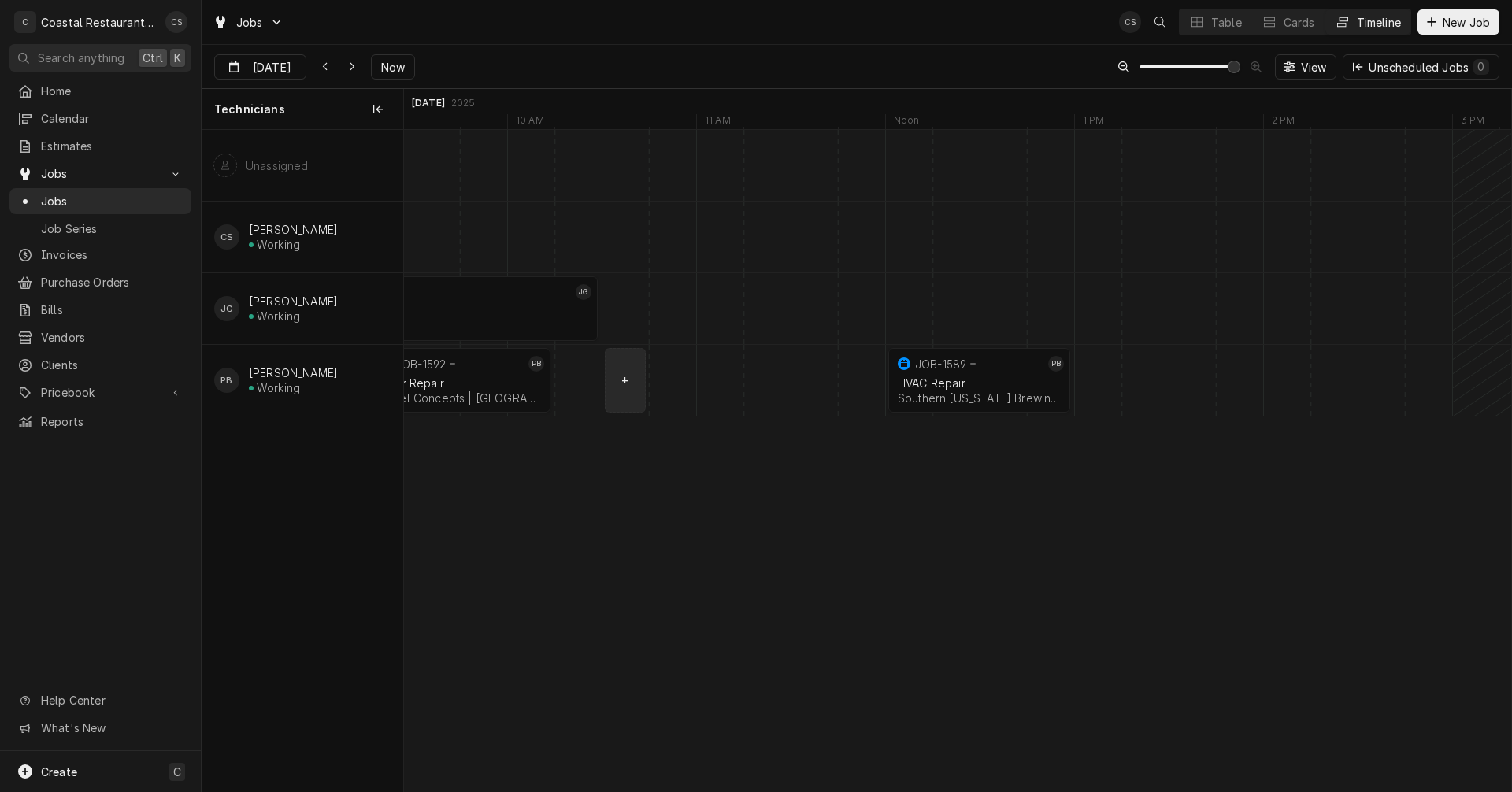
drag, startPoint x: 975, startPoint y: 382, endPoint x: 628, endPoint y: 382, distance: 347.0
click at [628, 382] on div "12:00 PM 1:00 PM JOB-1589 PB HVAC Repair Southern [US_STATE] Brewing Company | …" at bounding box center [957, 460] width 1107 height 661
drag, startPoint x: 849, startPoint y: 387, endPoint x: 643, endPoint y: 389, distance: 206.0
click at [643, 390] on div "10:15 AM 11:15 AM JOB-1589 PB HVAC Repair Southern [US_STATE] Brewing Company |…" at bounding box center [957, 460] width 1107 height 661
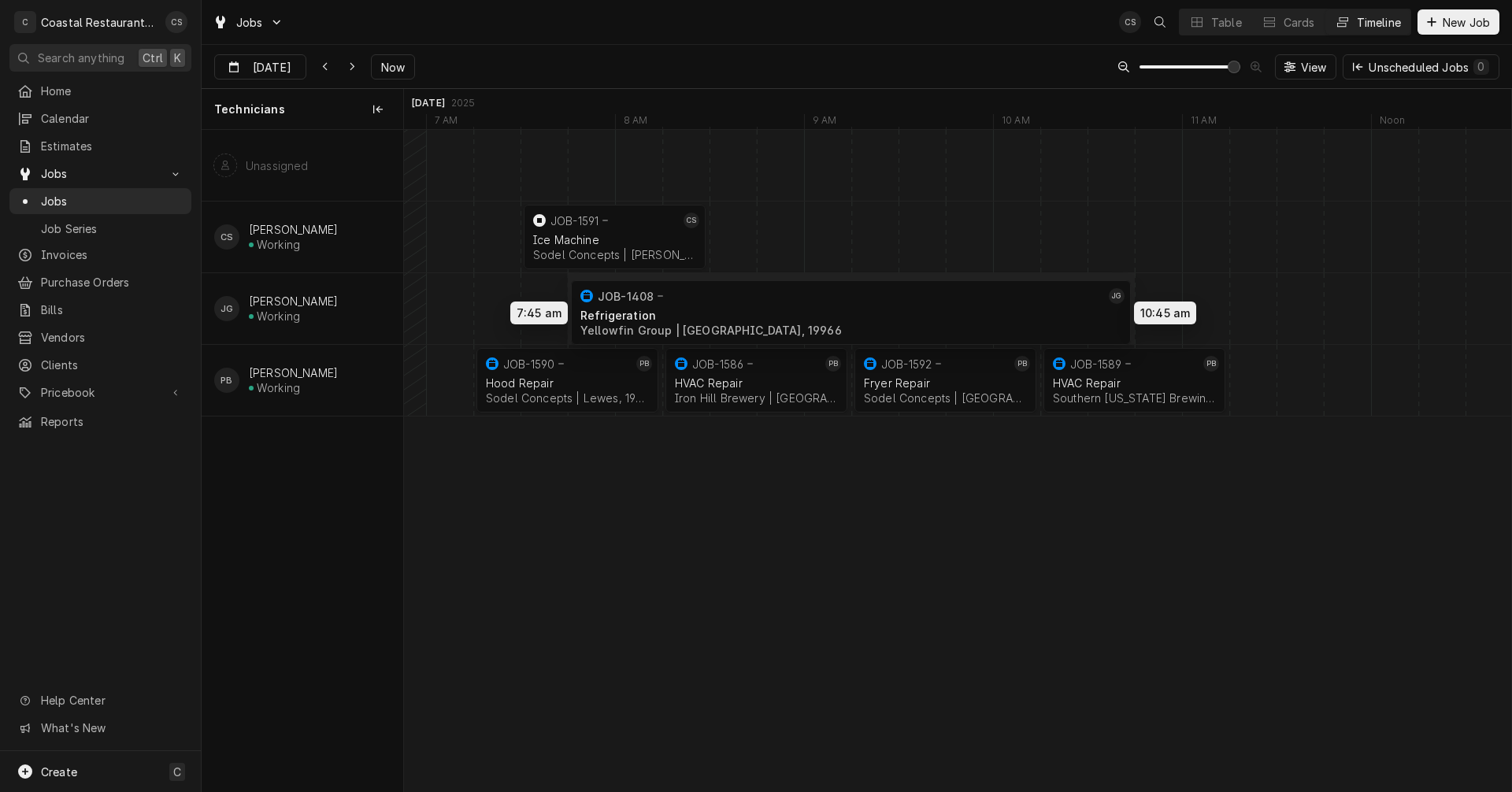
drag, startPoint x: 703, startPoint y: 298, endPoint x: 727, endPoint y: 303, distance: 24.5
click at [727, 303] on div "7:30 AM 8:30 AM JOB-1591 CS Ice Machine Sodel Concepts | [PERSON_NAME][GEOGRAPH…" at bounding box center [957, 460] width 1107 height 661
